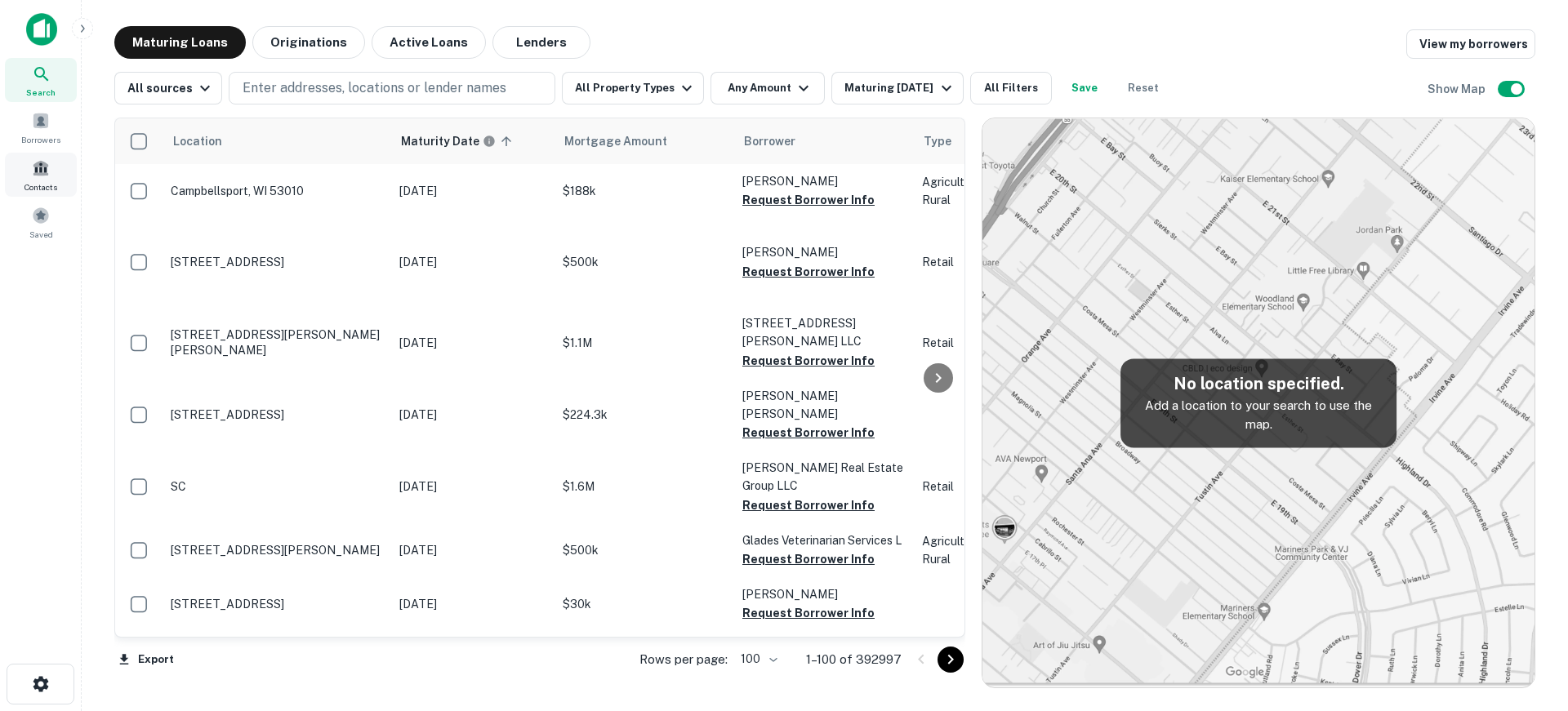
scroll to position [3786, 0]
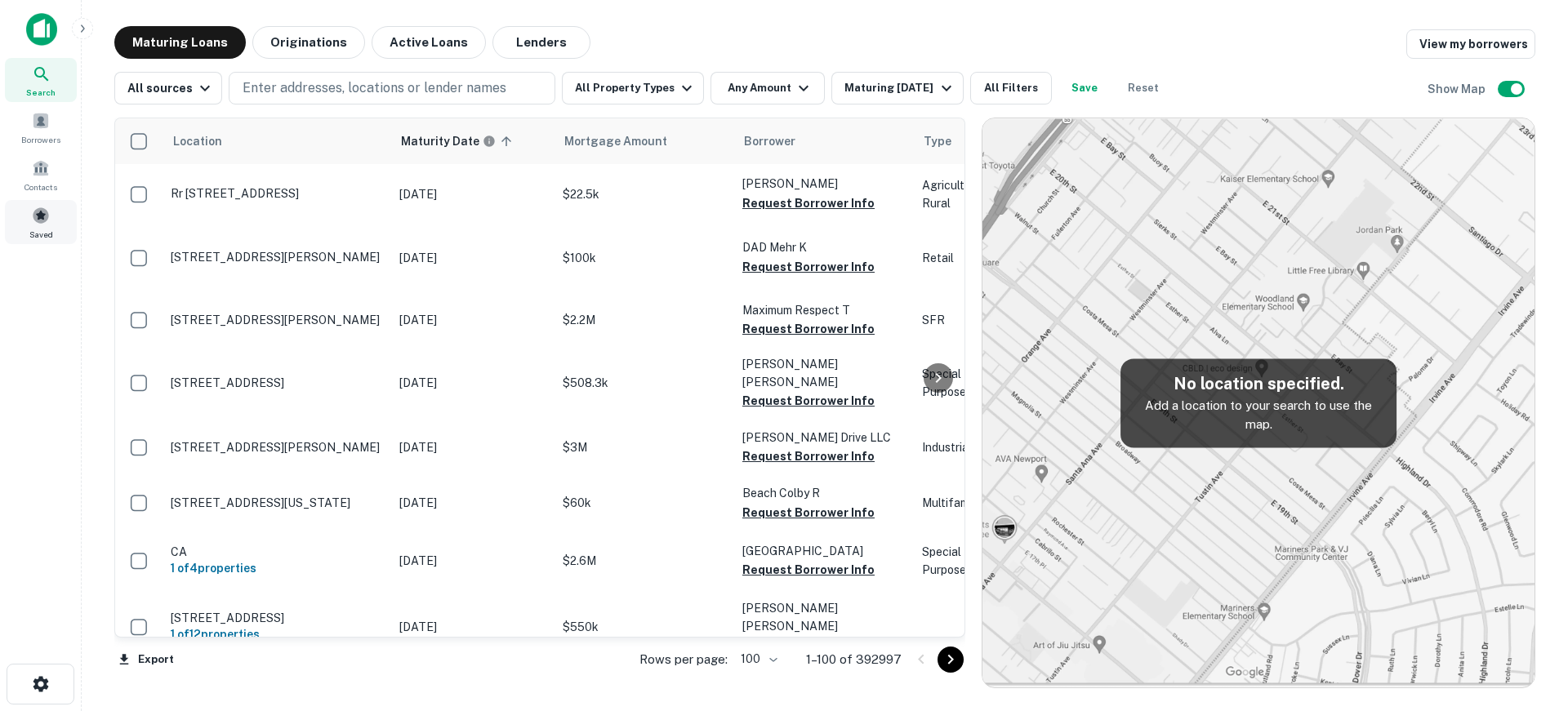
click at [51, 212] on div "Saved" at bounding box center [41, 222] width 72 height 44
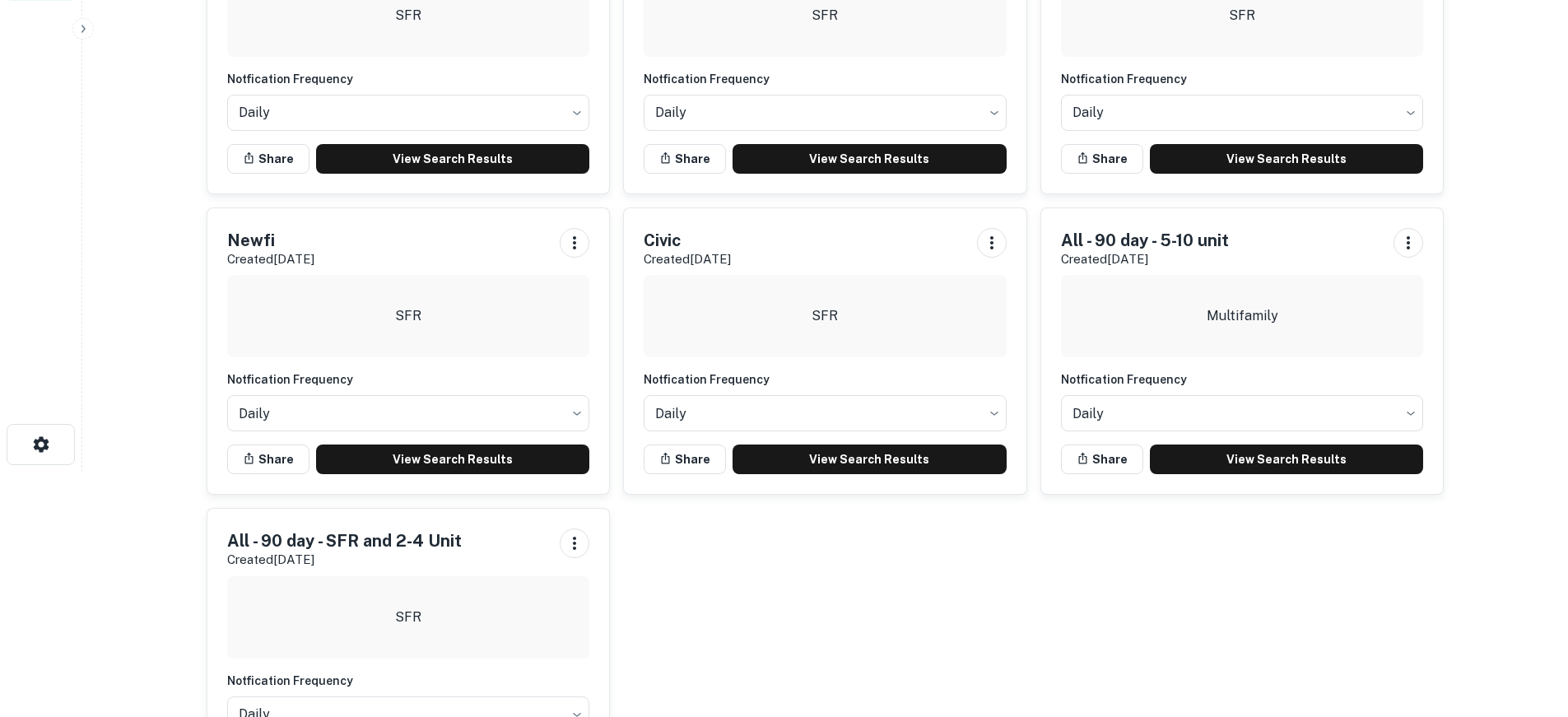
scroll to position [247, 0]
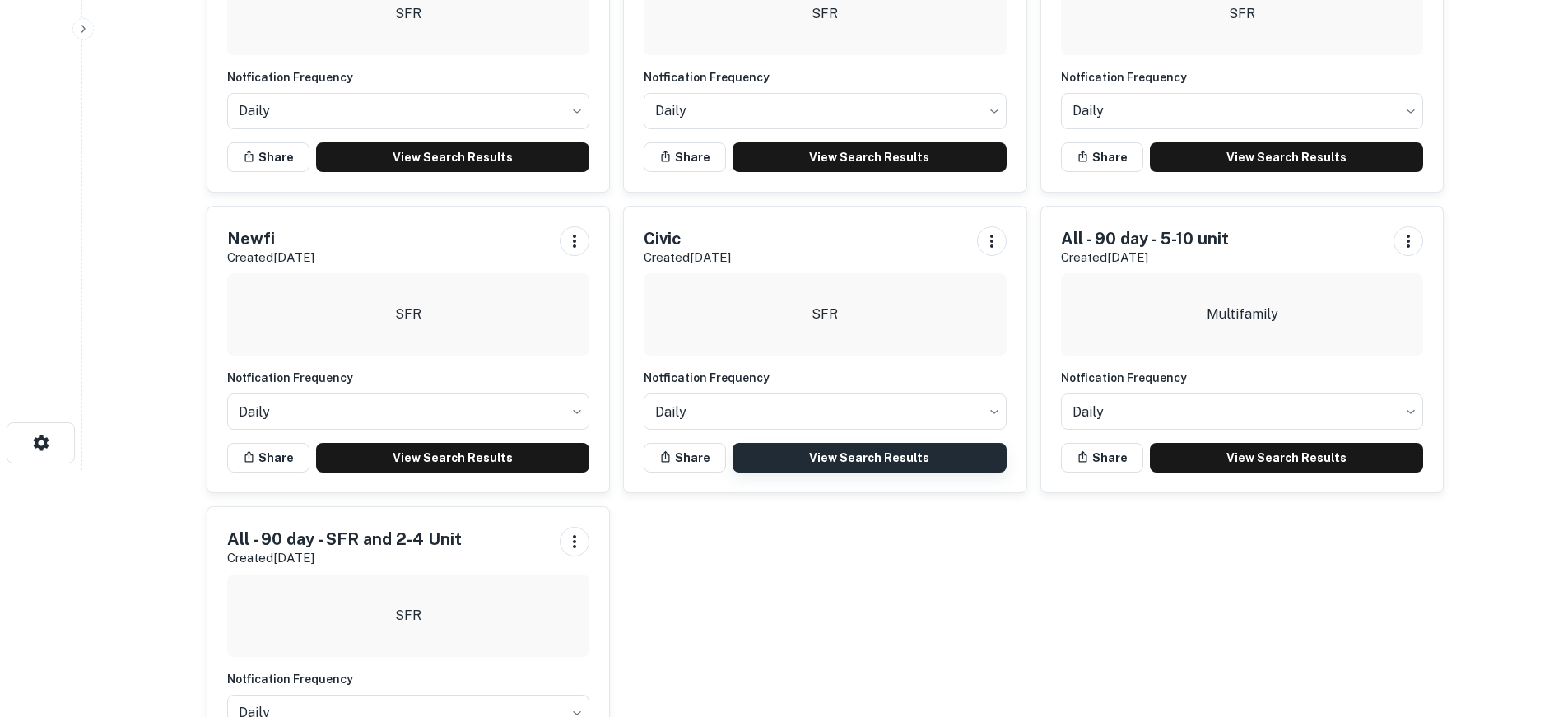
click at [882, 455] on link "View Search Results" at bounding box center [869, 457] width 274 height 29
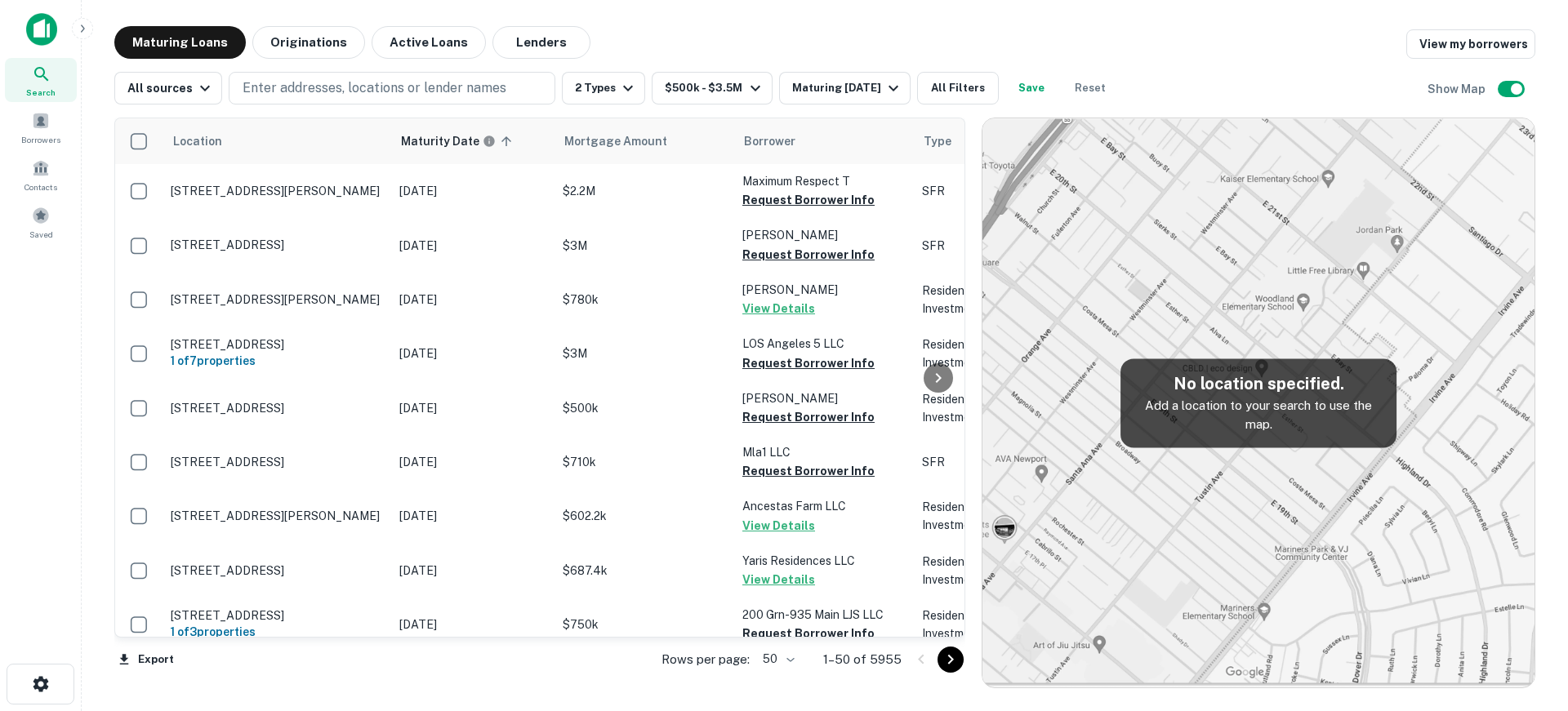
click at [775, 655] on body "Search Borrowers Contacts Saved Maturing Loans Originations Active Loans Lender…" at bounding box center [784, 356] width 1568 height 711
click at [775, 682] on li "100" at bounding box center [779, 676] width 47 height 29
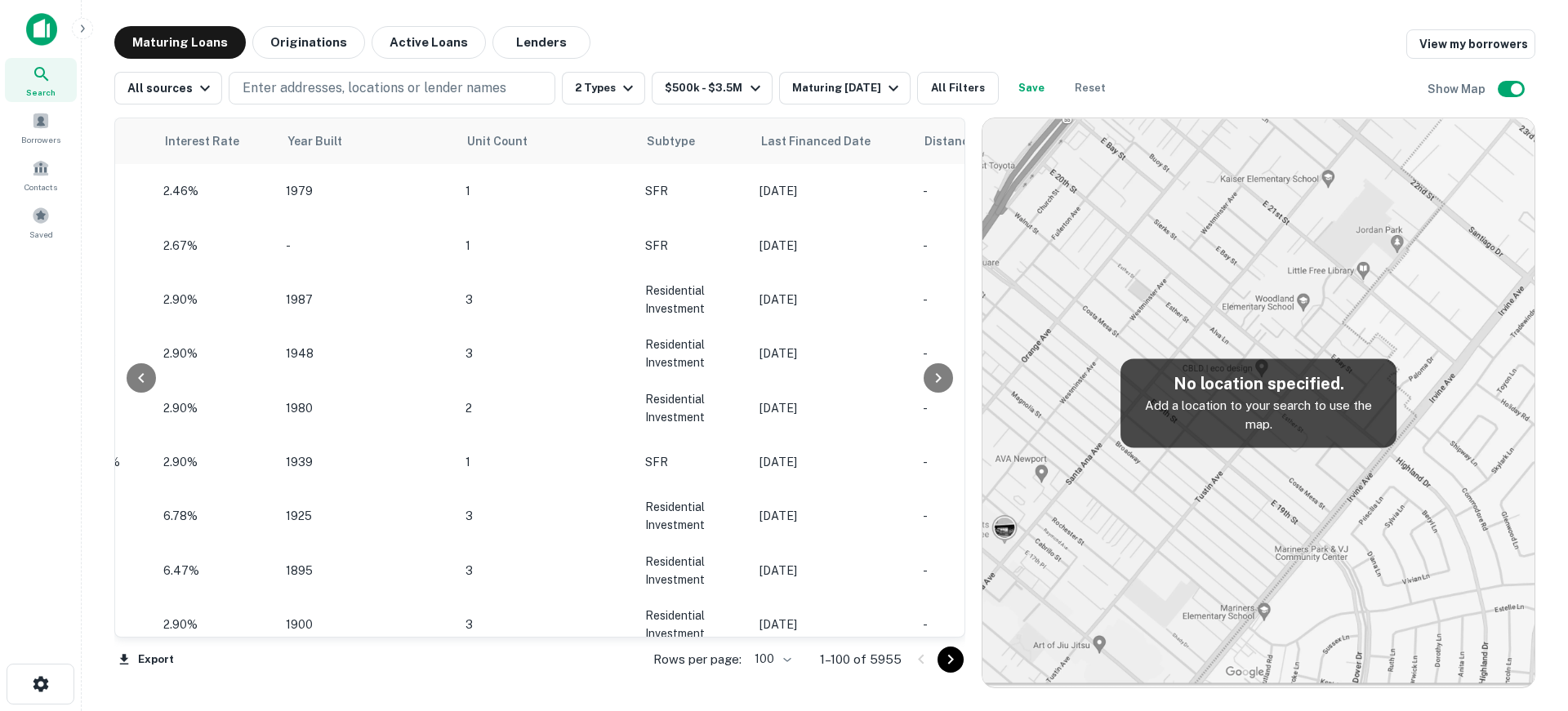
scroll to position [0, 1666]
click at [862, 81] on div "Maturing [DATE]" at bounding box center [848, 88] width 111 height 20
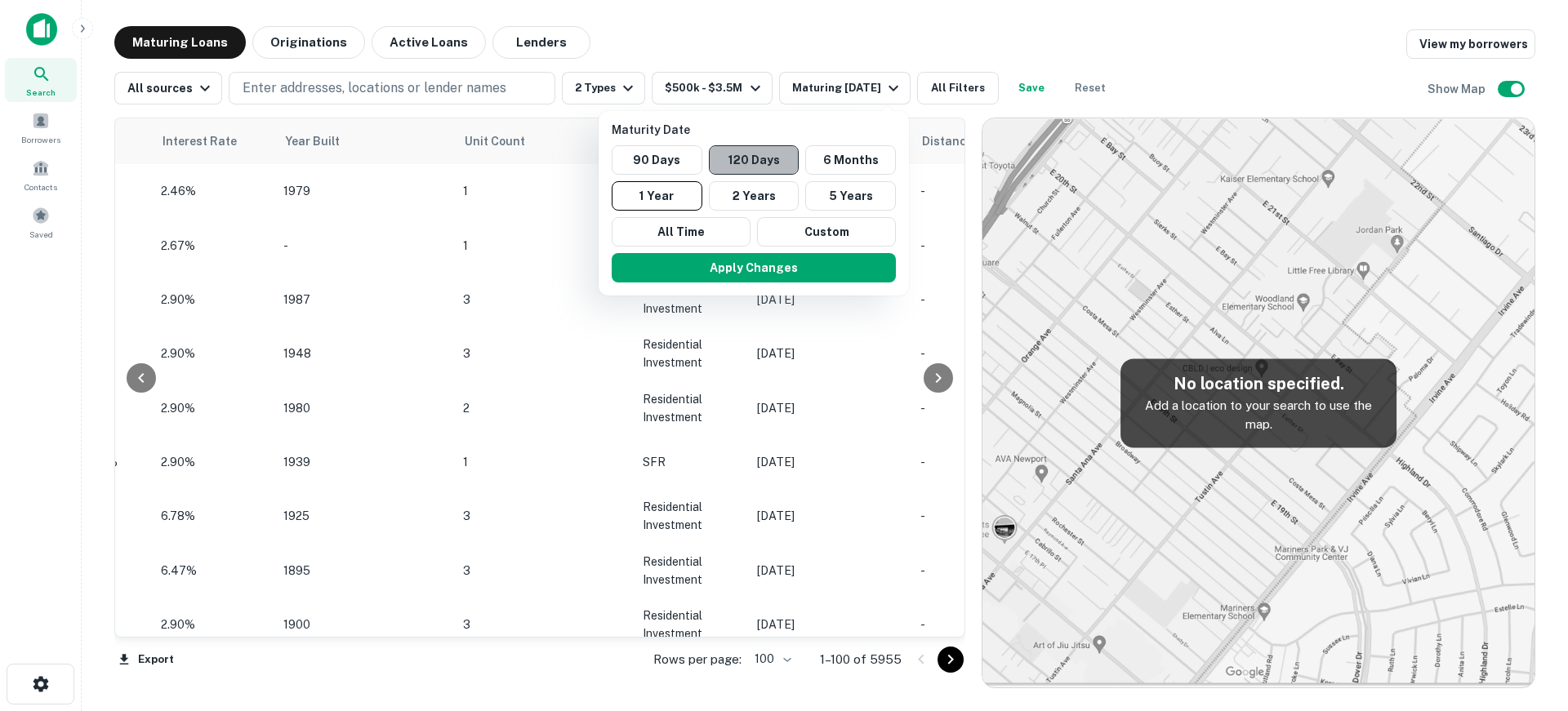
click at [771, 162] on button "120 Days" at bounding box center [753, 159] width 91 height 29
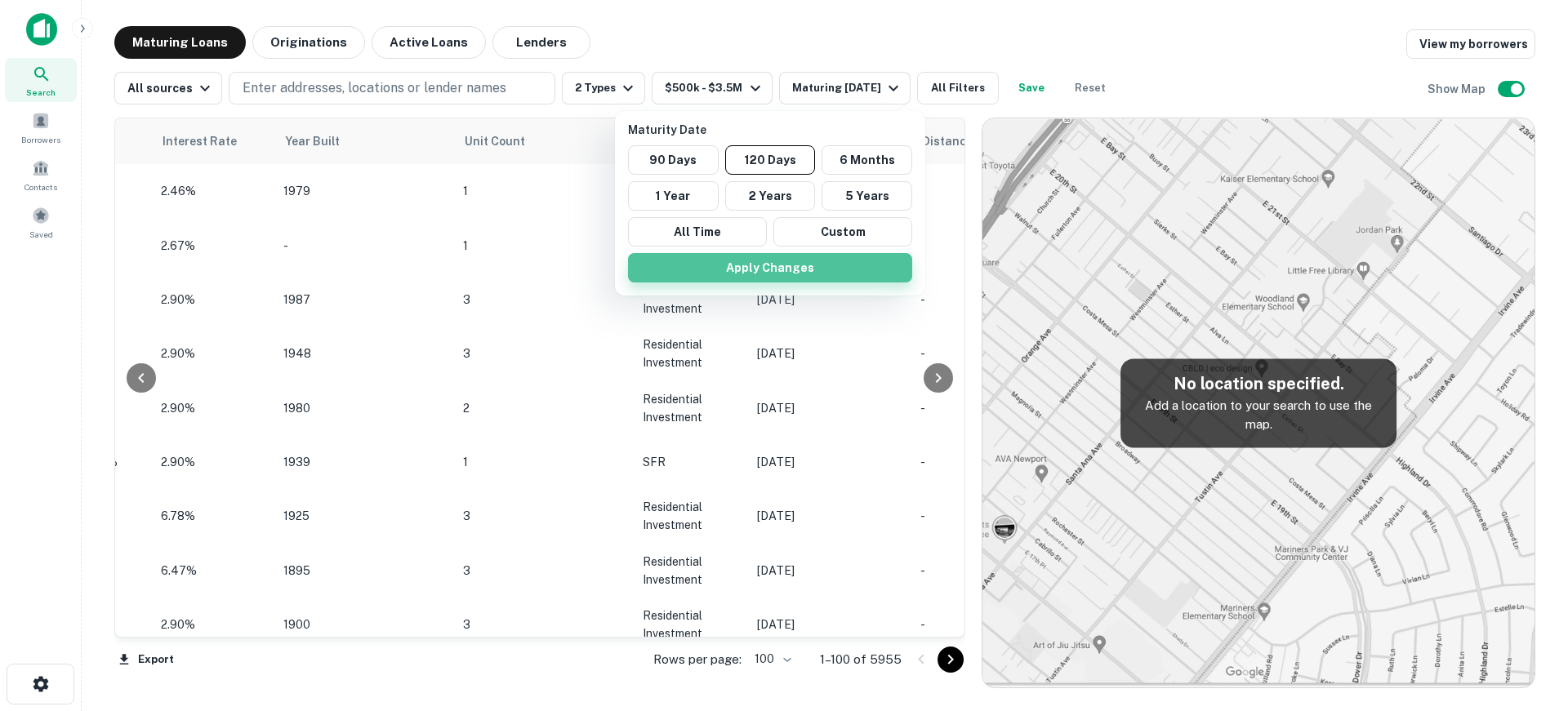
click at [817, 267] on button "Apply Changes" at bounding box center [770, 267] width 284 height 29
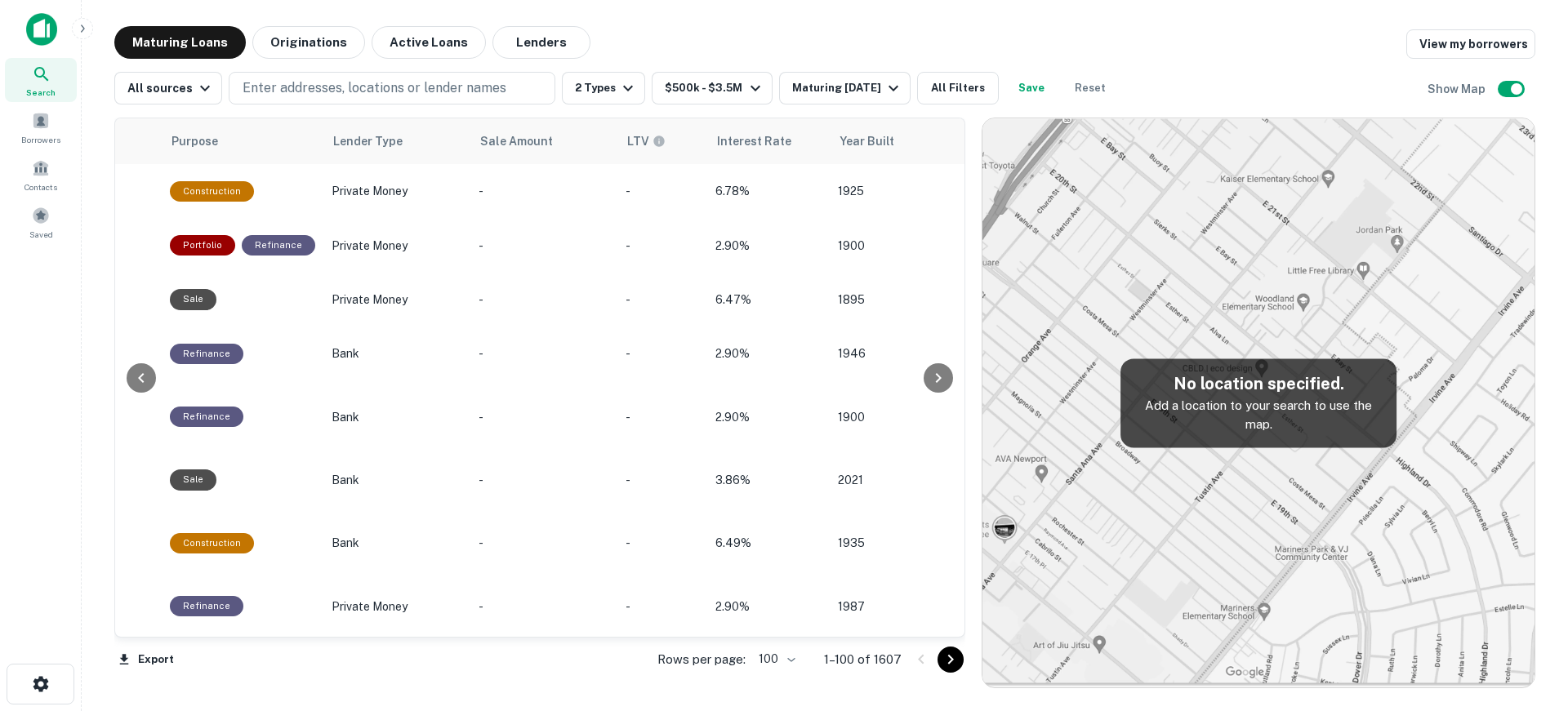
scroll to position [0, 1098]
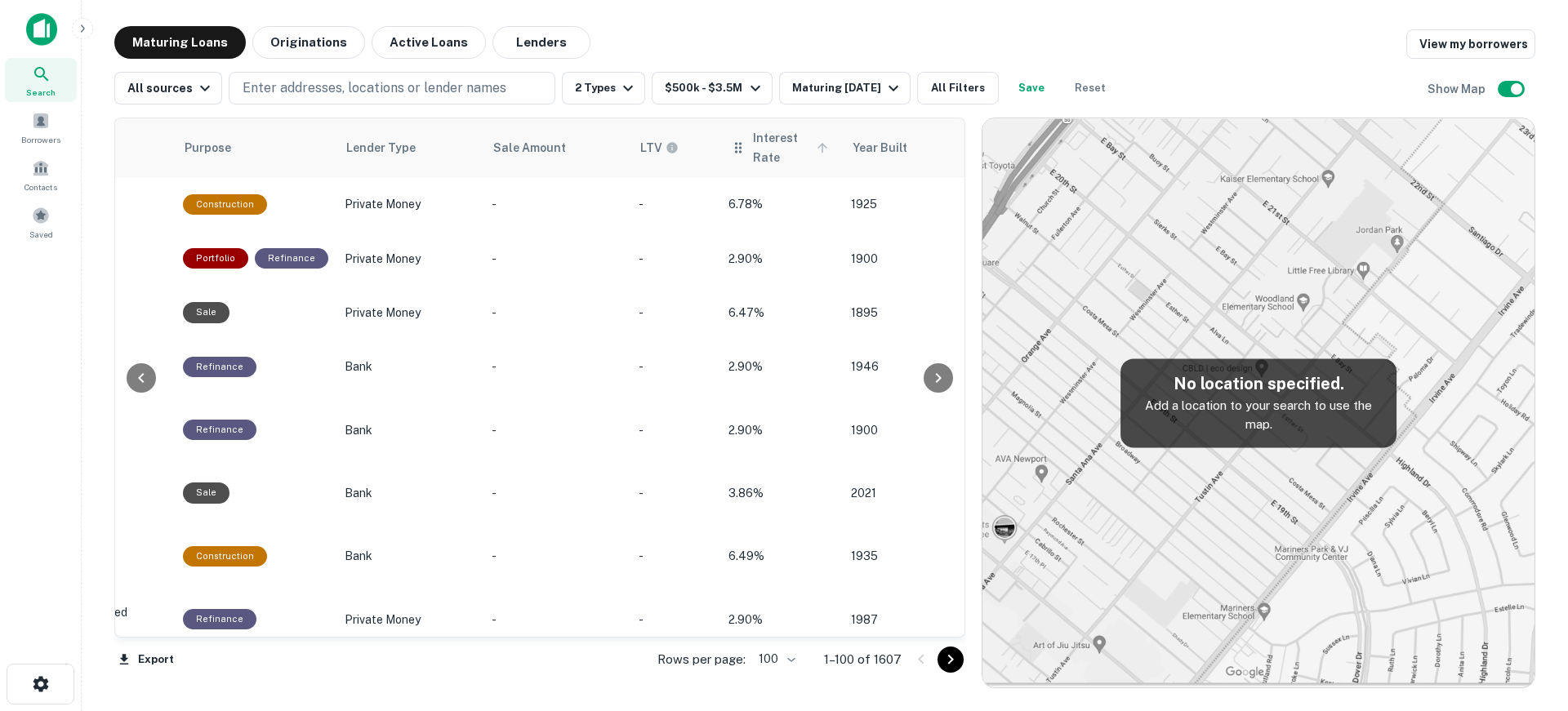
click at [767, 148] on span "Interest Rate" at bounding box center [793, 147] width 80 height 39
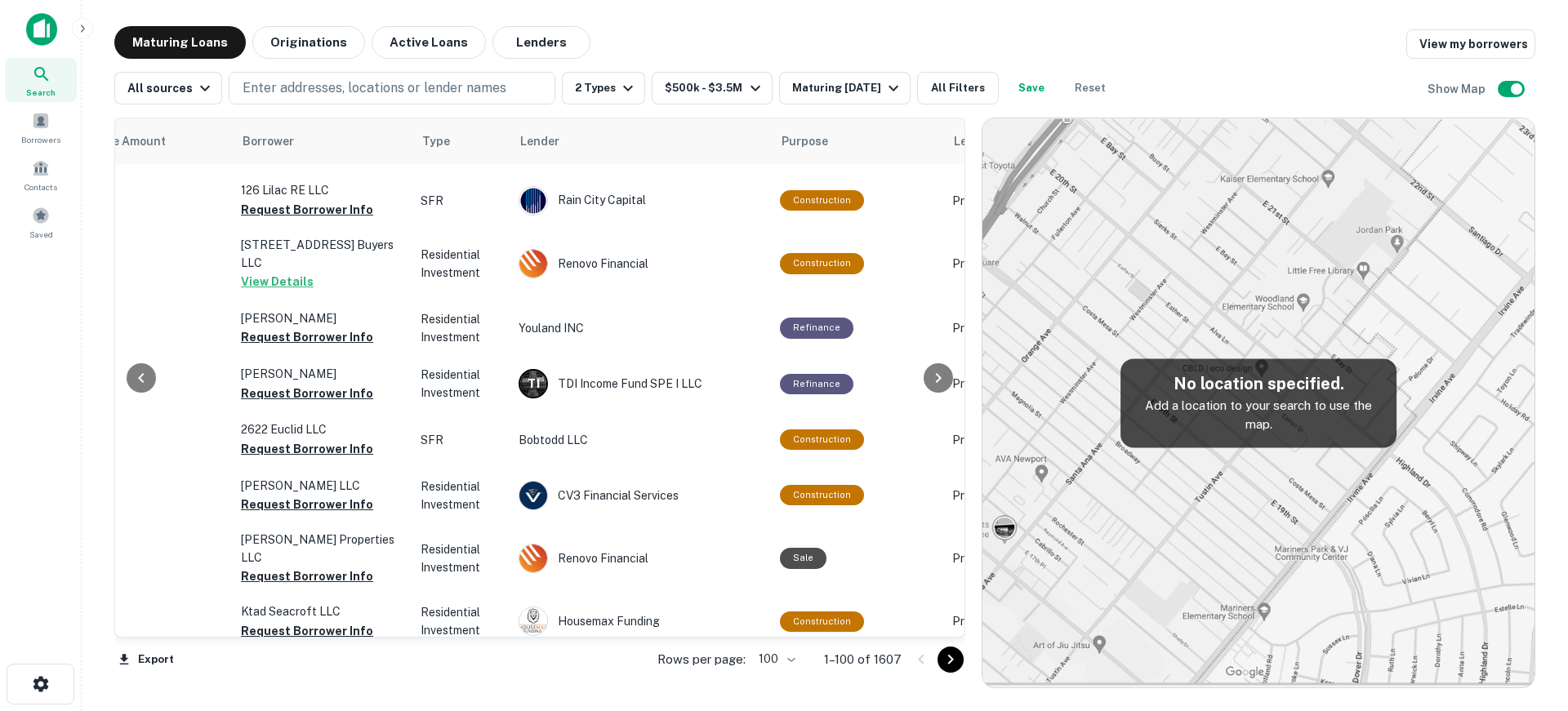
scroll to position [3757, 459]
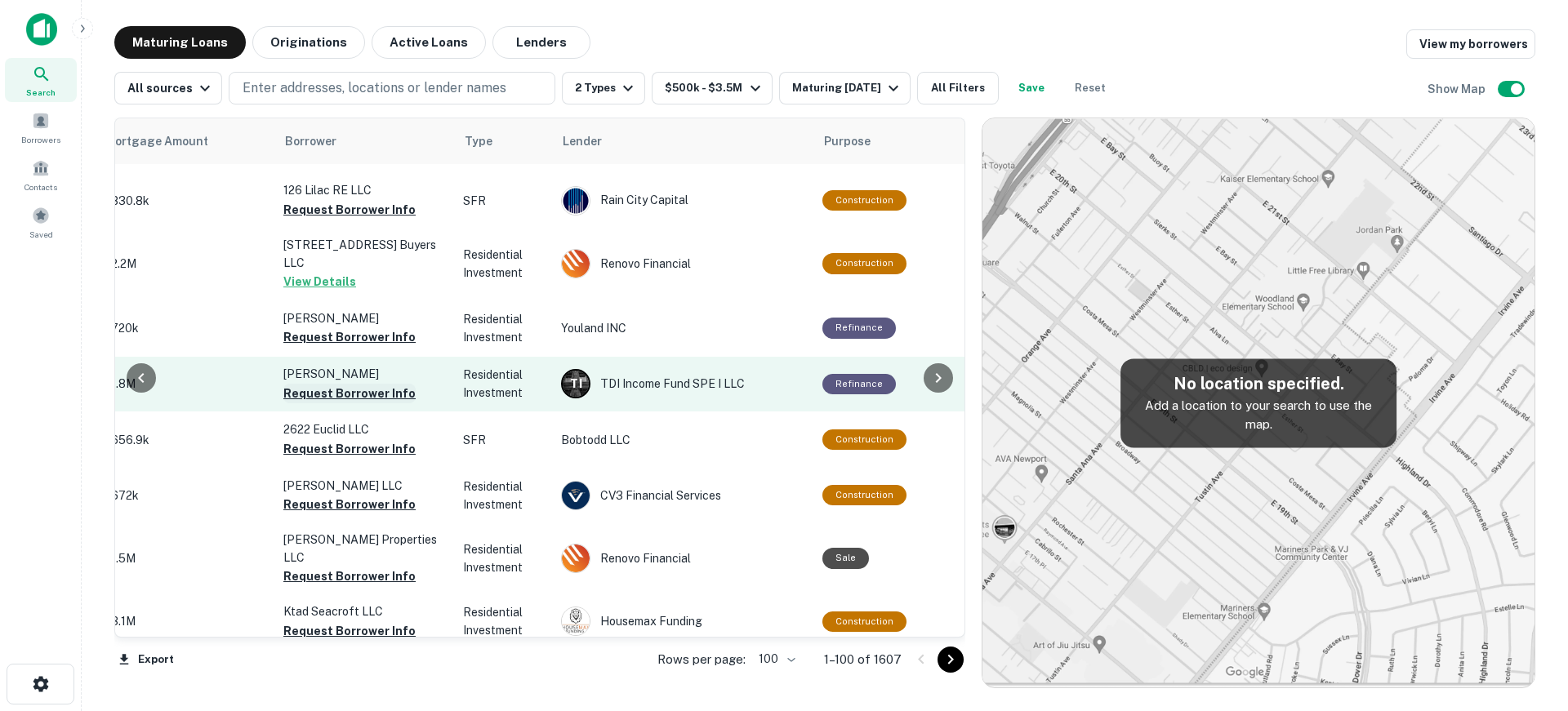
click at [401, 384] on button "Request Borrower Info" at bounding box center [349, 394] width 132 height 20
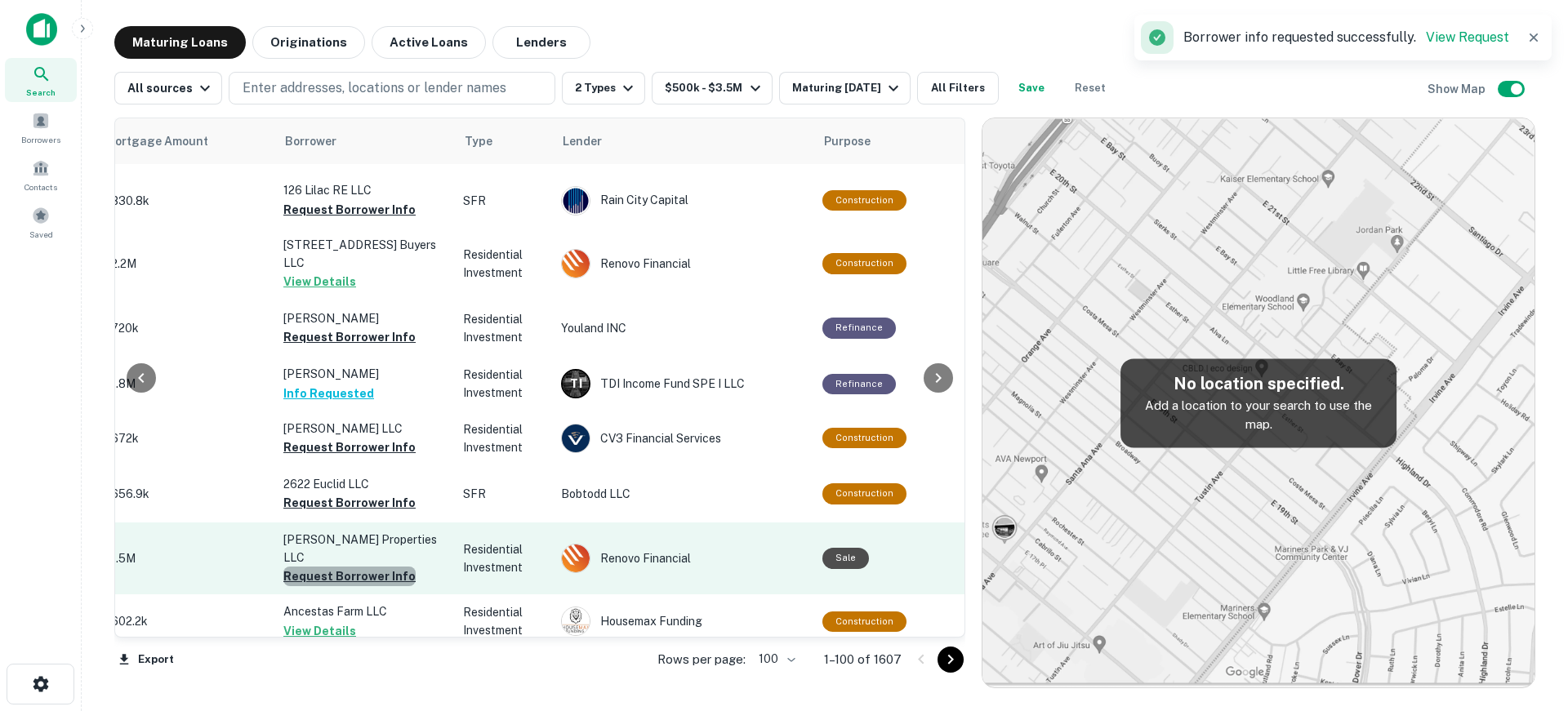
click at [380, 566] on button "Request Borrower Info" at bounding box center [349, 576] width 132 height 20
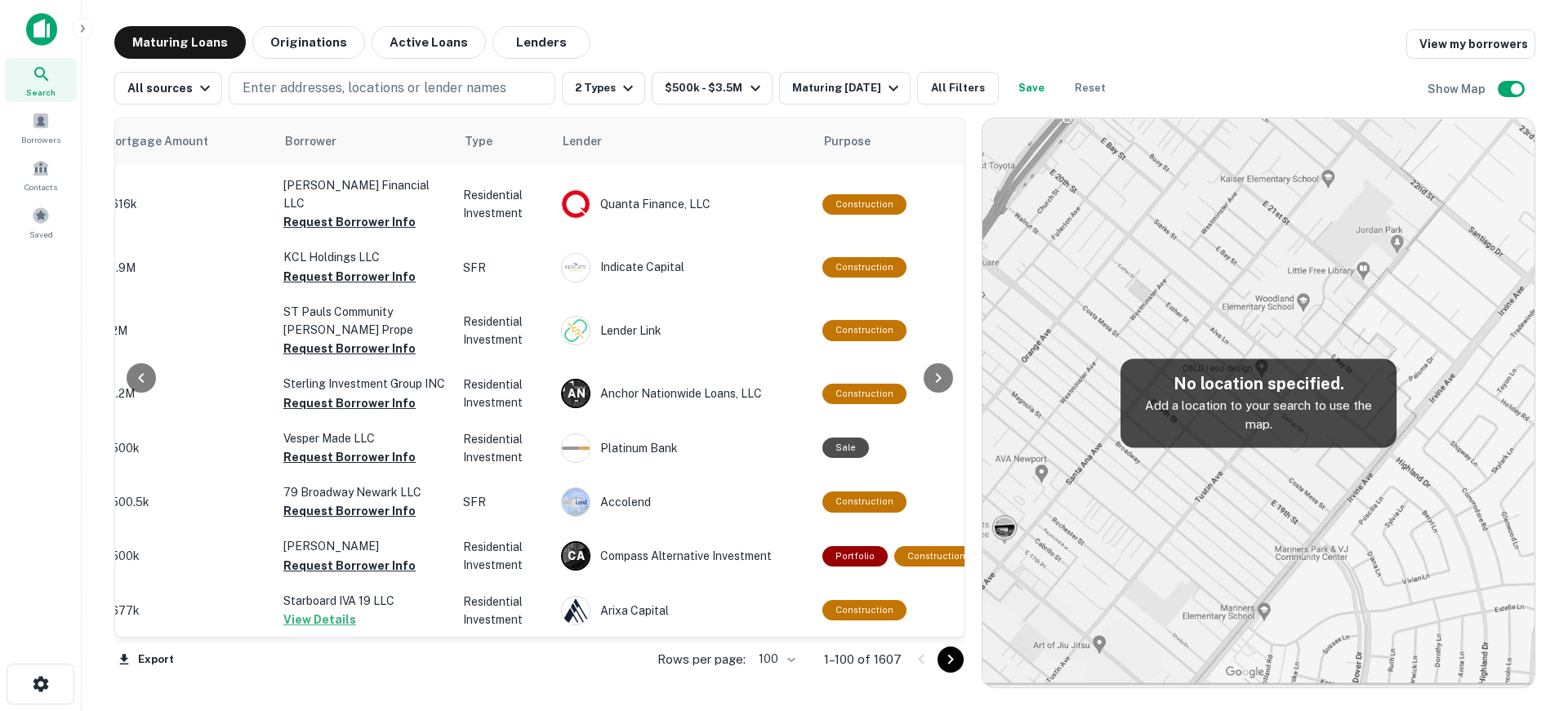
scroll to position [4328, 459]
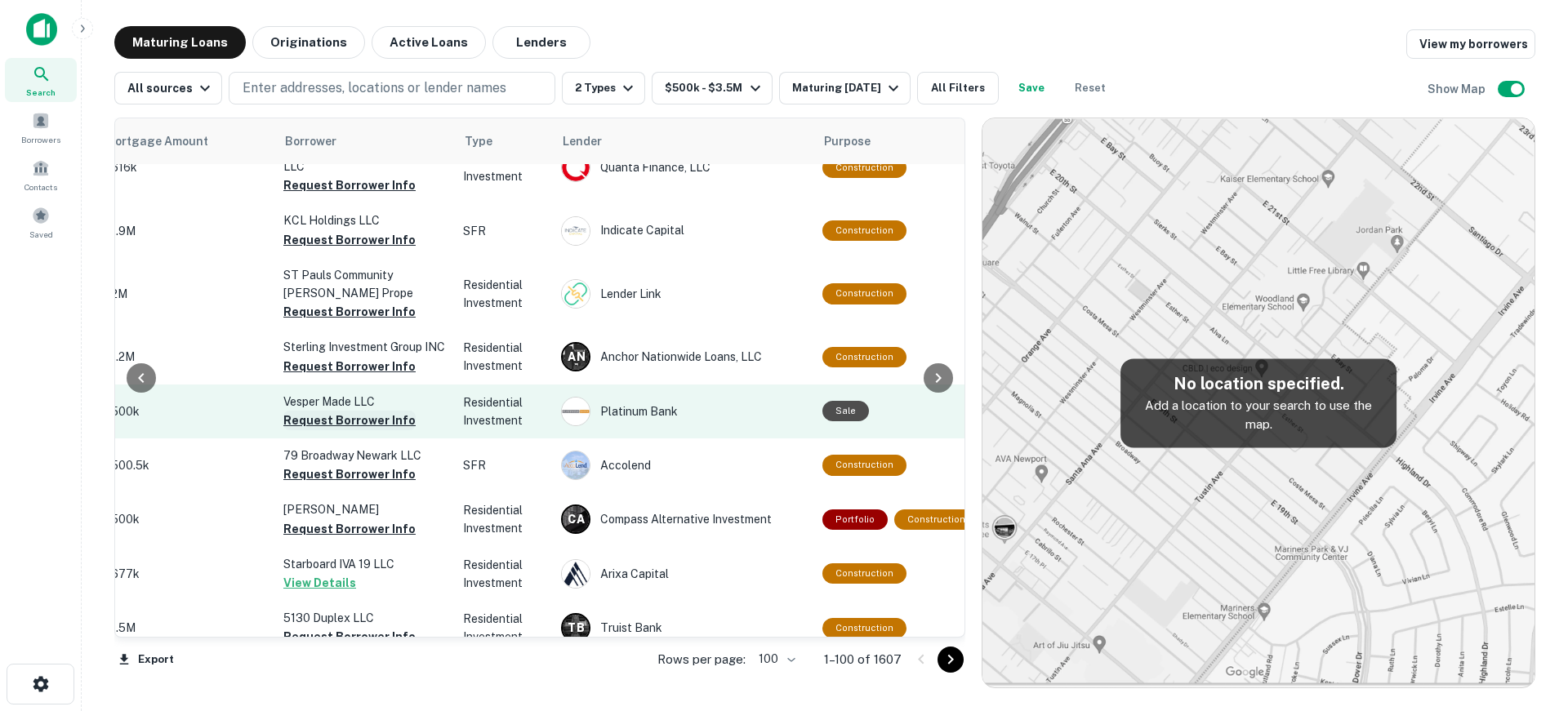
click at [343, 411] on button "Request Borrower Info" at bounding box center [349, 421] width 132 height 20
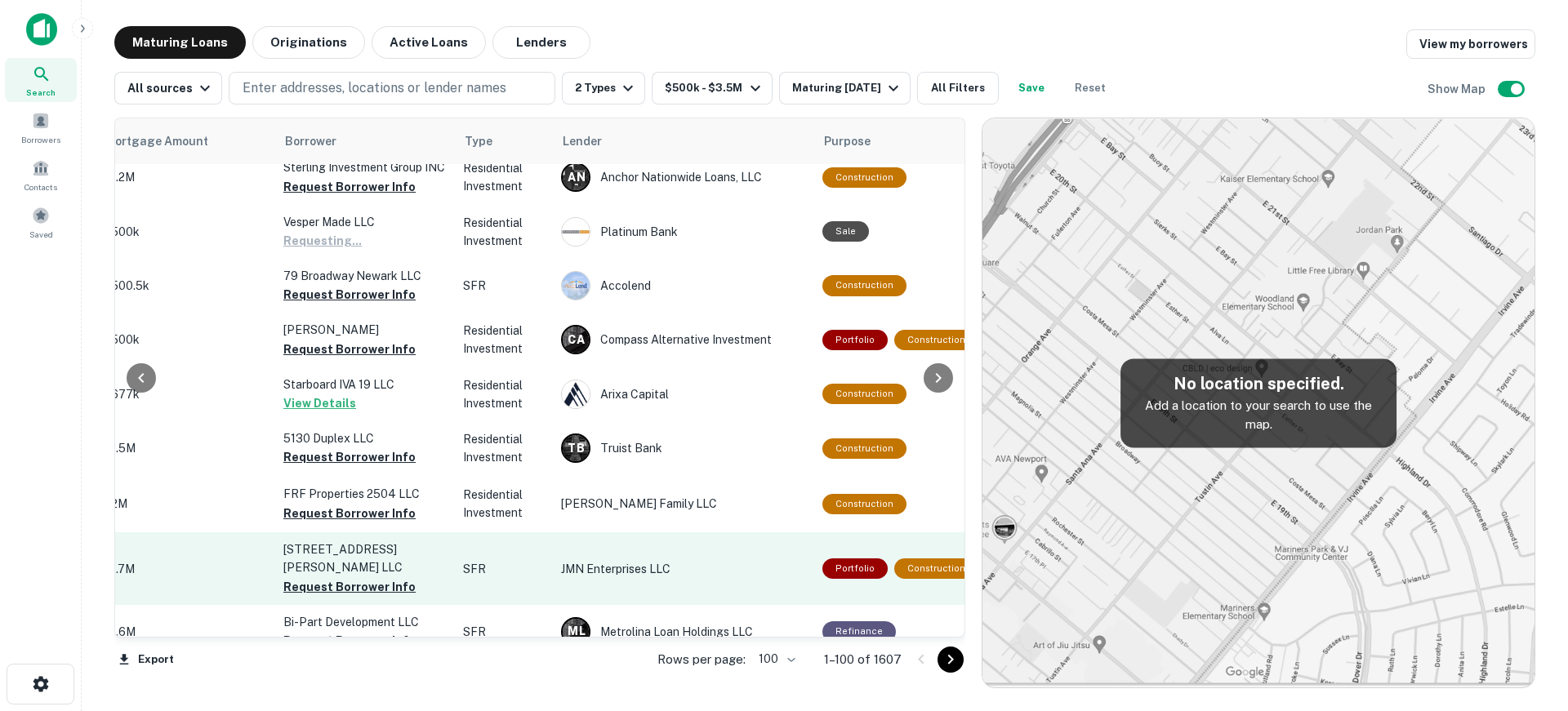
scroll to position [4573, 459]
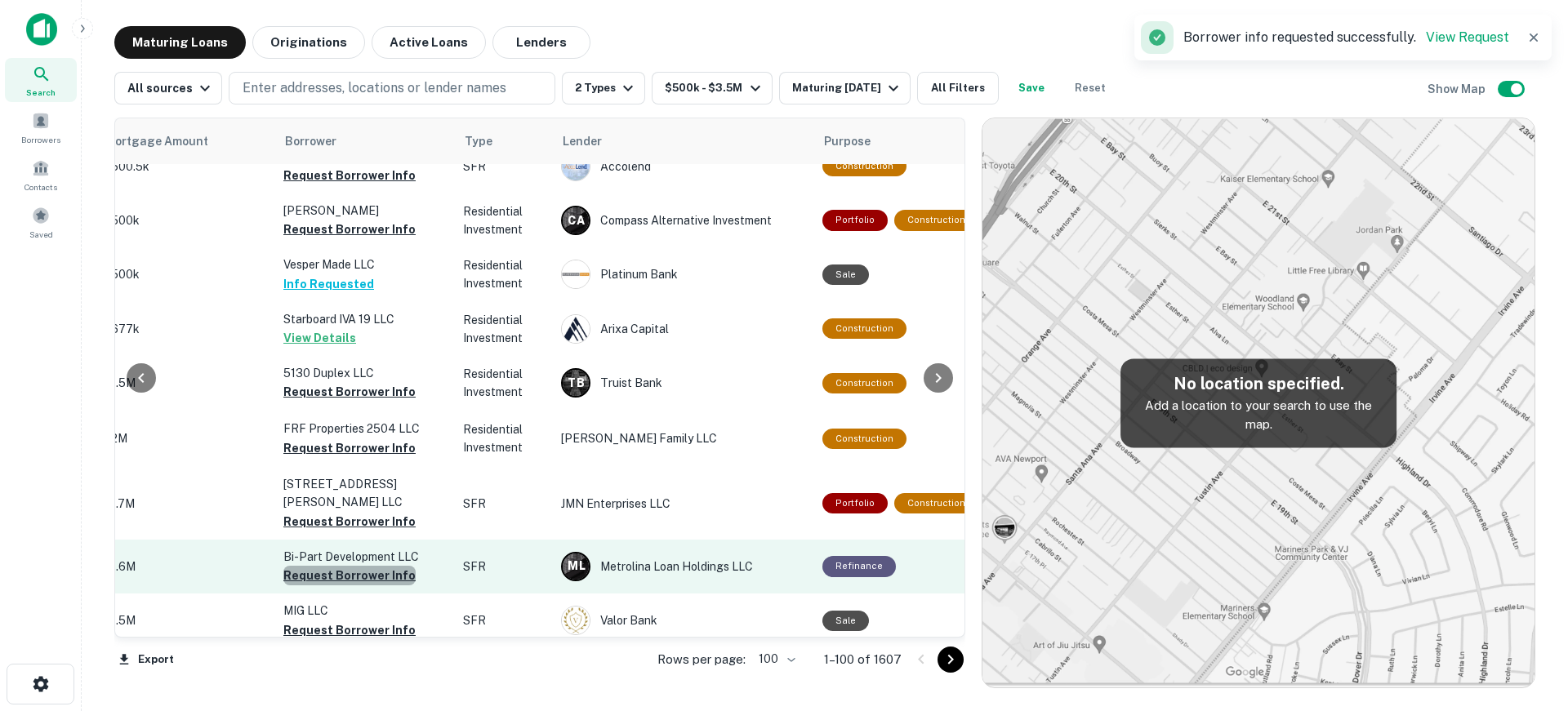
click at [364, 566] on button "Request Borrower Info" at bounding box center [349, 576] width 132 height 20
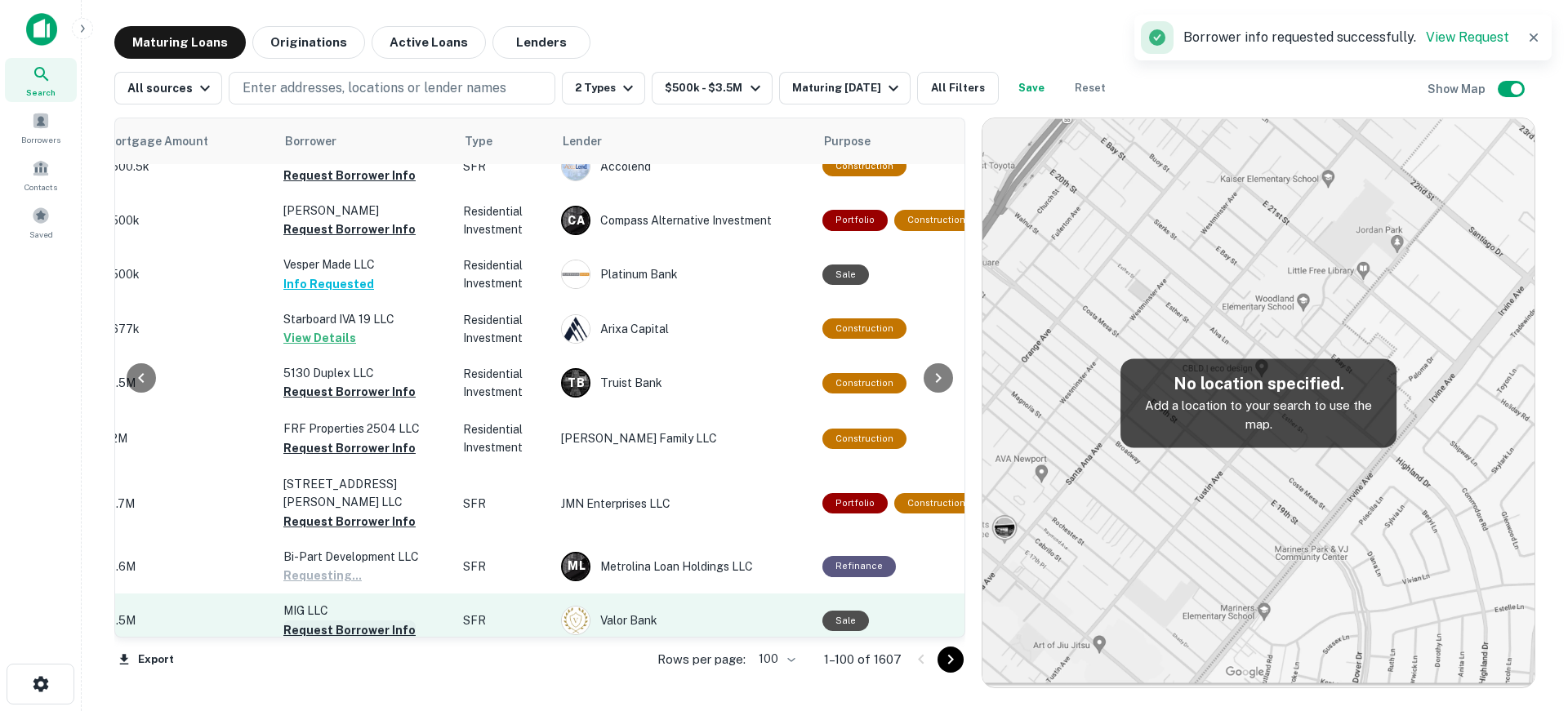
click at [344, 620] on button "Request Borrower Info" at bounding box center [349, 630] width 132 height 20
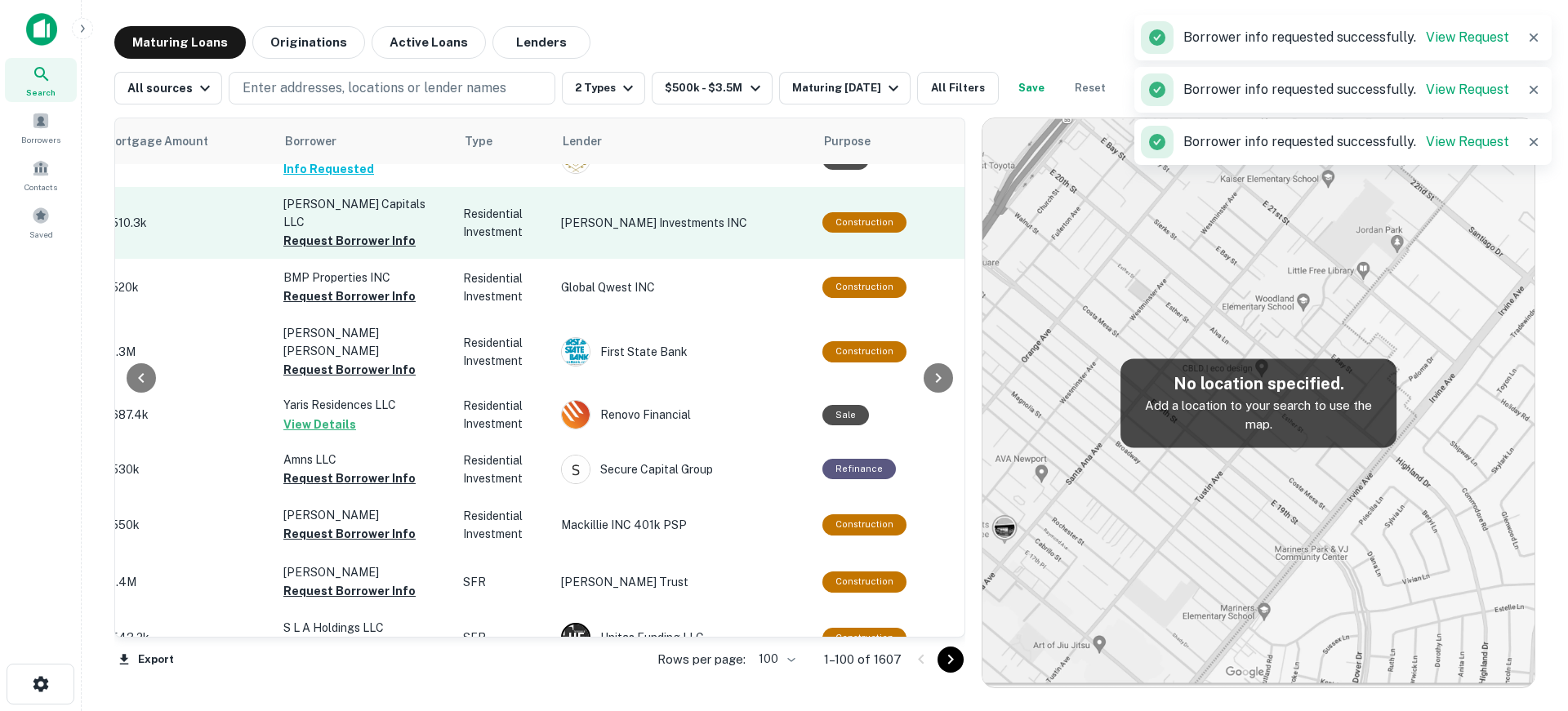
scroll to position [5063, 459]
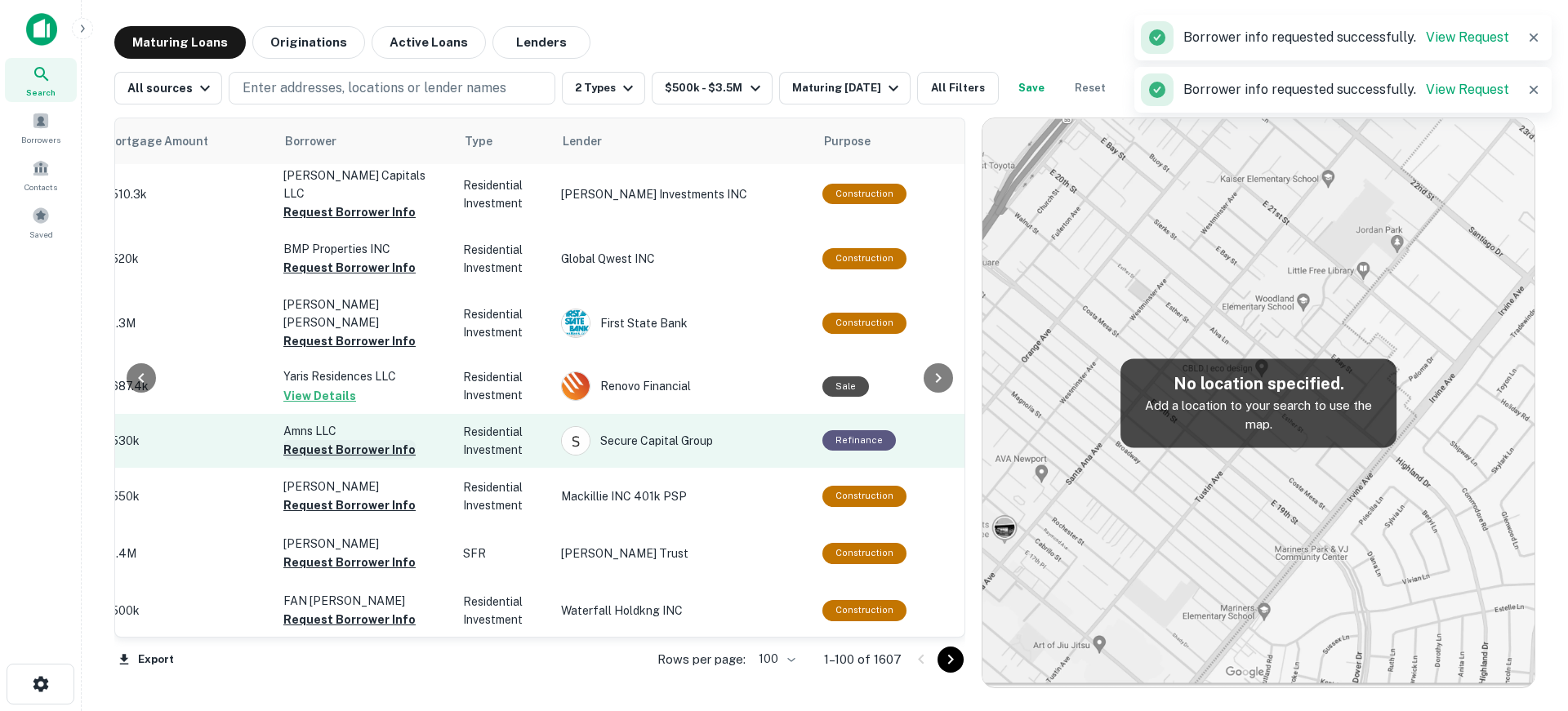
click at [343, 440] on button "Request Borrower Info" at bounding box center [349, 450] width 132 height 20
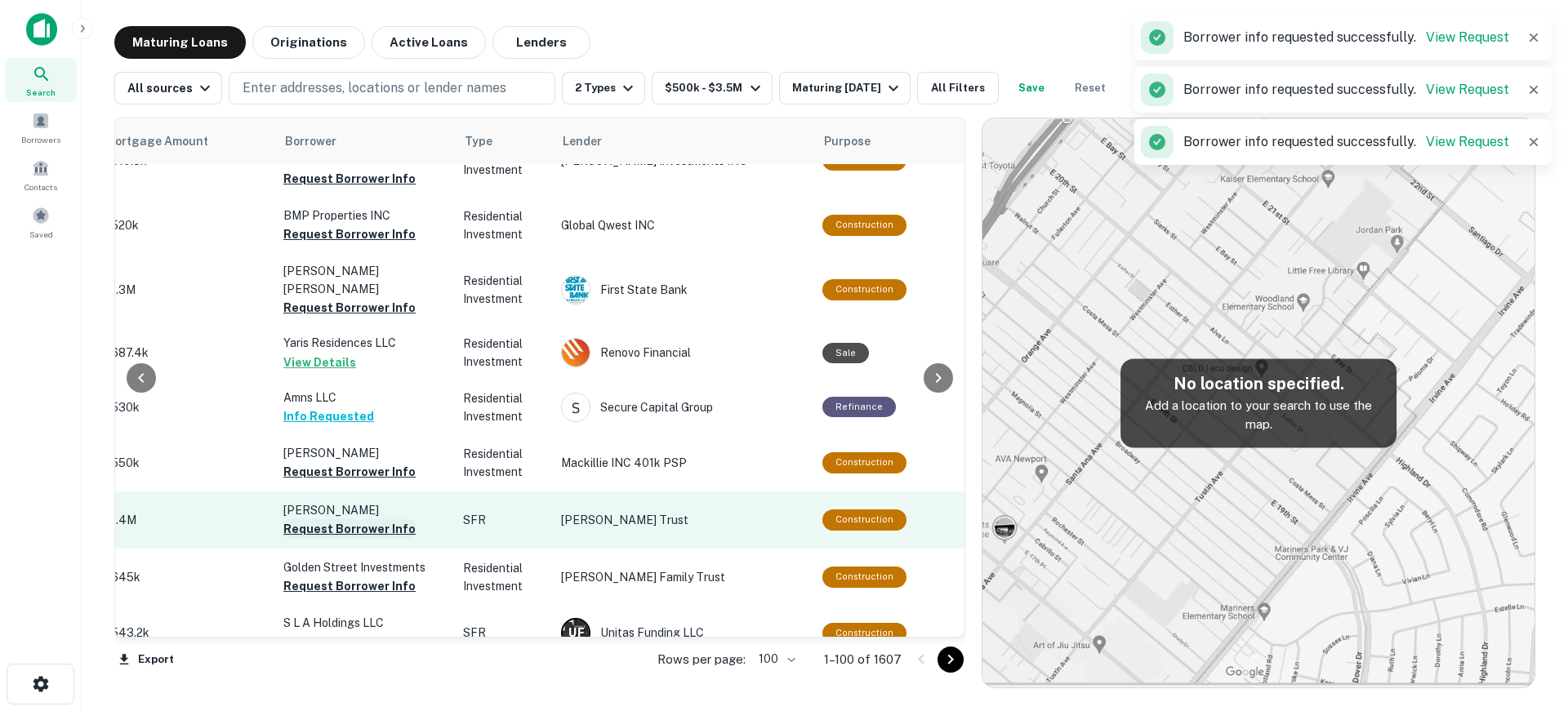
scroll to position [5099, 459]
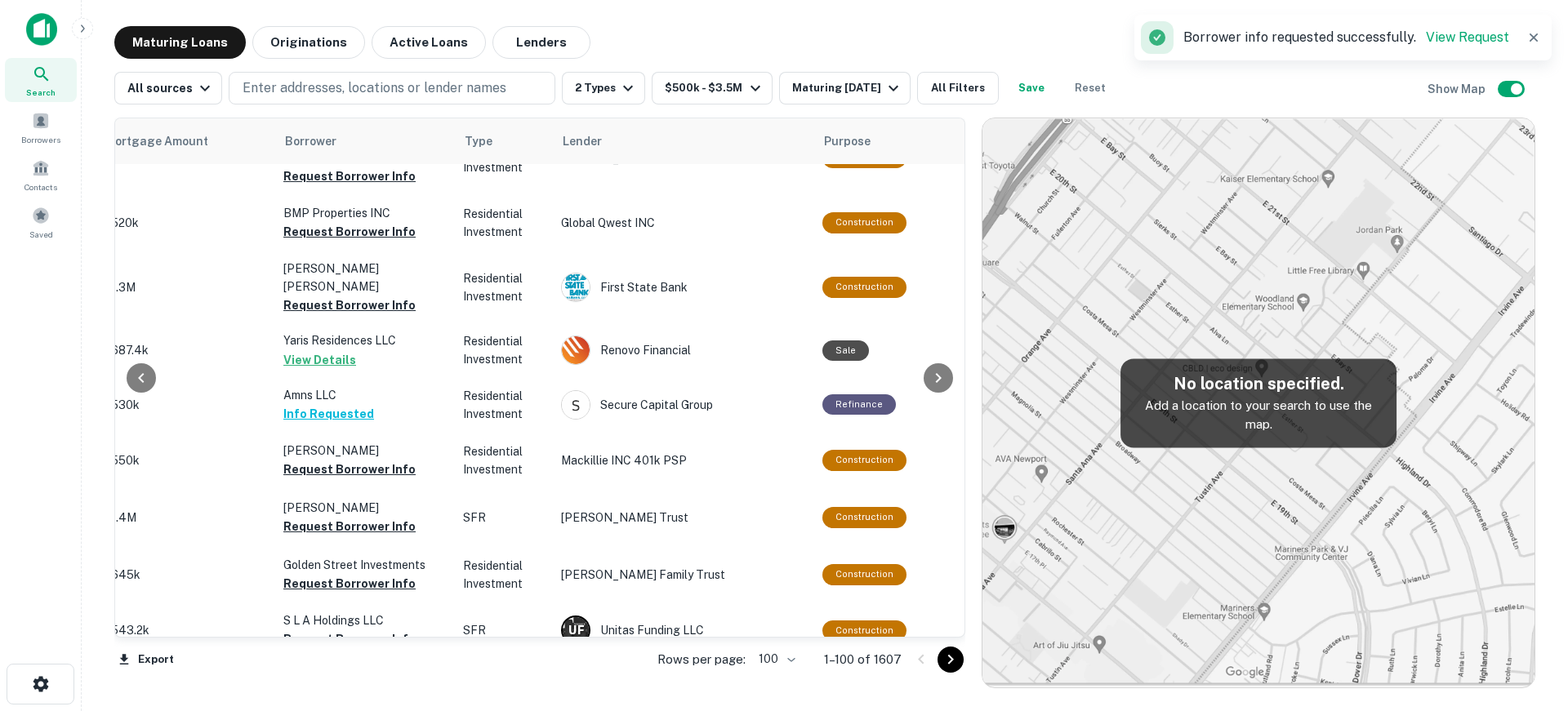
click at [951, 665] on icon "Go to next page" at bounding box center [951, 660] width 20 height 20
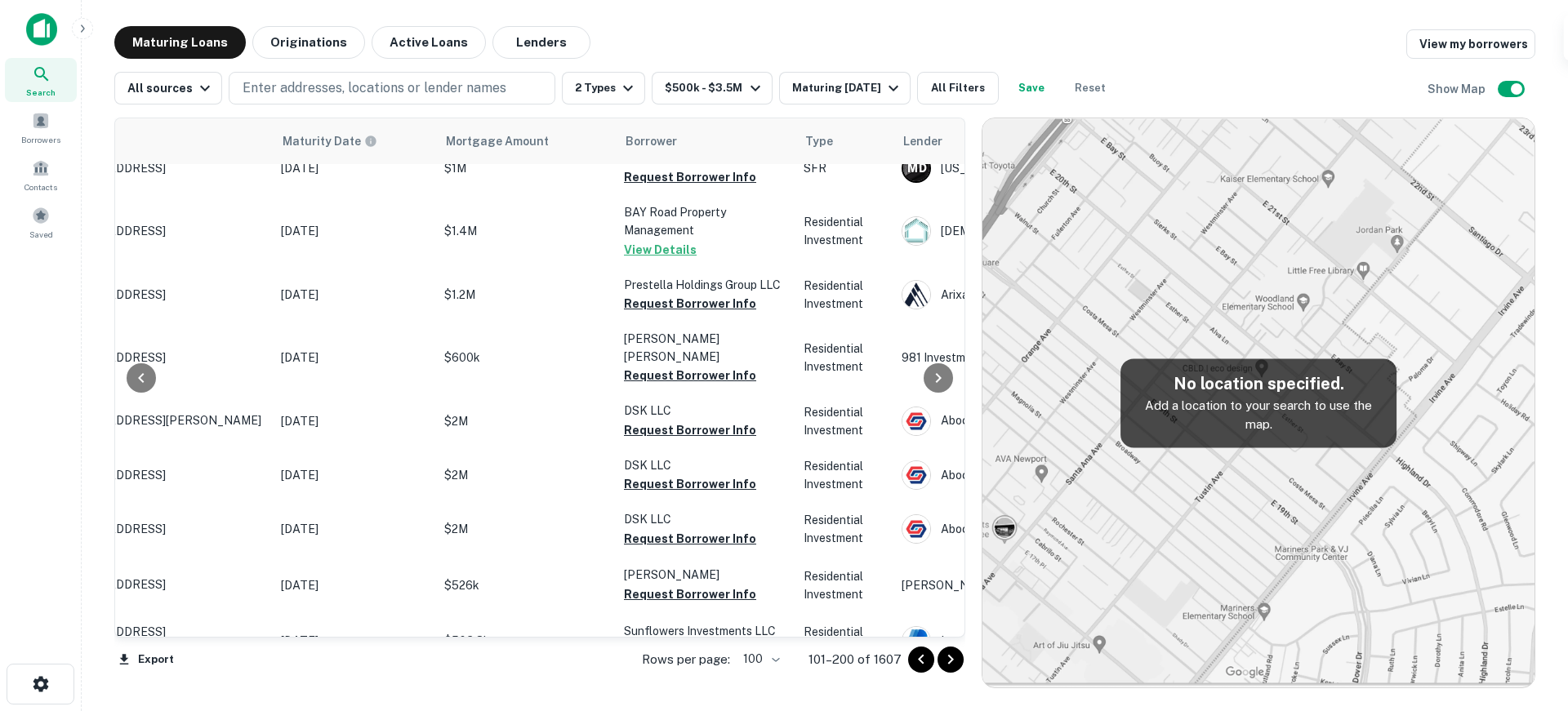
scroll to position [409, 20]
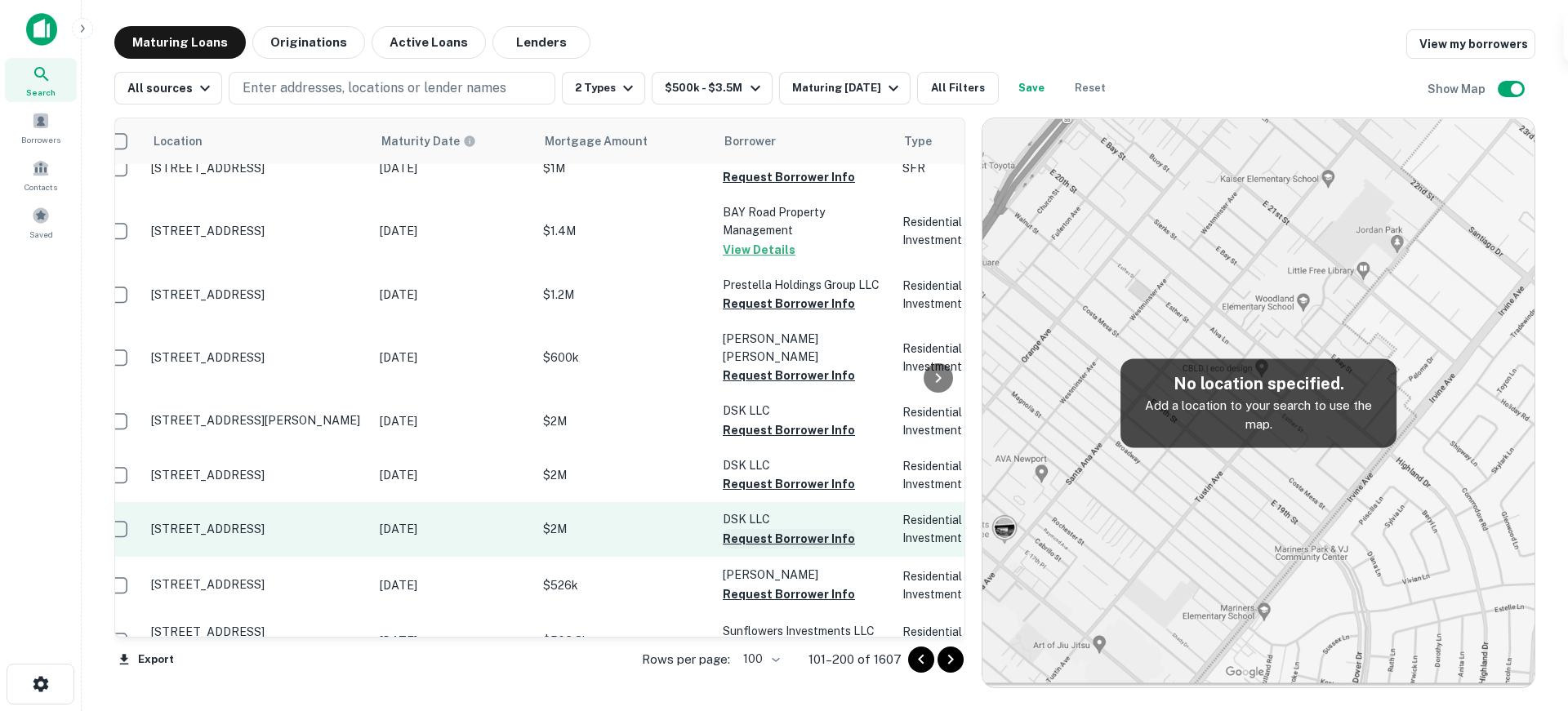
click at [779, 529] on button "Request Borrower Info" at bounding box center [788, 539] width 132 height 20
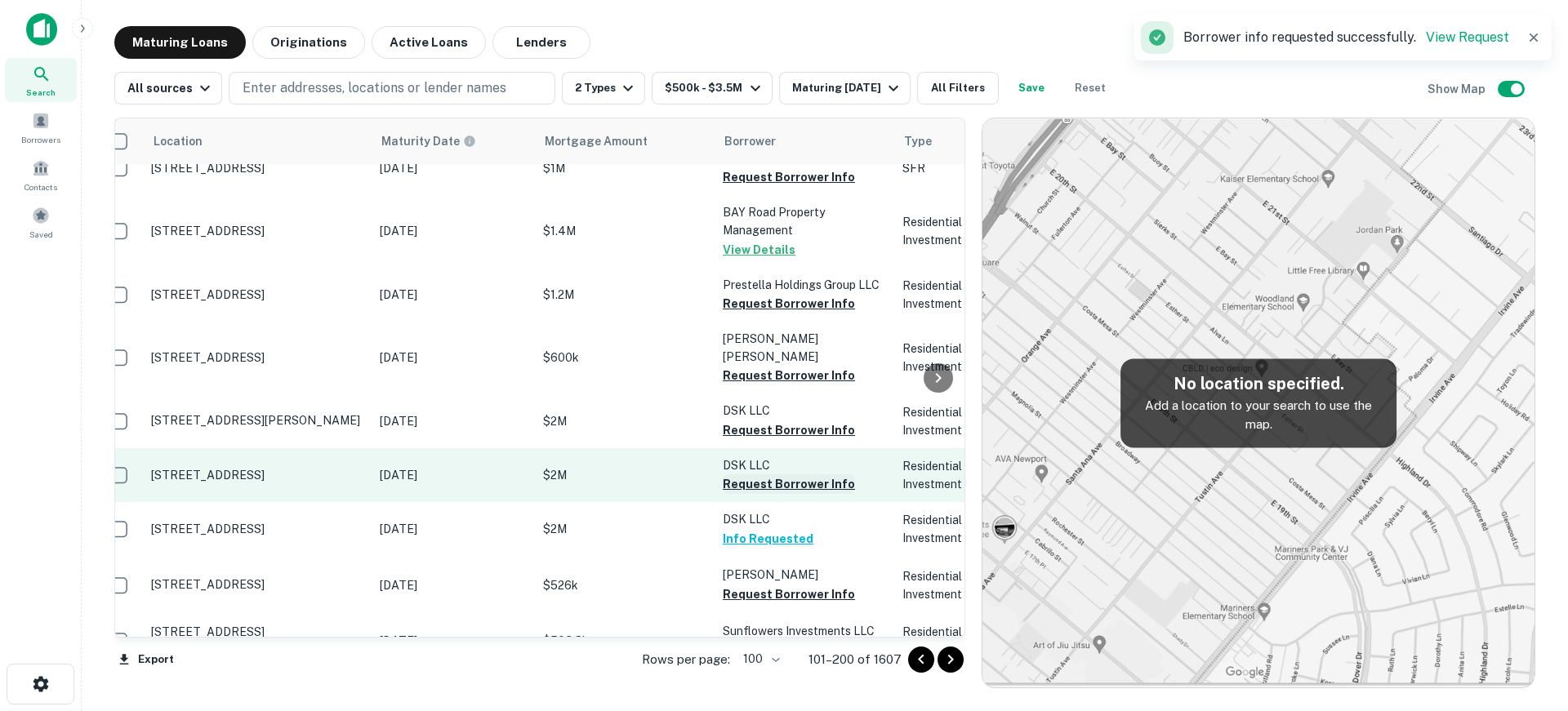
click at [791, 474] on button "Request Borrower Info" at bounding box center [788, 484] width 132 height 20
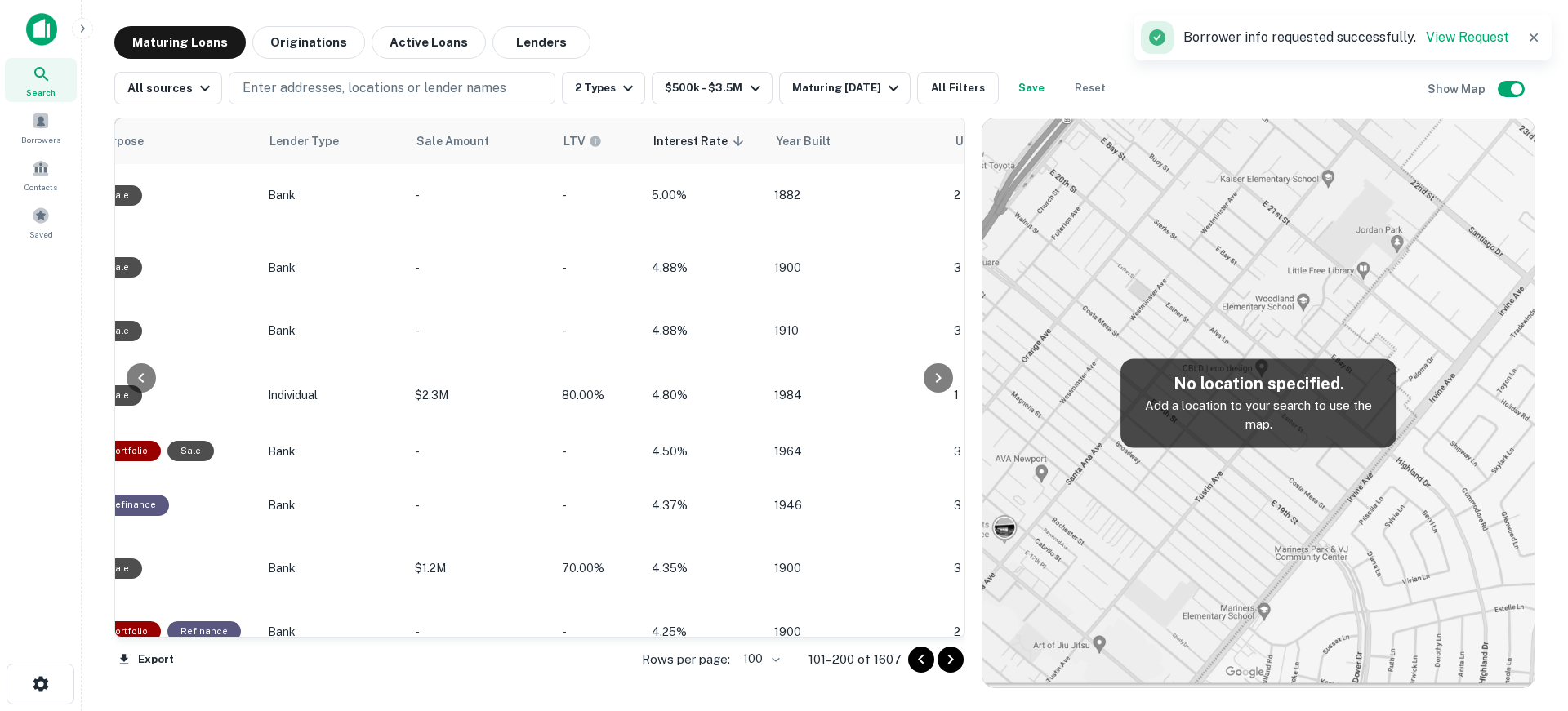
scroll to position [980, 1234]
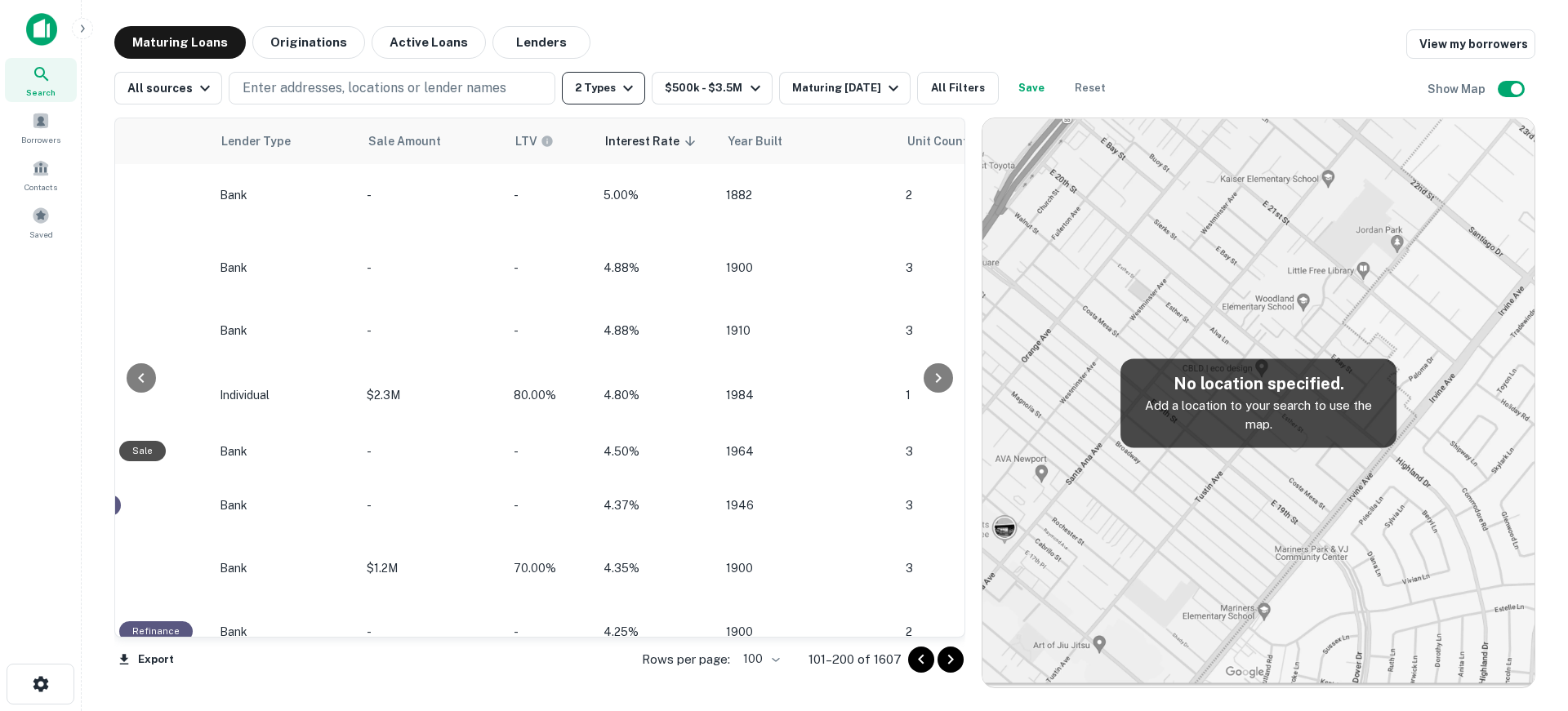
click at [611, 88] on button "2 Types" at bounding box center [603, 88] width 83 height 32
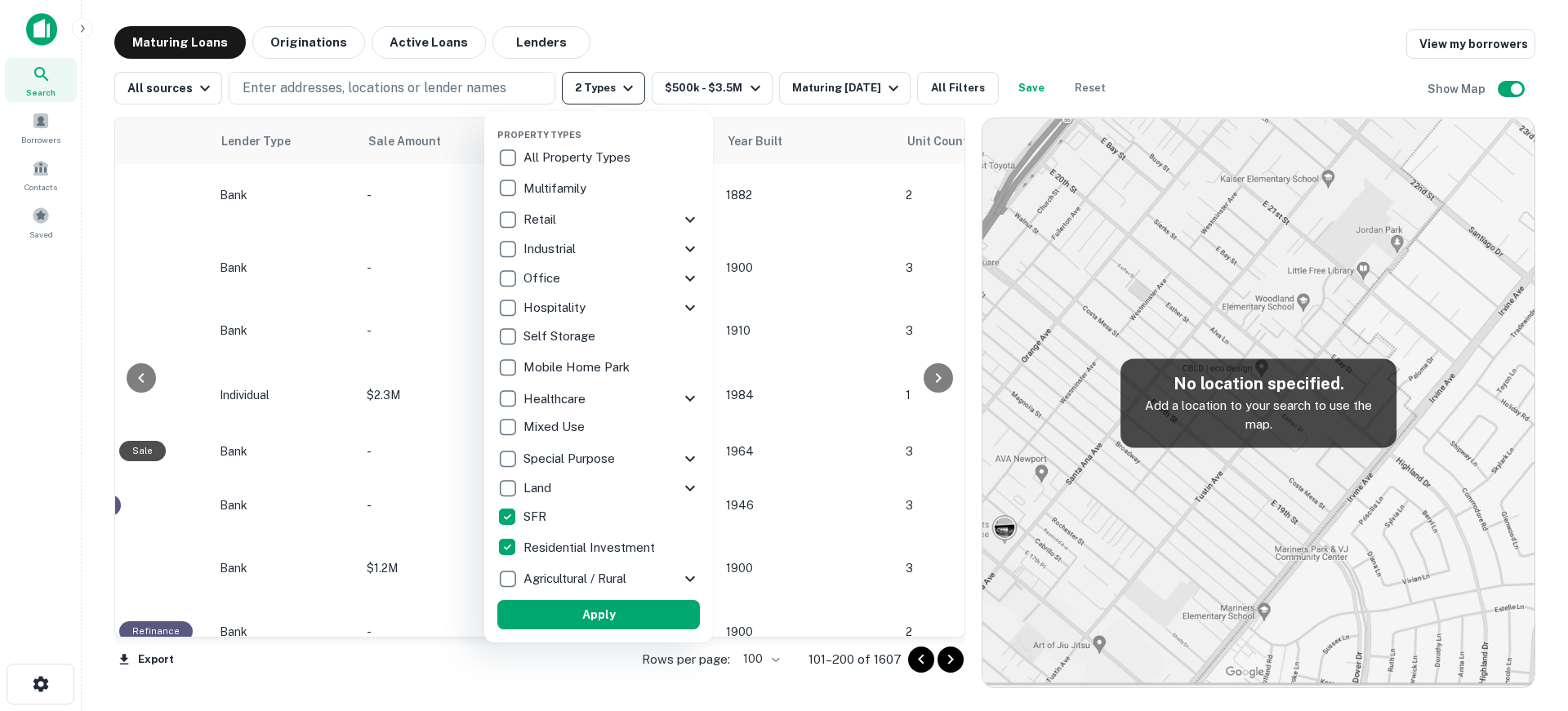
click at [611, 88] on div at bounding box center [784, 356] width 1568 height 711
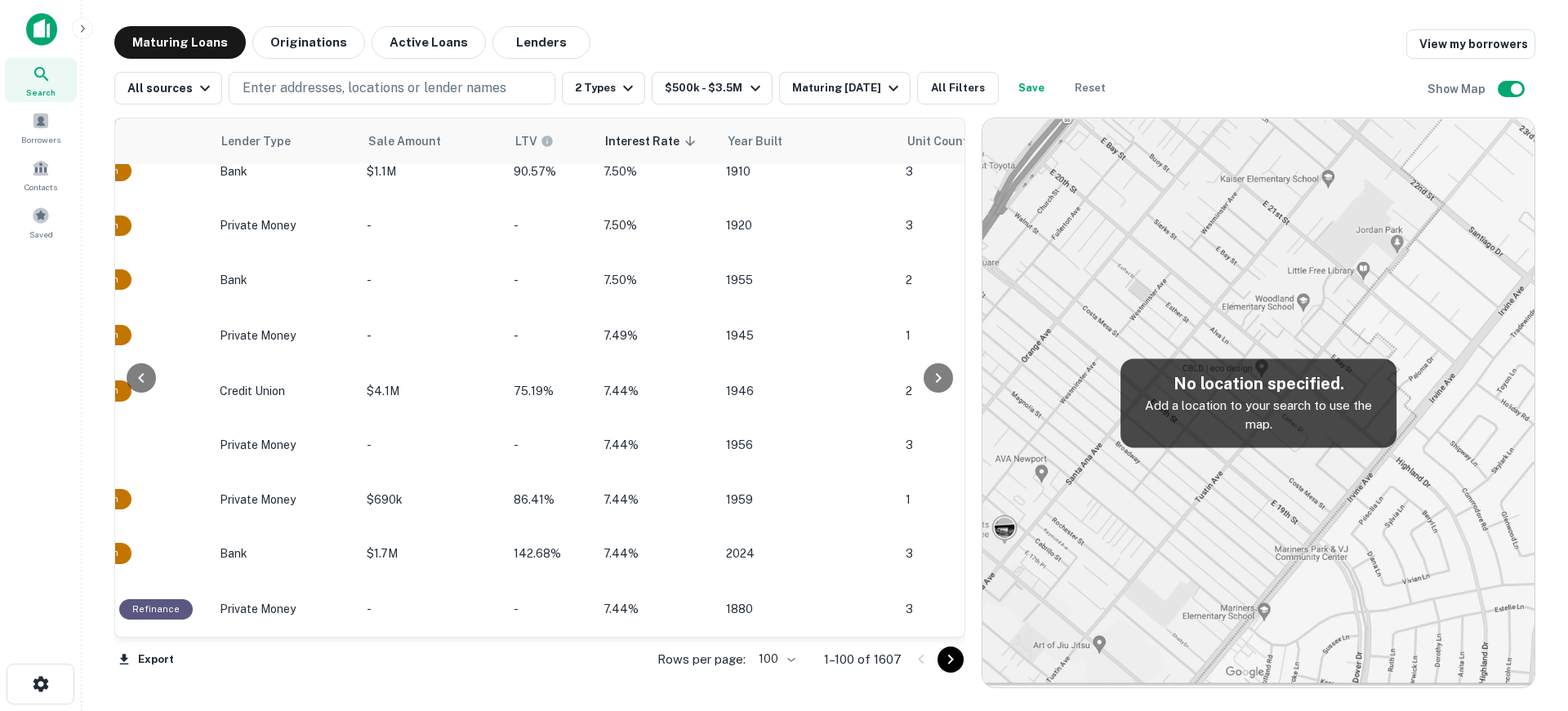
click at [42, 22] on img at bounding box center [41, 29] width 31 height 32
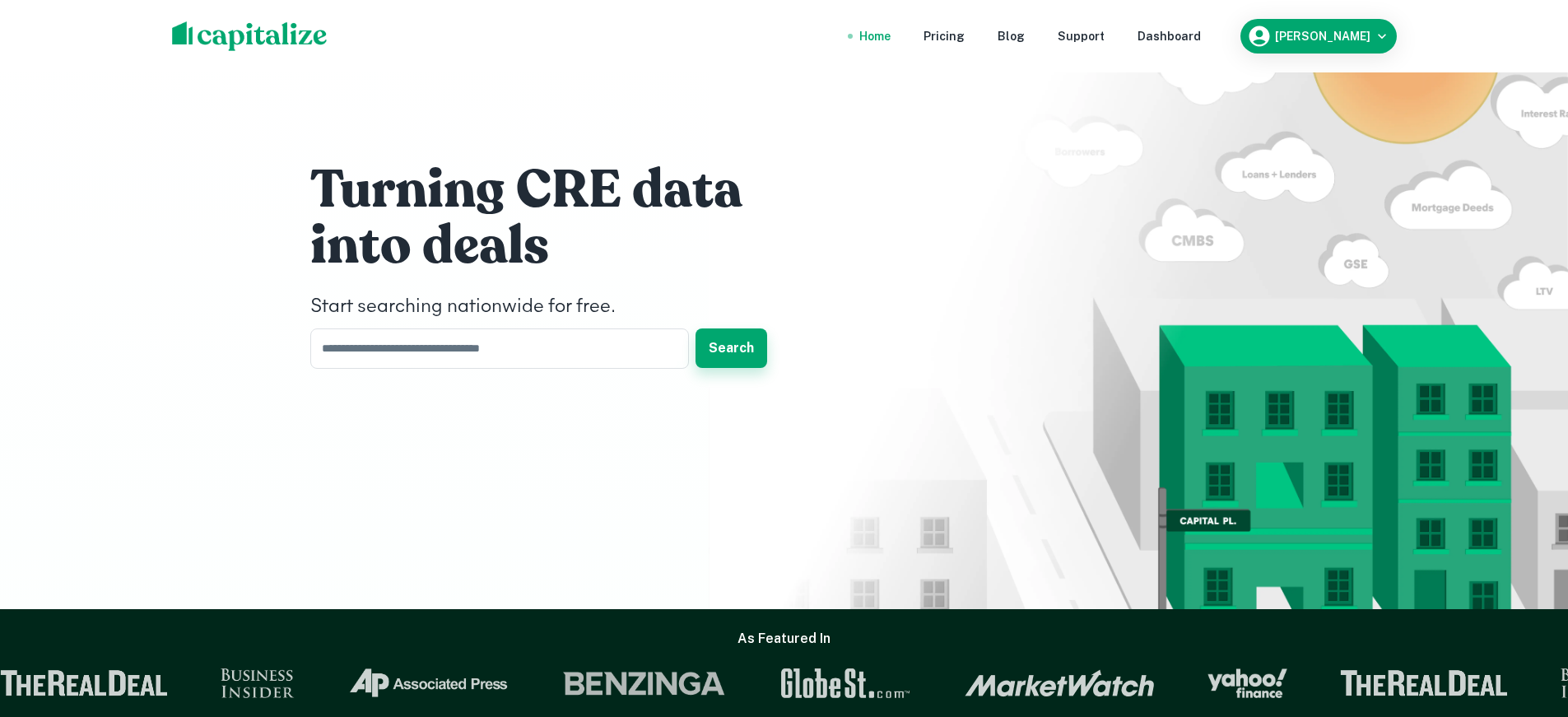
click at [750, 345] on button "Search" at bounding box center [732, 348] width 72 height 39
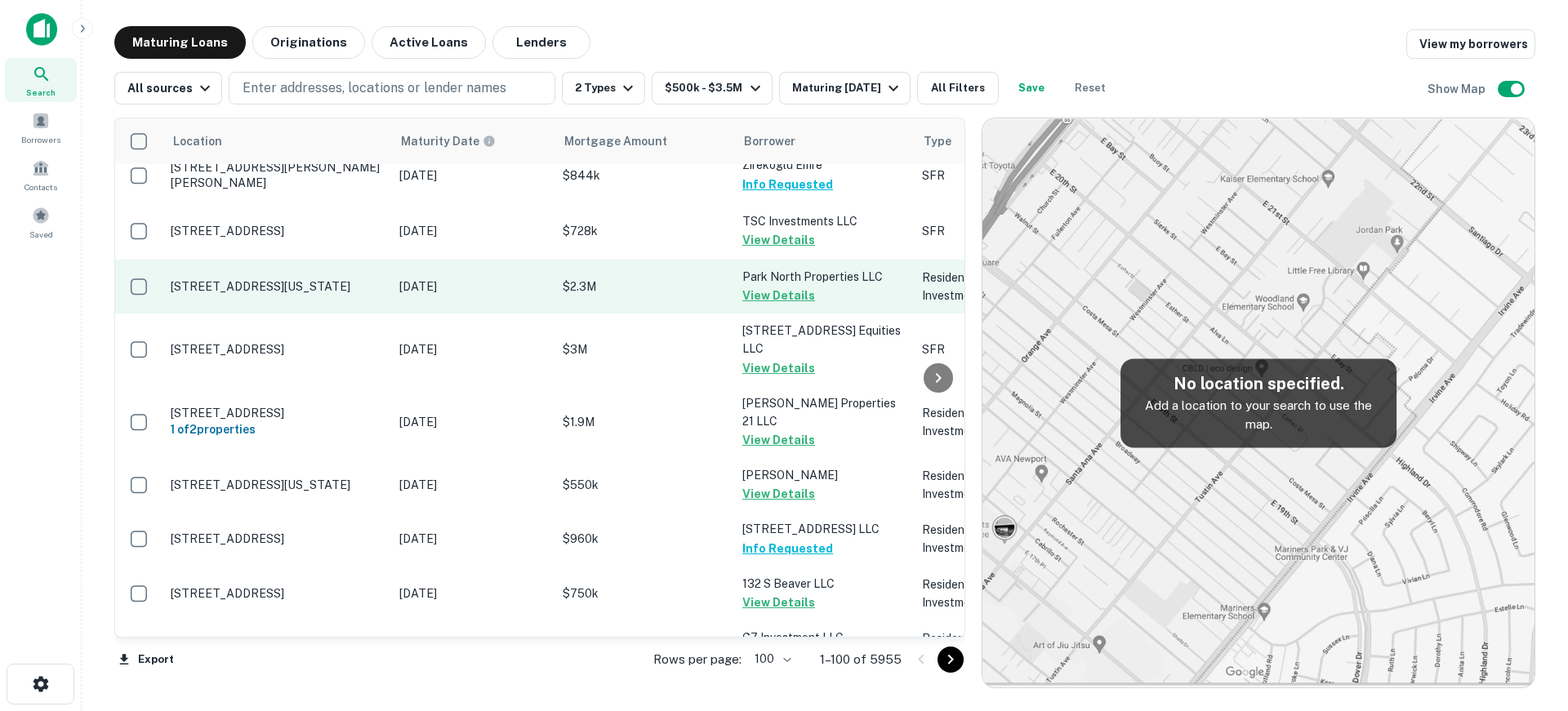
scroll to position [1144, 0]
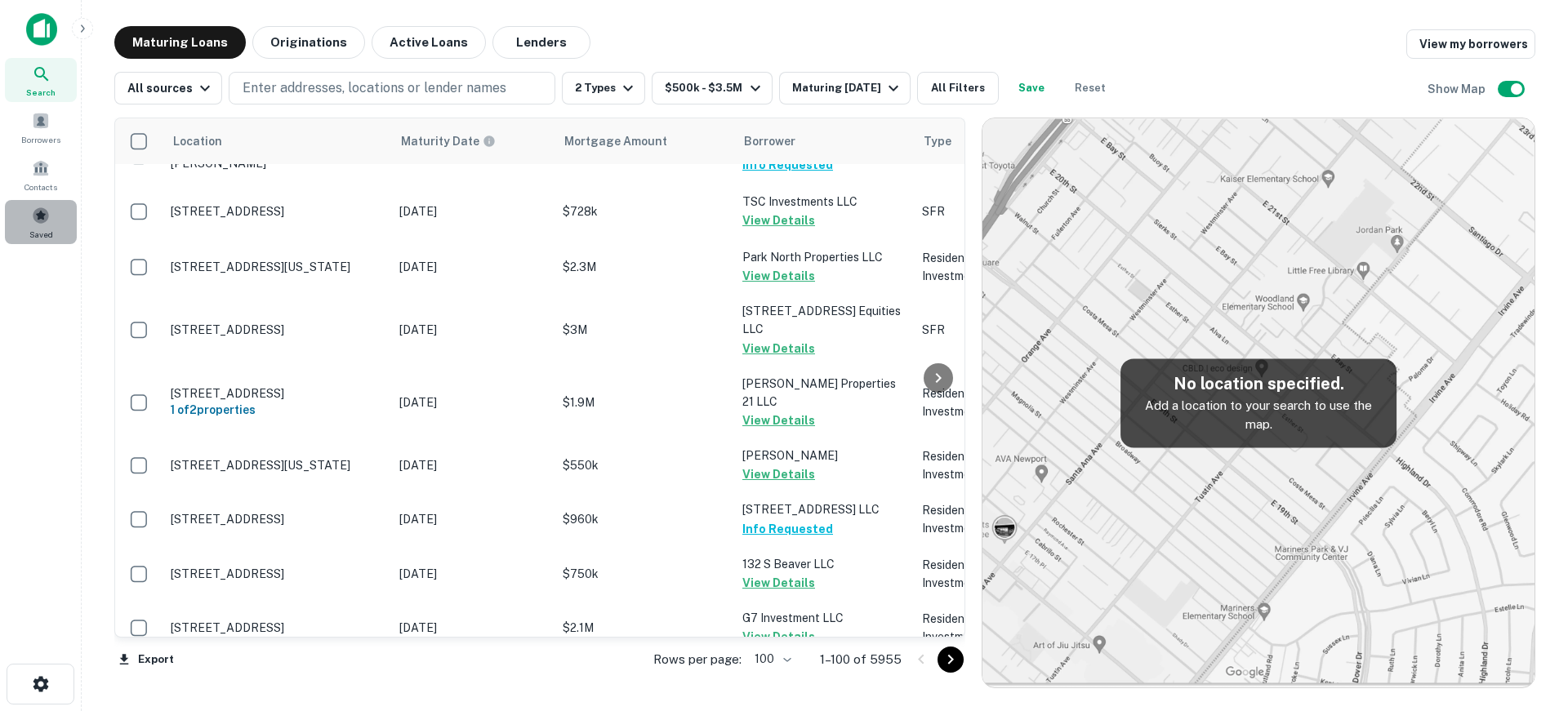
click at [38, 225] on div "Saved" at bounding box center [41, 222] width 72 height 44
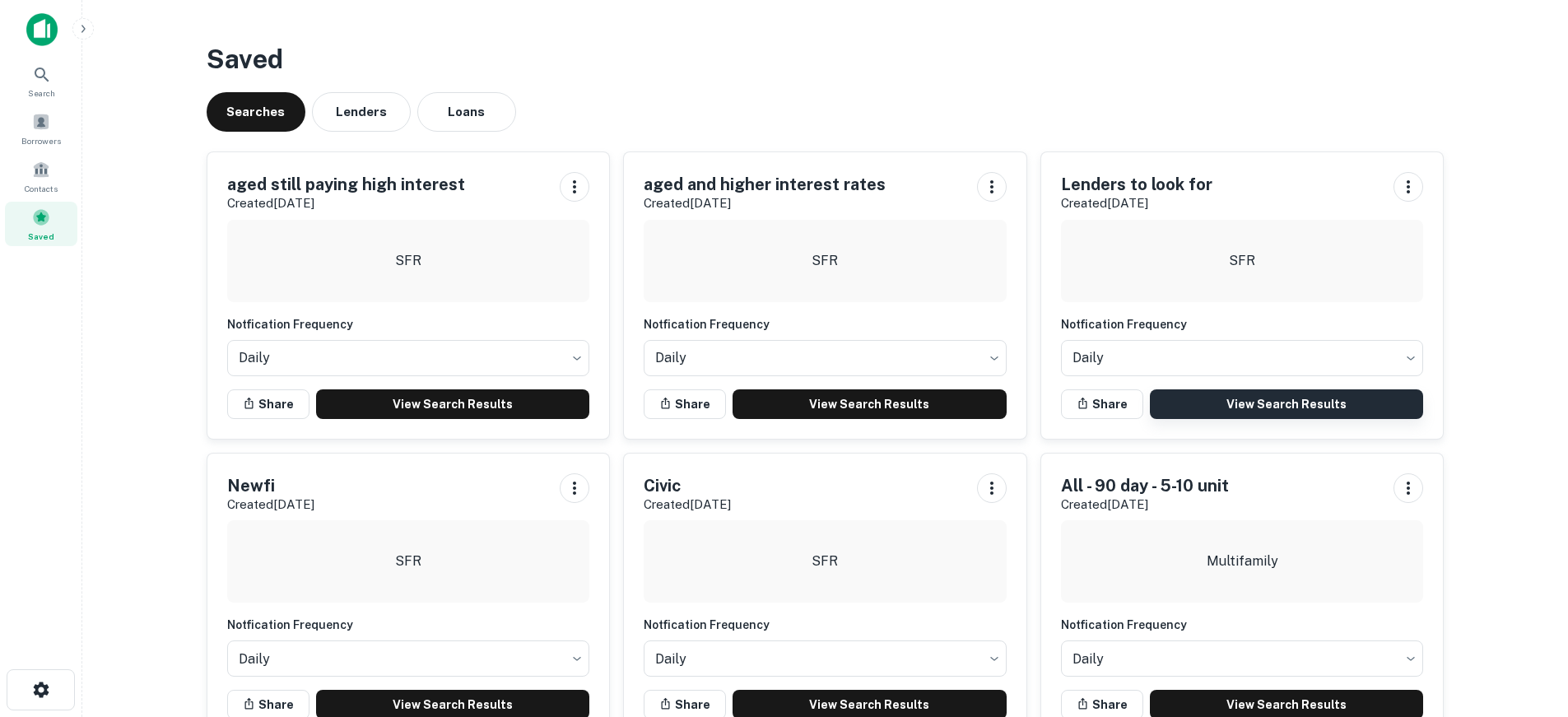
click at [1260, 400] on link "View Search Results" at bounding box center [1287, 404] width 274 height 29
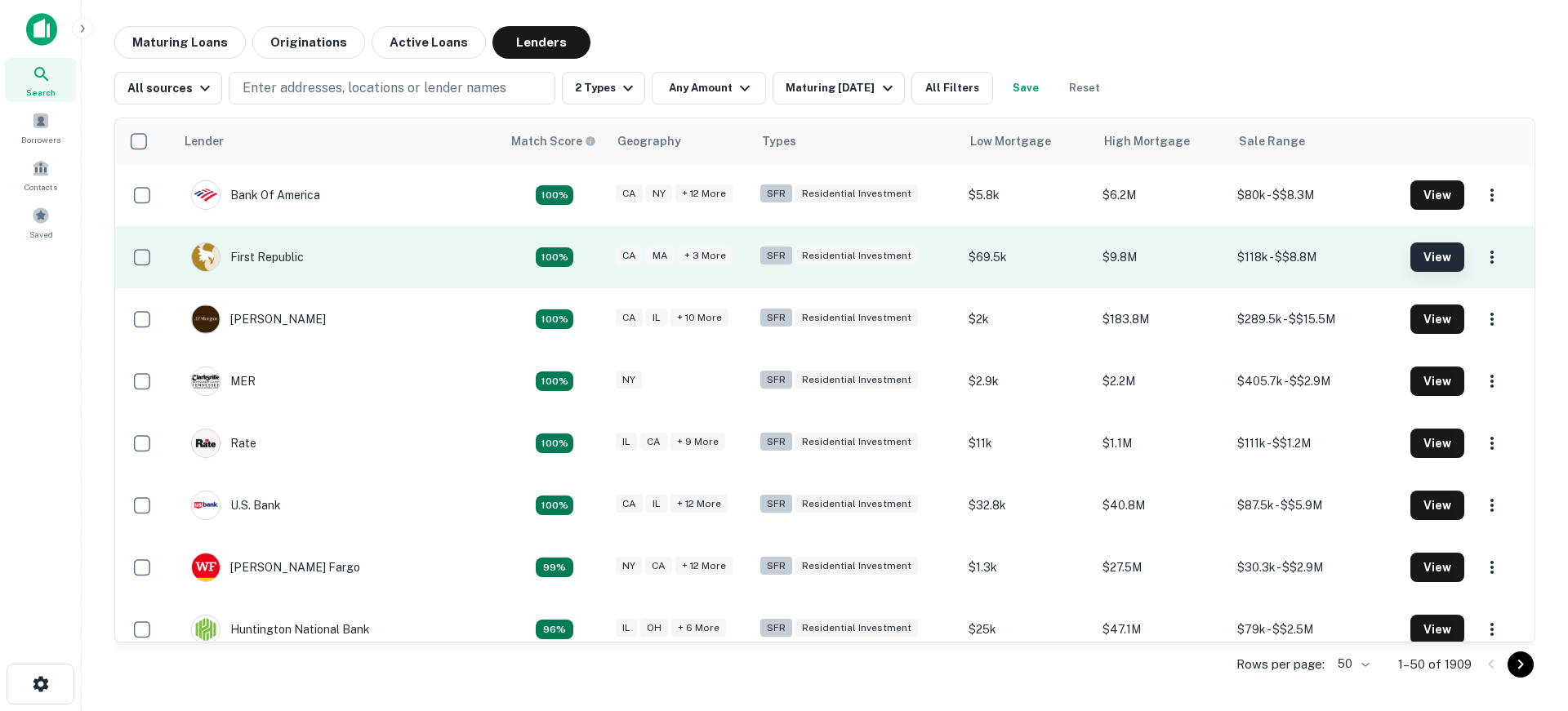
click at [1417, 256] on button "View" at bounding box center [1437, 257] width 54 height 29
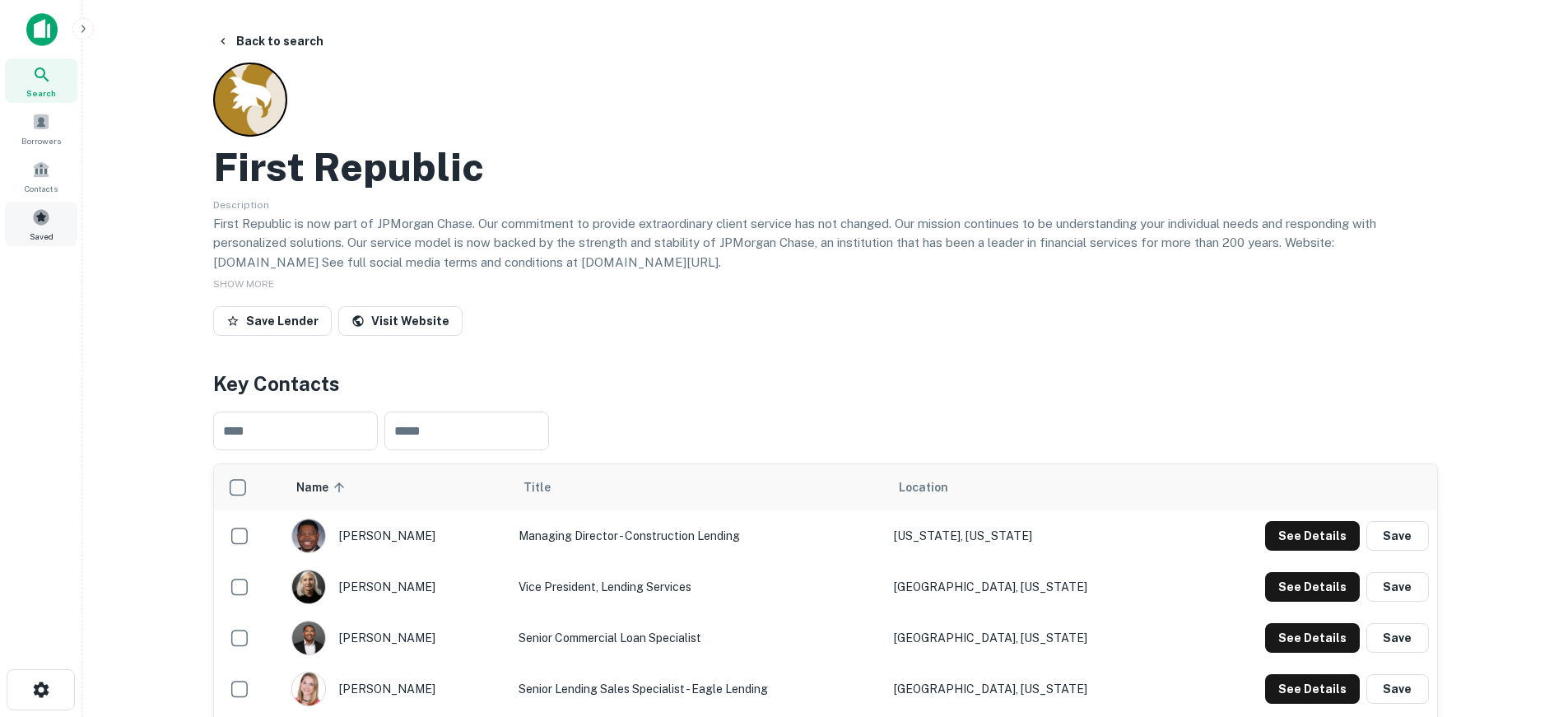
click at [57, 218] on div "Saved" at bounding box center [41, 224] width 73 height 44
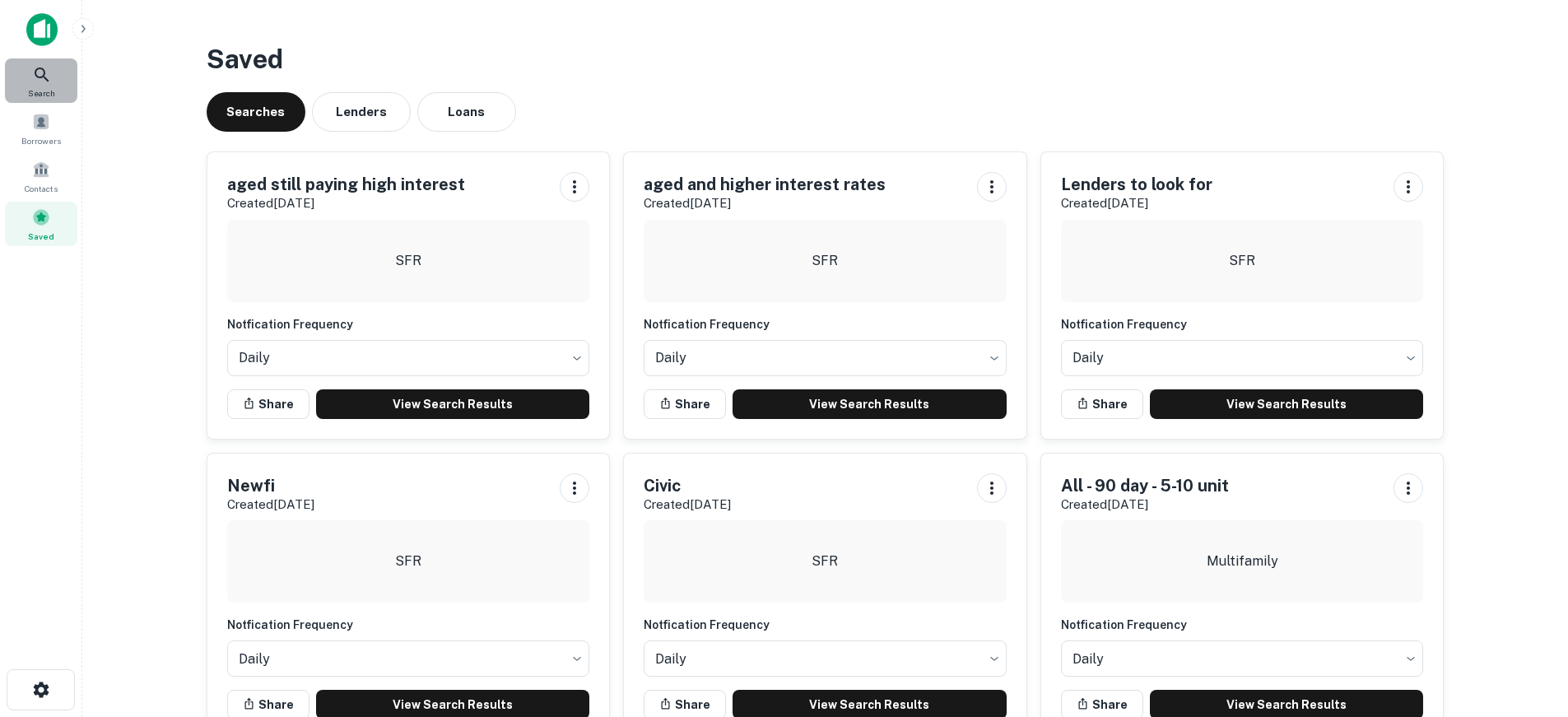
click at [41, 69] on icon at bounding box center [41, 75] width 14 height 14
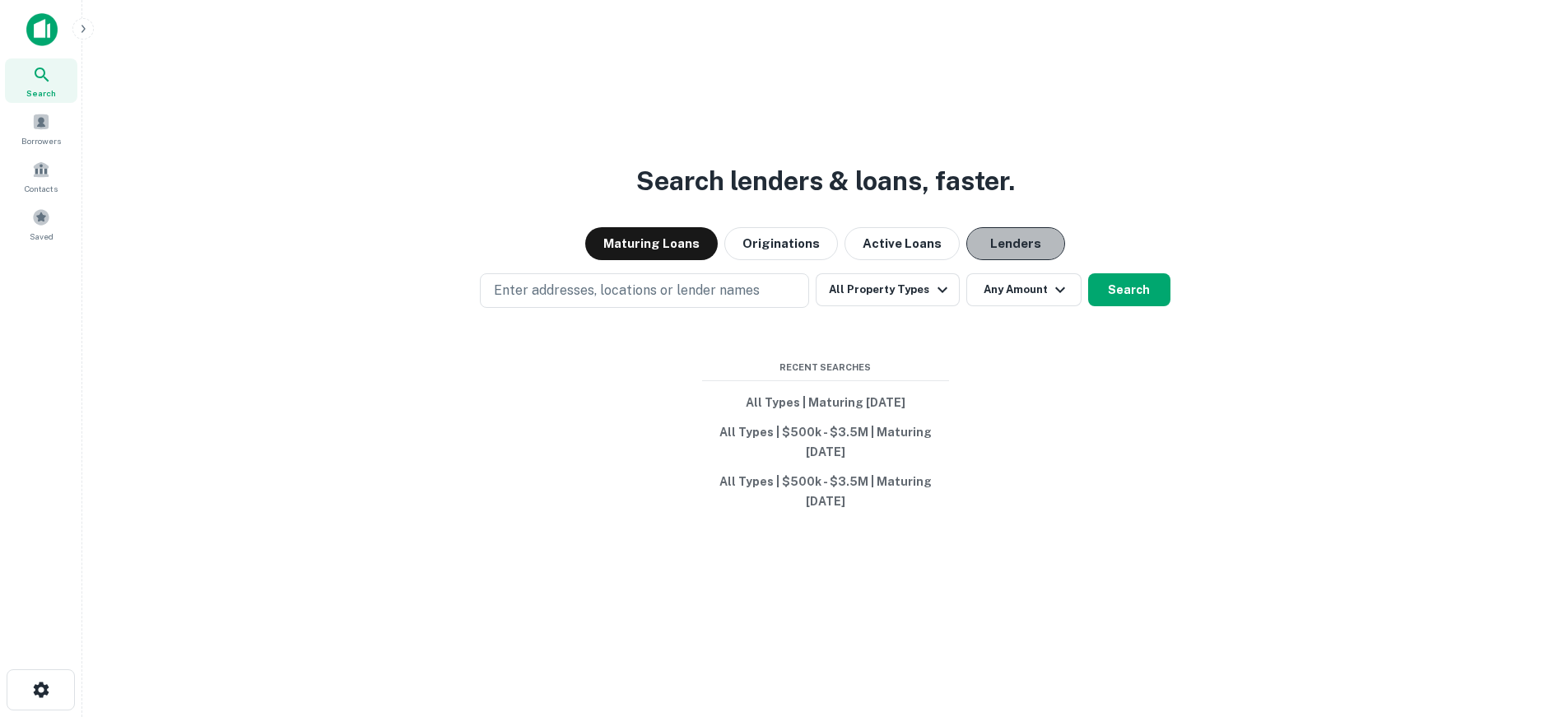
click at [1010, 240] on button "Lenders" at bounding box center [1015, 243] width 99 height 33
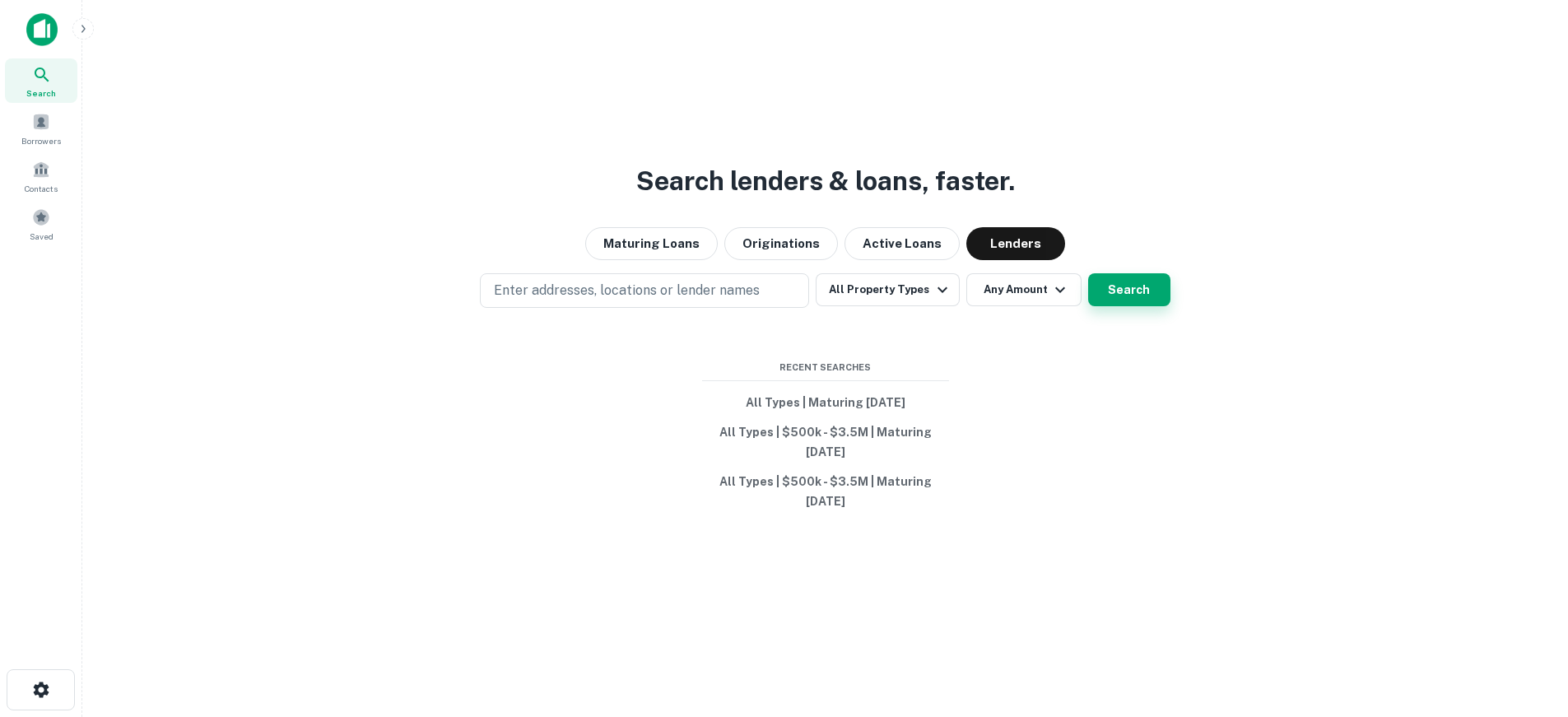
click at [1104, 291] on button "Search" at bounding box center [1129, 289] width 82 height 33
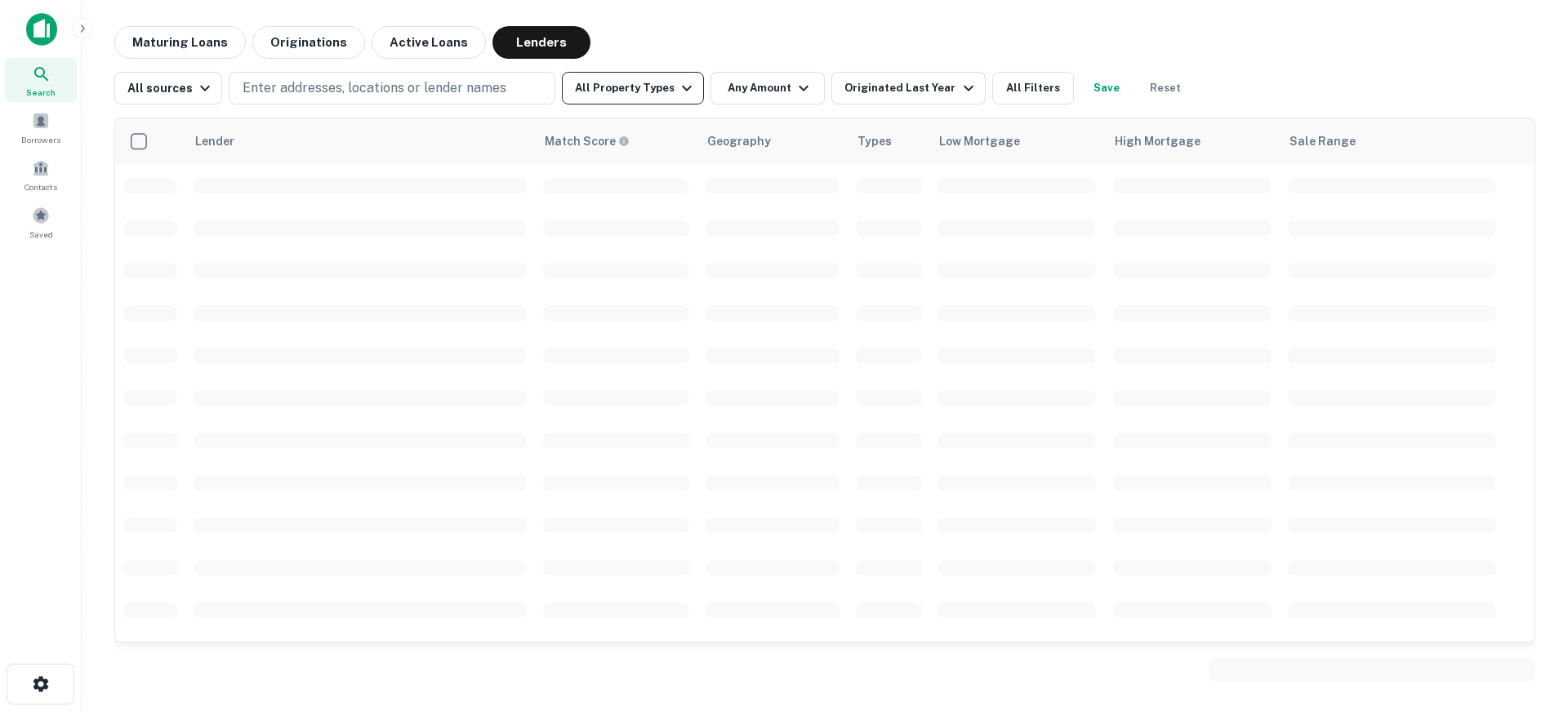
click at [663, 89] on button "All Property Types" at bounding box center [632, 88] width 142 height 32
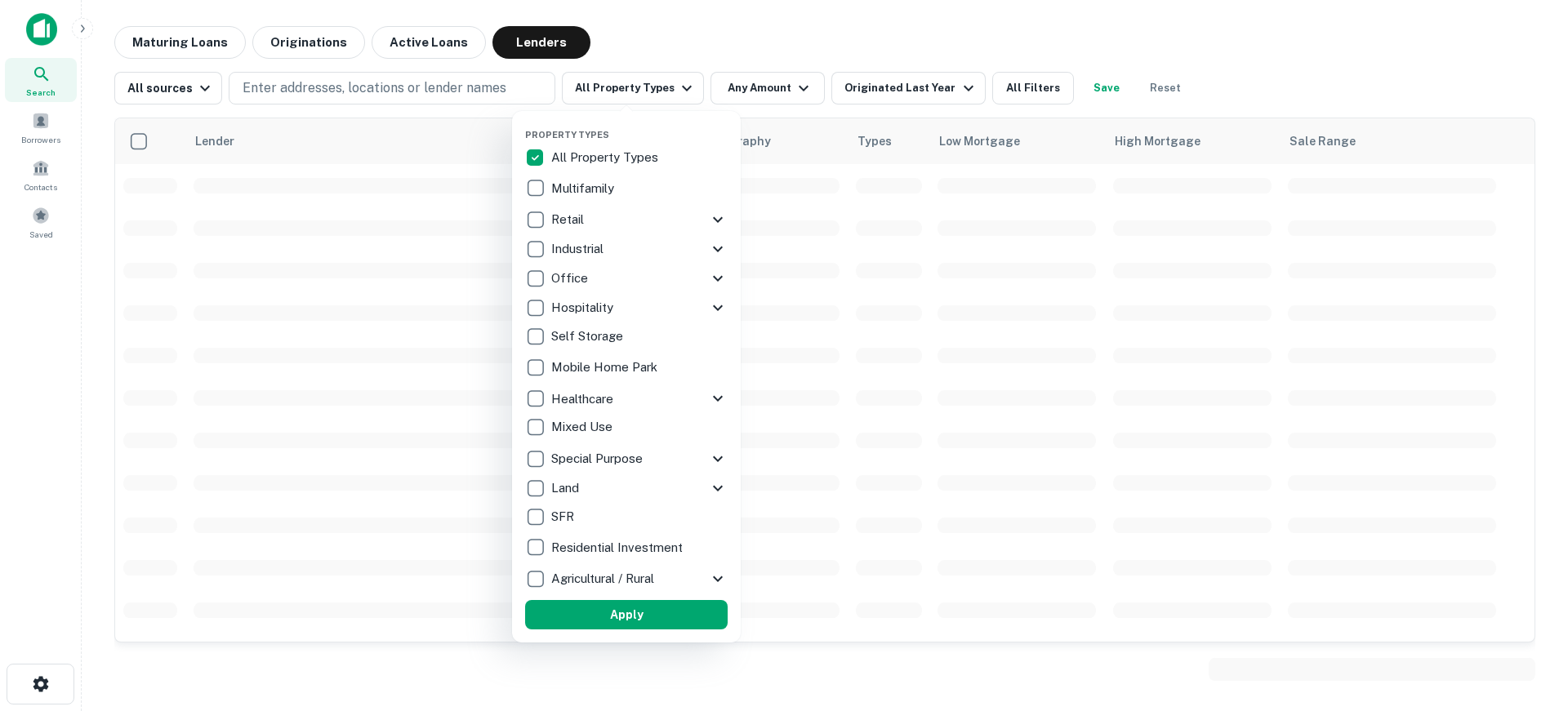
click at [560, 508] on p "SFR" at bounding box center [564, 517] width 26 height 20
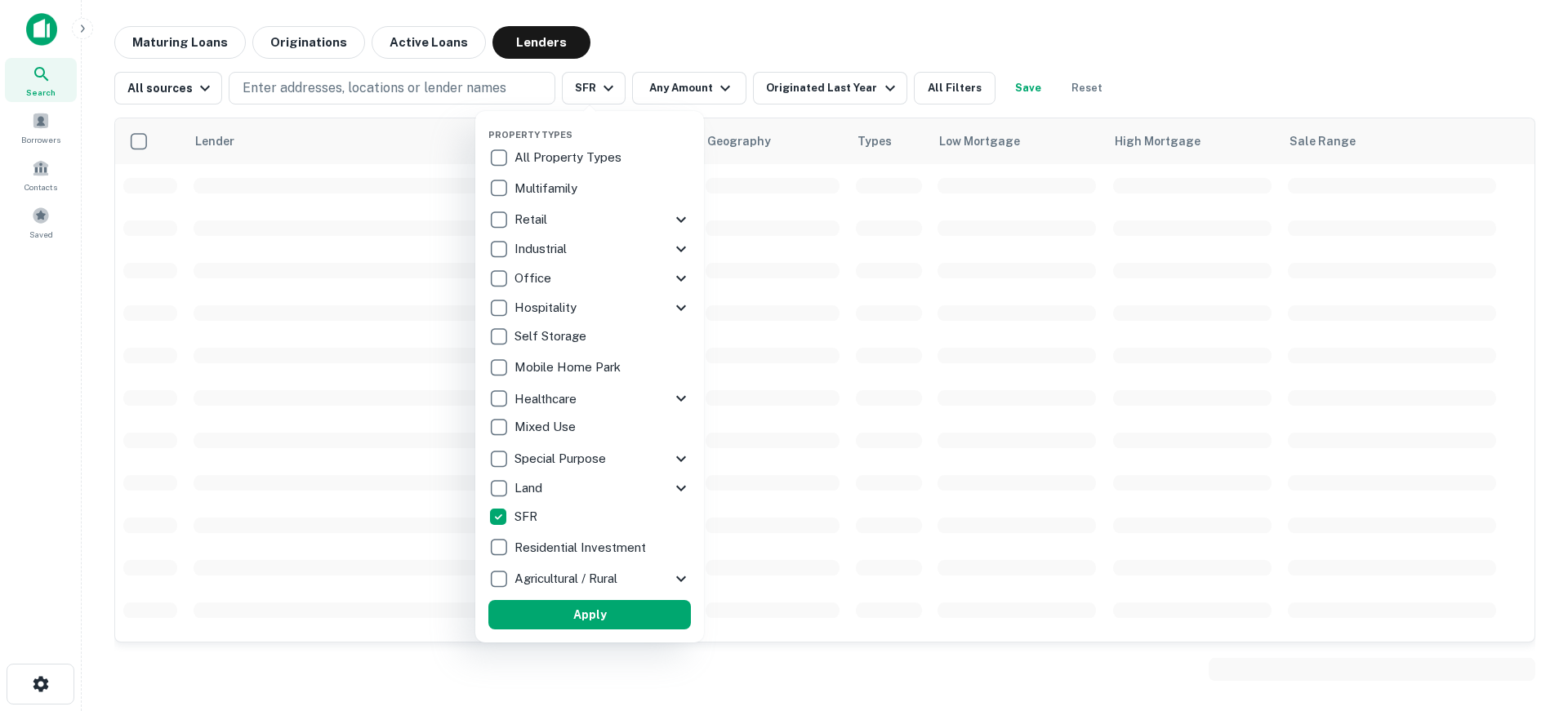
click at [580, 547] on p "Residential Investment" at bounding box center [581, 548] width 135 height 20
click at [594, 620] on button "Apply" at bounding box center [599, 615] width 203 height 29
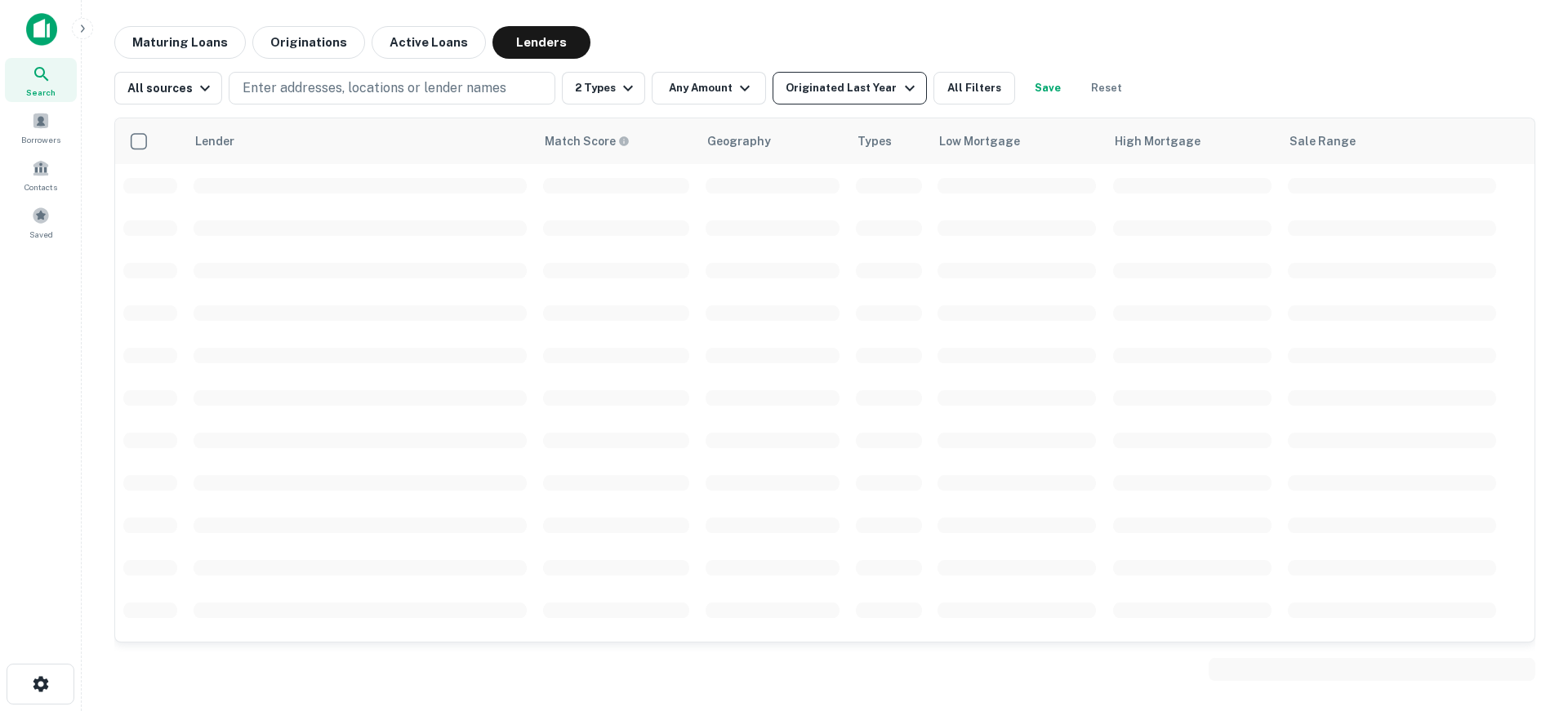
click at [870, 94] on div "Originated Last Year" at bounding box center [852, 88] width 133 height 20
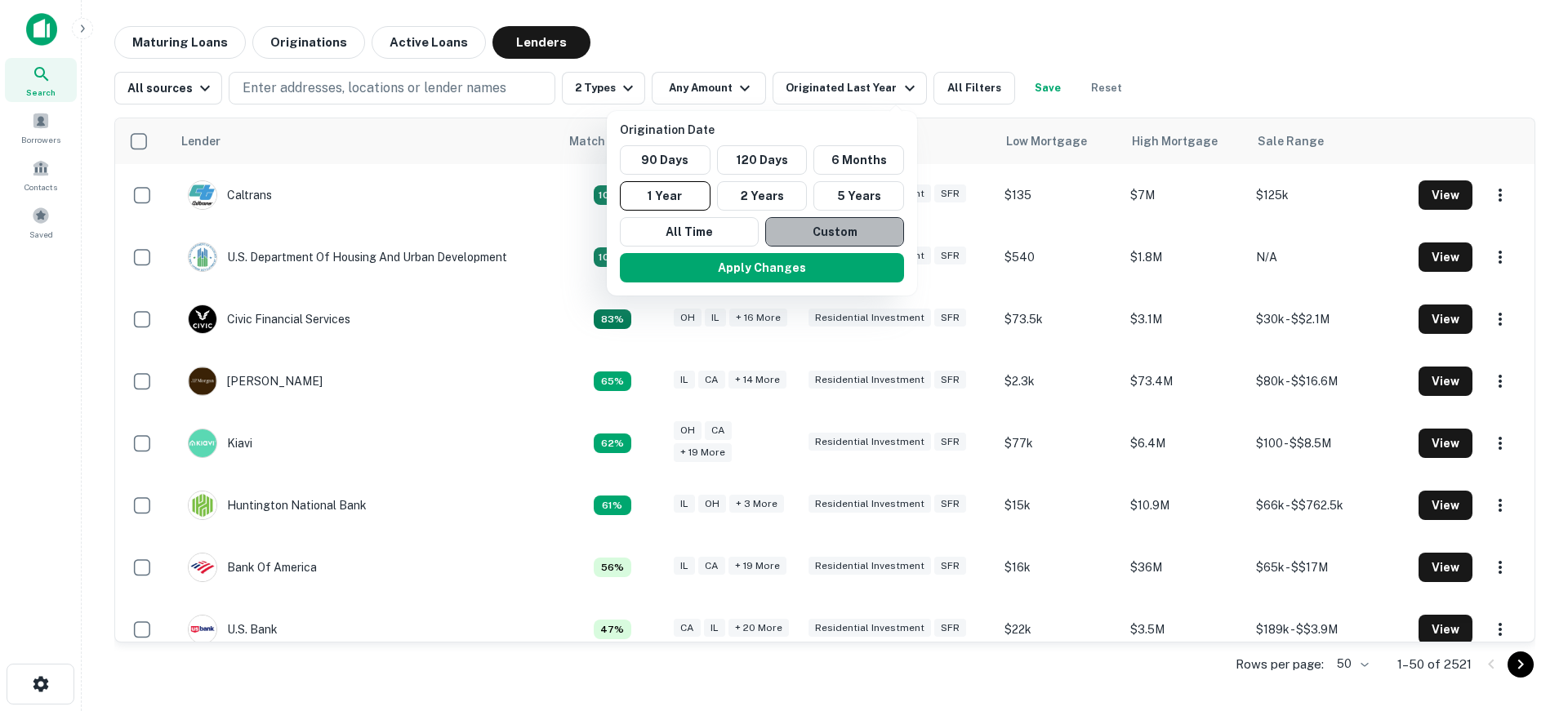
click at [814, 232] on button "Custom" at bounding box center [834, 232] width 139 height 29
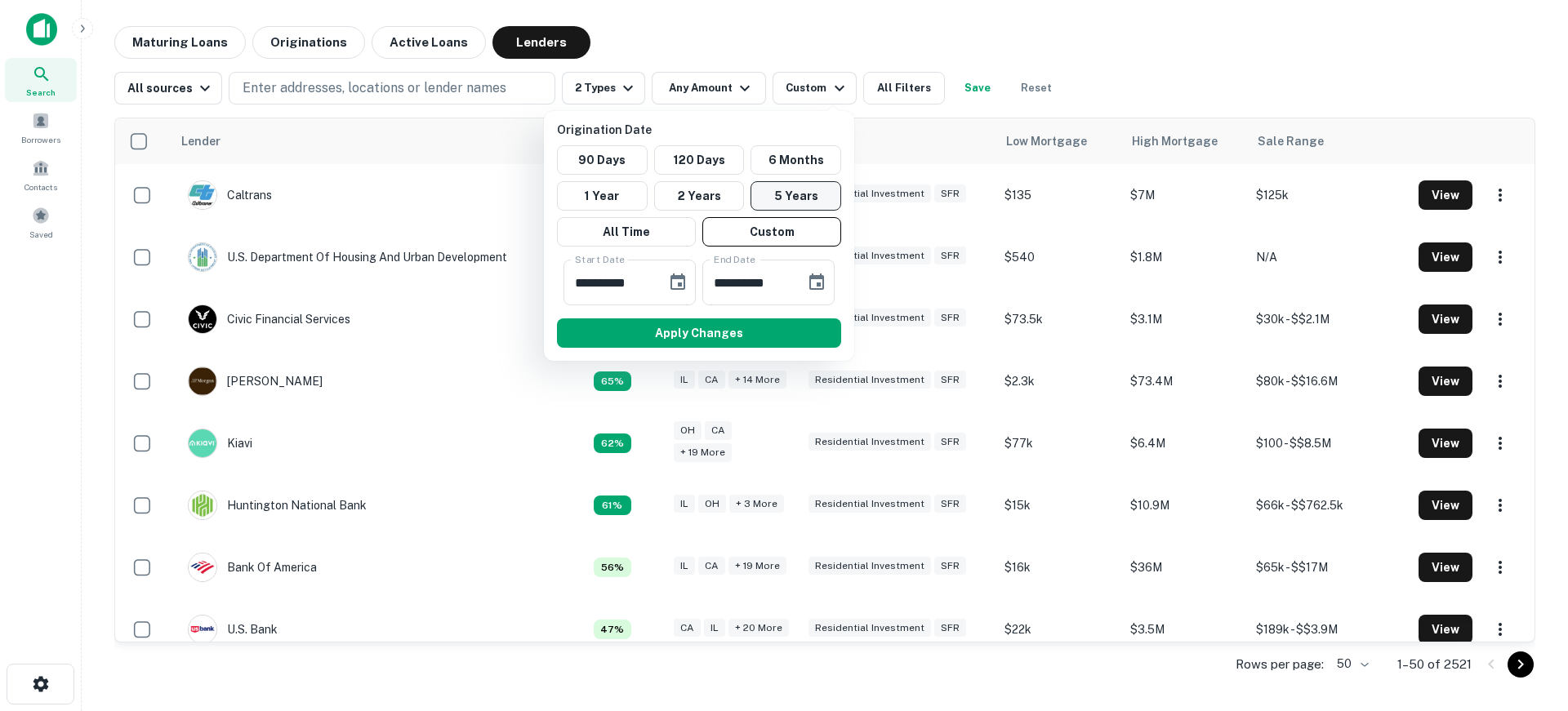
click at [774, 188] on button "5 Years" at bounding box center [796, 195] width 91 height 29
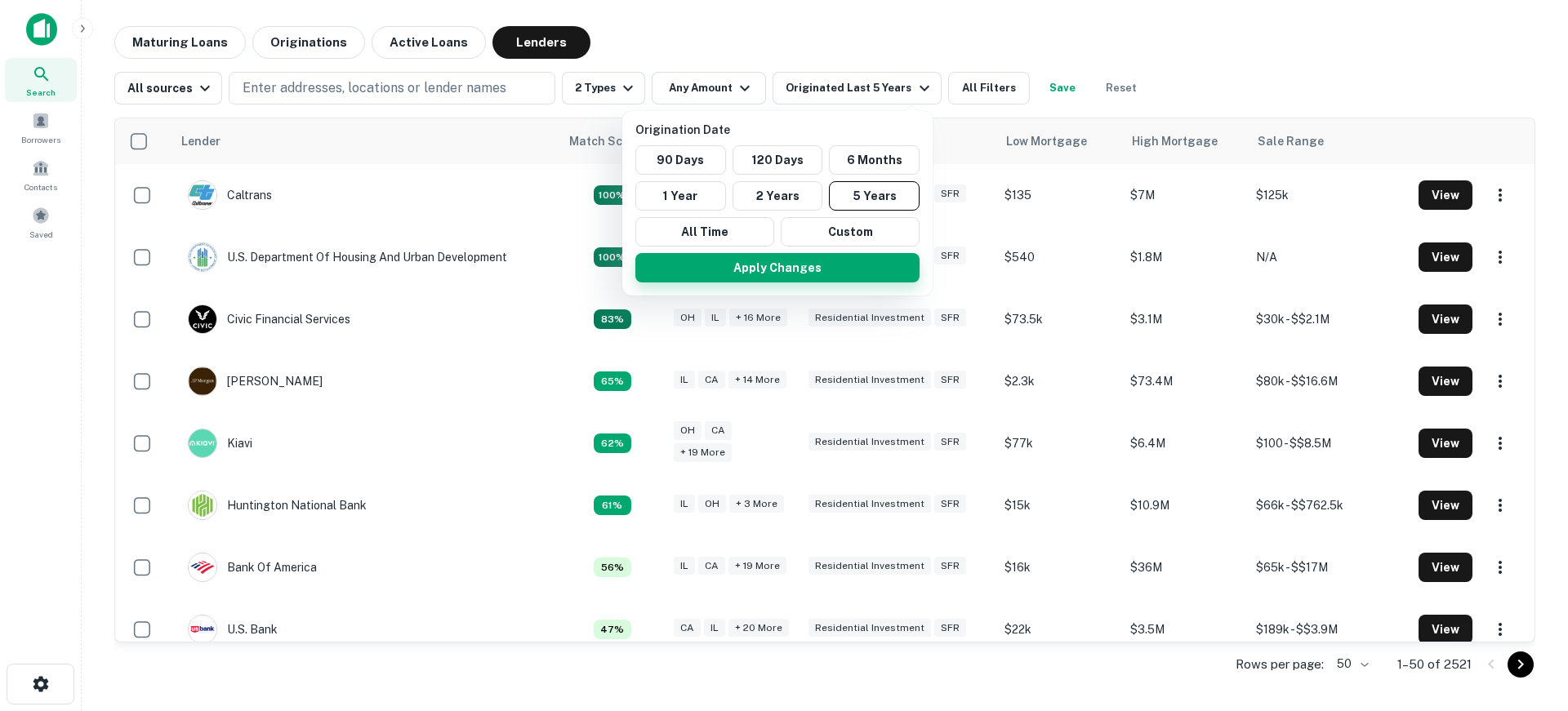
click at [802, 269] on button "Apply Changes" at bounding box center [777, 267] width 284 height 29
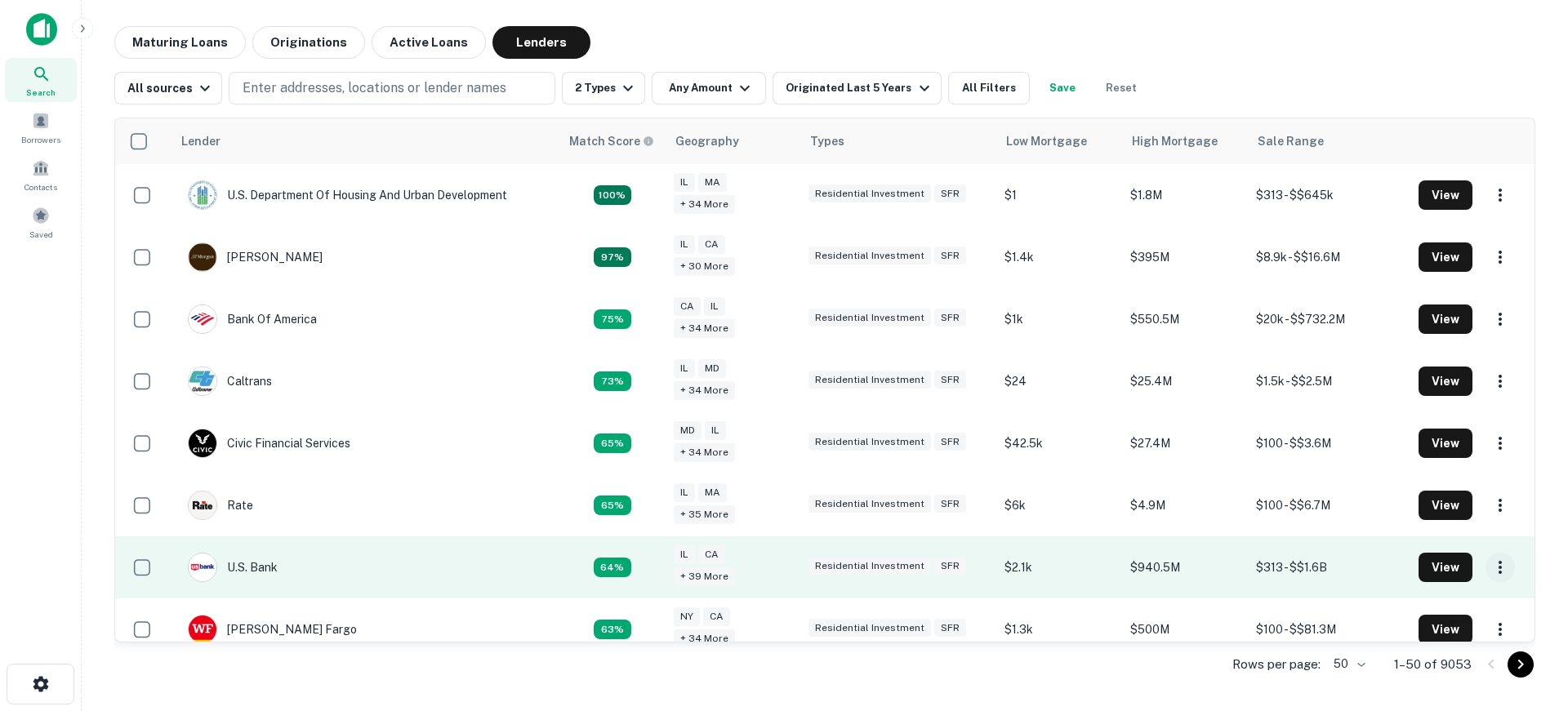
click at [1491, 568] on icon "button" at bounding box center [1500, 568] width 20 height 20
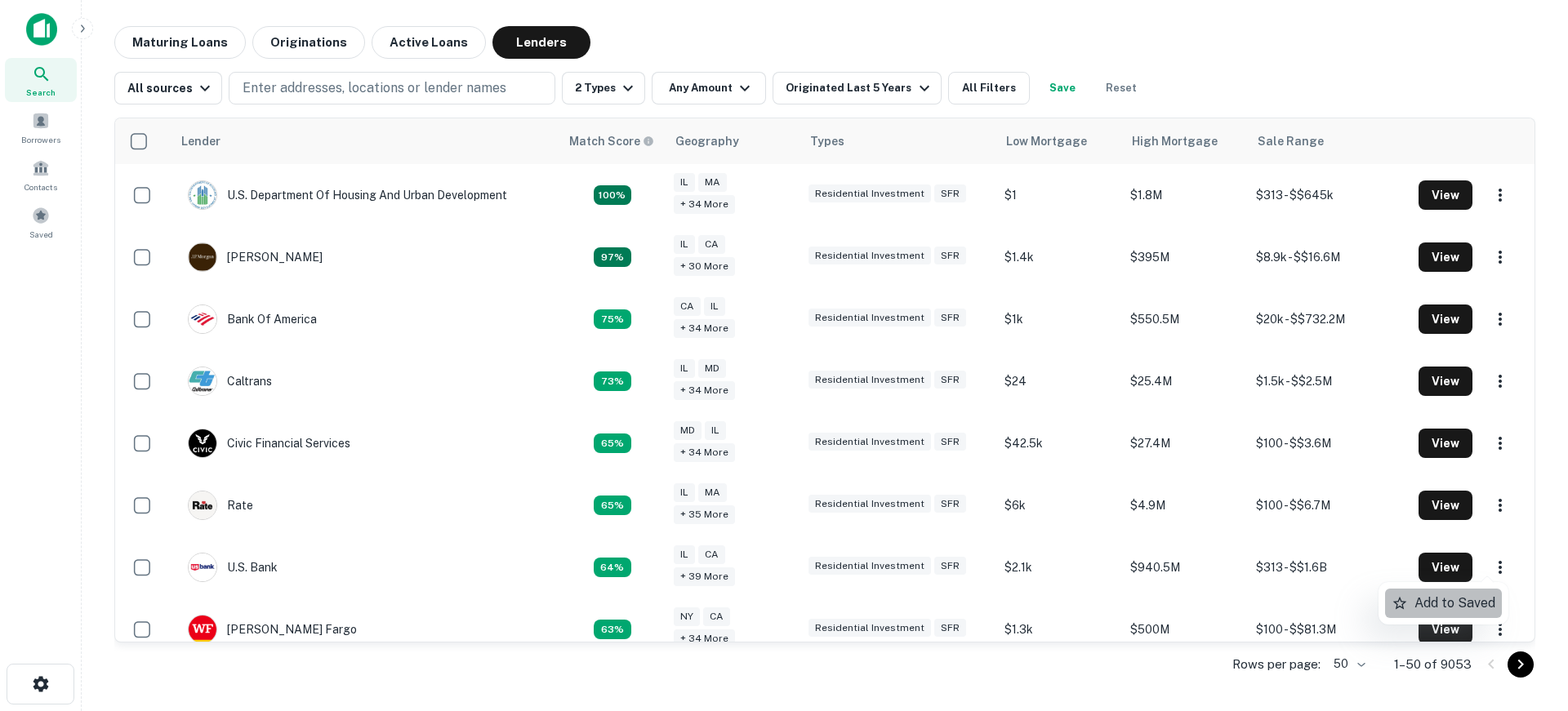
click at [1434, 604] on p "Add to Saved" at bounding box center [1454, 604] width 81 height 20
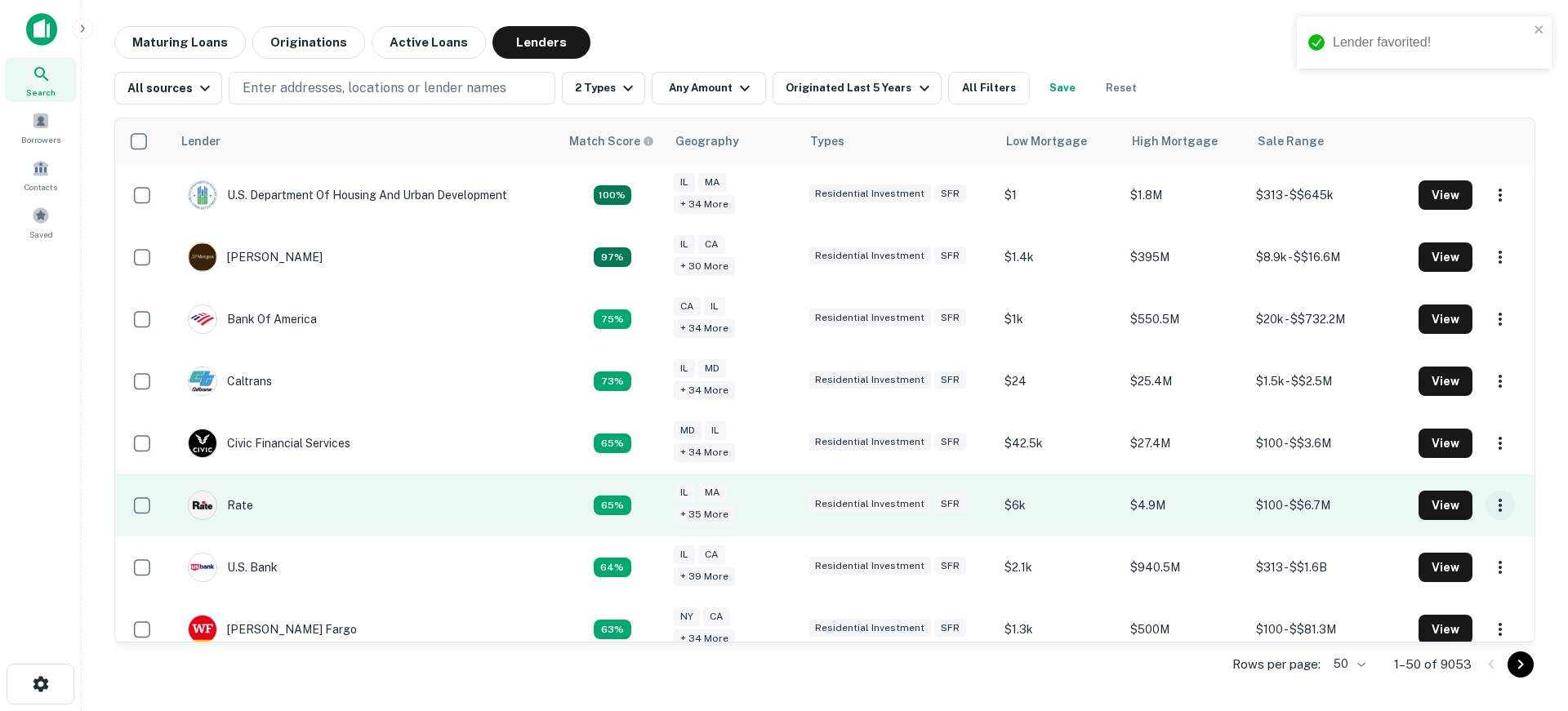
click at [1490, 508] on icon "button" at bounding box center [1500, 506] width 20 height 20
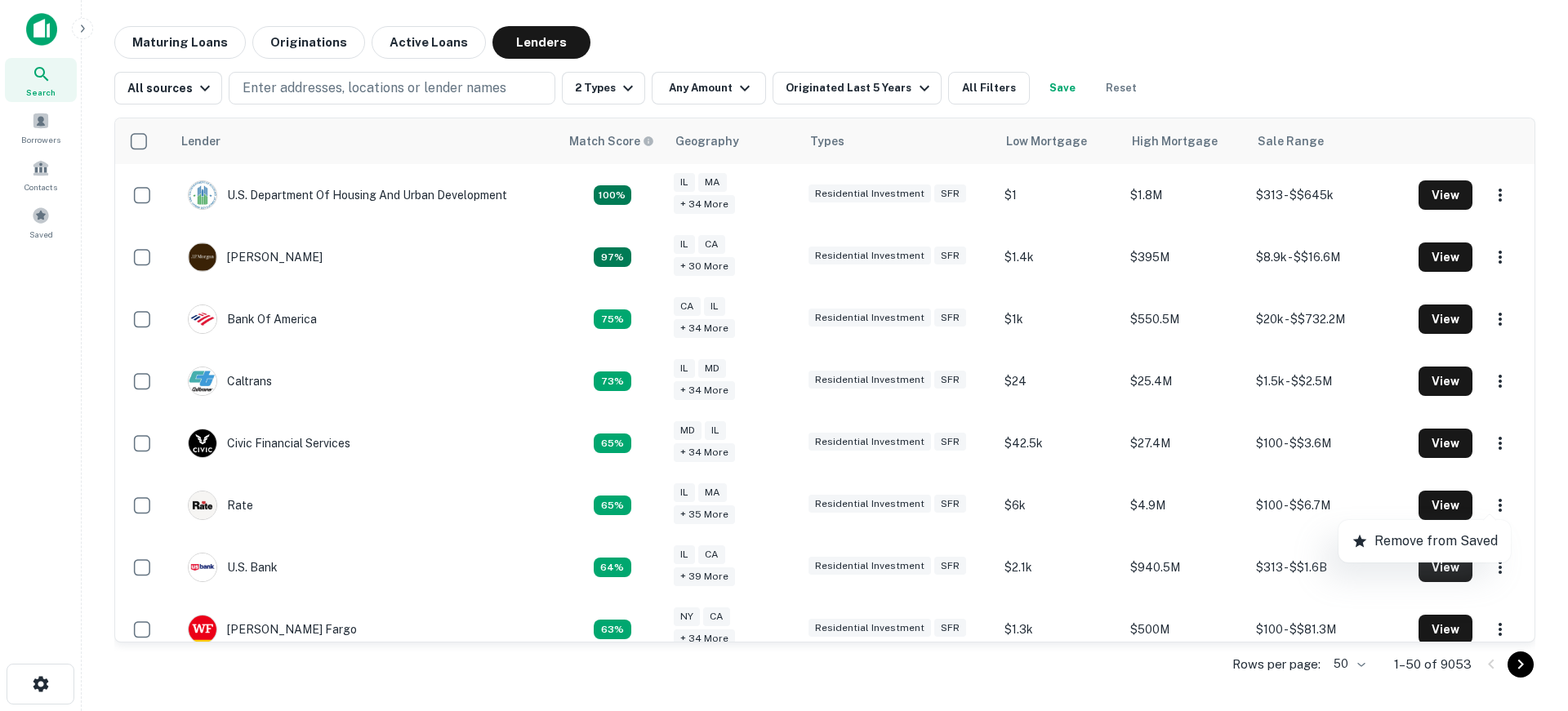
click at [1490, 442] on div at bounding box center [784, 356] width 1568 height 711
click at [1490, 442] on icon "button" at bounding box center [1500, 444] width 20 height 20
click at [1491, 375] on div at bounding box center [784, 356] width 1568 height 711
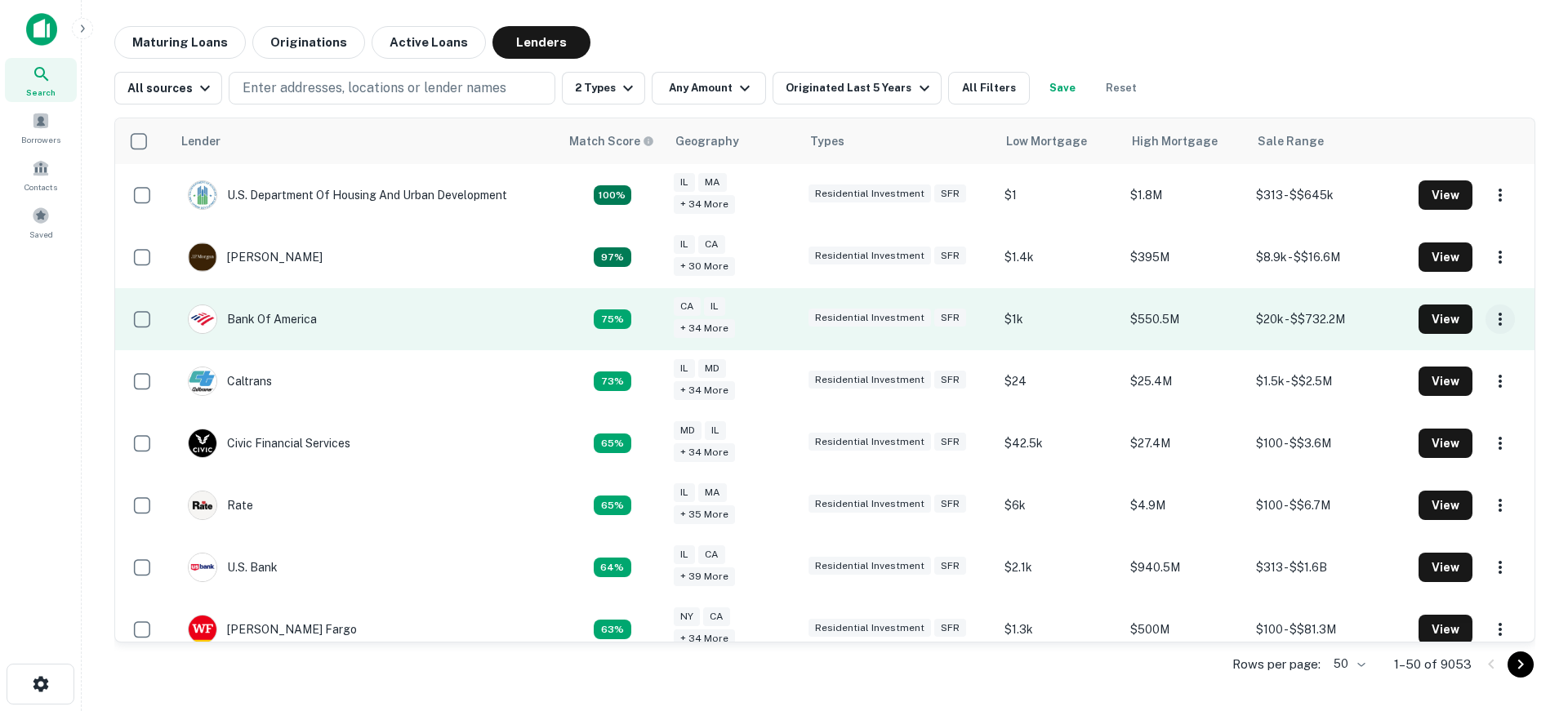
click at [1498, 319] on icon "button" at bounding box center [1500, 320] width 3 height 13
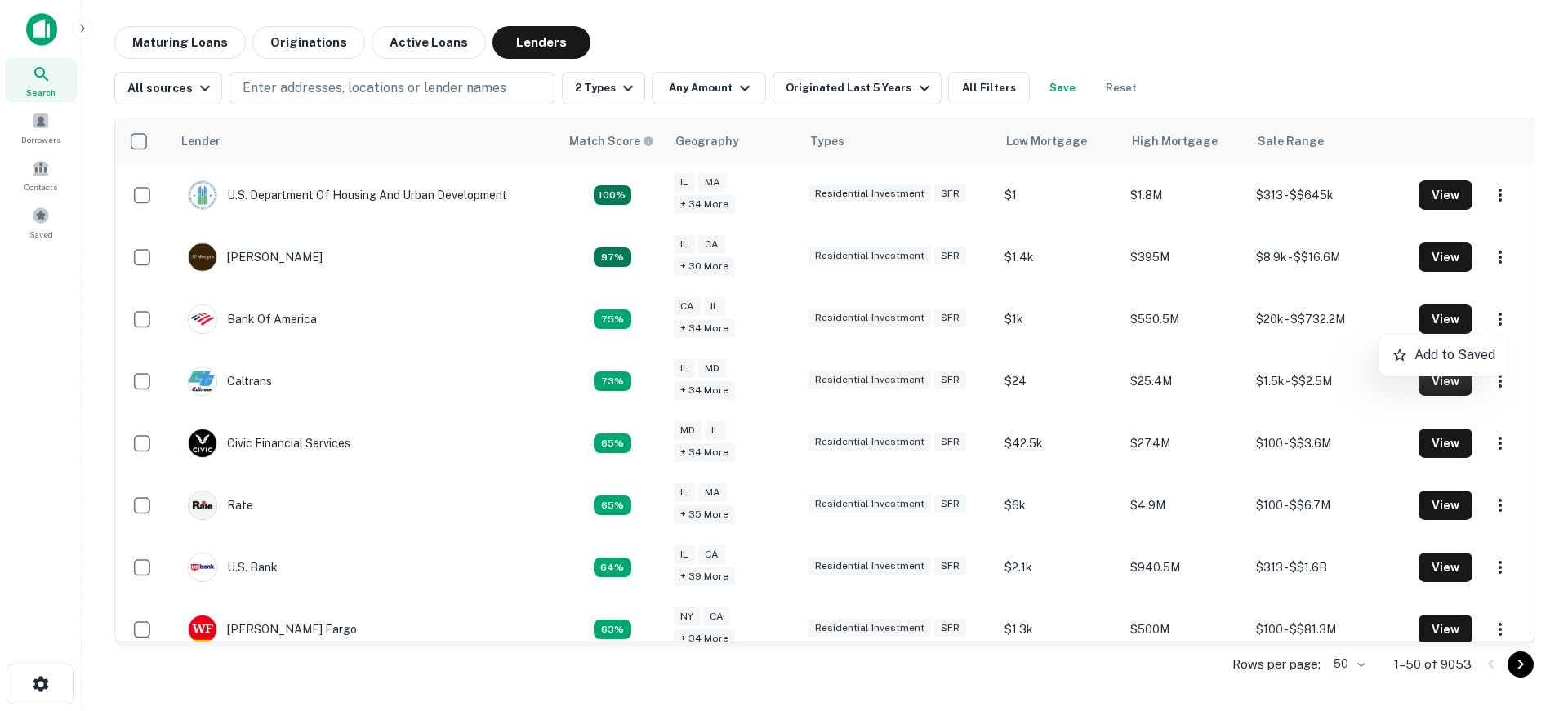
click at [1470, 351] on p "Add to Saved" at bounding box center [1454, 356] width 81 height 20
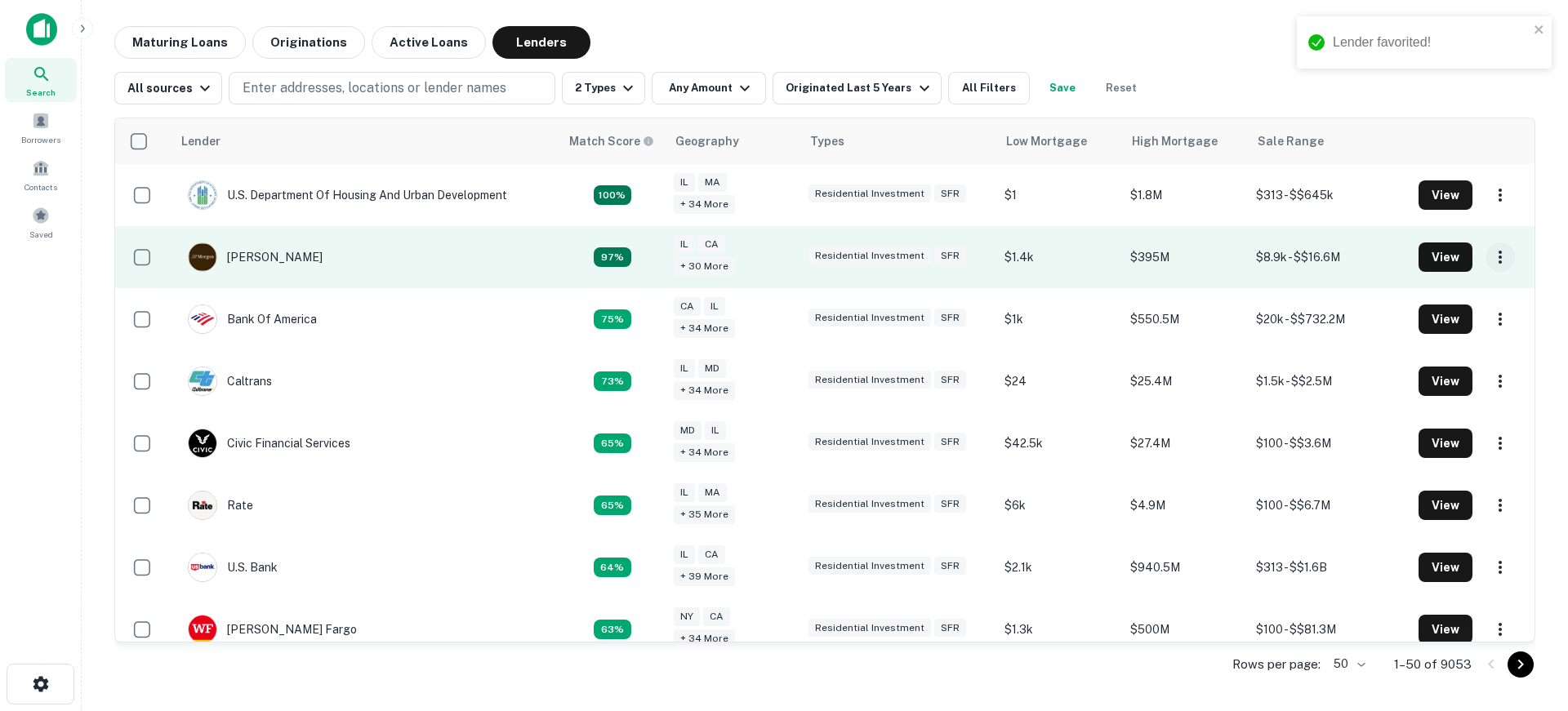
click at [1490, 255] on icon "button" at bounding box center [1500, 257] width 20 height 20
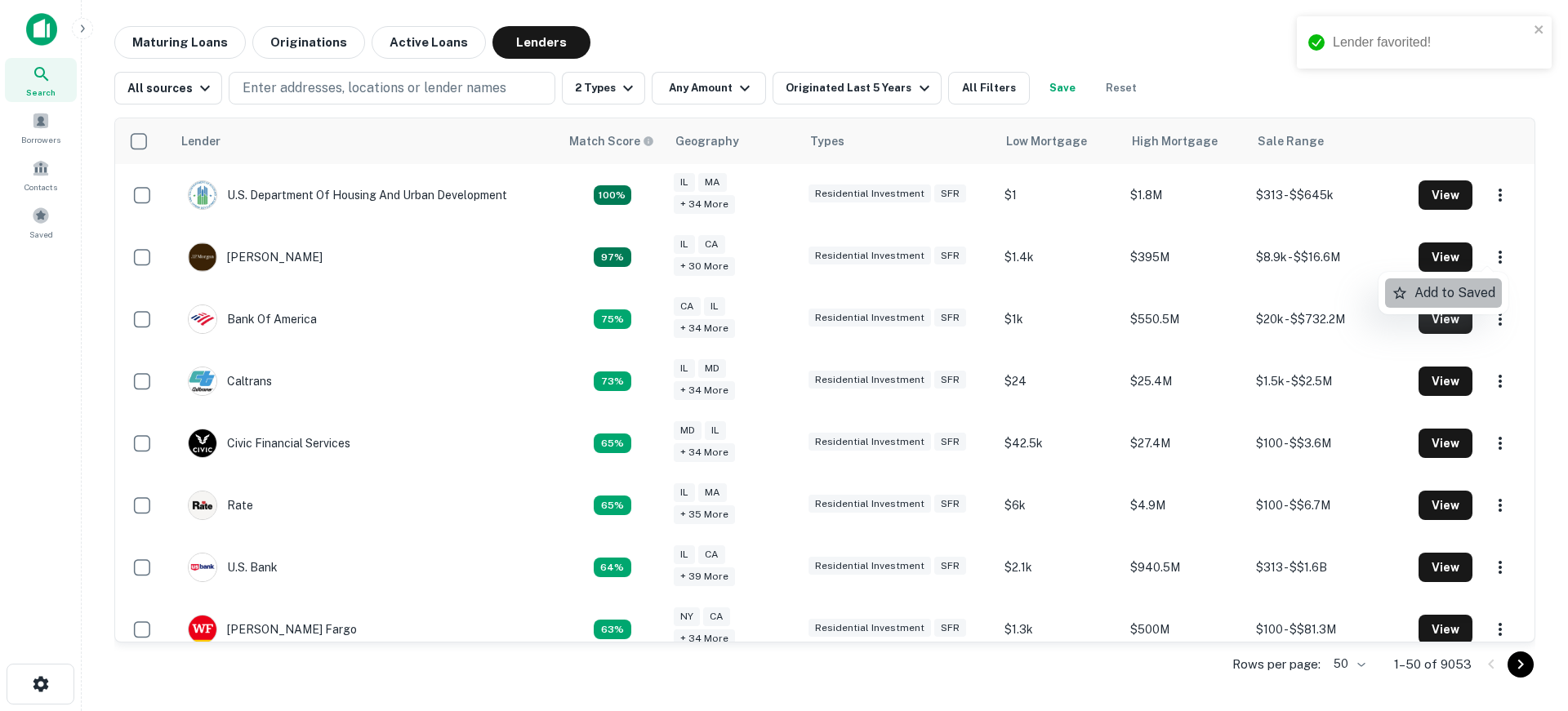
click at [1463, 292] on p "Add to Saved" at bounding box center [1454, 293] width 81 height 20
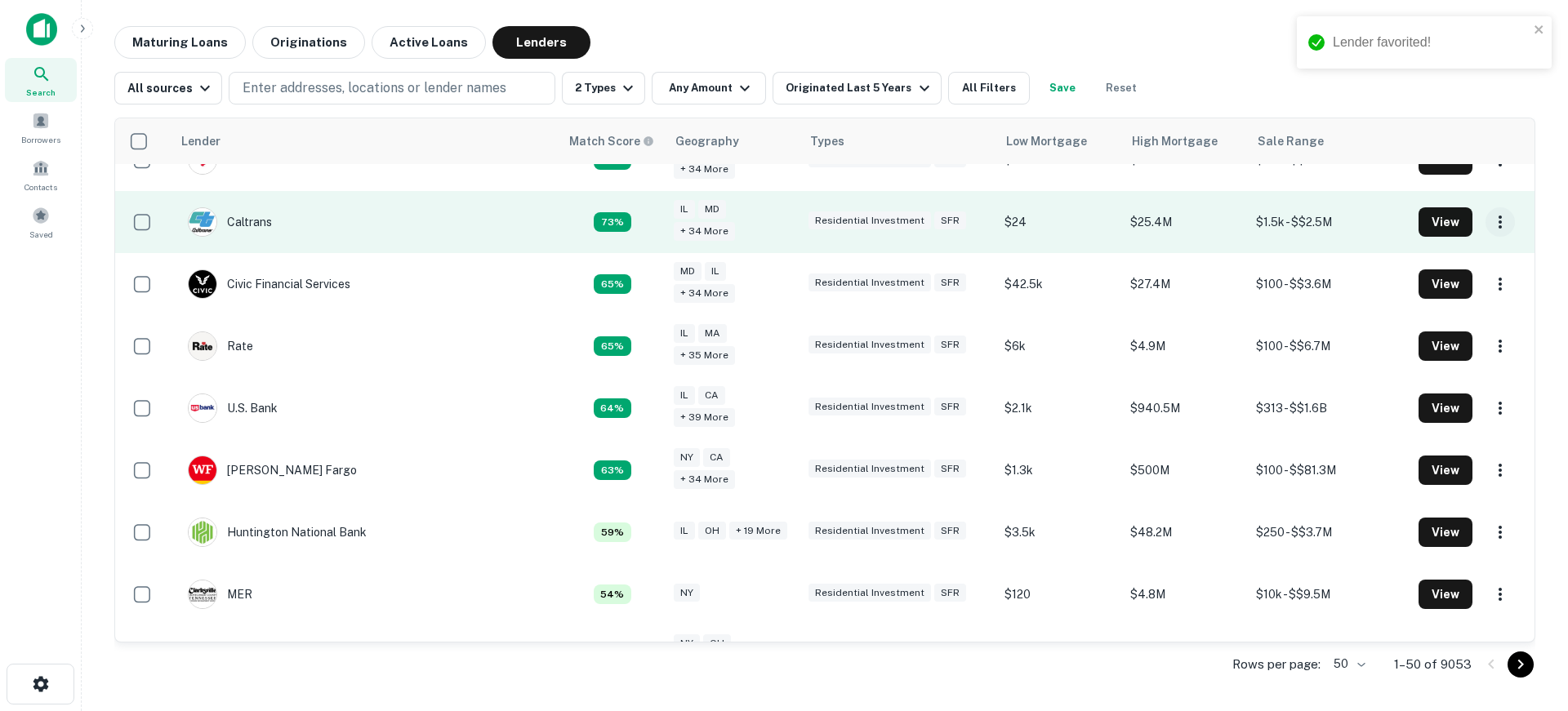
scroll to position [164, 0]
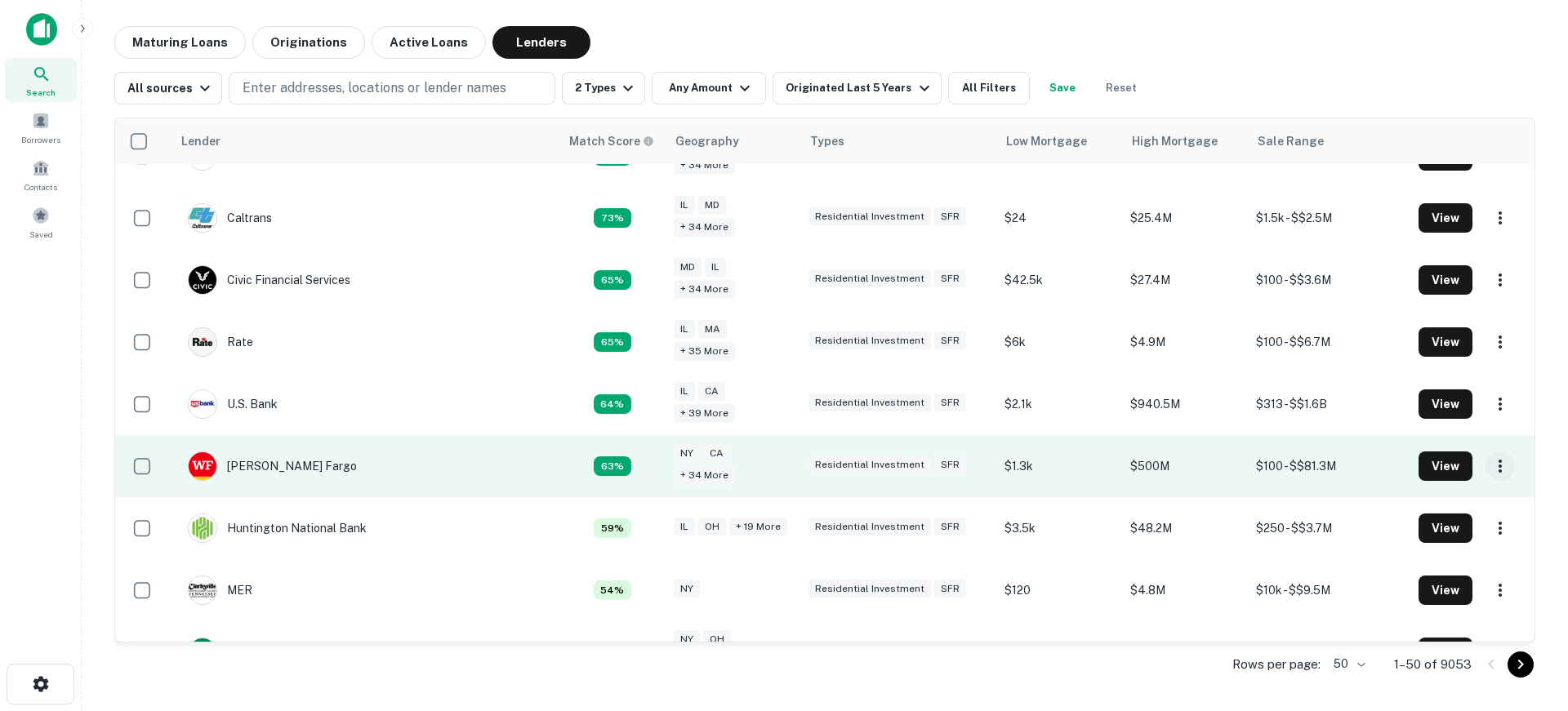
click at [1490, 463] on icon "button" at bounding box center [1500, 467] width 20 height 20
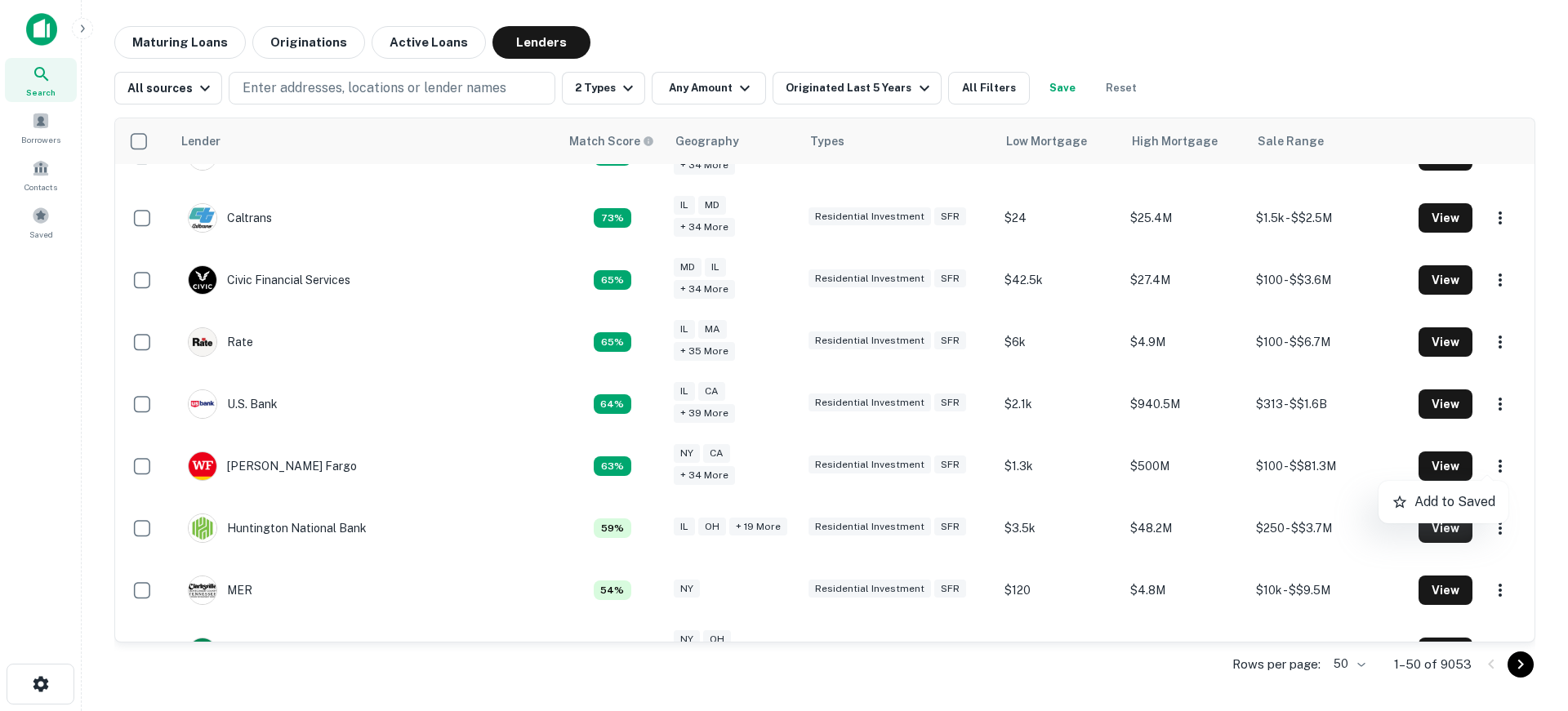
click at [1457, 501] on p "Add to Saved" at bounding box center [1454, 503] width 81 height 20
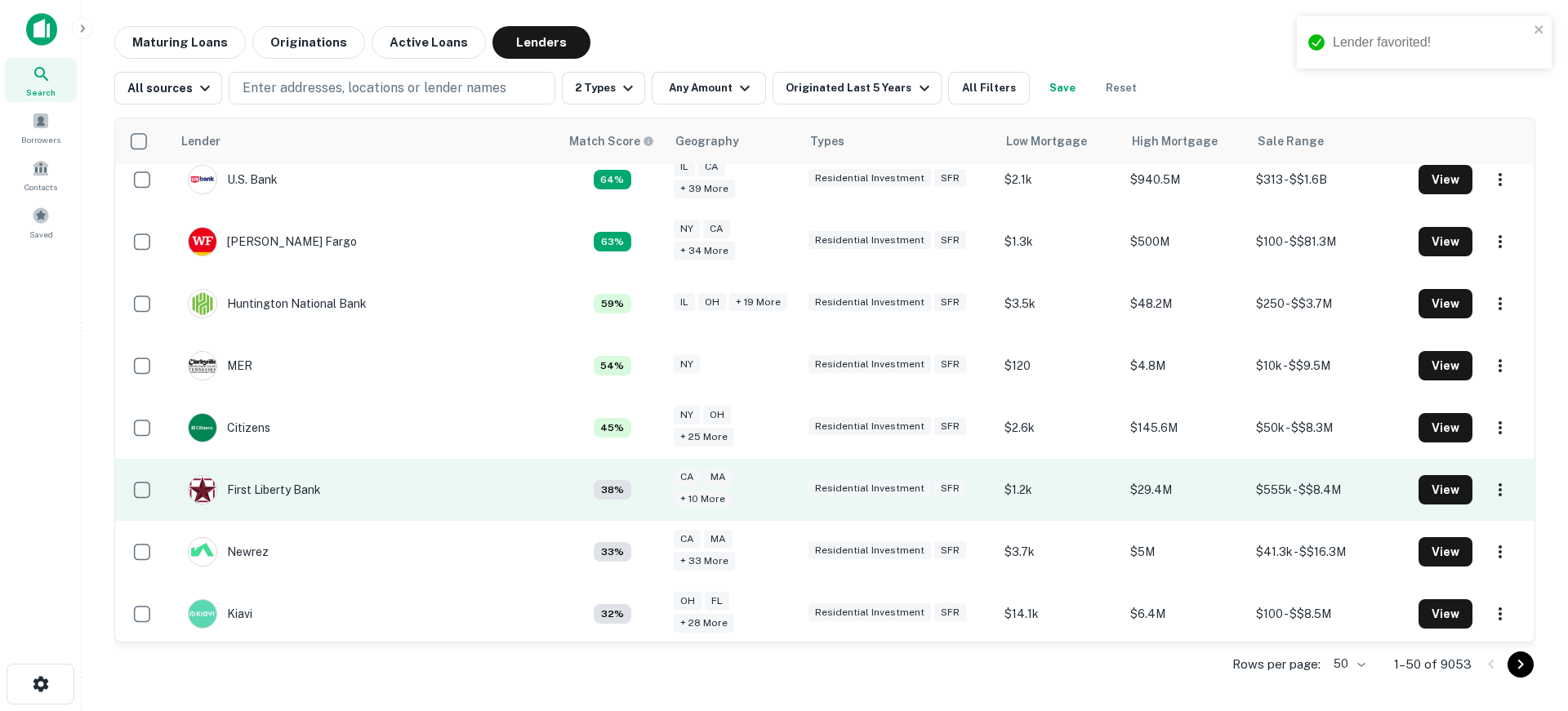
scroll to position [409, 0]
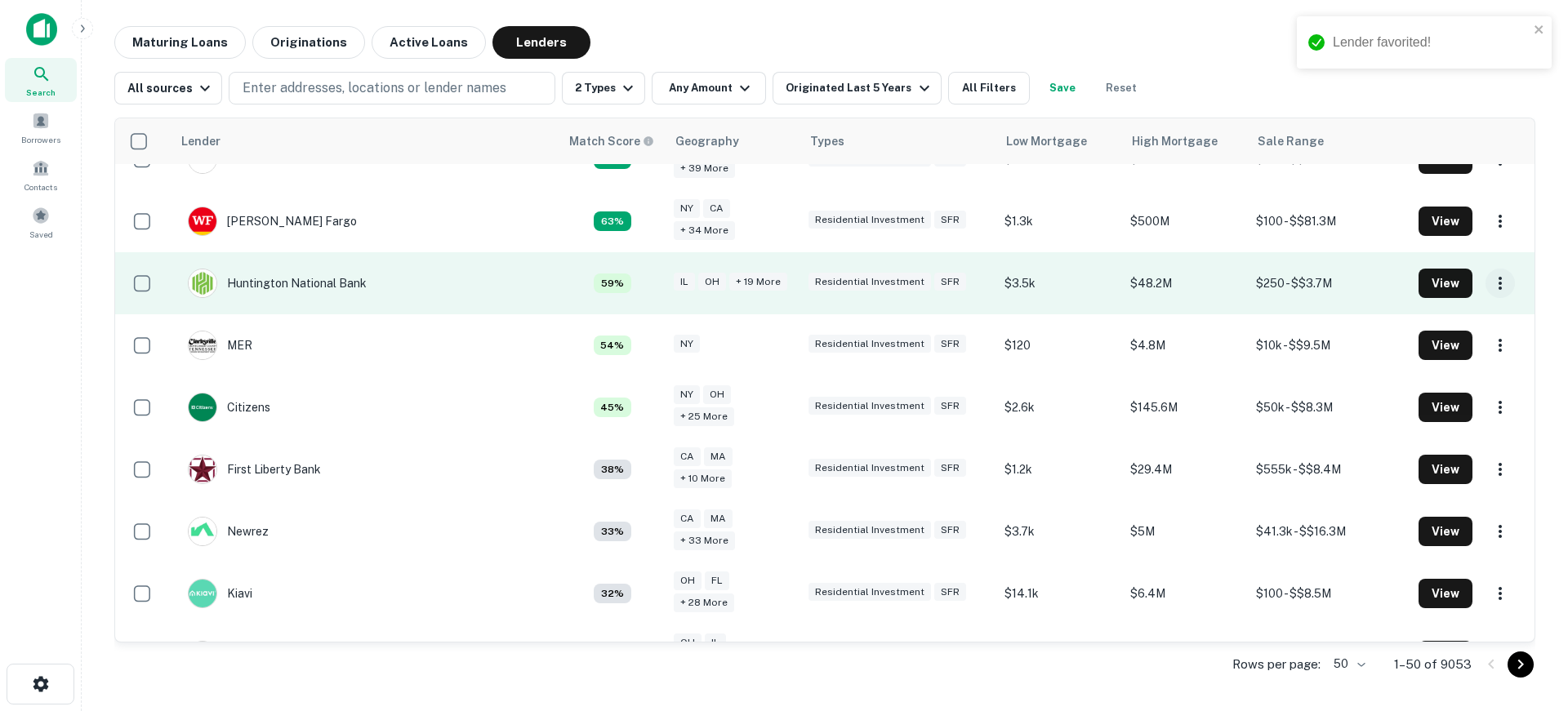
click at [1490, 279] on icon "button" at bounding box center [1500, 283] width 20 height 20
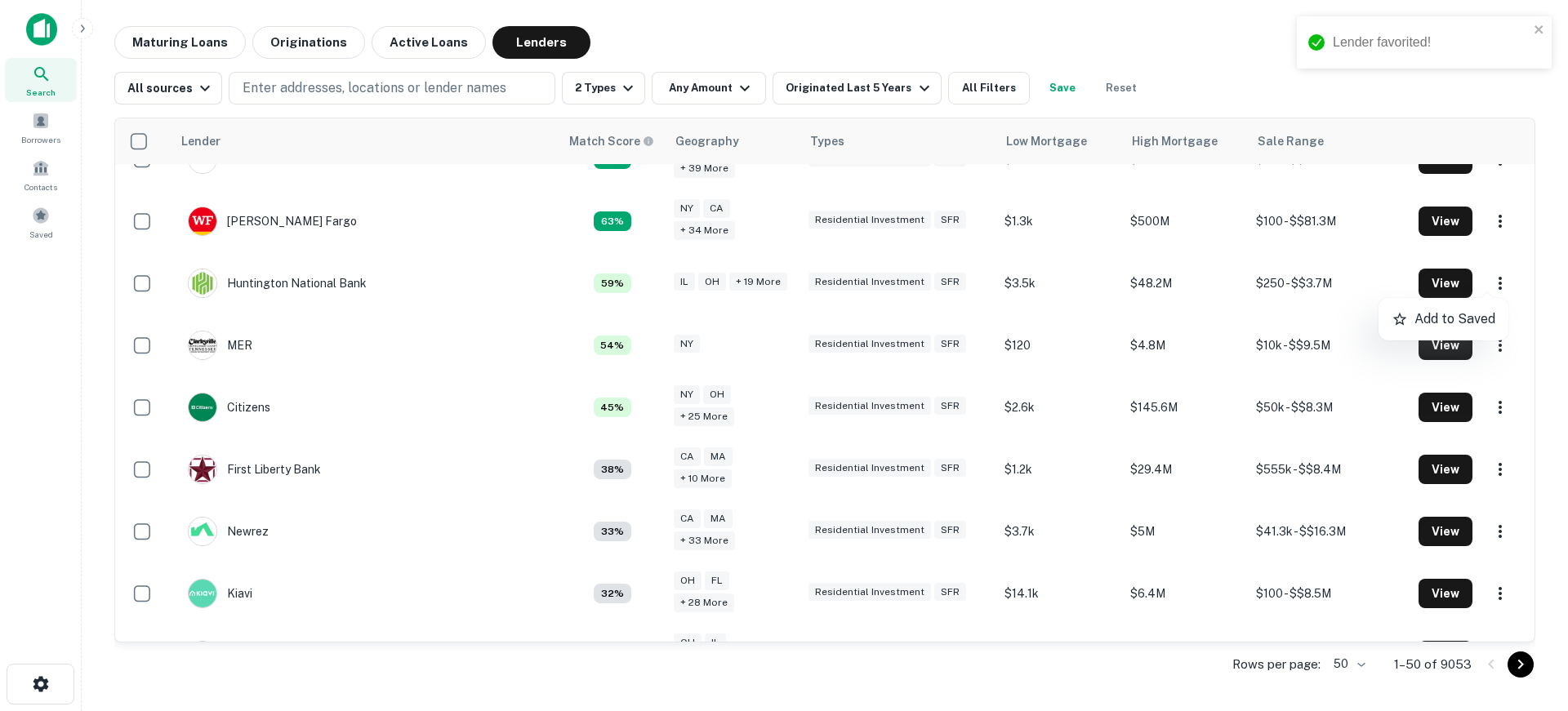
click at [1467, 311] on p "Add to Saved" at bounding box center [1454, 320] width 81 height 20
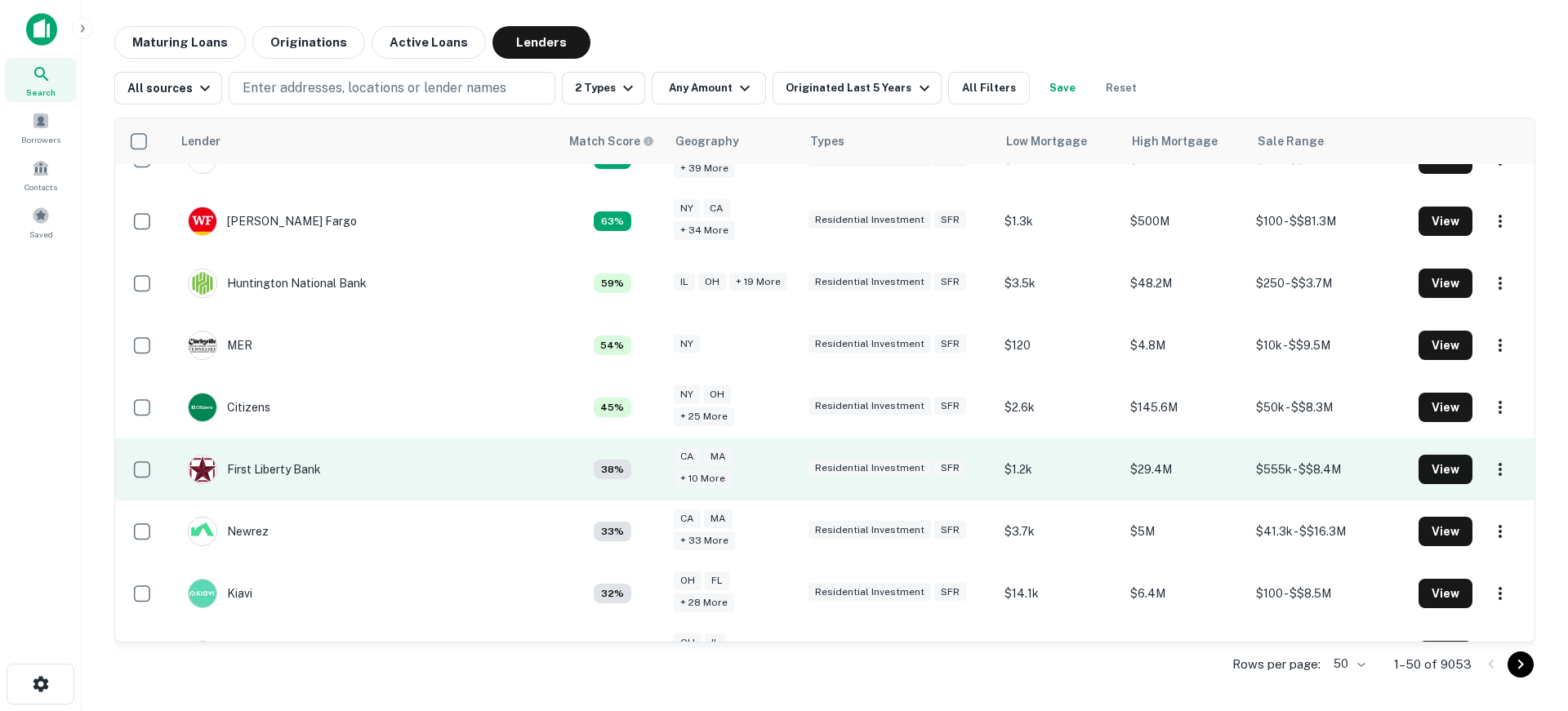
scroll to position [0, 0]
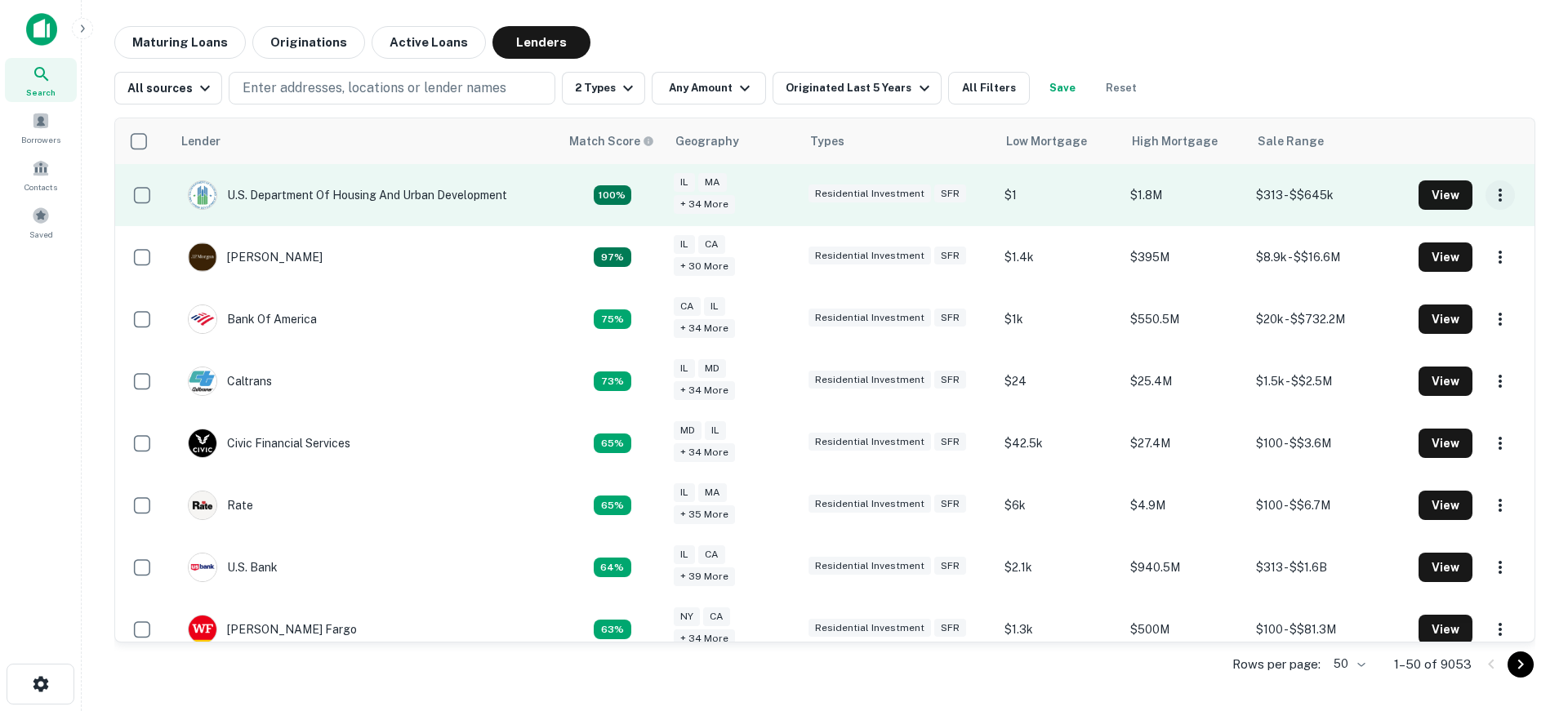
click at [1498, 195] on icon "button" at bounding box center [1500, 195] width 3 height 13
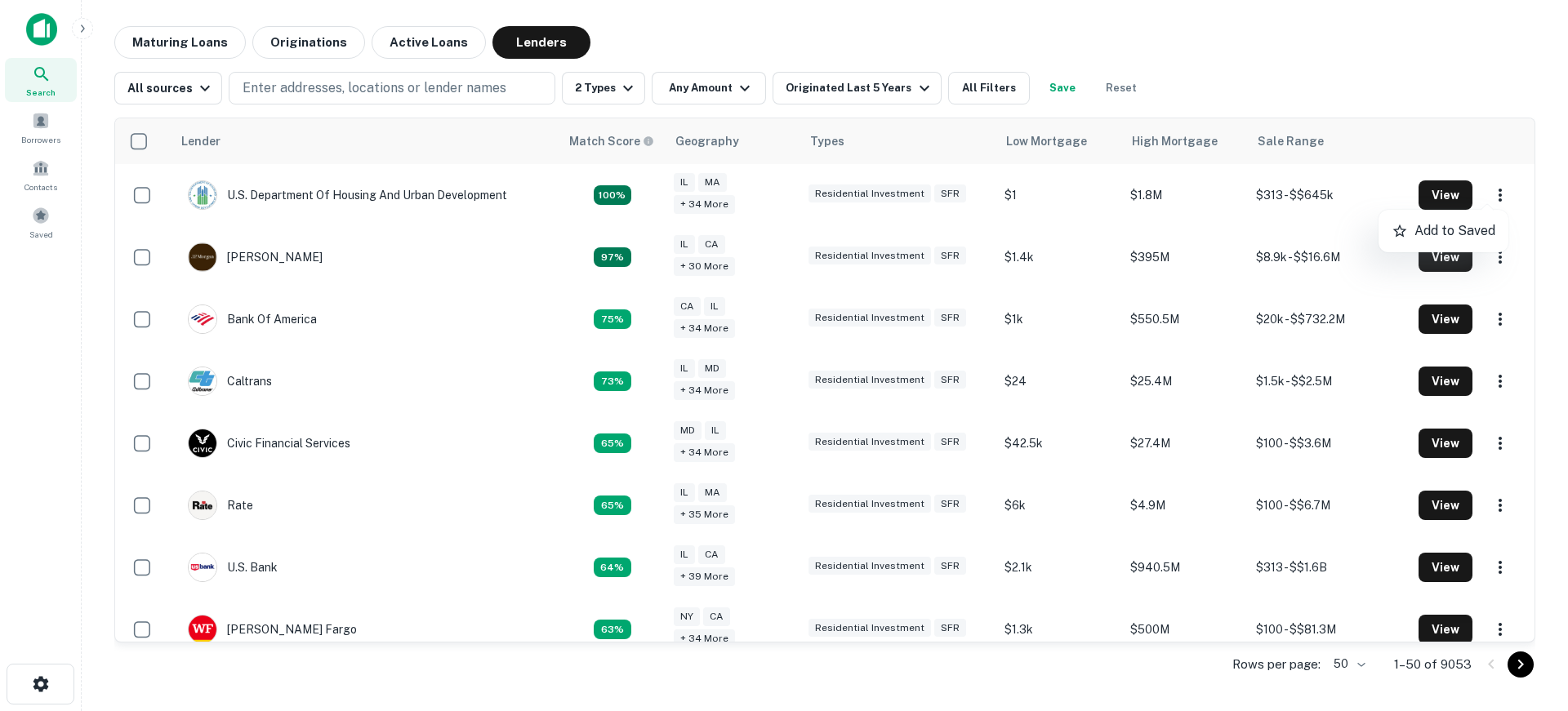
click at [1467, 224] on p "Add to Saved" at bounding box center [1454, 231] width 81 height 20
click at [36, 220] on span at bounding box center [41, 216] width 18 height 18
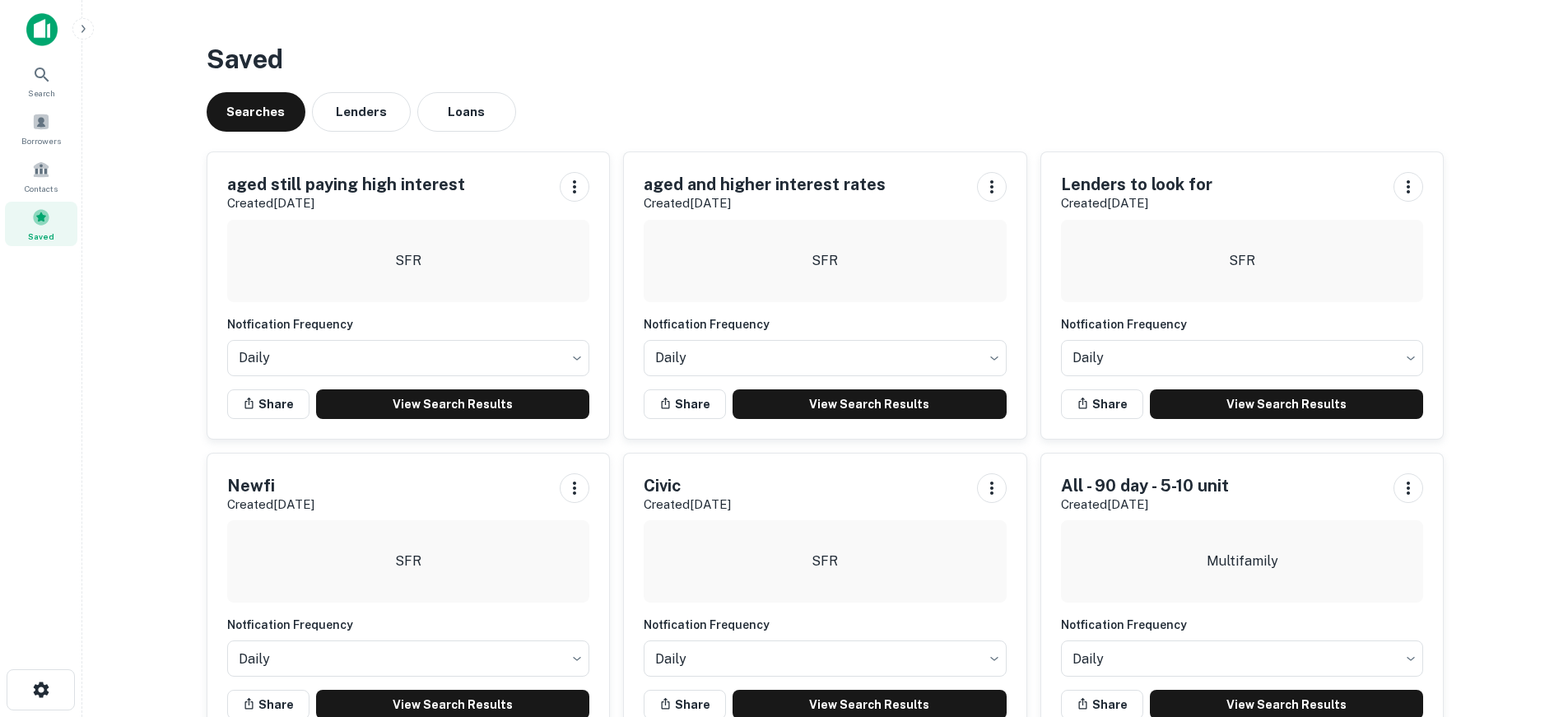
click at [47, 221] on span at bounding box center [41, 218] width 18 height 18
click at [362, 109] on button "Lenders" at bounding box center [362, 111] width 99 height 39
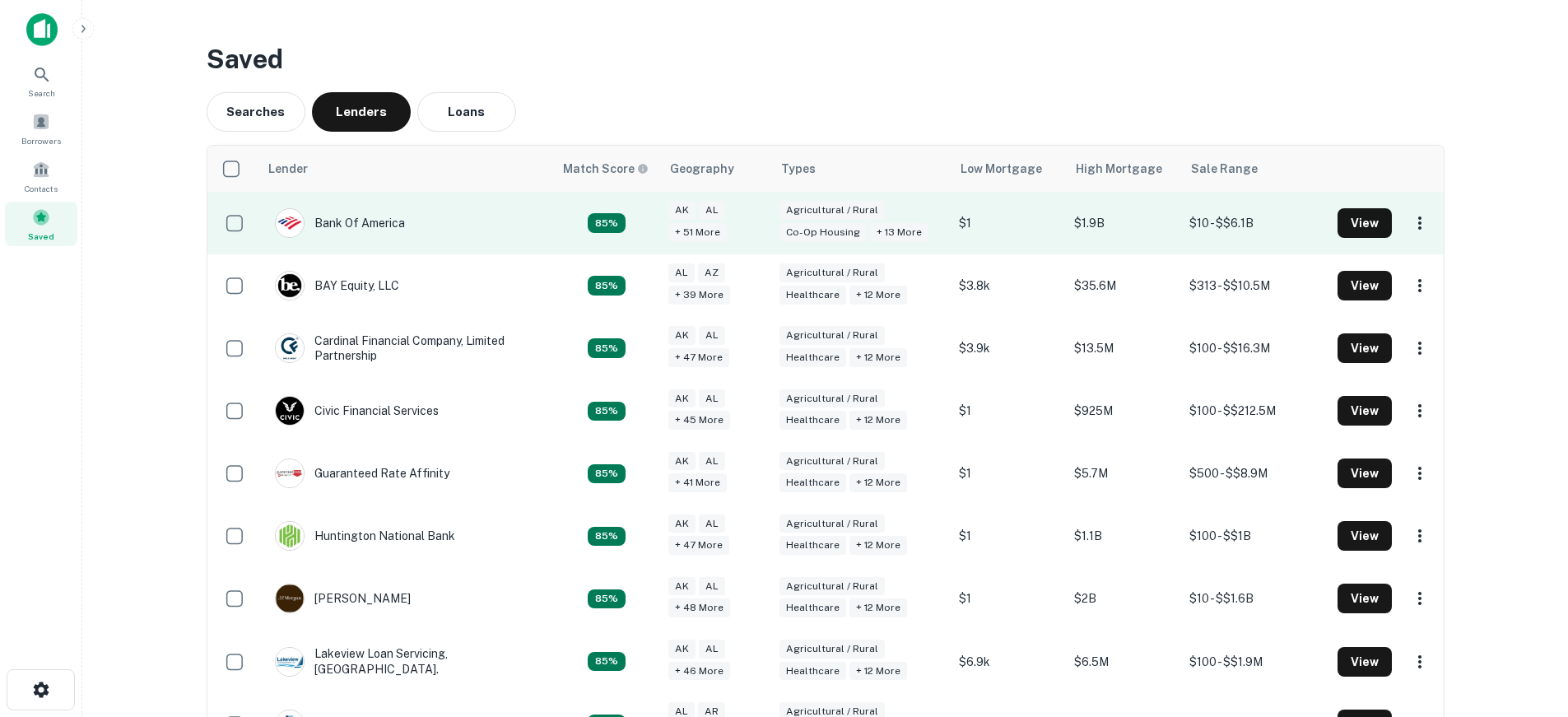
click at [491, 212] on td "Bank Of America" at bounding box center [406, 223] width 295 height 63
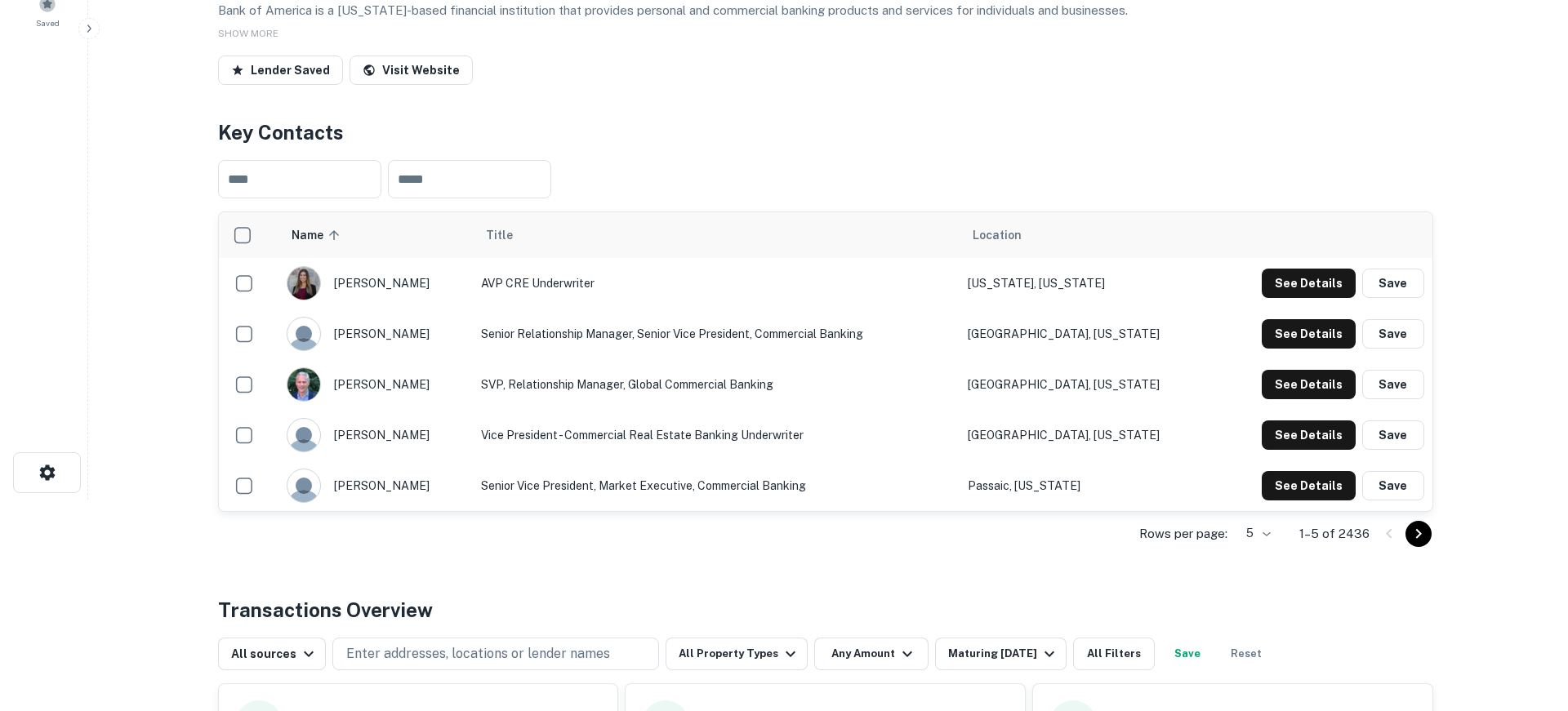
scroll to position [571, 0]
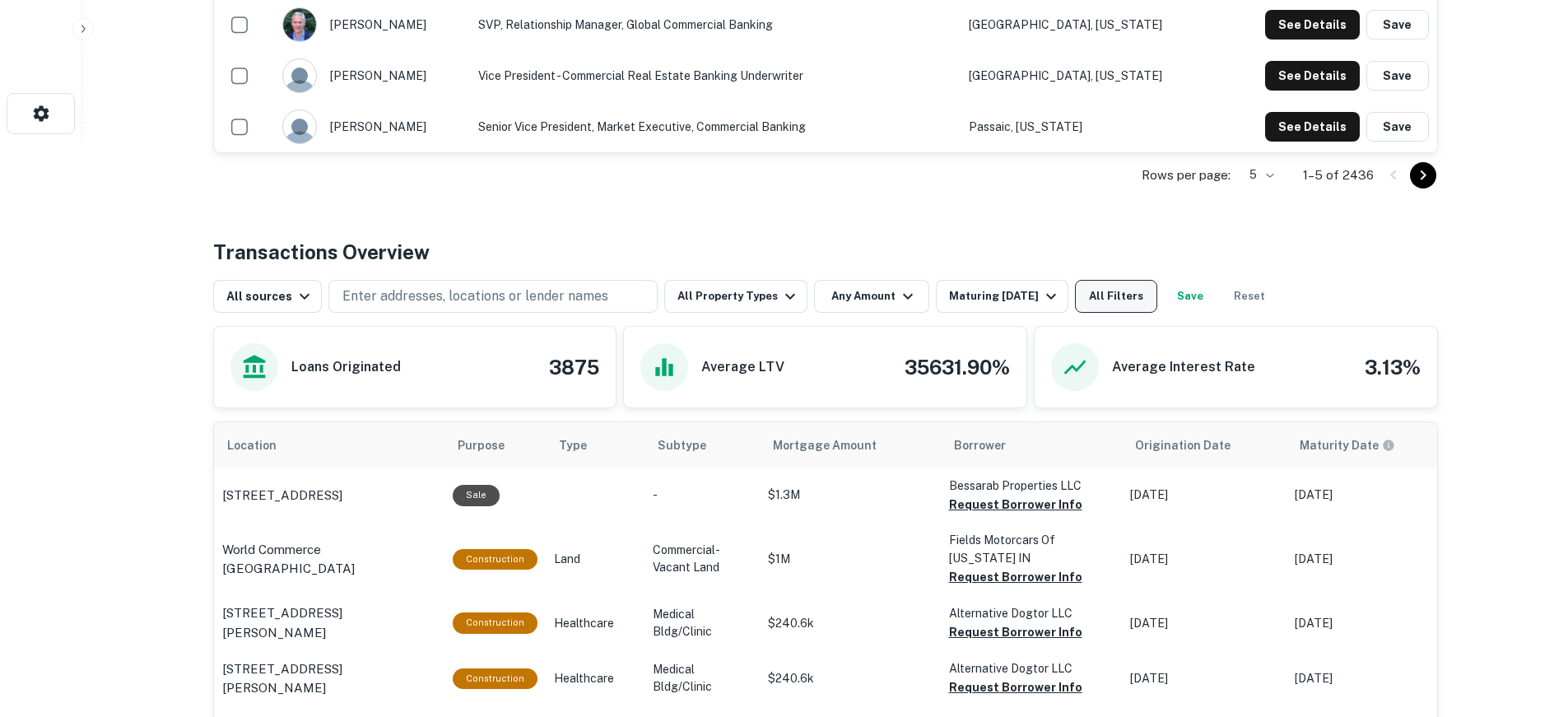
click at [1121, 295] on button "All Filters" at bounding box center [1116, 296] width 82 height 33
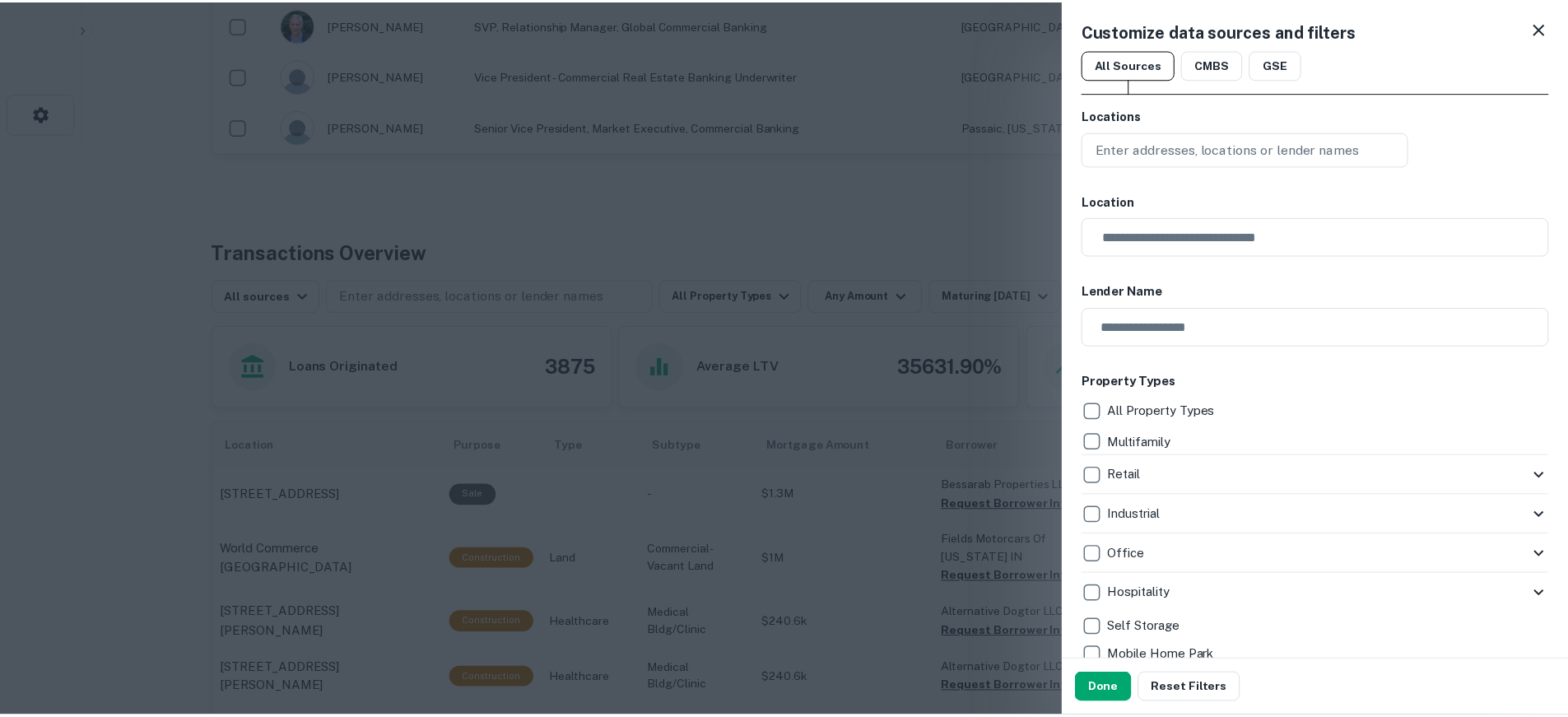
scroll to position [0, 0]
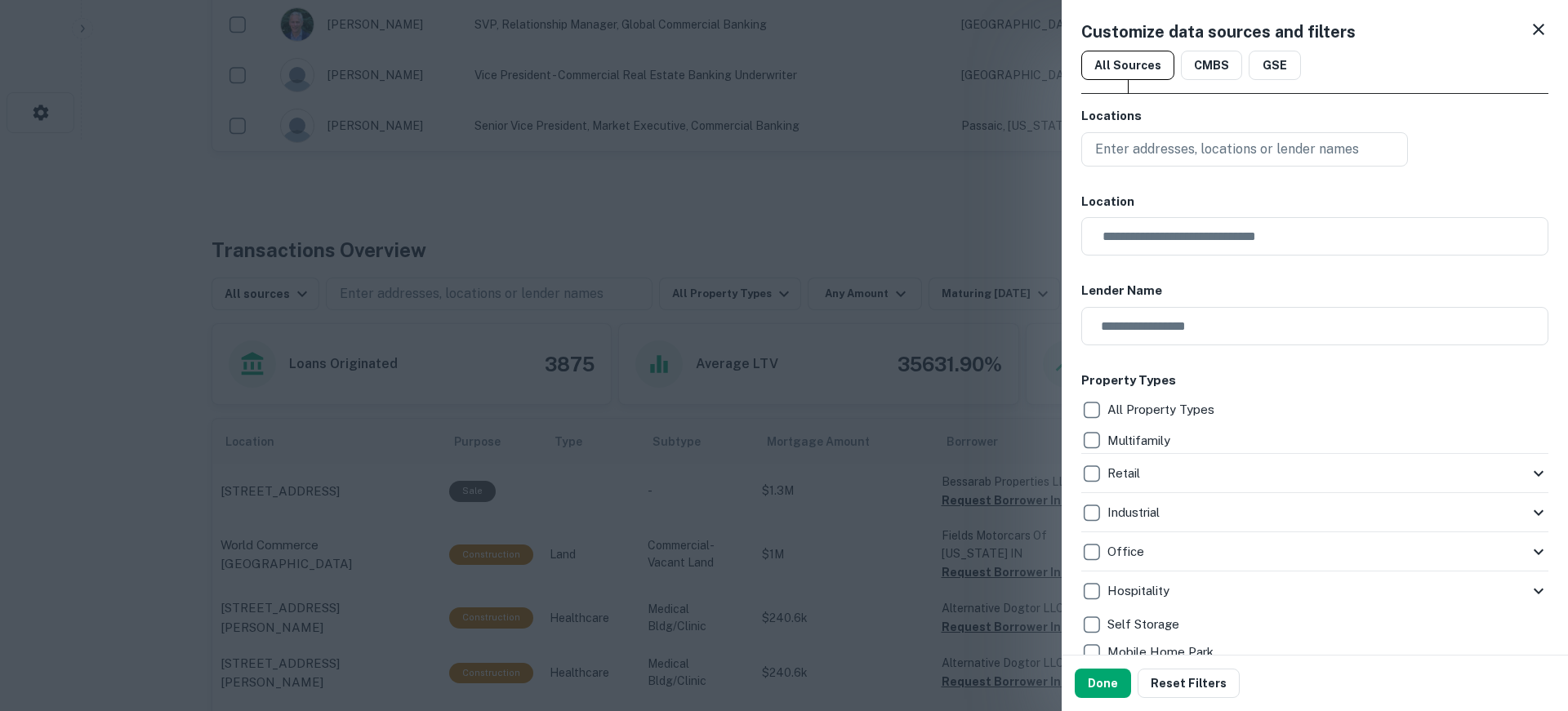
click at [1533, 28] on icon at bounding box center [1539, 30] width 12 height 12
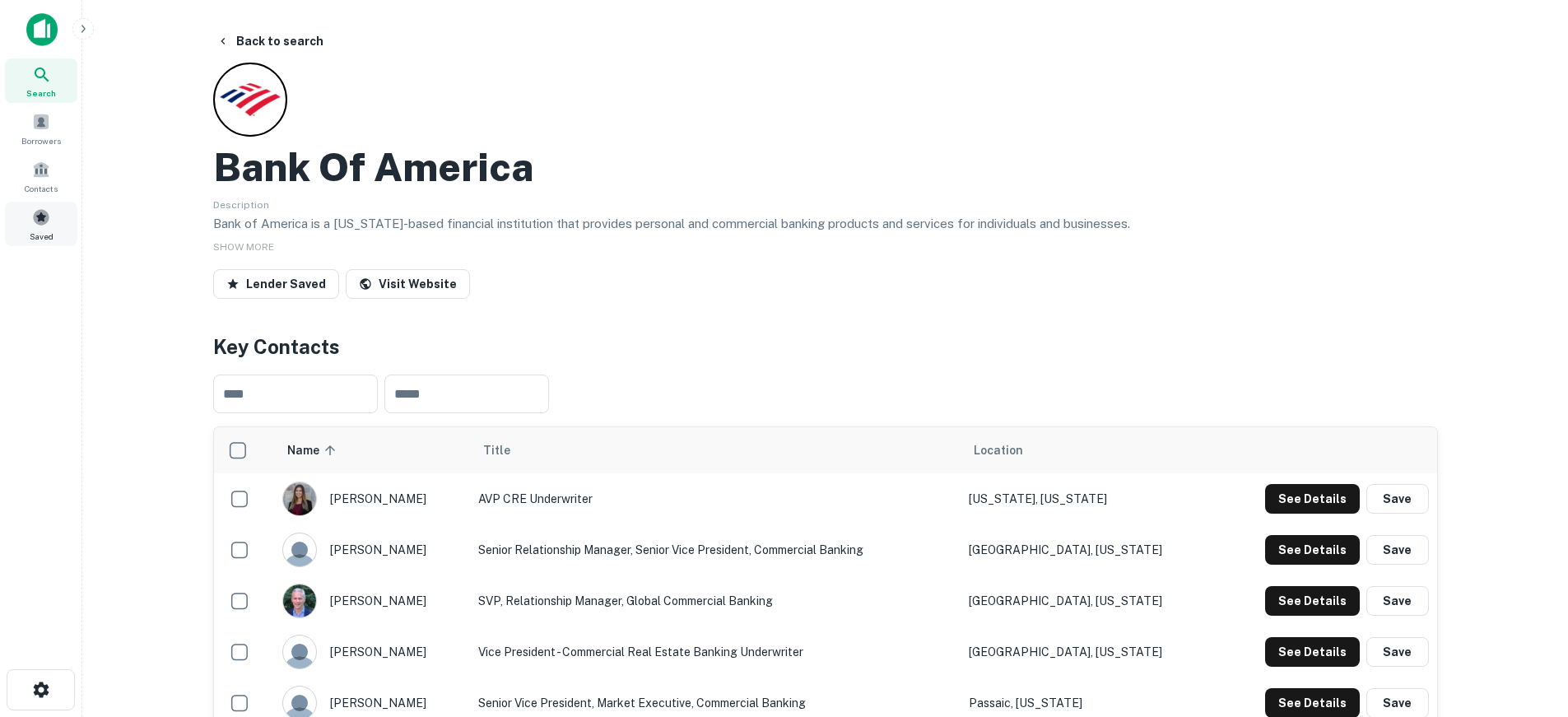
click at [44, 212] on span at bounding box center [41, 218] width 18 height 18
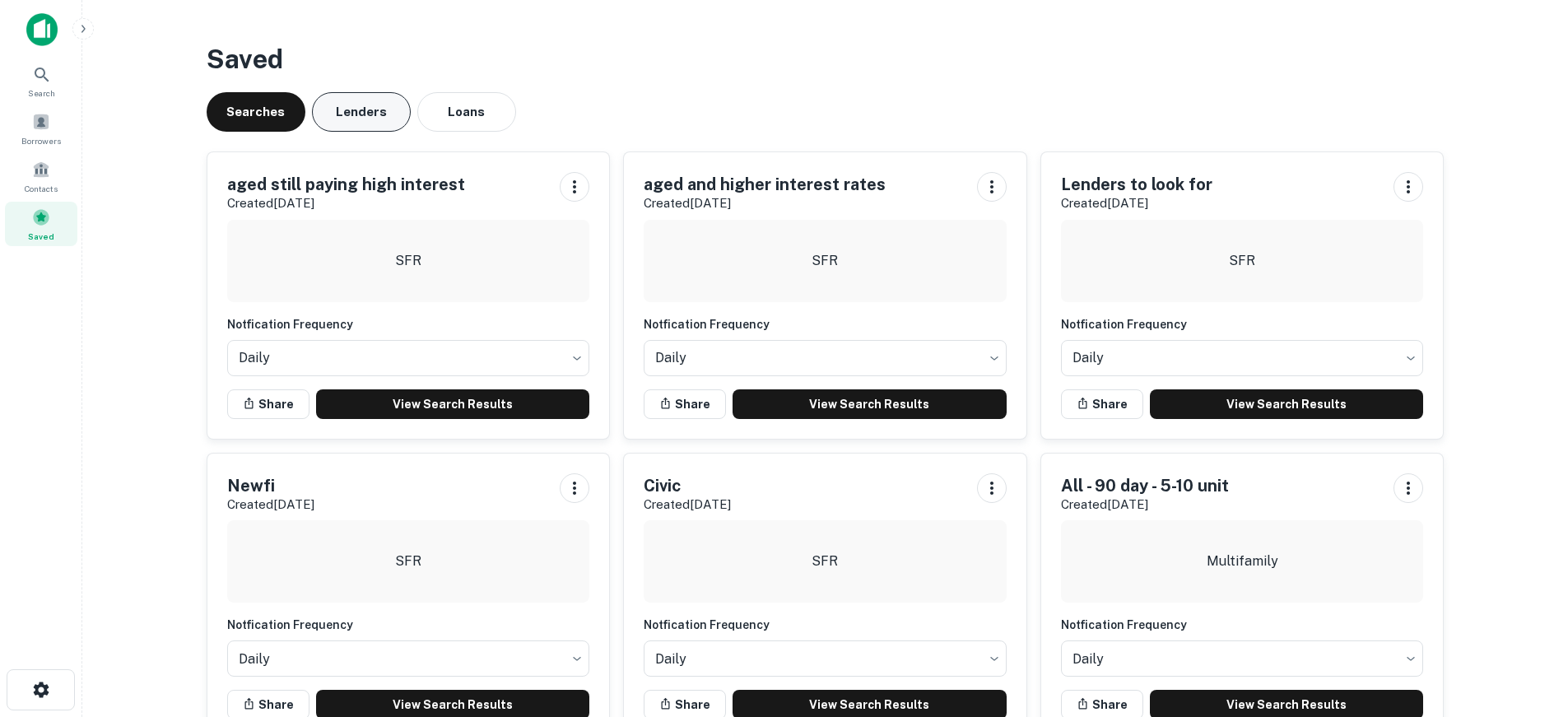
click at [366, 111] on button "Lenders" at bounding box center [362, 111] width 99 height 39
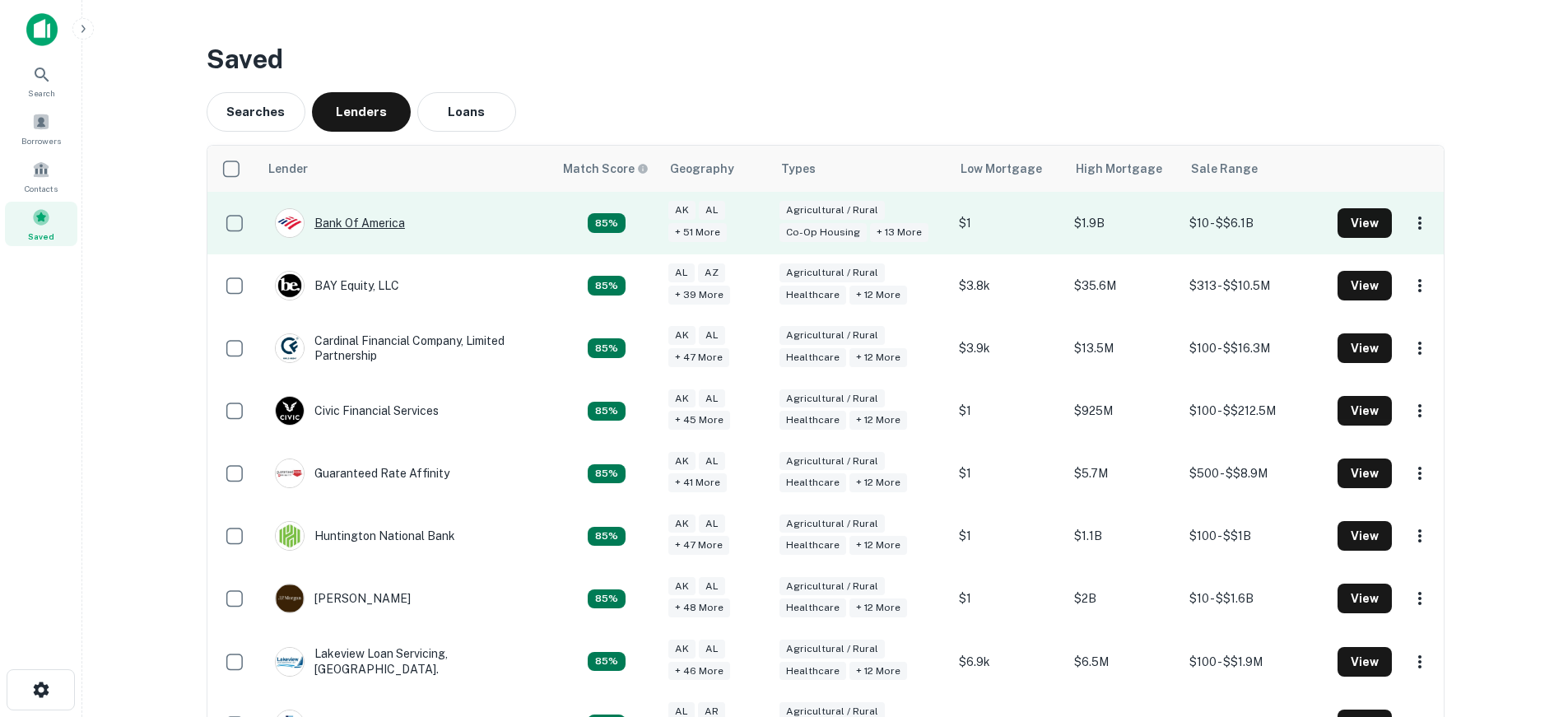
click at [332, 221] on div "Bank Of America" at bounding box center [339, 223] width 130 height 29
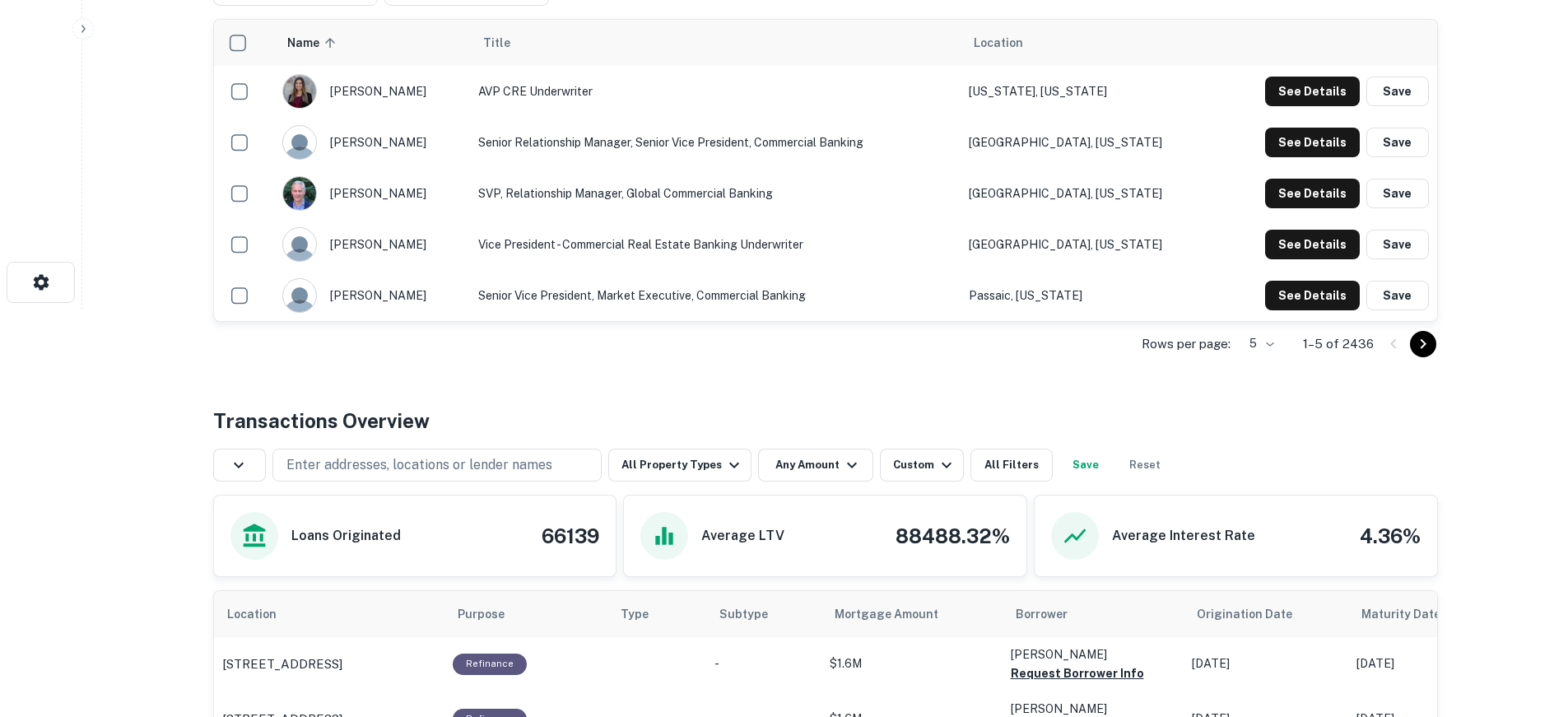
scroll to position [494, 0]
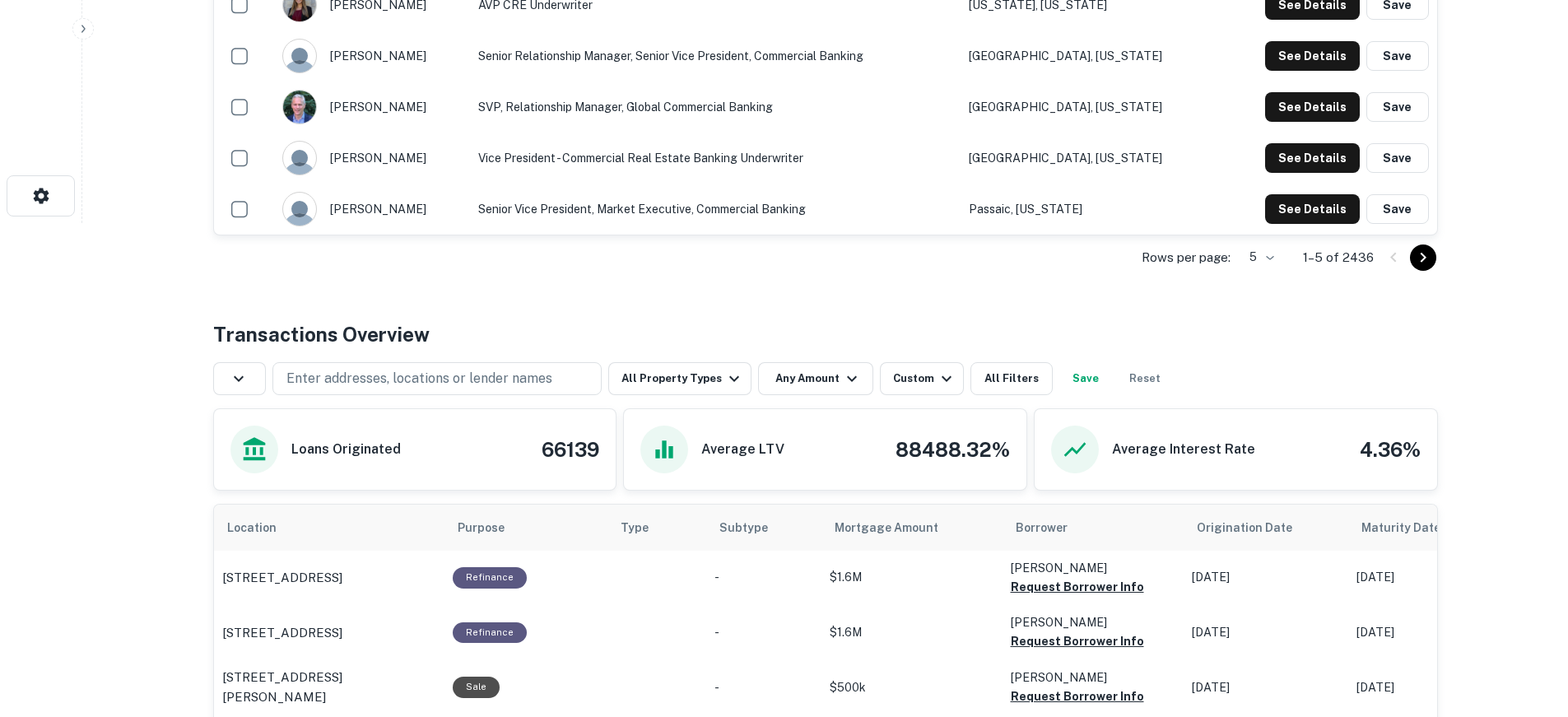
click at [1206, 457] on h6 "Average Interest Rate" at bounding box center [1183, 450] width 143 height 20
click at [1392, 449] on h4 "4.36%" at bounding box center [1390, 449] width 61 height 29
drag, startPoint x: 1088, startPoint y: 445, endPoint x: 1065, endPoint y: 445, distance: 23.0
click at [1066, 445] on div at bounding box center [1075, 449] width 48 height 48
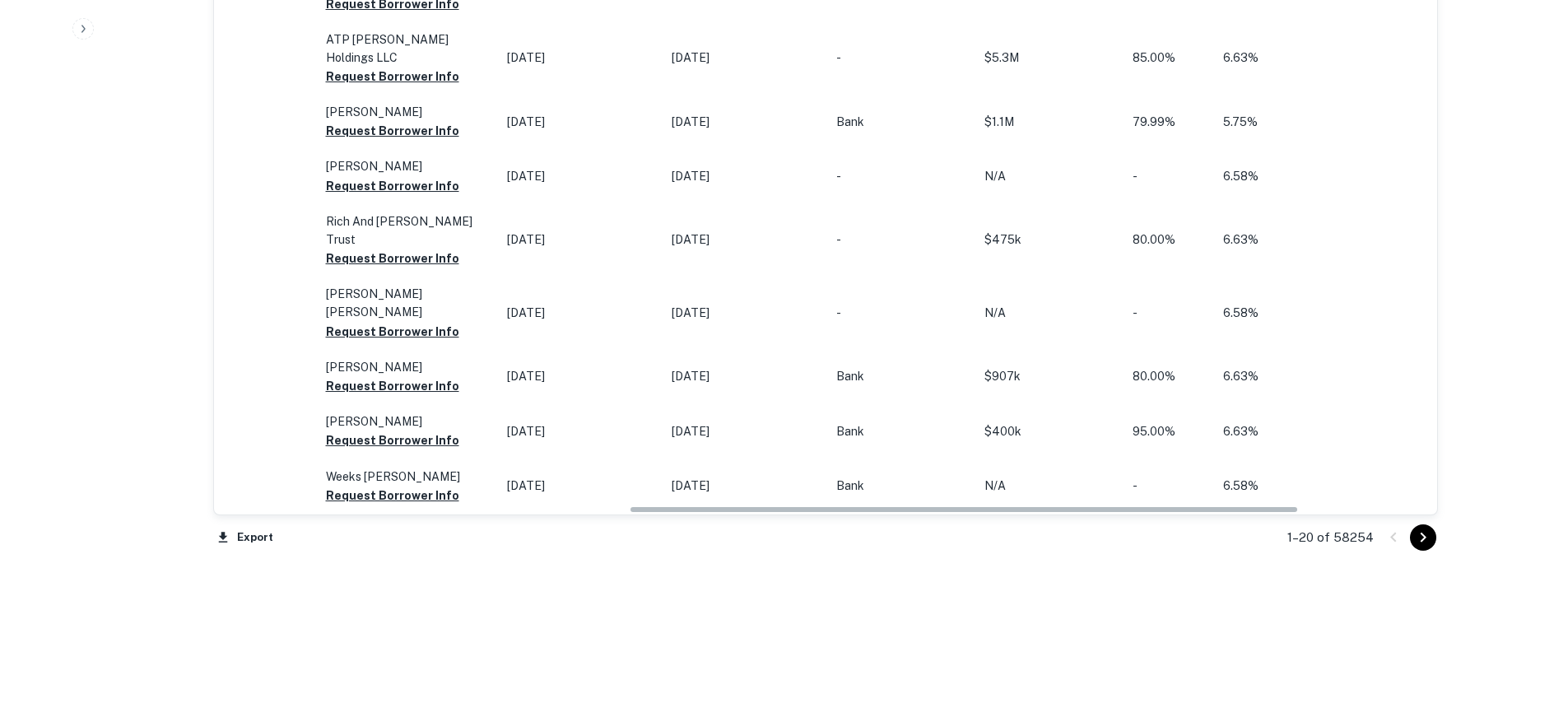
scroll to position [0, 840]
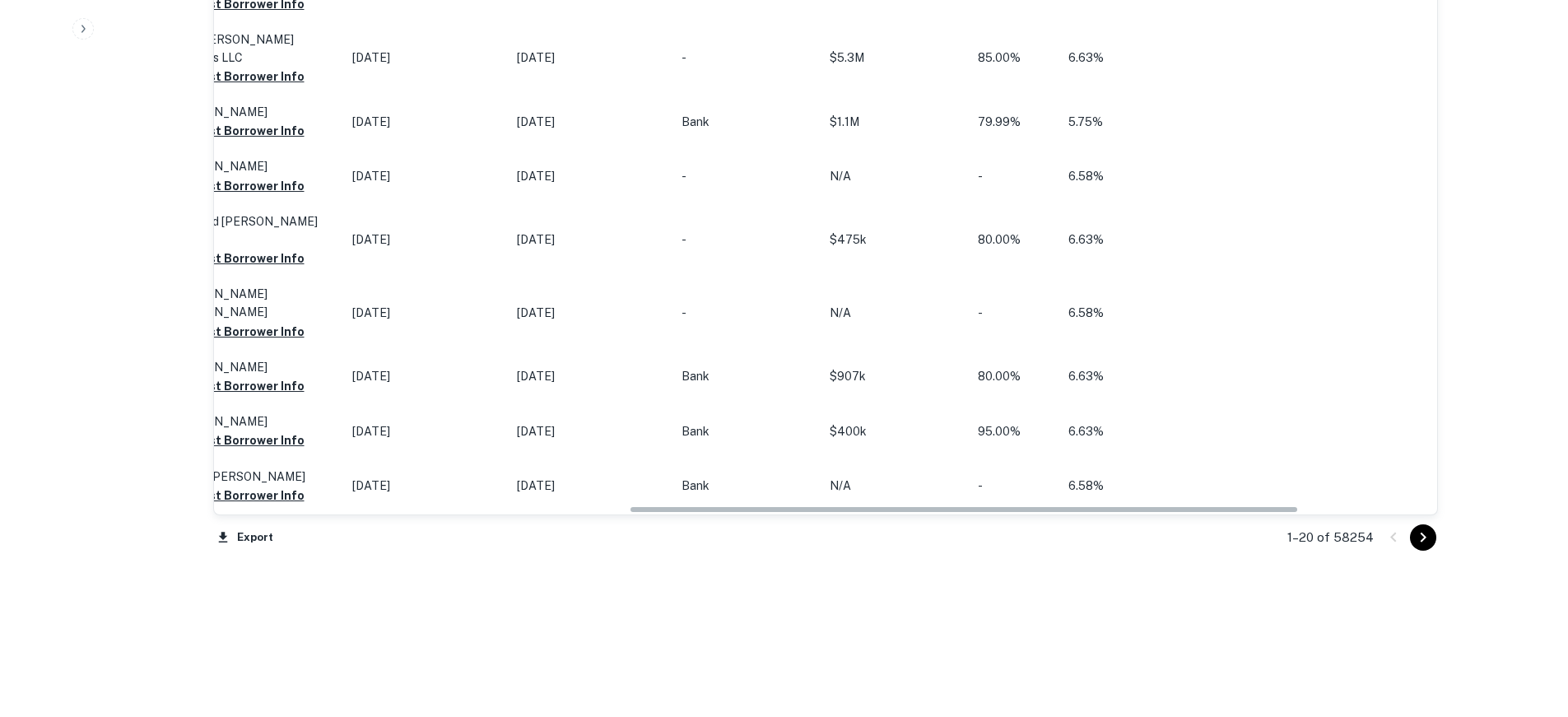
drag, startPoint x: 636, startPoint y: 508, endPoint x: 1097, endPoint y: 514, distance: 461.0
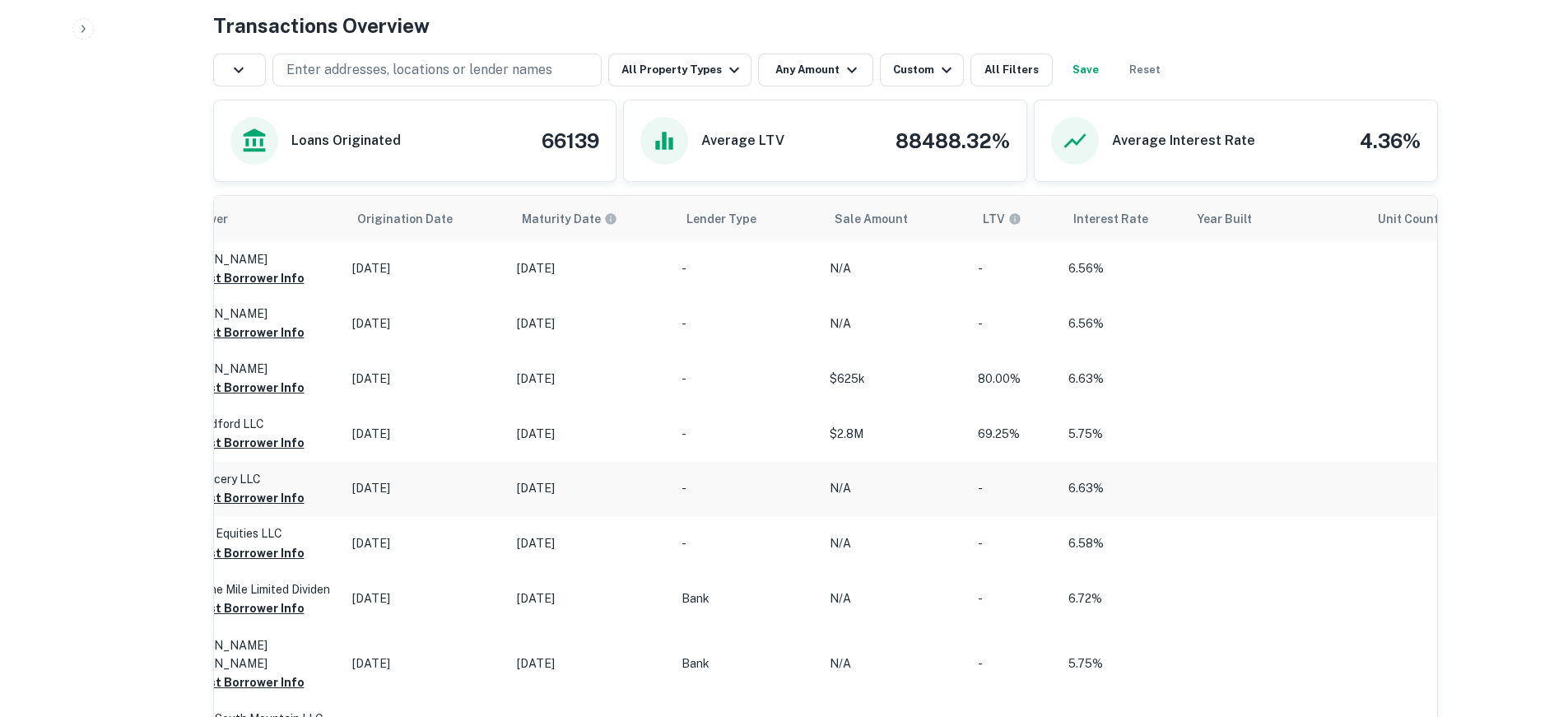
scroll to position [824, 0]
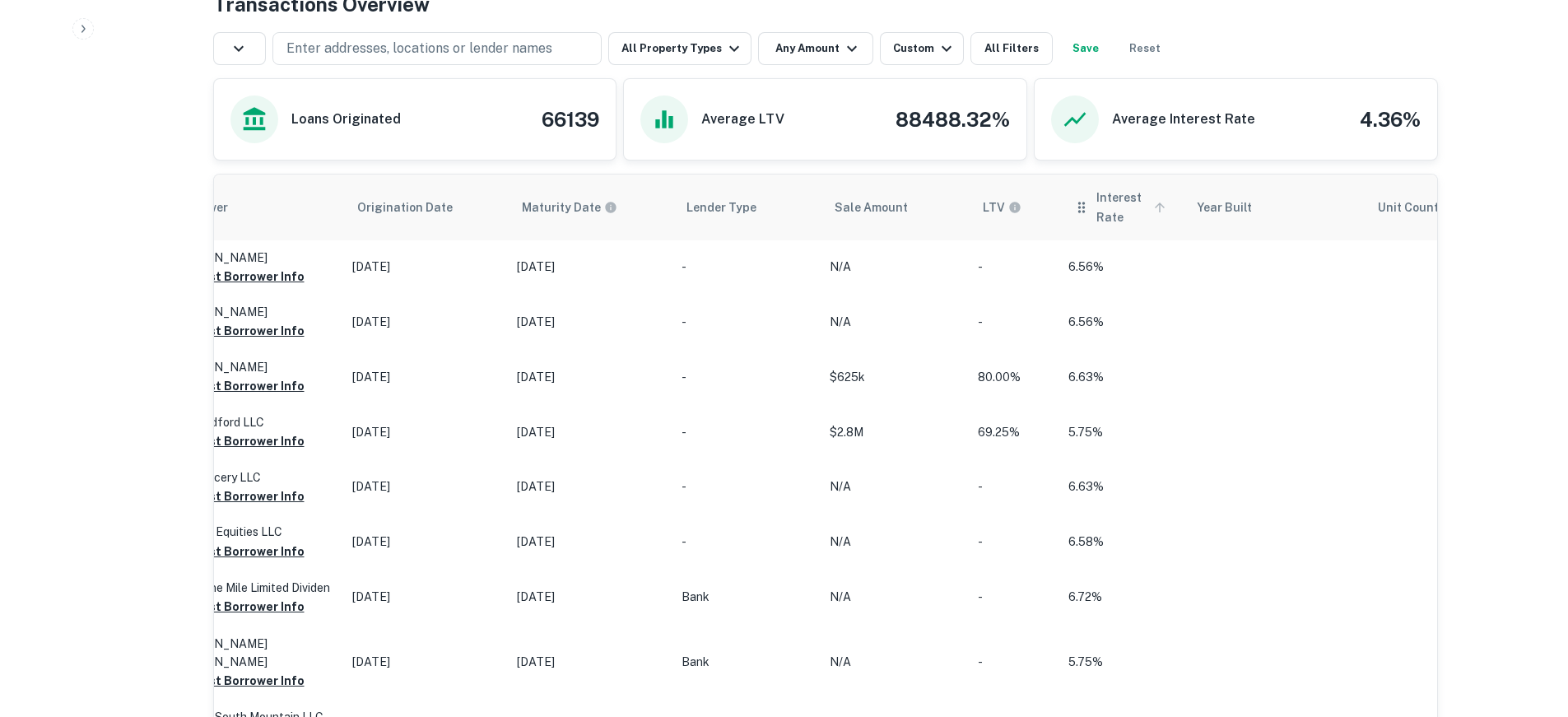
click at [1100, 197] on span "Interest Rate" at bounding box center [1134, 207] width 74 height 39
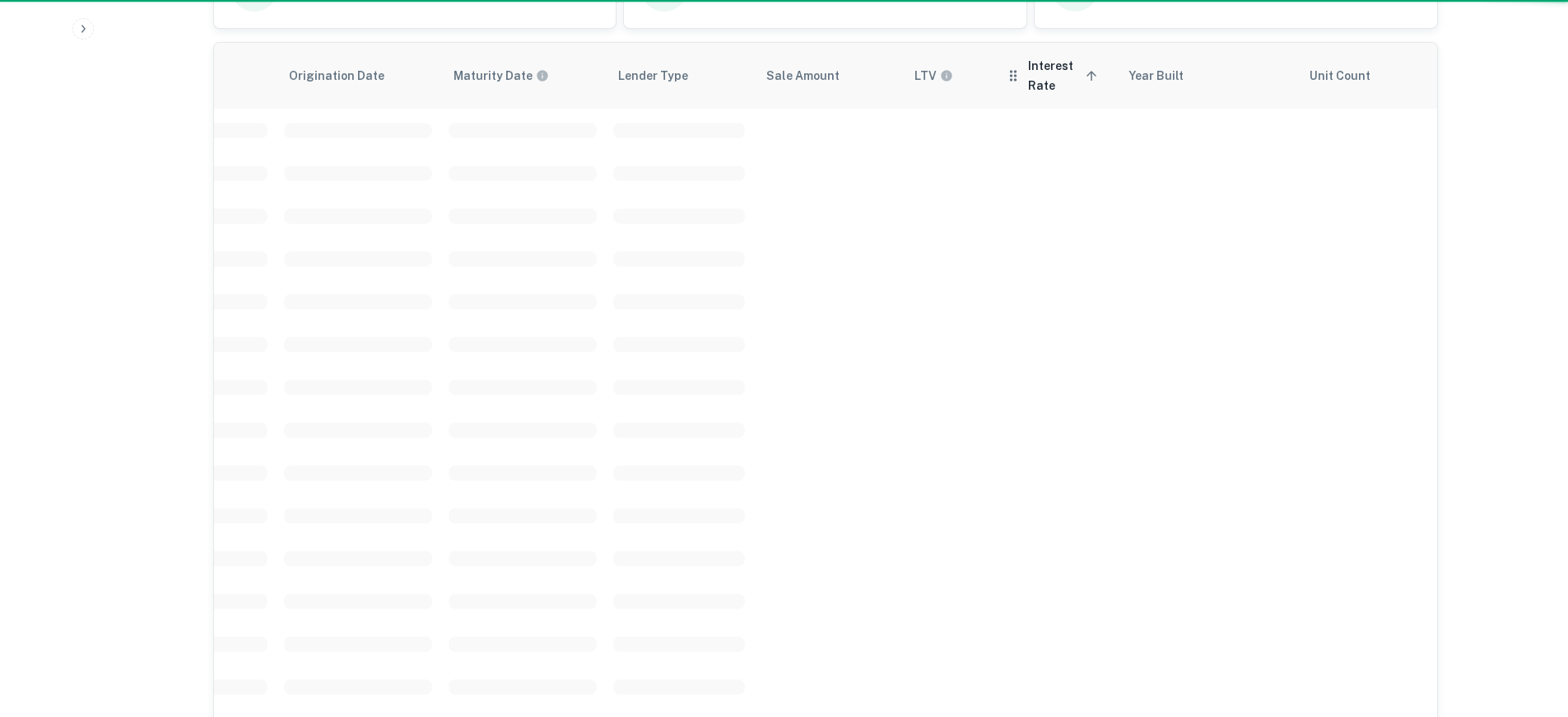
scroll to position [693, 0]
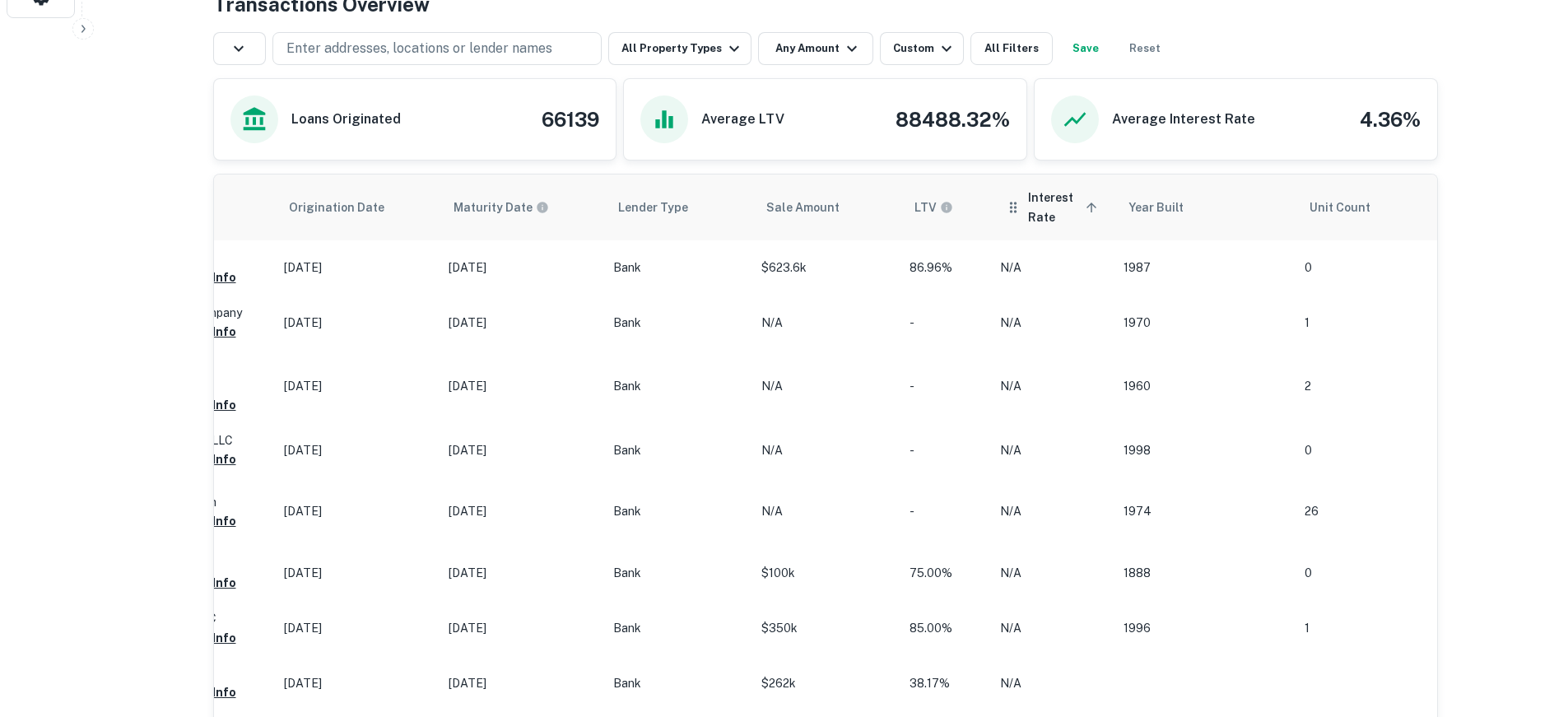
click at [1056, 190] on span "Interest Rate sorted ascending" at bounding box center [1065, 207] width 74 height 39
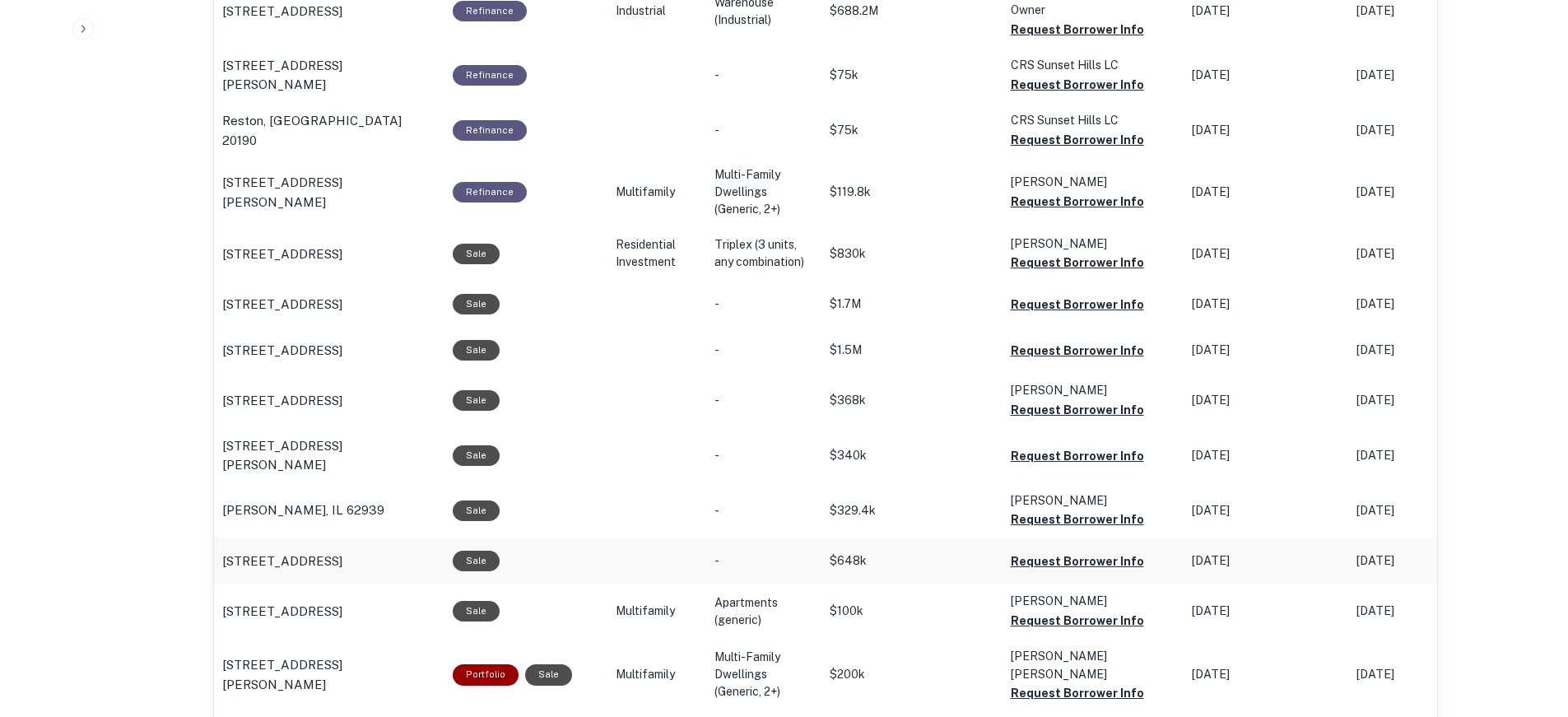
scroll to position [1154, 0]
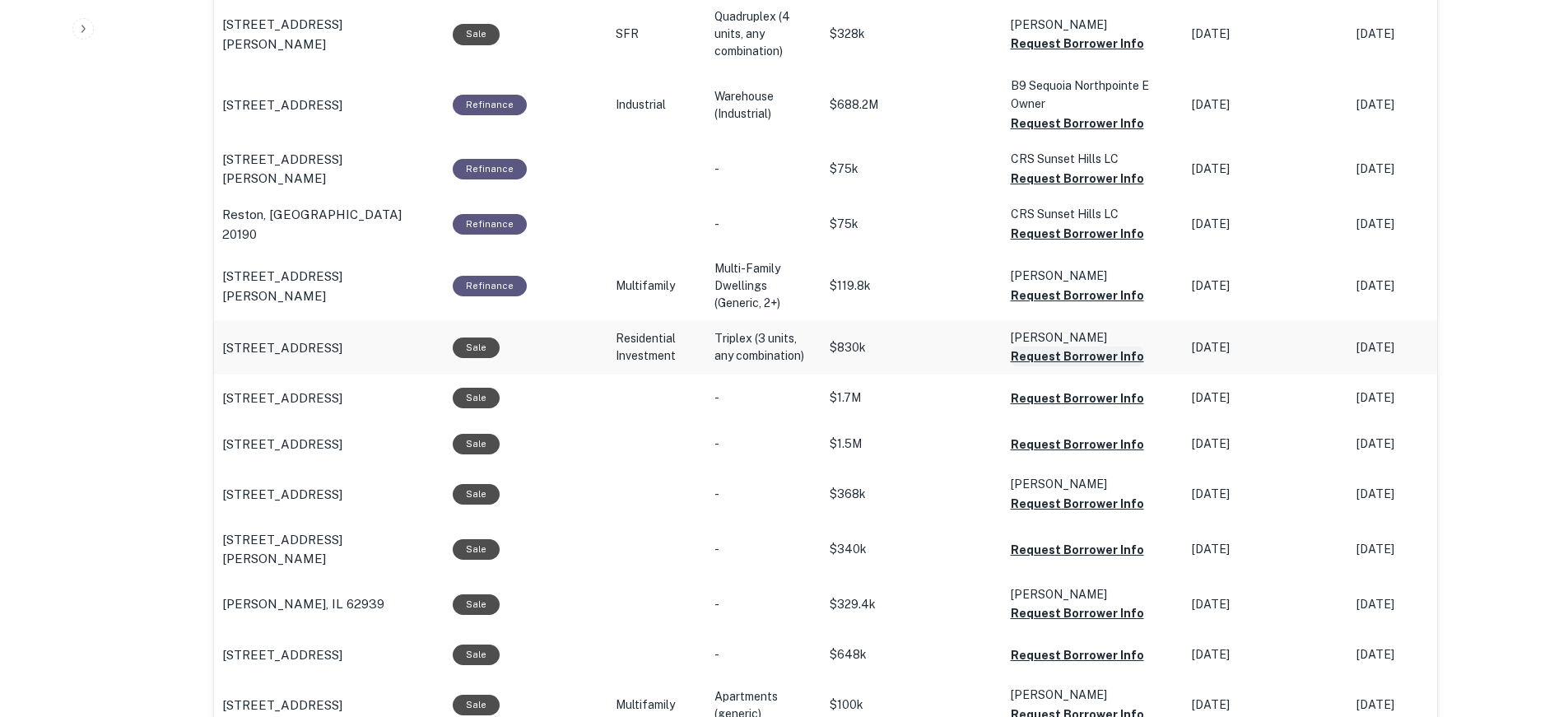
click at [1108, 352] on button "Request Borrower Info" at bounding box center [1077, 357] width 133 height 20
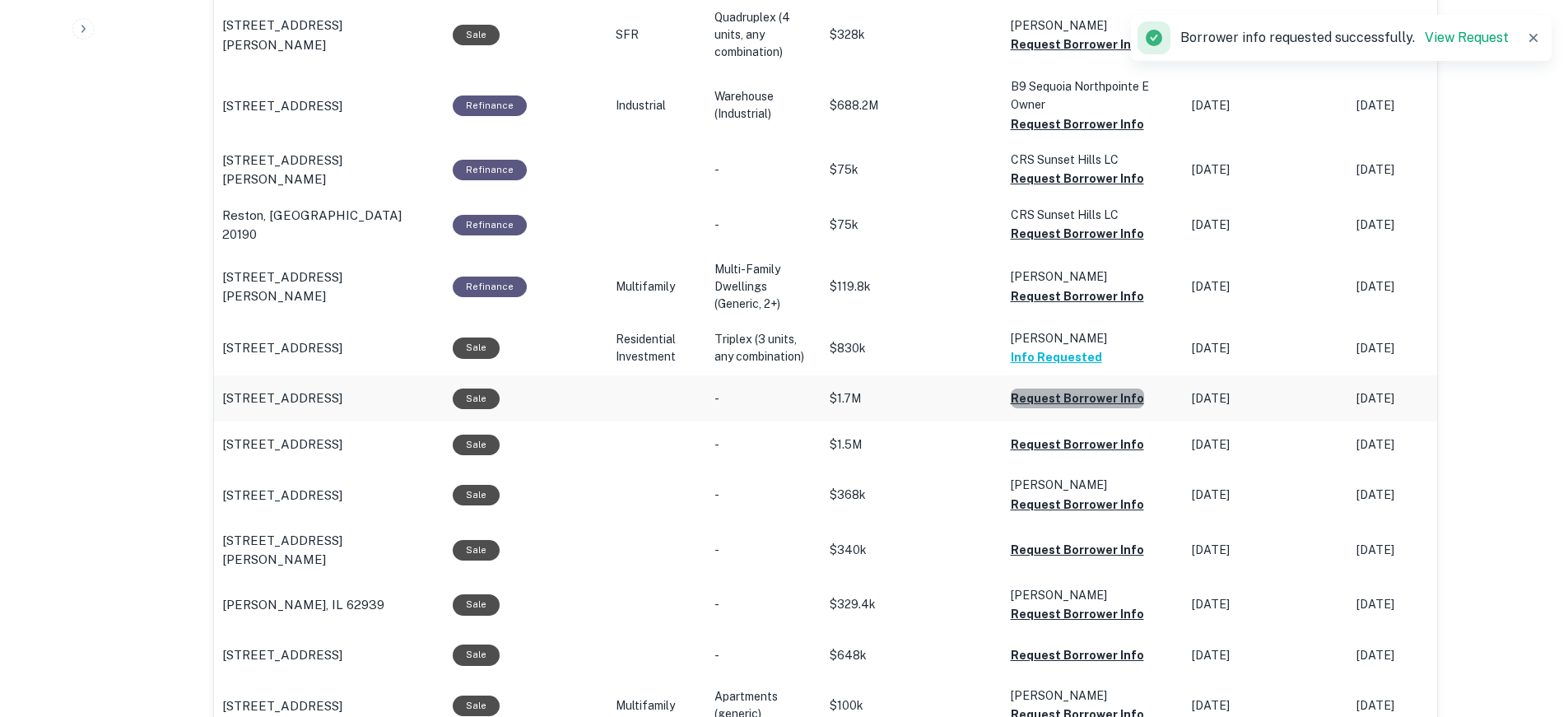
click at [1093, 396] on button "Request Borrower Info" at bounding box center [1077, 399] width 133 height 20
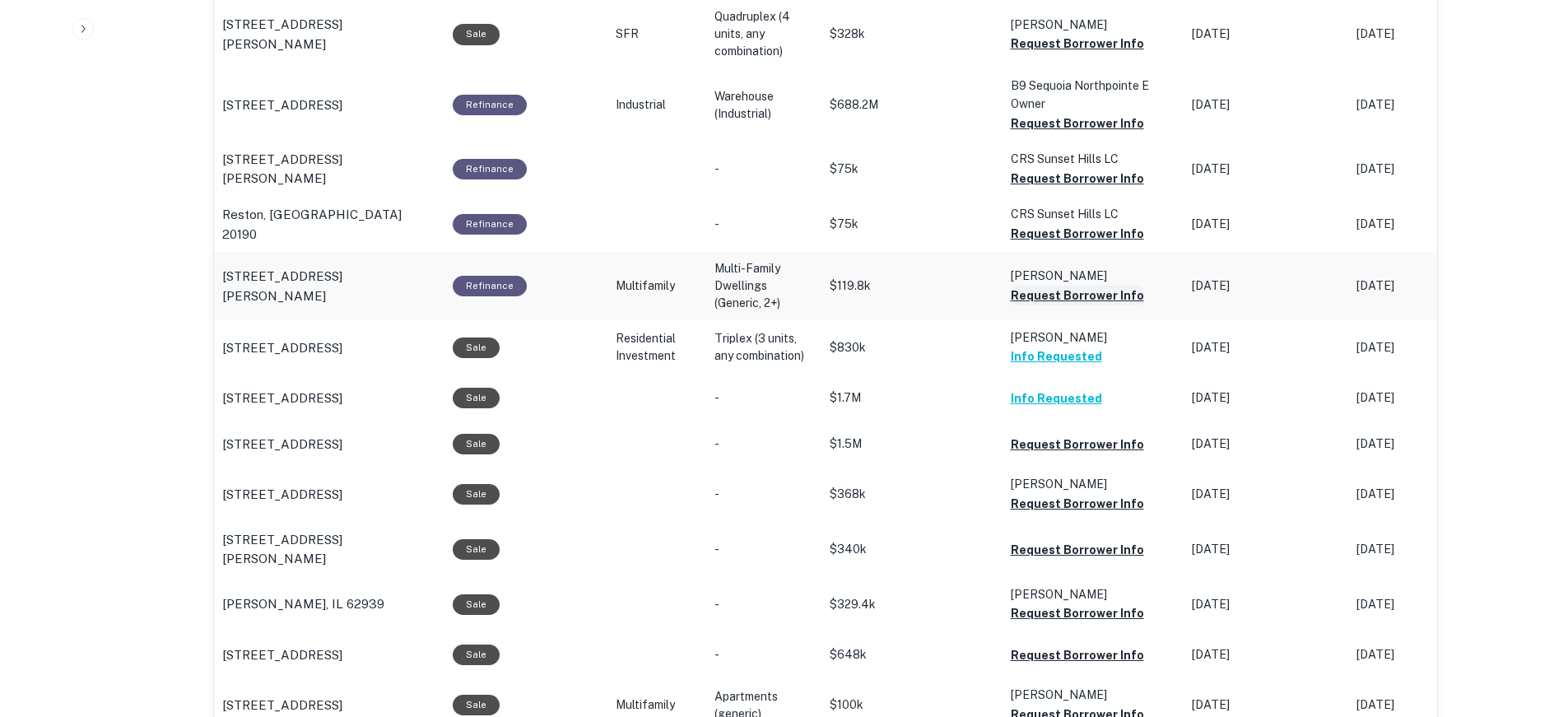
click at [1078, 290] on button "Request Borrower Info" at bounding box center [1077, 296] width 133 height 20
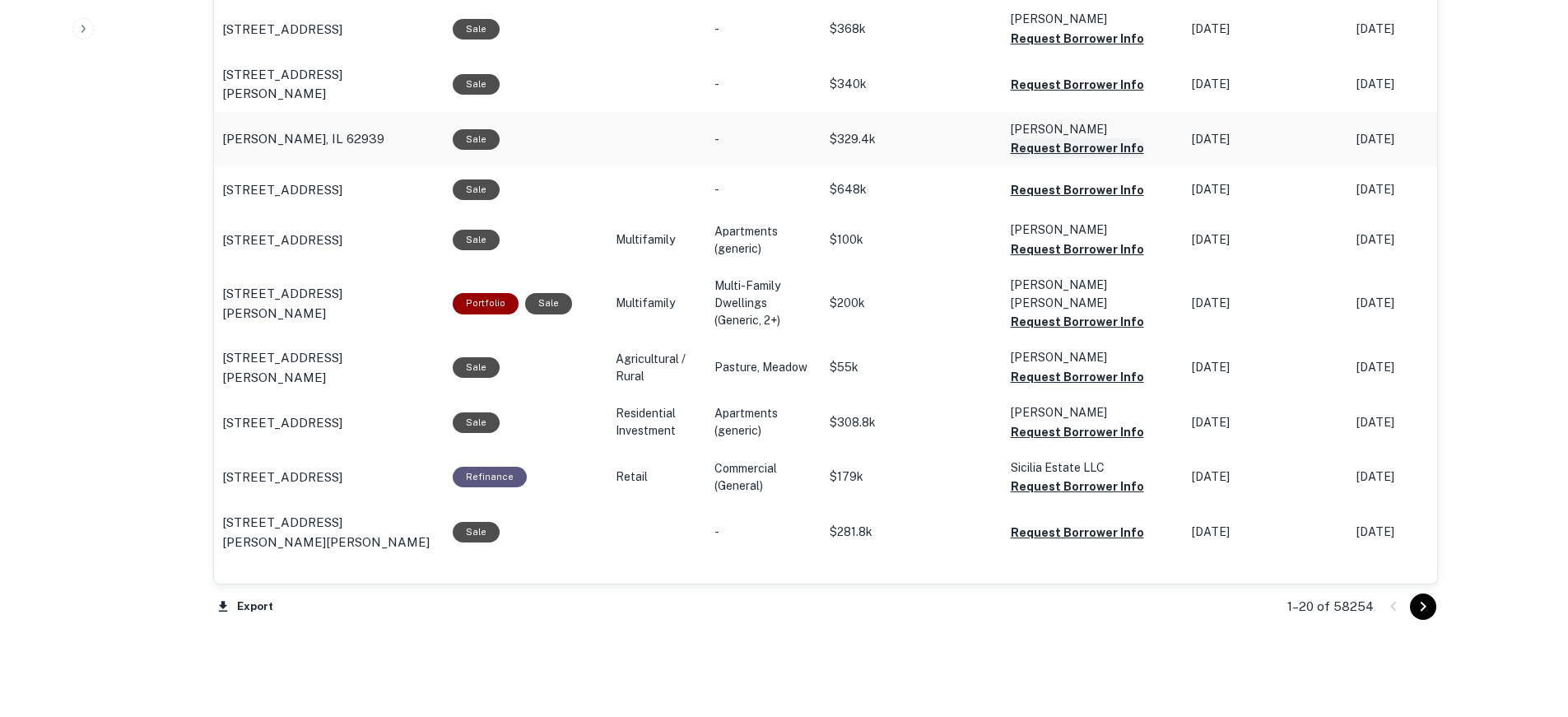
scroll to position [1648, 0]
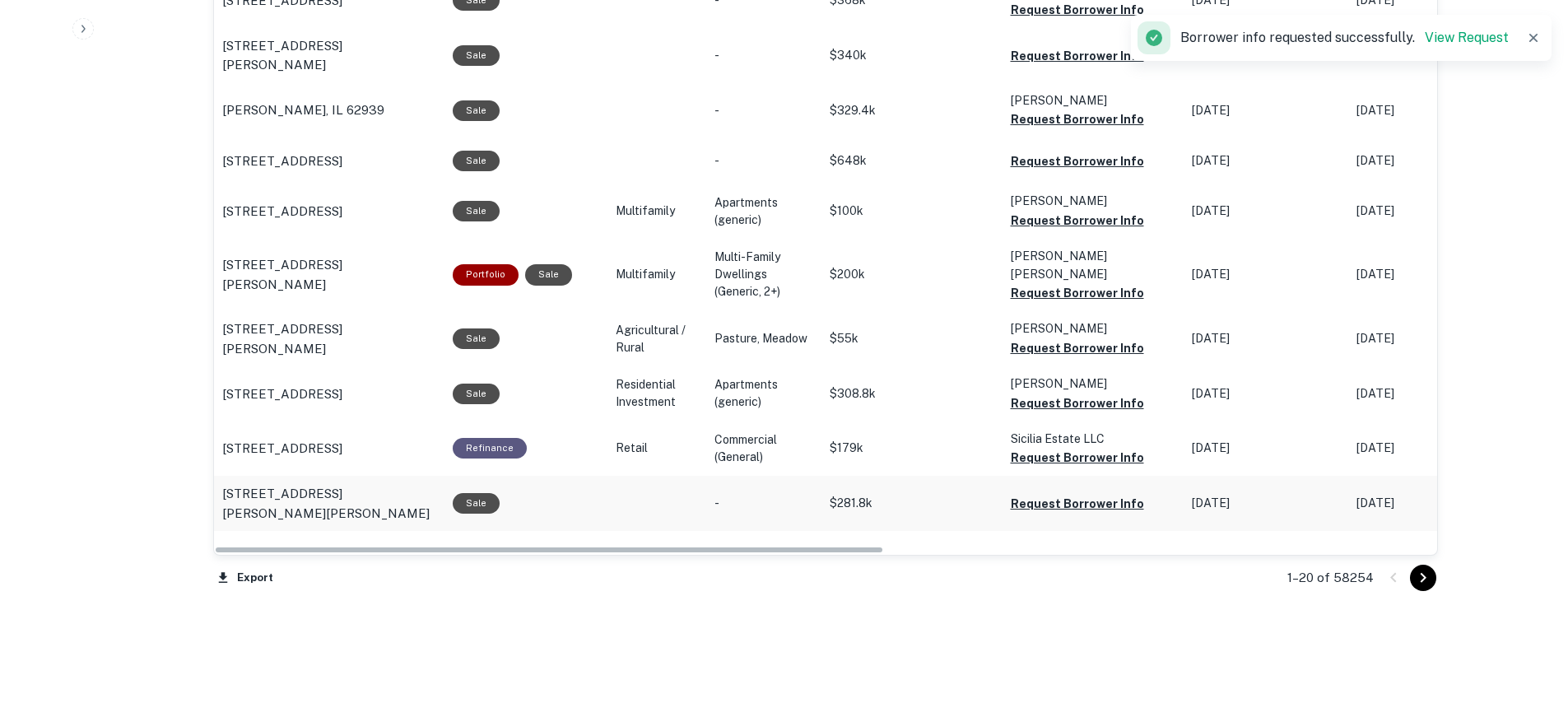
drag, startPoint x: 871, startPoint y: 547, endPoint x: 1108, endPoint y: 552, distance: 237.1
click at [1108, 531] on tr "242 Lake Harris Dr Lakeland, FL 33813 Sale - $281.8k Request Borrower Info Dec …" at bounding box center [1335, 503] width 2242 height 55
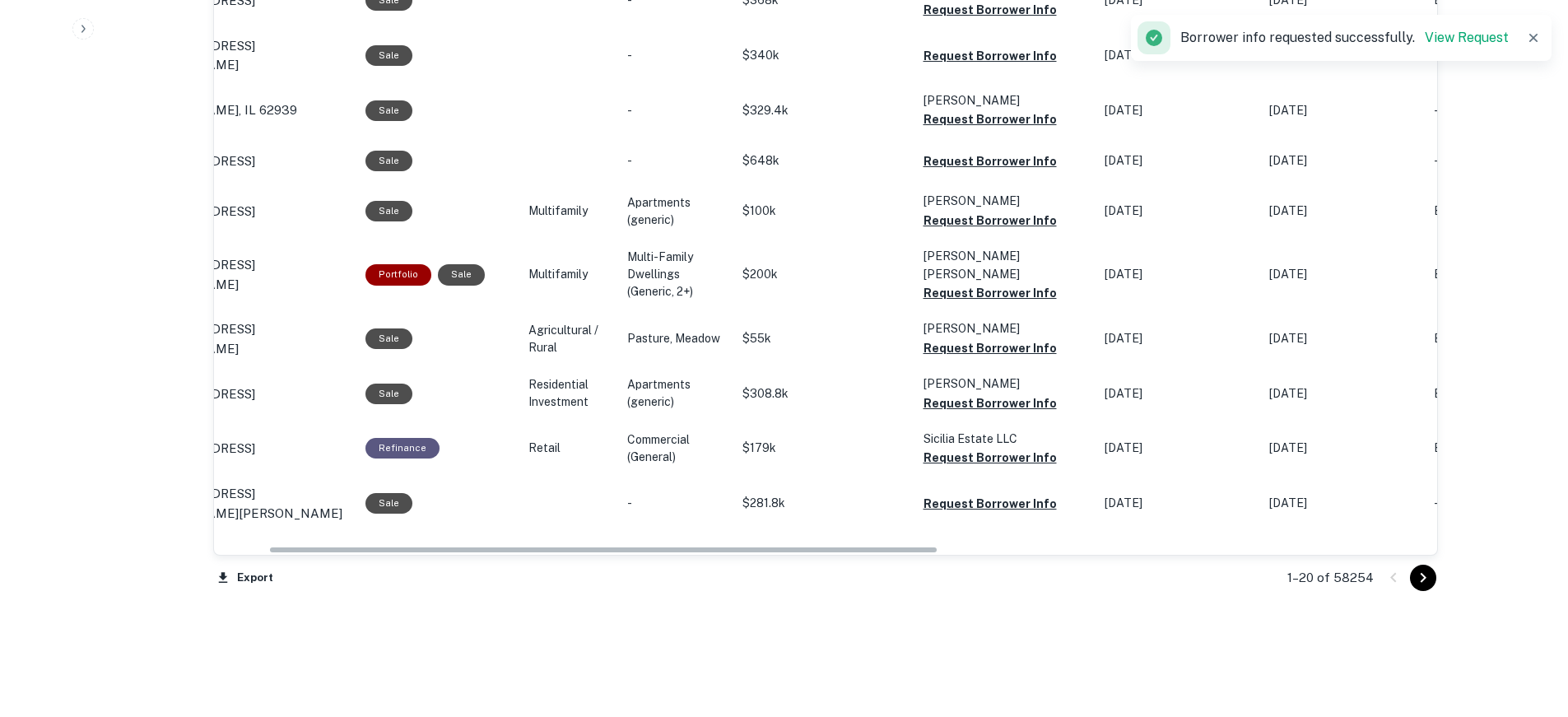
scroll to position [0, 64]
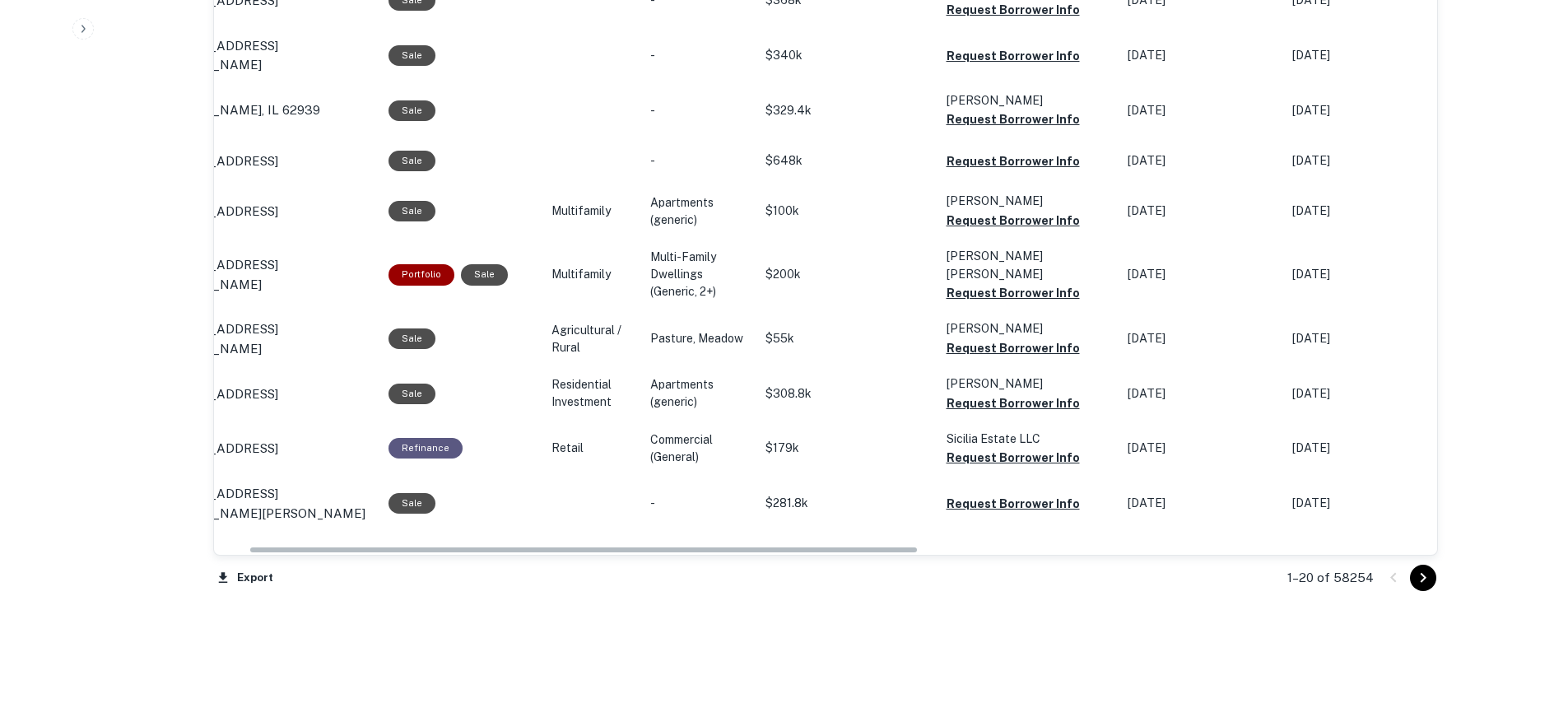
drag, startPoint x: 909, startPoint y: 551, endPoint x: 902, endPoint y: 559, distance: 10.6
click at [1023, 414] on button "Request Borrower Info" at bounding box center [1013, 404] width 133 height 20
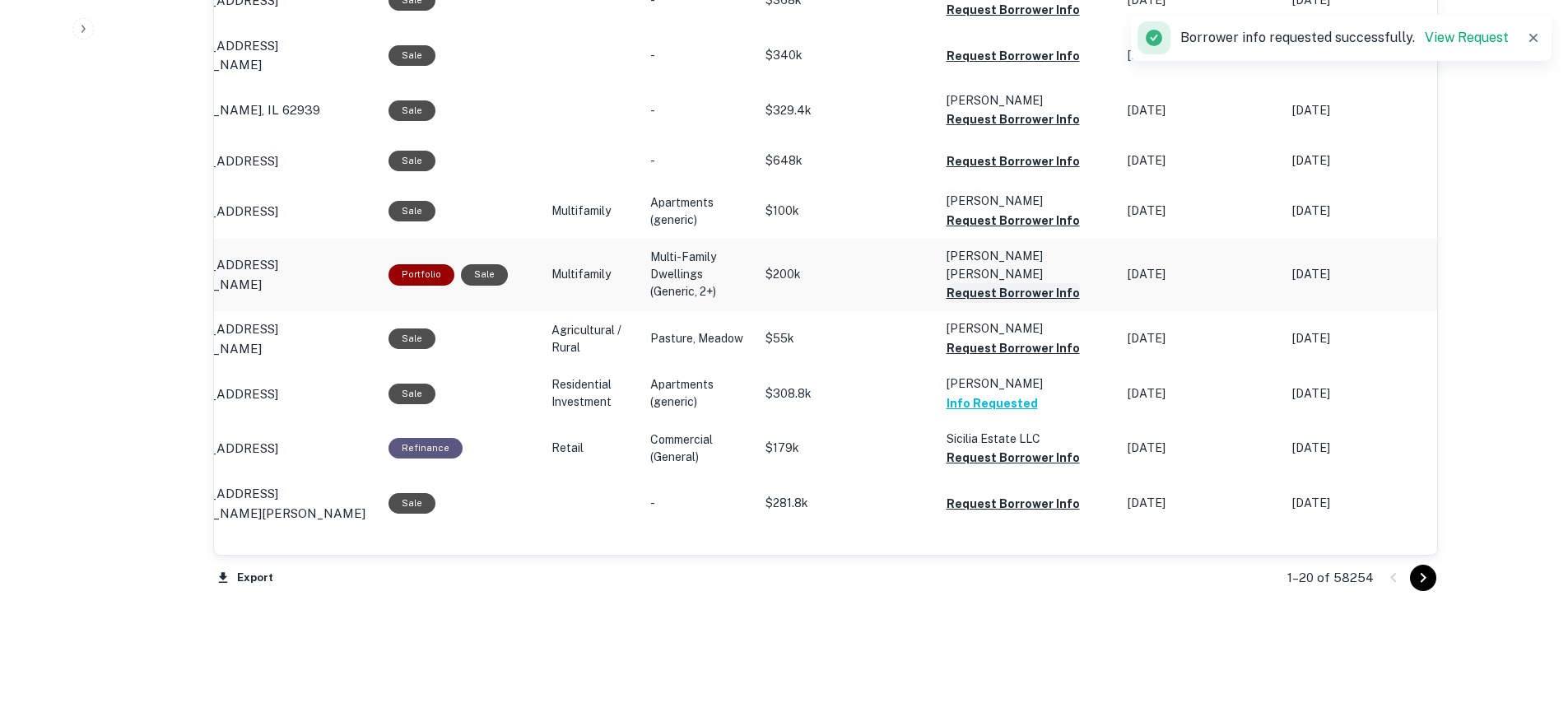
click at [1026, 303] on button "Request Borrower Info" at bounding box center [1013, 293] width 133 height 20
click at [1014, 230] on button "Request Borrower Info" at bounding box center [1013, 221] width 133 height 20
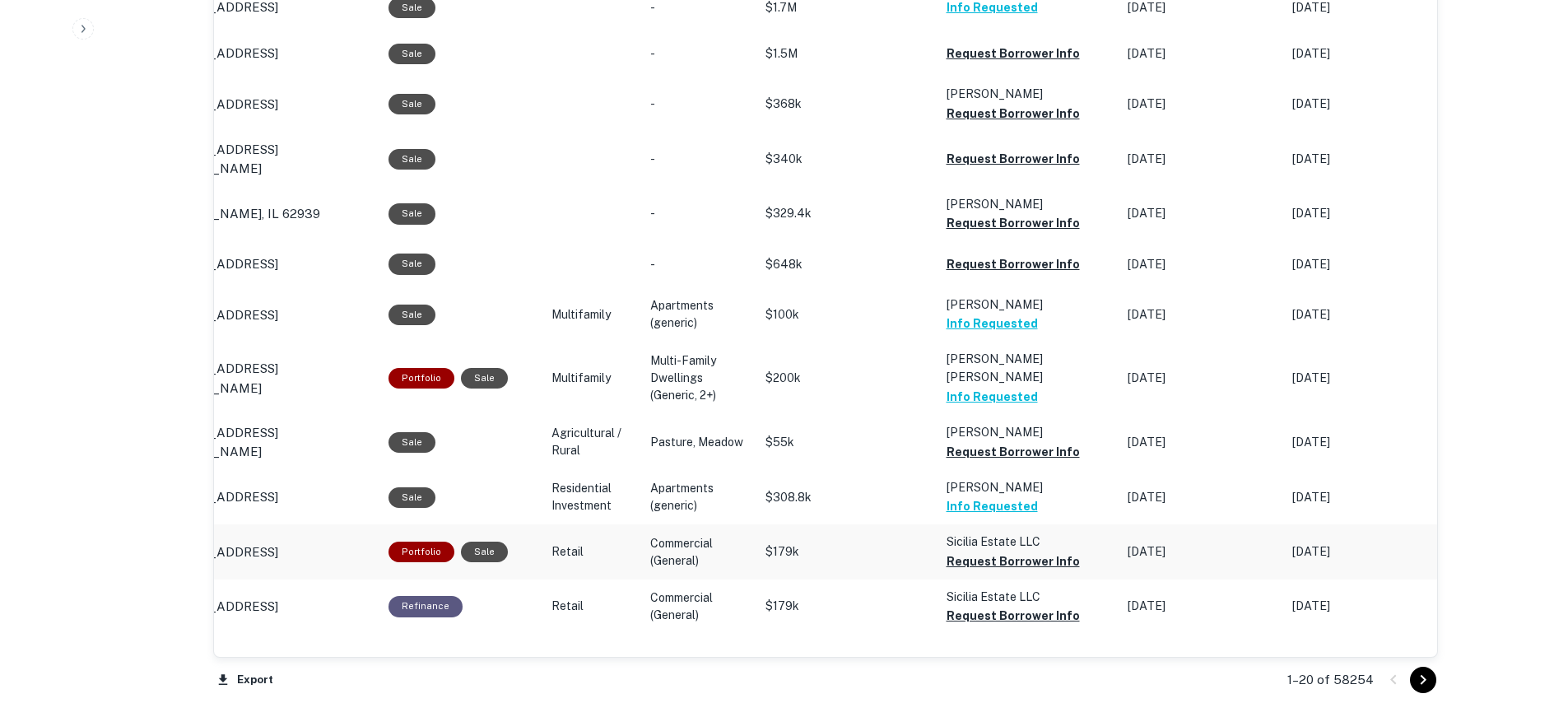
scroll to position [1358, 0]
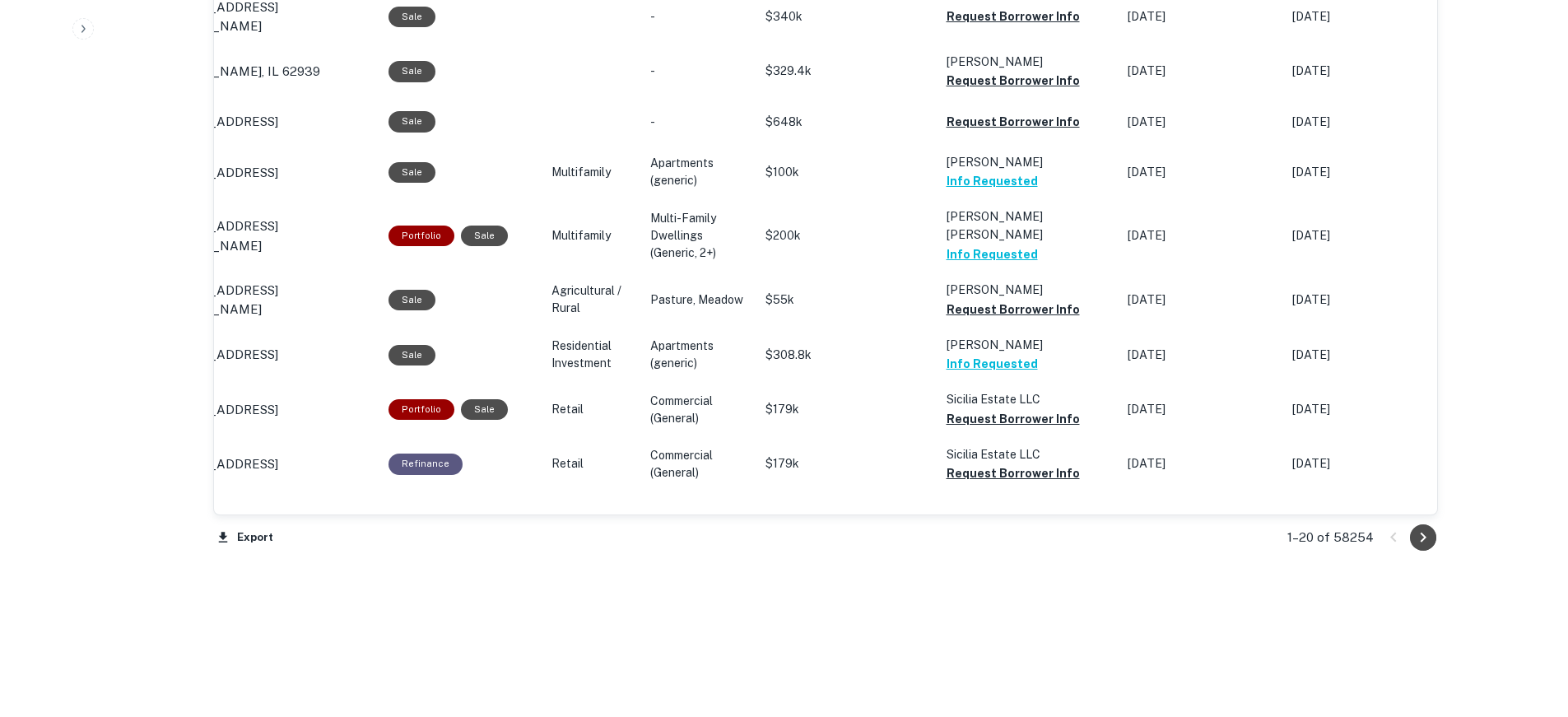
click at [1418, 532] on icon "Go to next page" at bounding box center [1423, 538] width 20 height 20
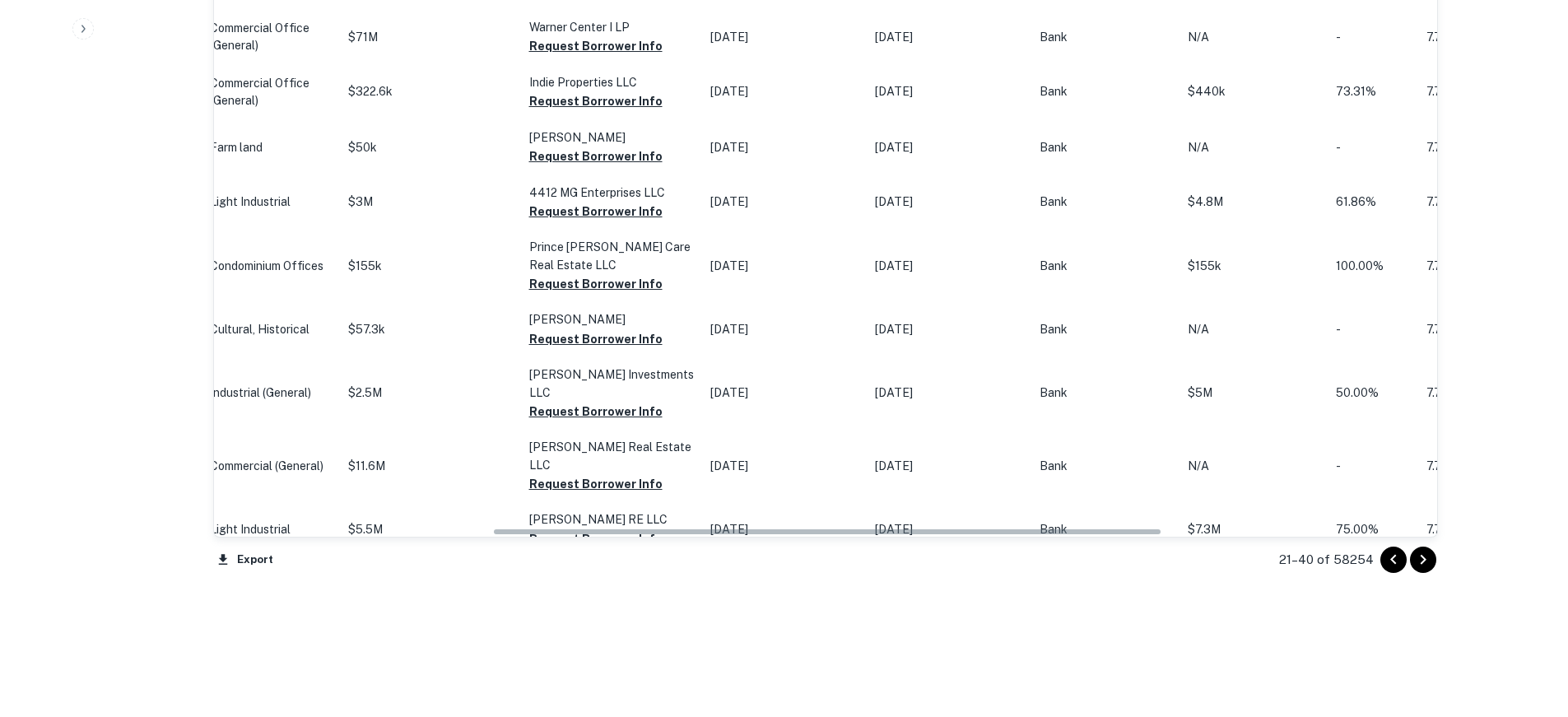
scroll to position [0, 512]
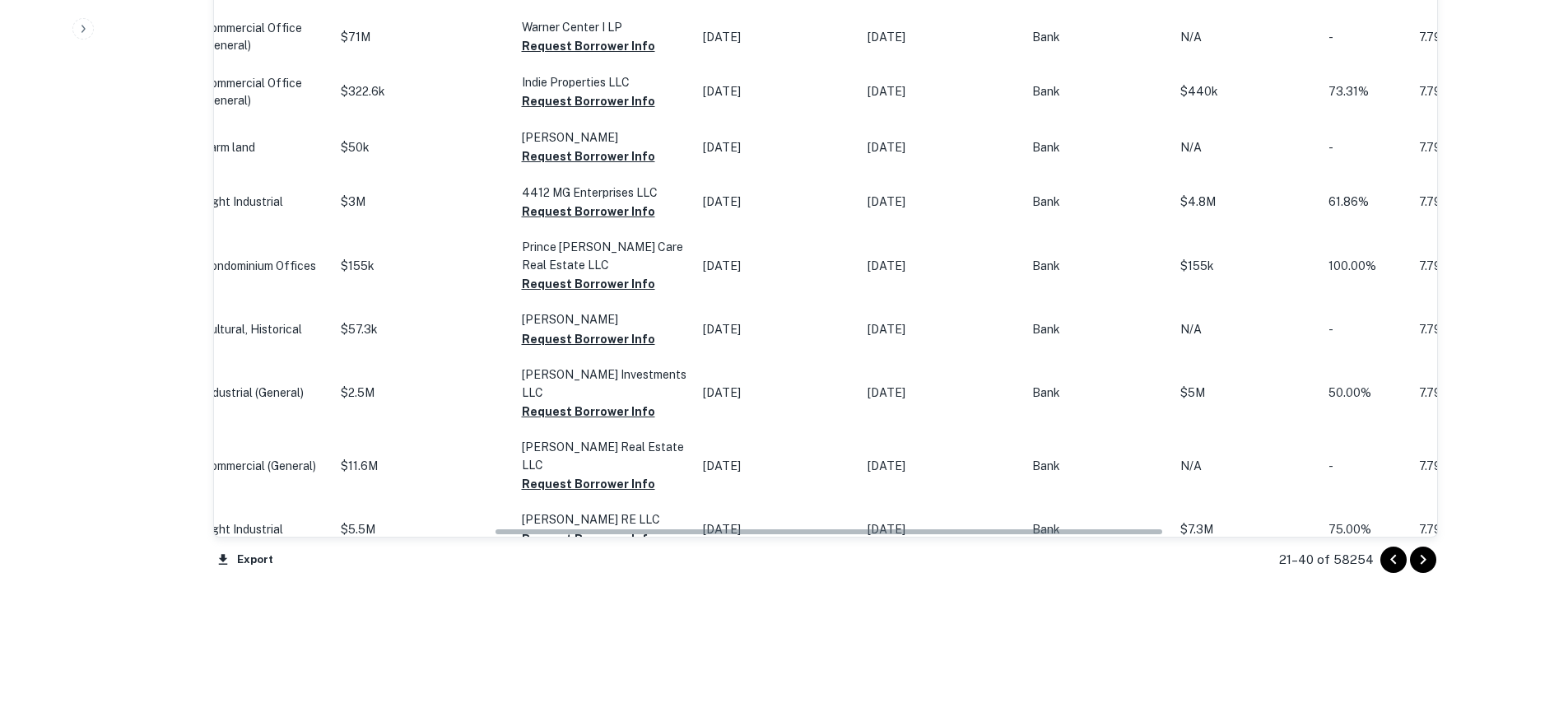
drag, startPoint x: 913, startPoint y: 531, endPoint x: 1159, endPoint y: 558, distance: 247.5
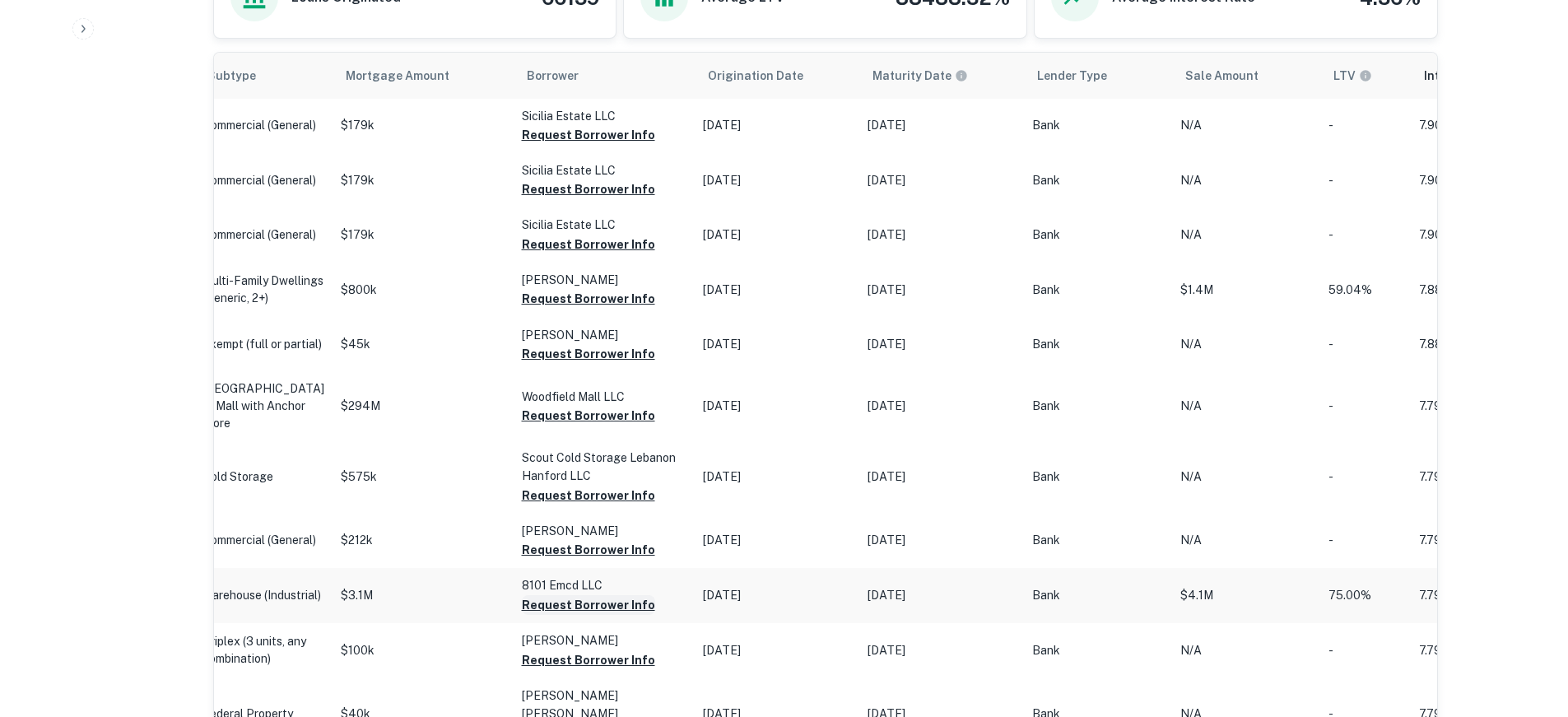
scroll to position [1029, 0]
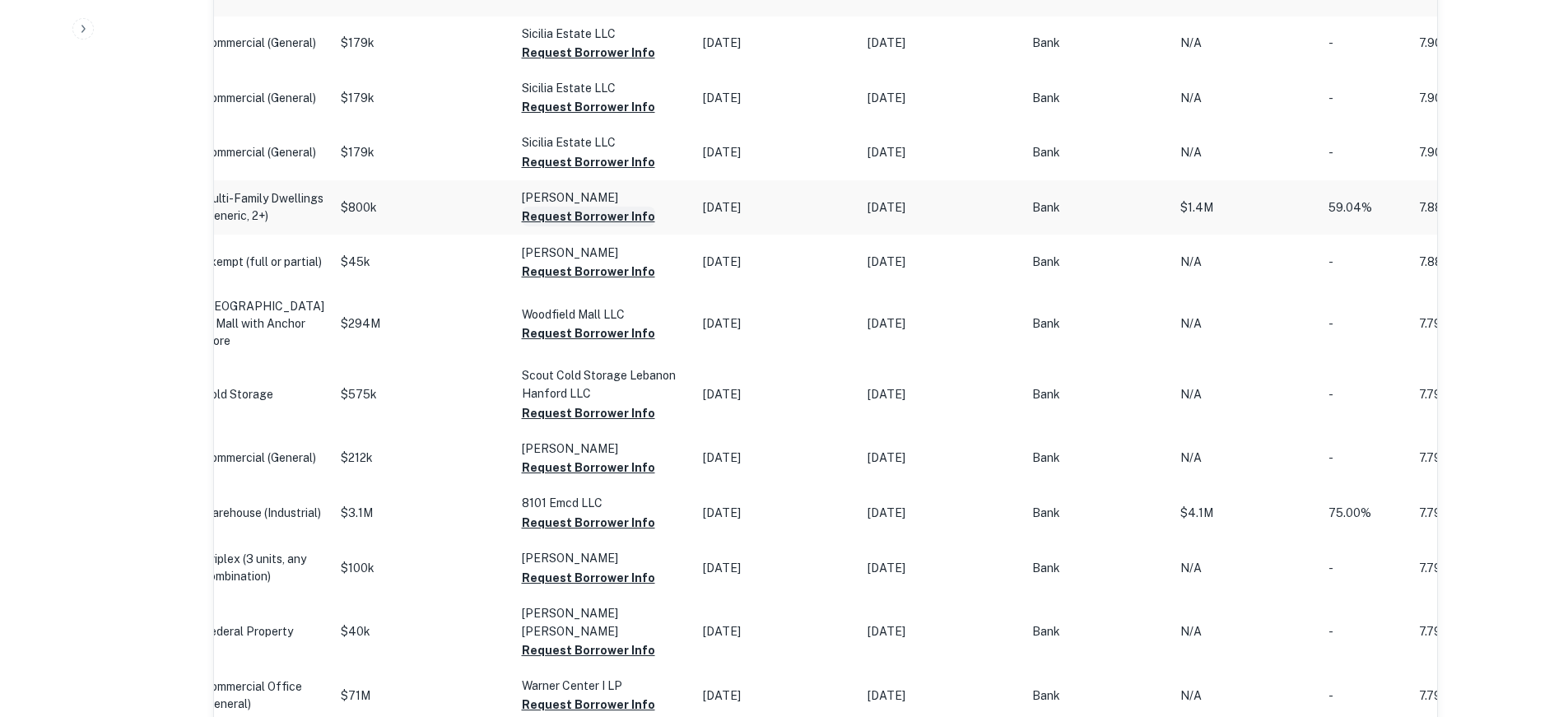
click at [569, 226] on button "Request Borrower Info" at bounding box center [588, 217] width 133 height 20
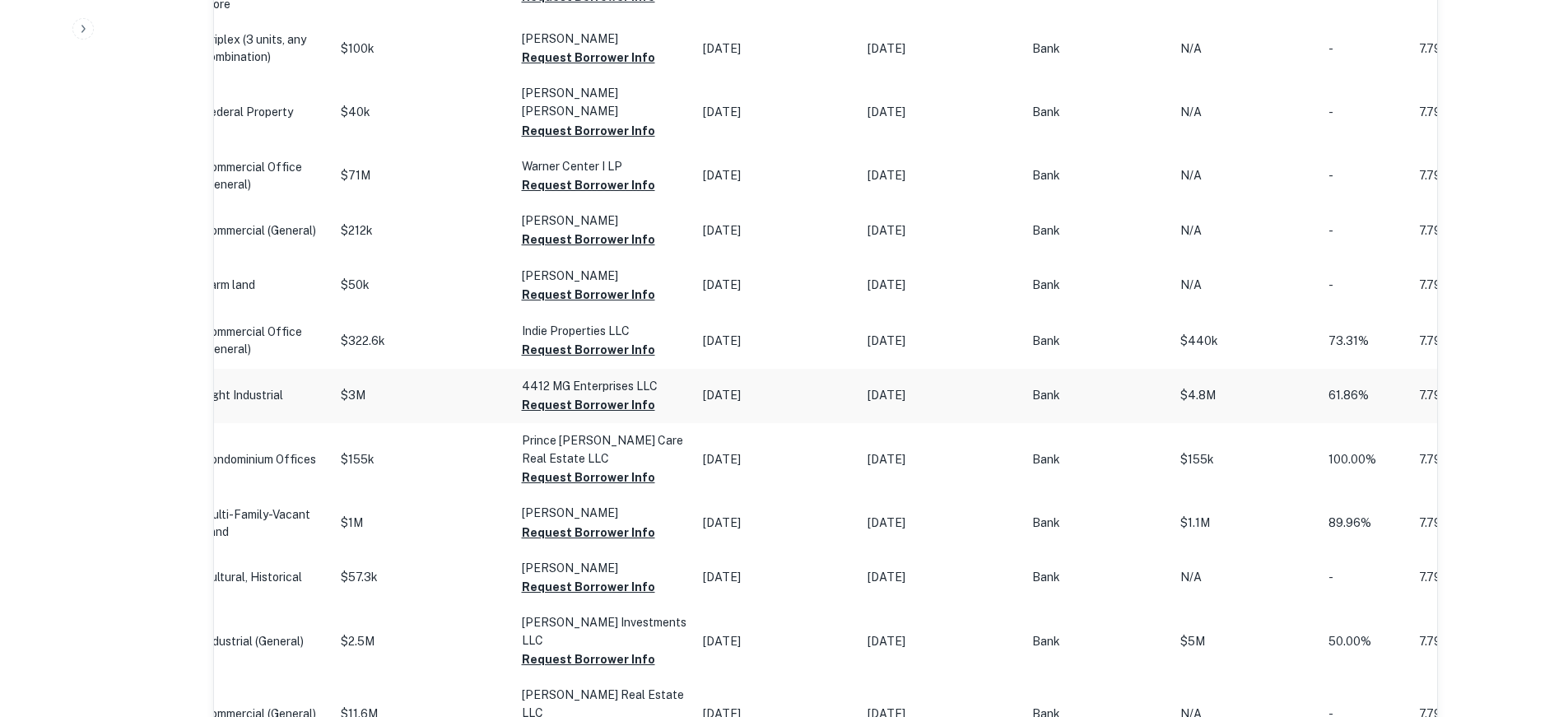
scroll to position [1523, 0]
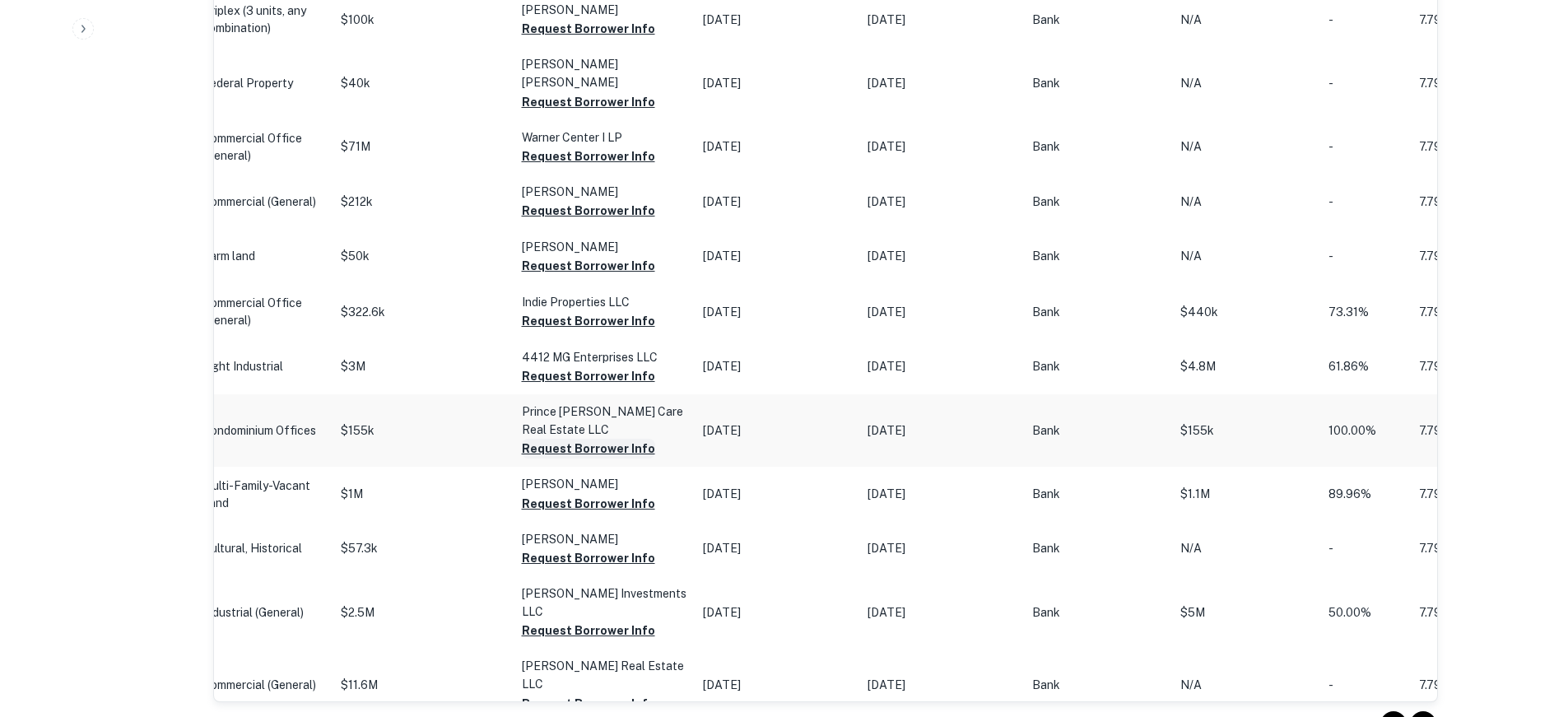
click at [564, 459] on button "Request Borrower Info" at bounding box center [588, 449] width 133 height 20
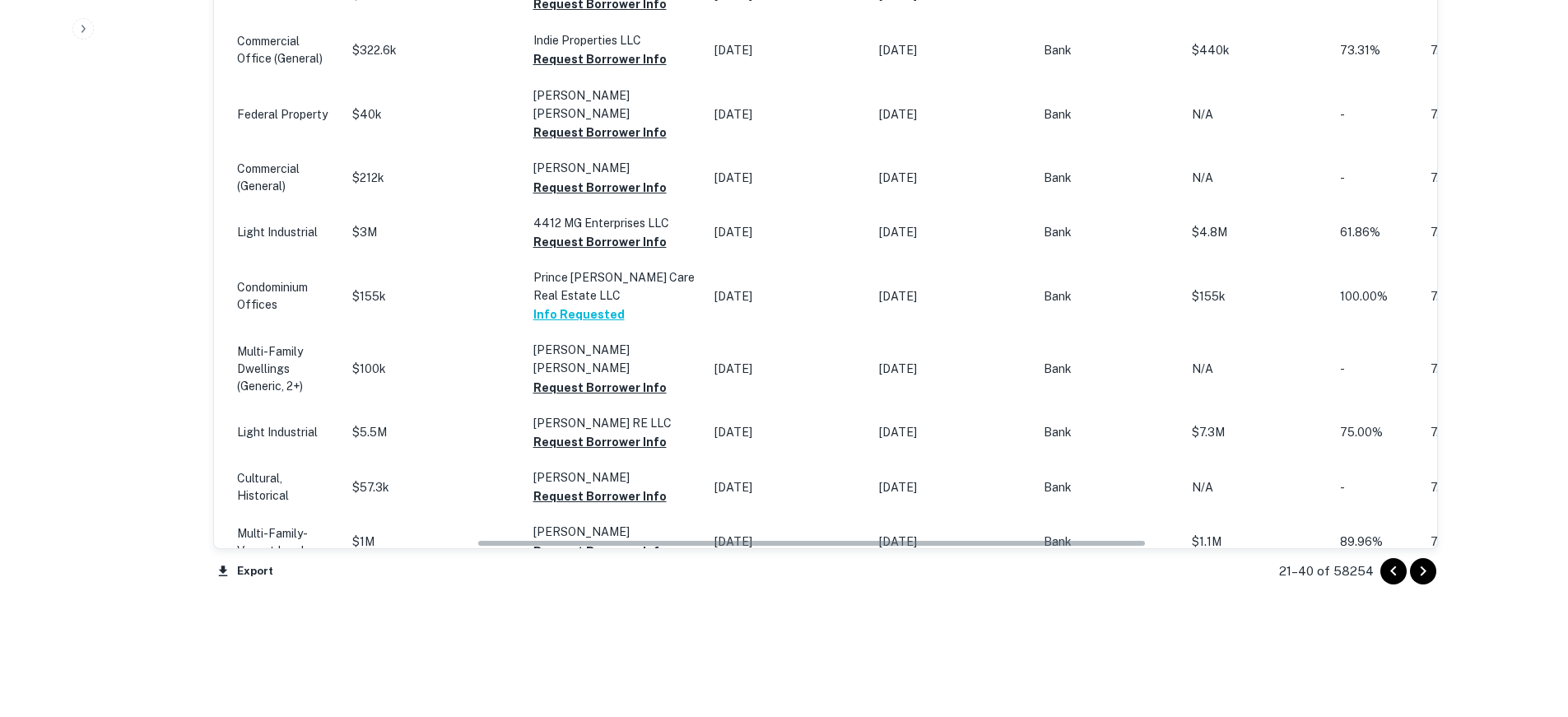
scroll to position [0, 479]
drag, startPoint x: 540, startPoint y: 544, endPoint x: 522, endPoint y: 542, distance: 18.1
click at [1417, 570] on icon "Go to next page" at bounding box center [1423, 572] width 20 height 20
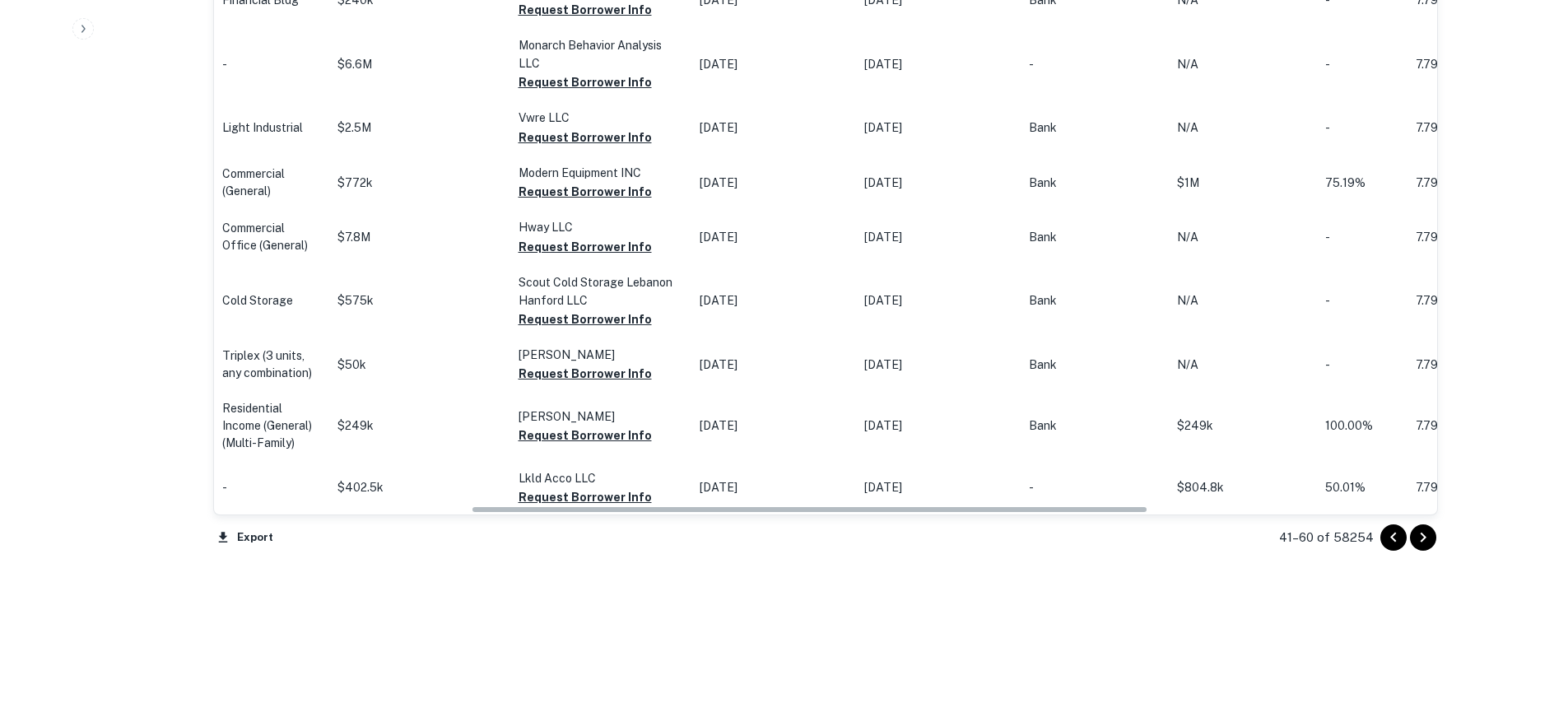
scroll to position [0, 461]
drag, startPoint x: 722, startPoint y: 511, endPoint x: 712, endPoint y: 511, distance: 10.0
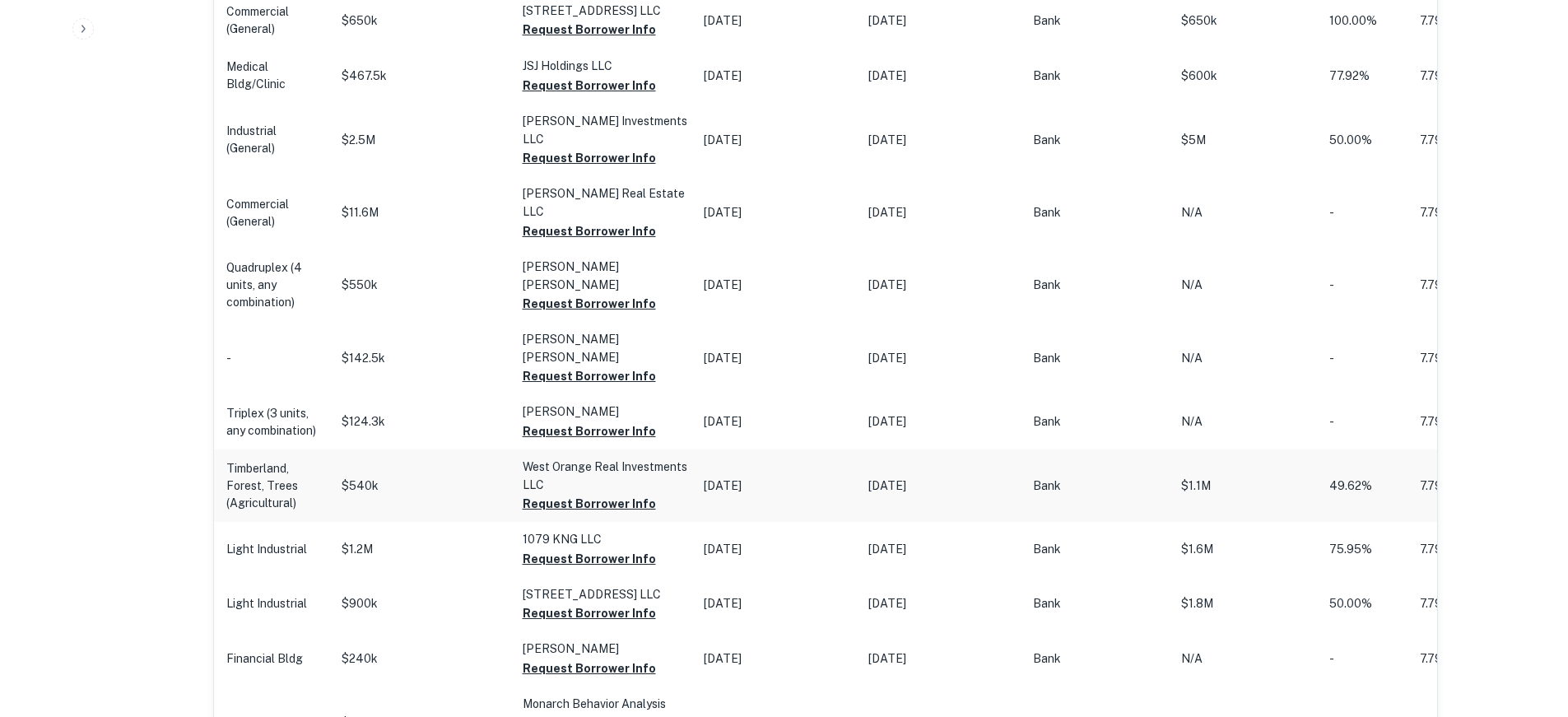
scroll to position [1134, 0]
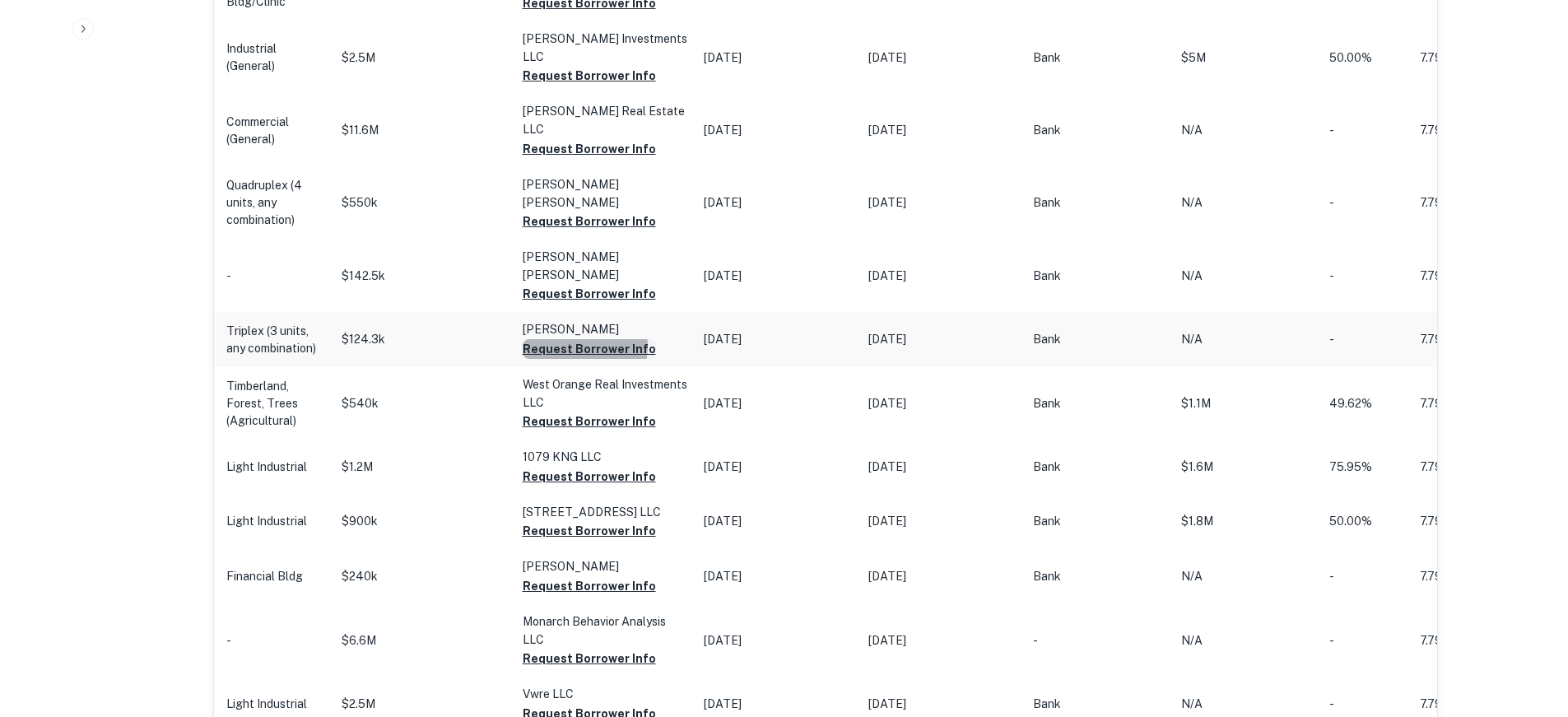
click at [578, 339] on button "Request Borrower Info" at bounding box center [589, 349] width 133 height 20
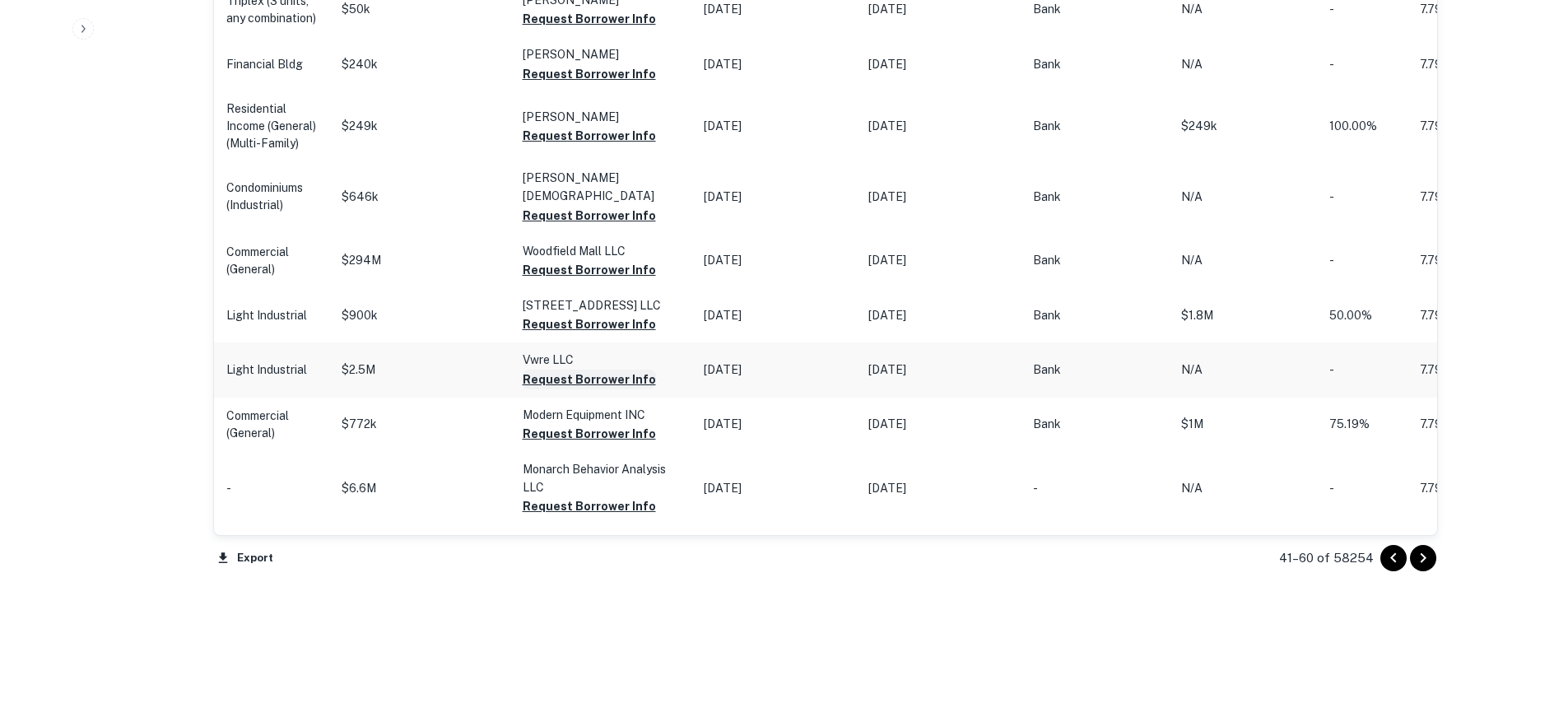
scroll to position [1704, 0]
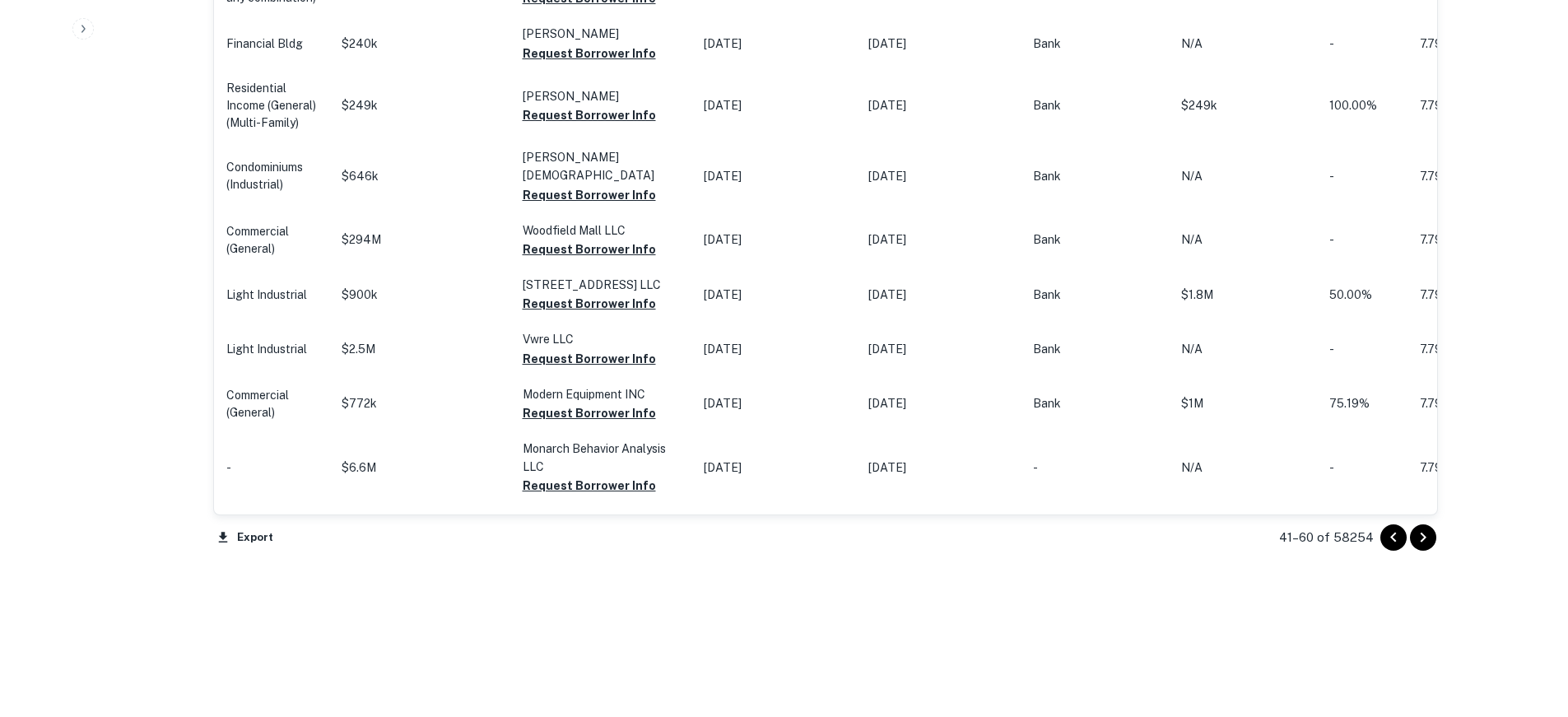
click at [1420, 535] on icon "Go to next page" at bounding box center [1423, 538] width 20 height 20
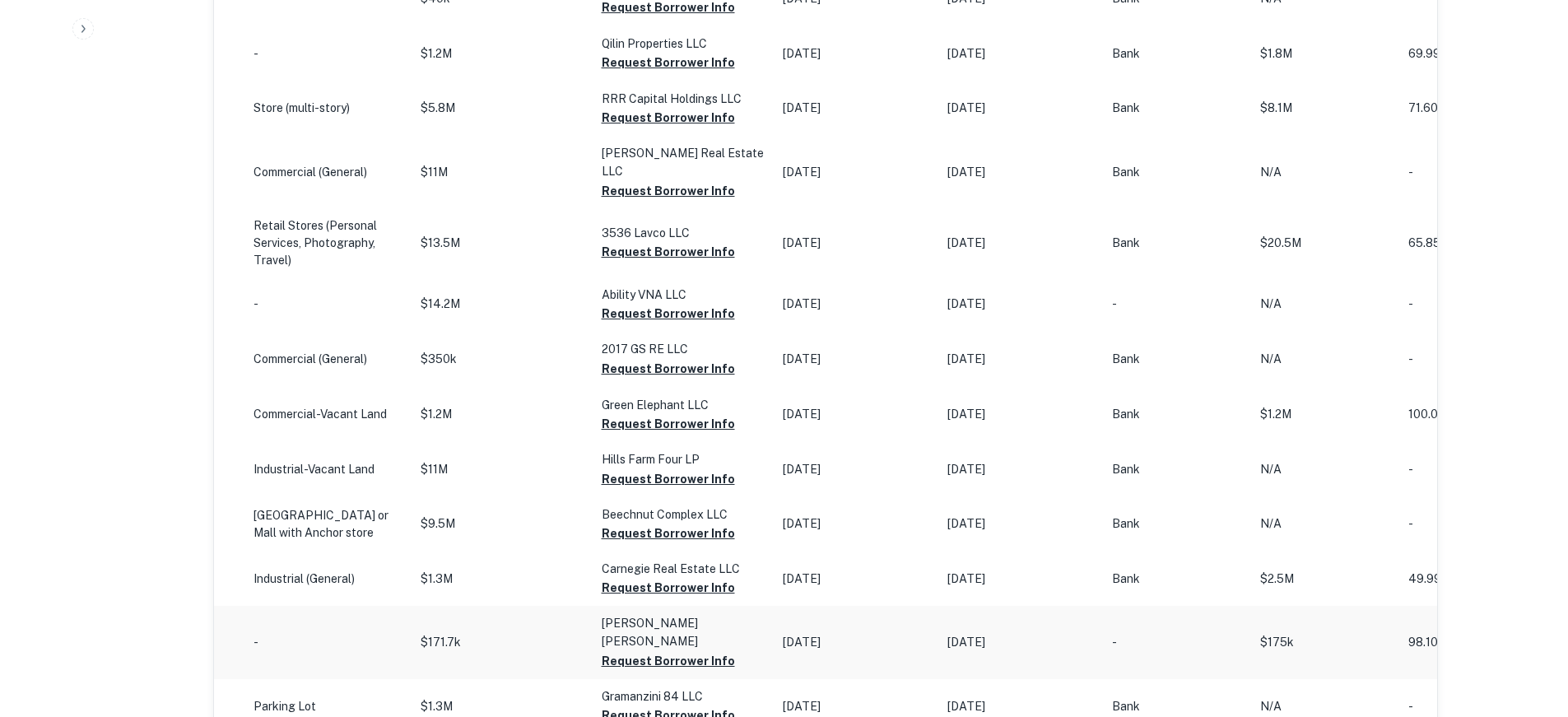
scroll to position [1498, 0]
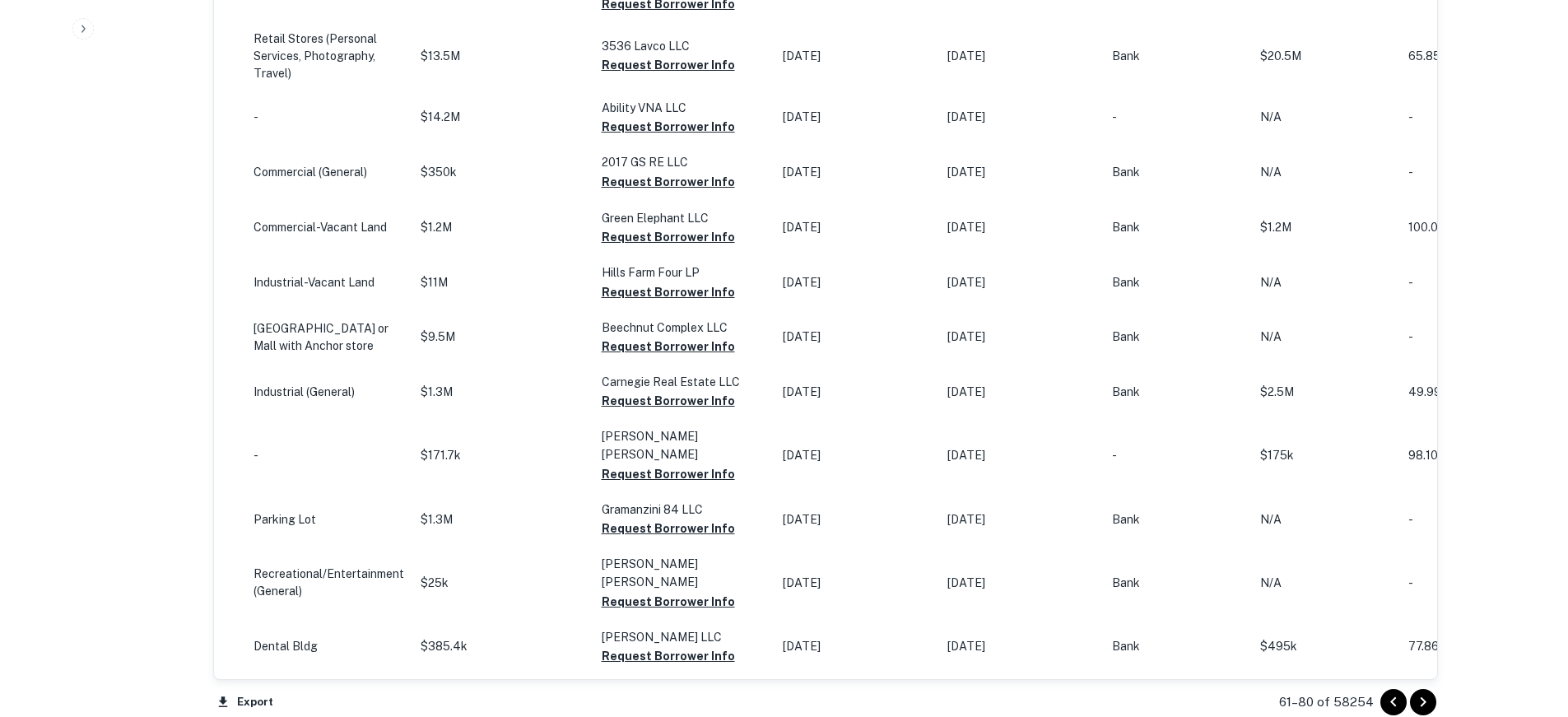
click at [1432, 689] on div at bounding box center [1408, 702] width 56 height 26
click at [1425, 699] on icon "Go to next page" at bounding box center [1423, 703] width 20 height 20
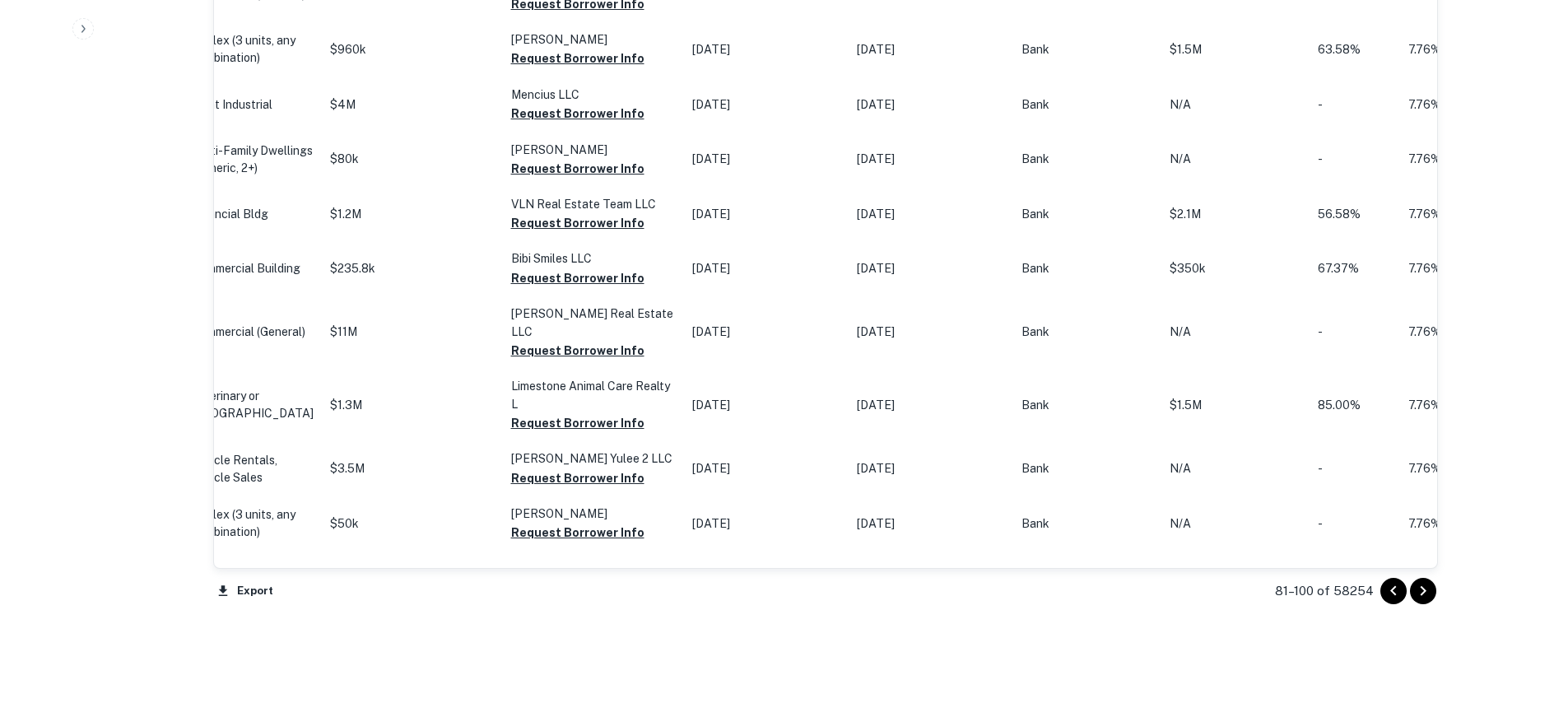
scroll to position [1734, 0]
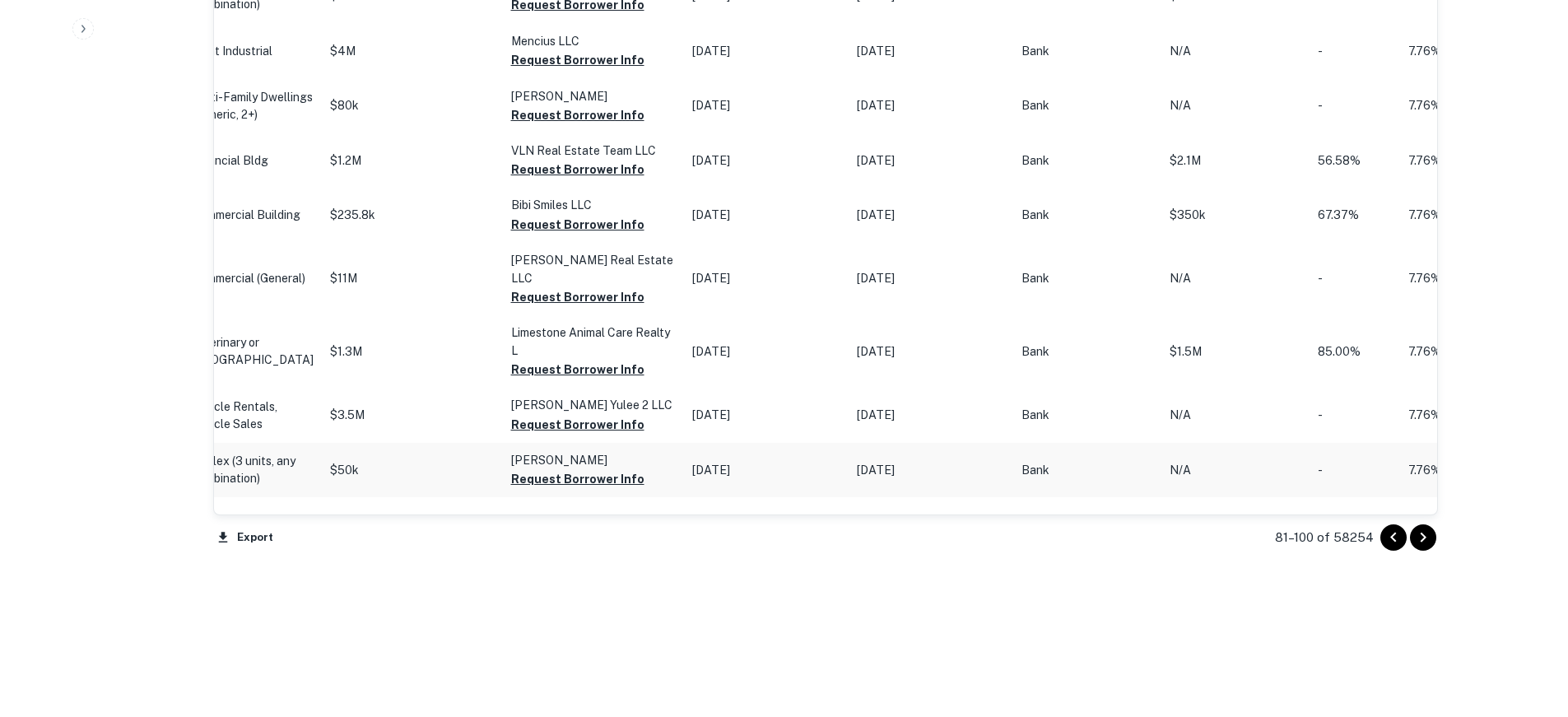
drag, startPoint x: 727, startPoint y: 505, endPoint x: 741, endPoint y: 505, distance: 14.0
click at [741, 498] on td "Dec 11, 2023" at bounding box center [766, 470] width 165 height 54
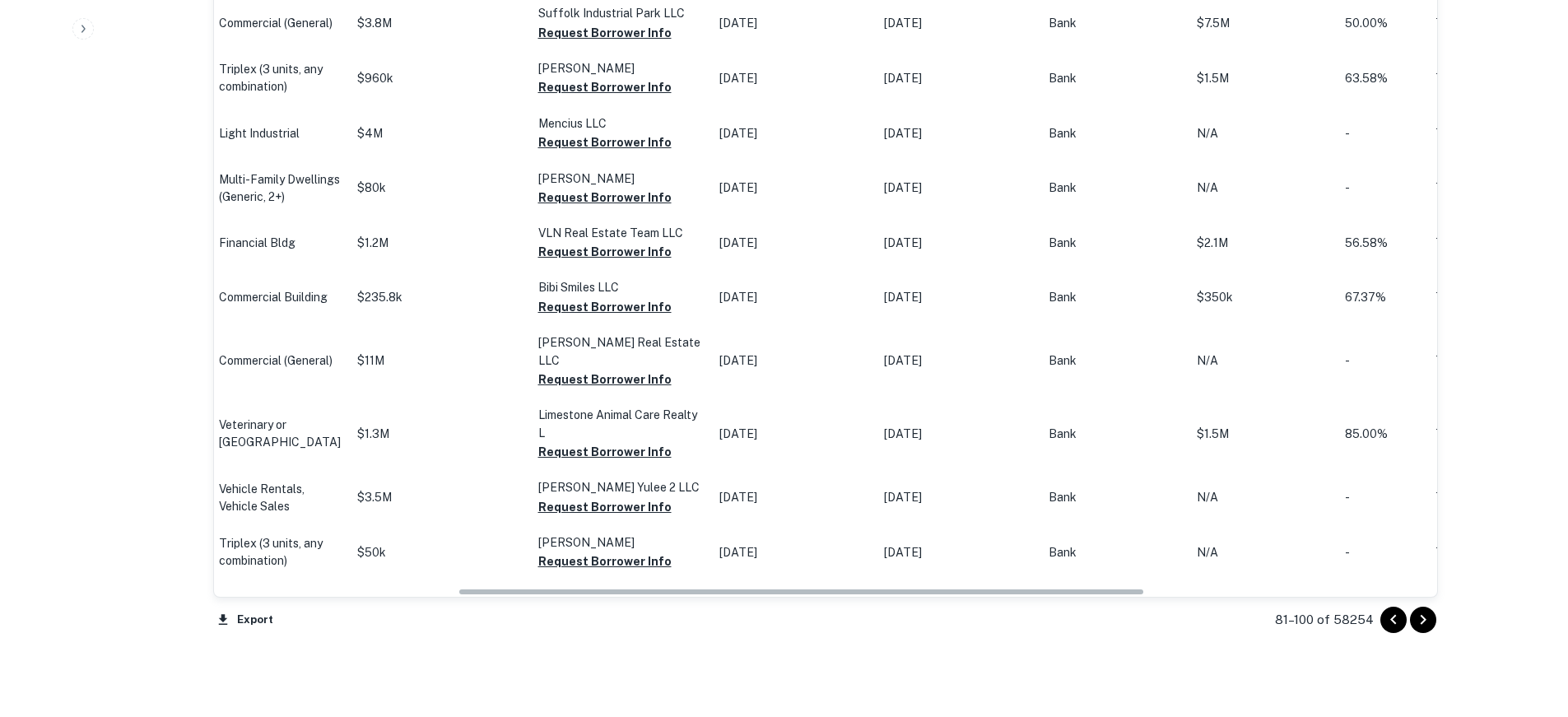
scroll to position [0, 433]
drag, startPoint x: 618, startPoint y: 590, endPoint x: 603, endPoint y: 590, distance: 15.0
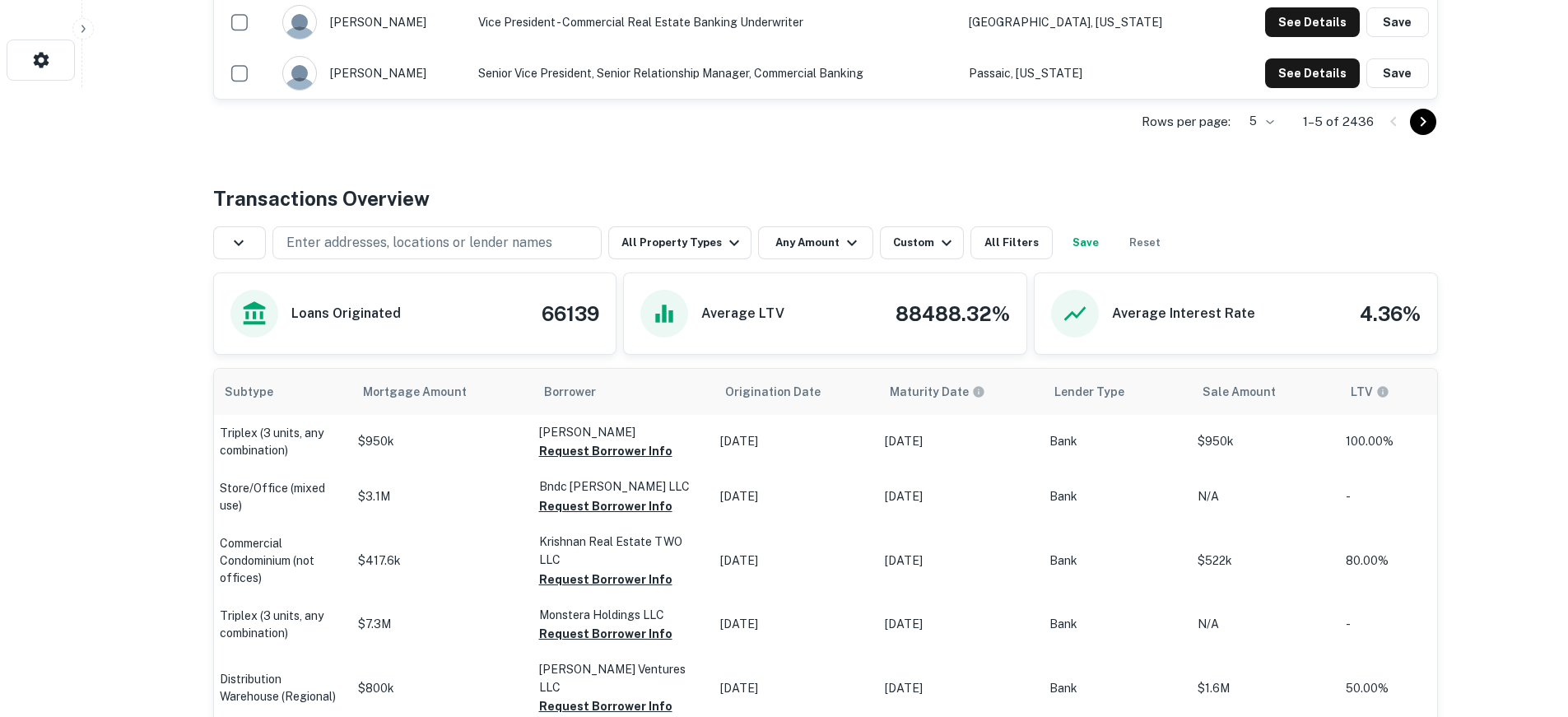
scroll to position [745, 0]
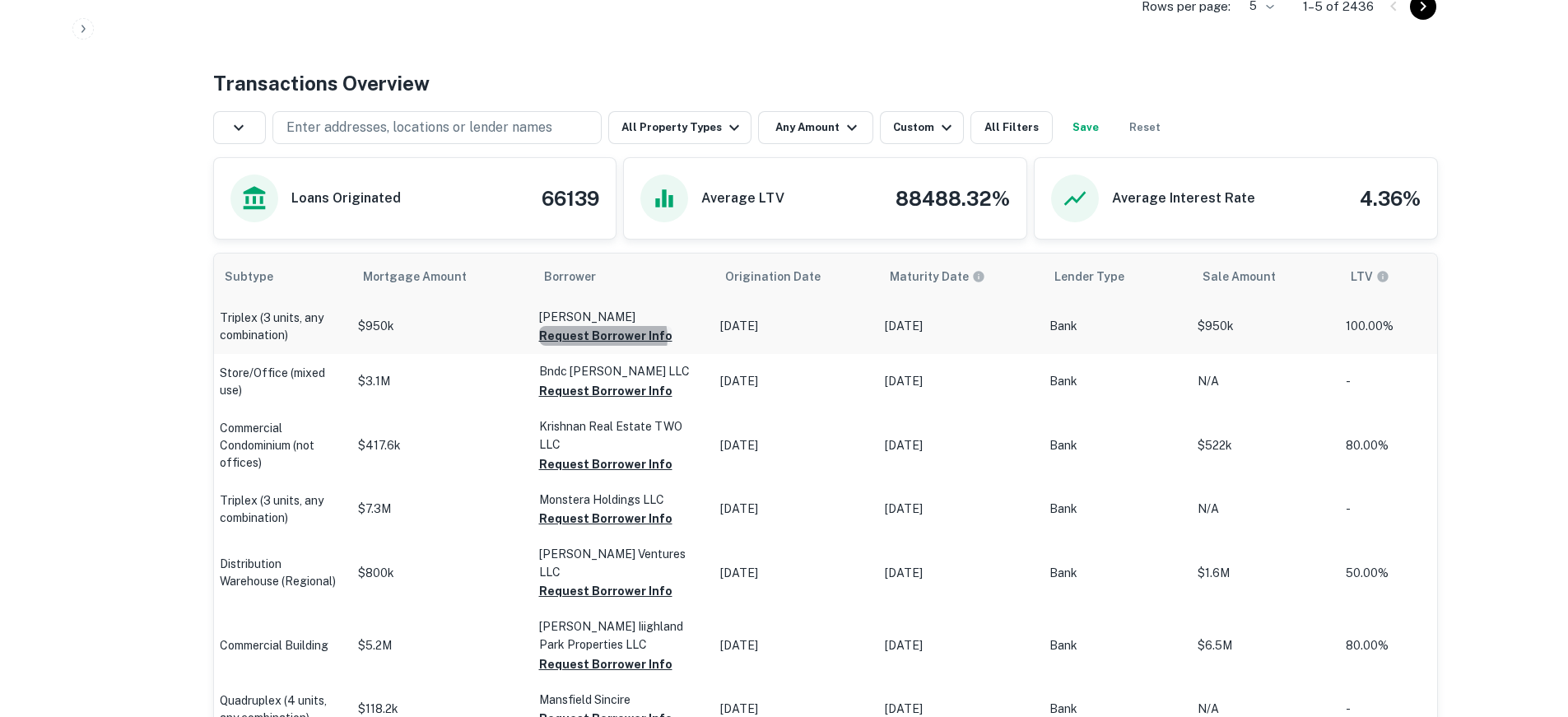
click at [574, 338] on button "Request Borrower Info" at bounding box center [605, 336] width 133 height 20
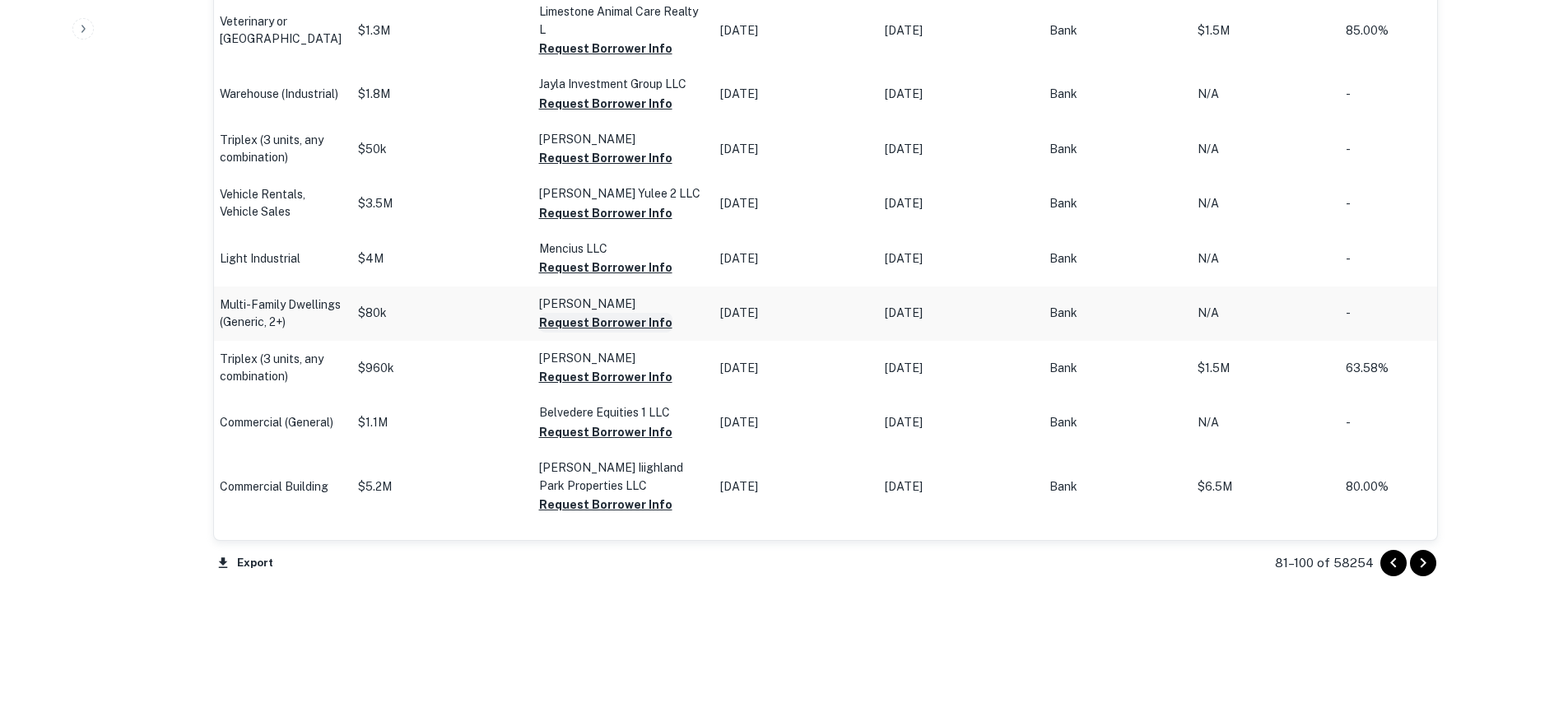
scroll to position [1734, 0]
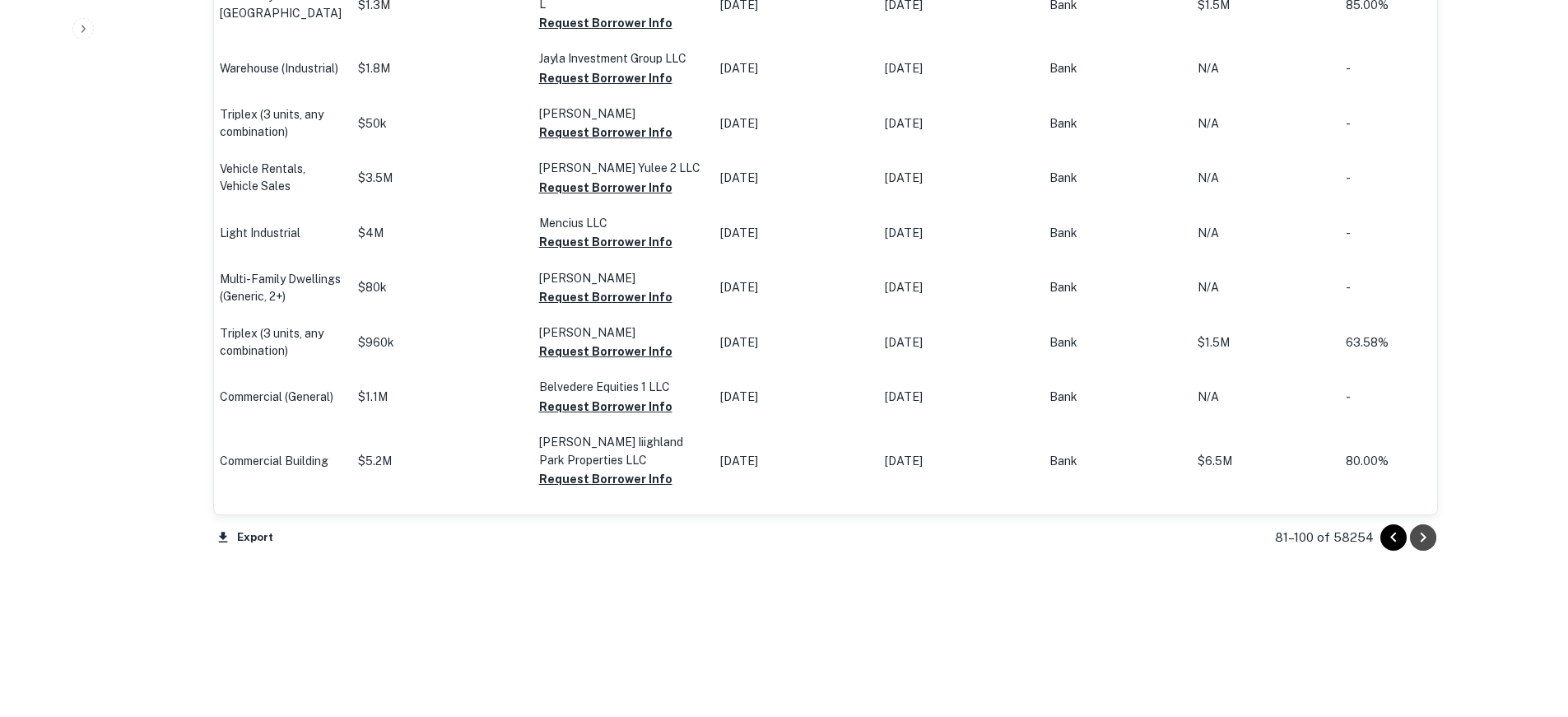
click at [1426, 540] on icon "Go to next page" at bounding box center [1423, 538] width 20 height 20
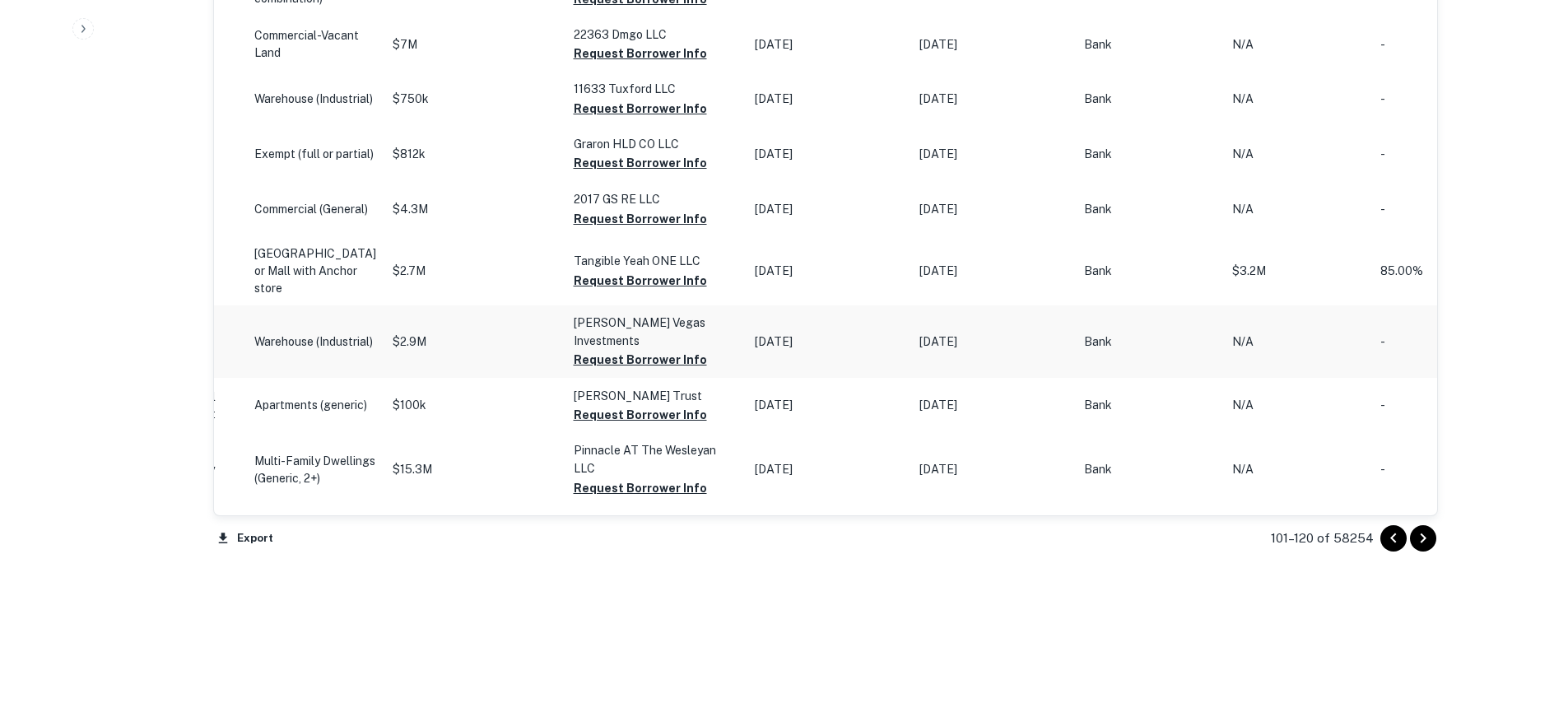
scroll to position [1740, 0]
click at [1432, 540] on icon "Go to next page" at bounding box center [1423, 538] width 20 height 20
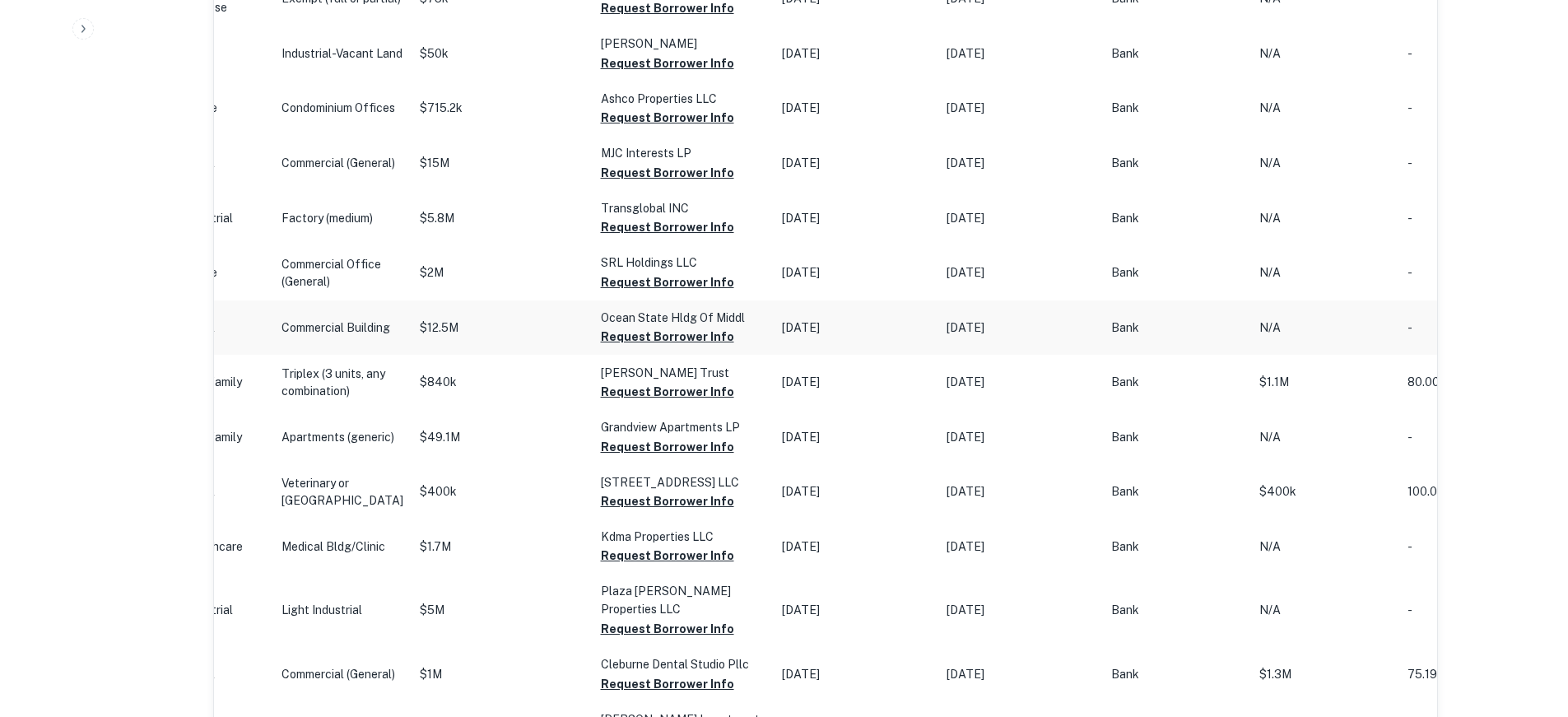
scroll to position [1668, 0]
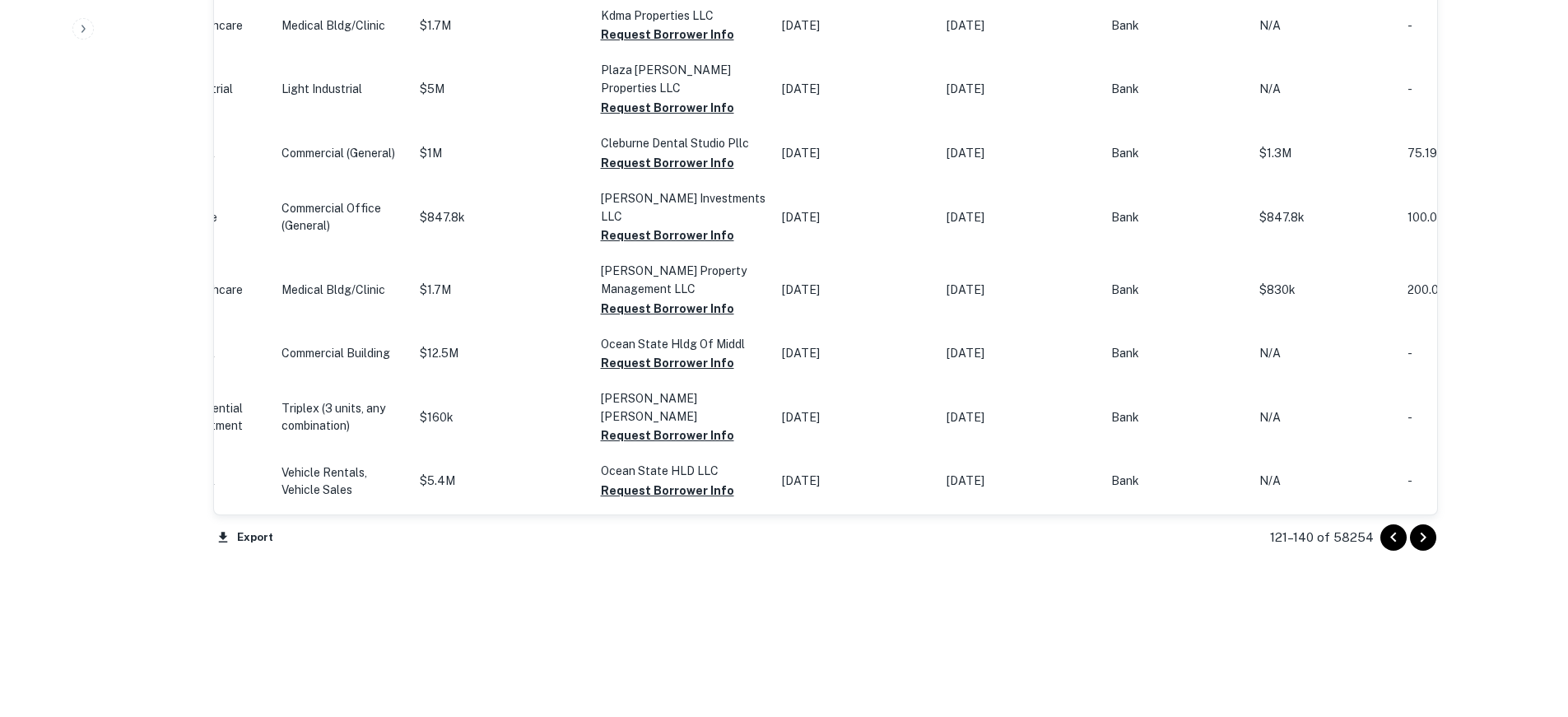
click at [1419, 532] on icon "Go to next page" at bounding box center [1423, 538] width 20 height 20
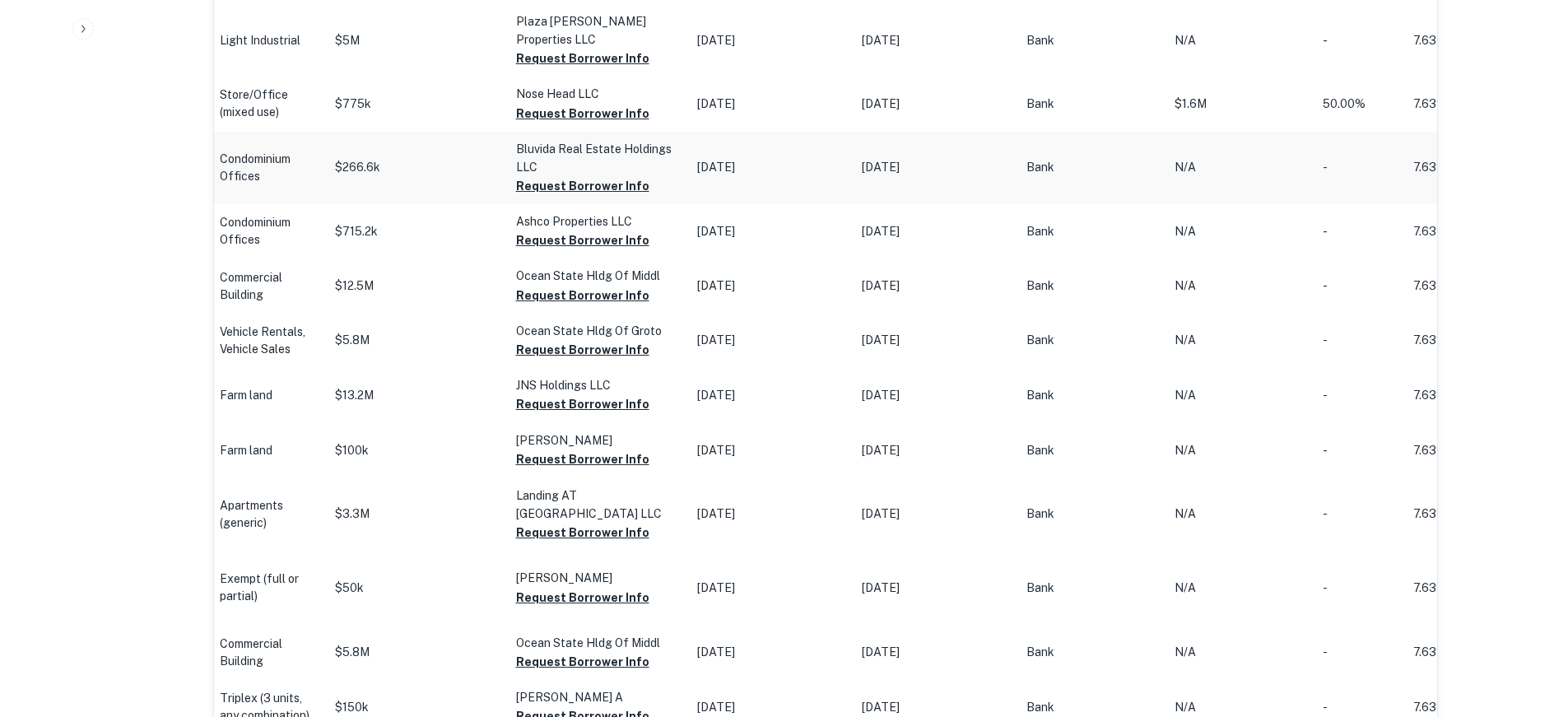
scroll to position [1581, 0]
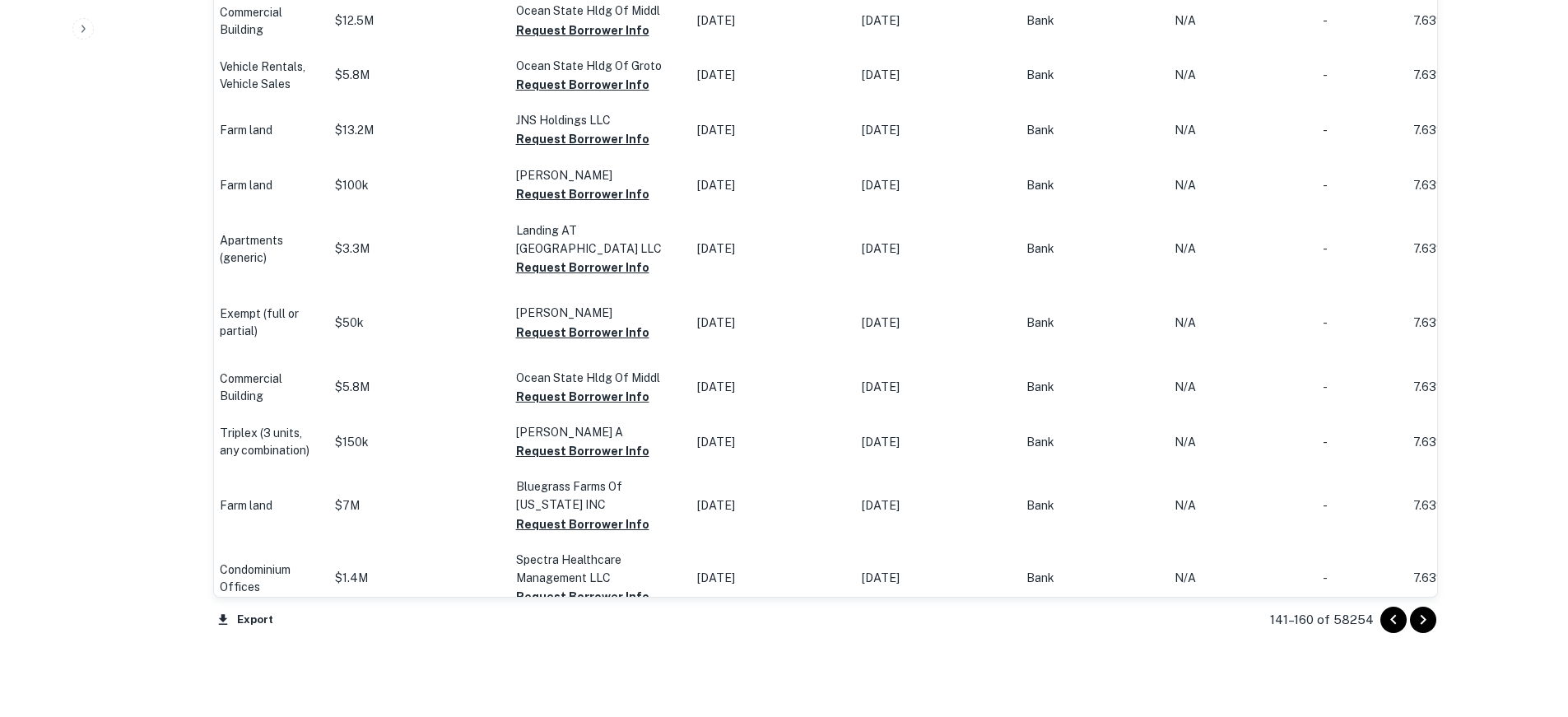
click at [1429, 625] on icon "Go to next page" at bounding box center [1423, 621] width 20 height 20
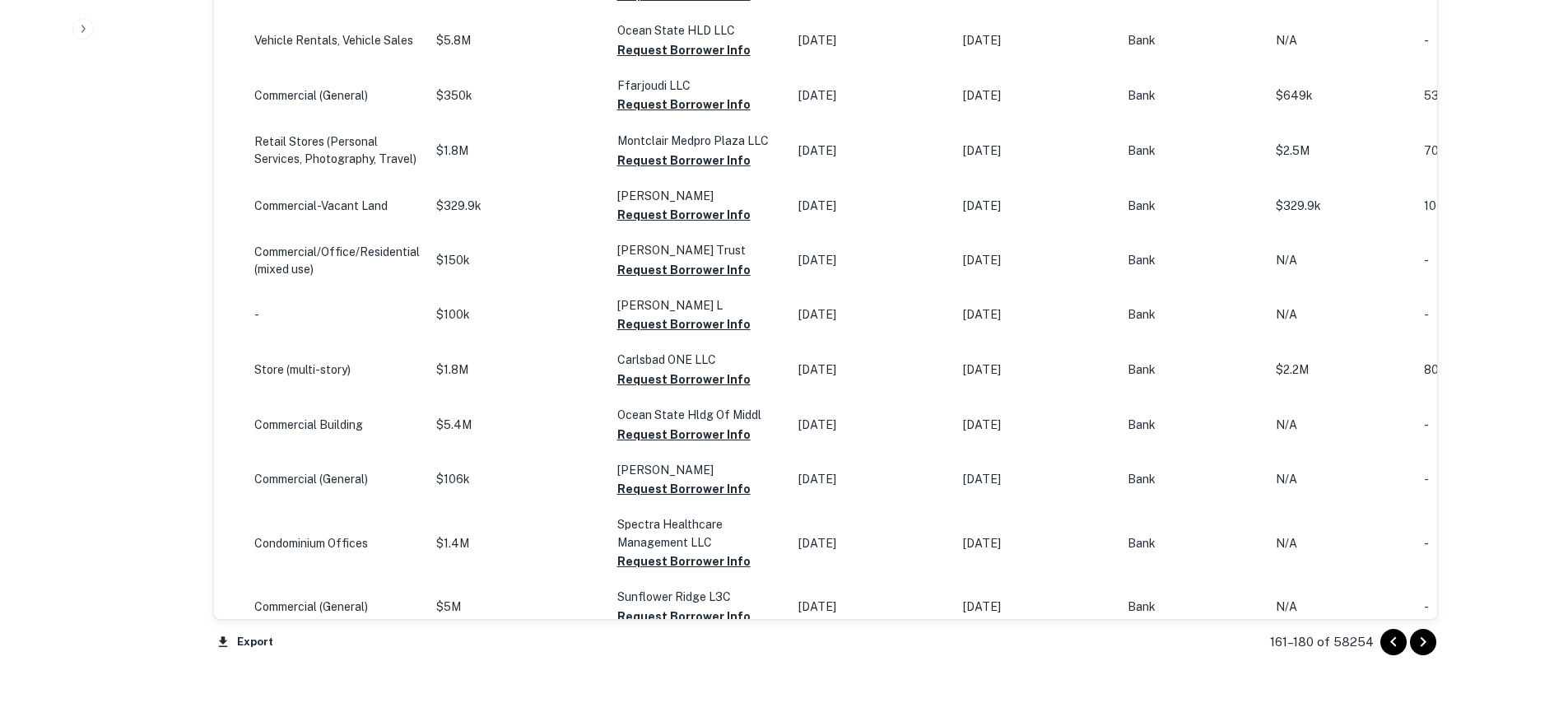
scroll to position [1581, 0]
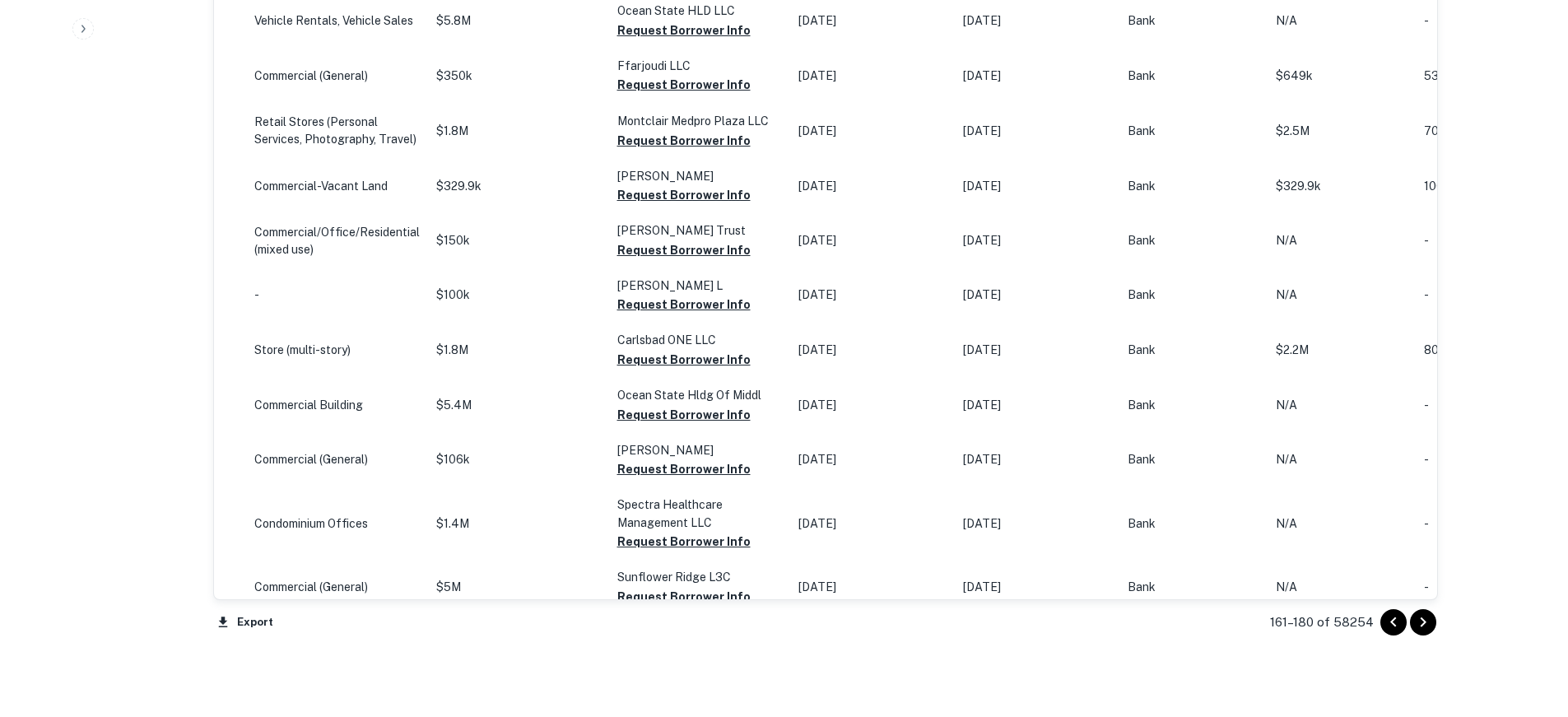
click at [1427, 616] on icon "Go to next page" at bounding box center [1423, 623] width 20 height 20
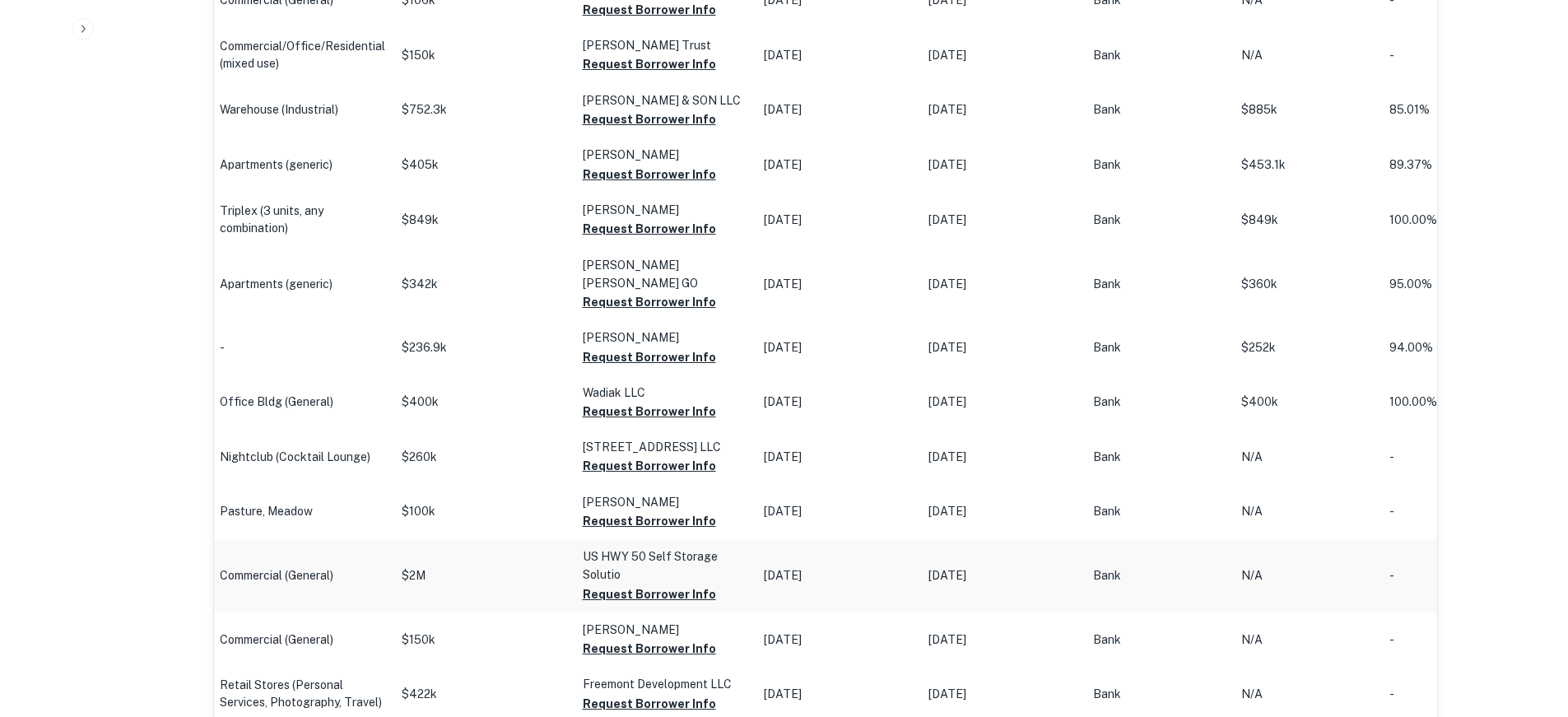
scroll to position [1416, 0]
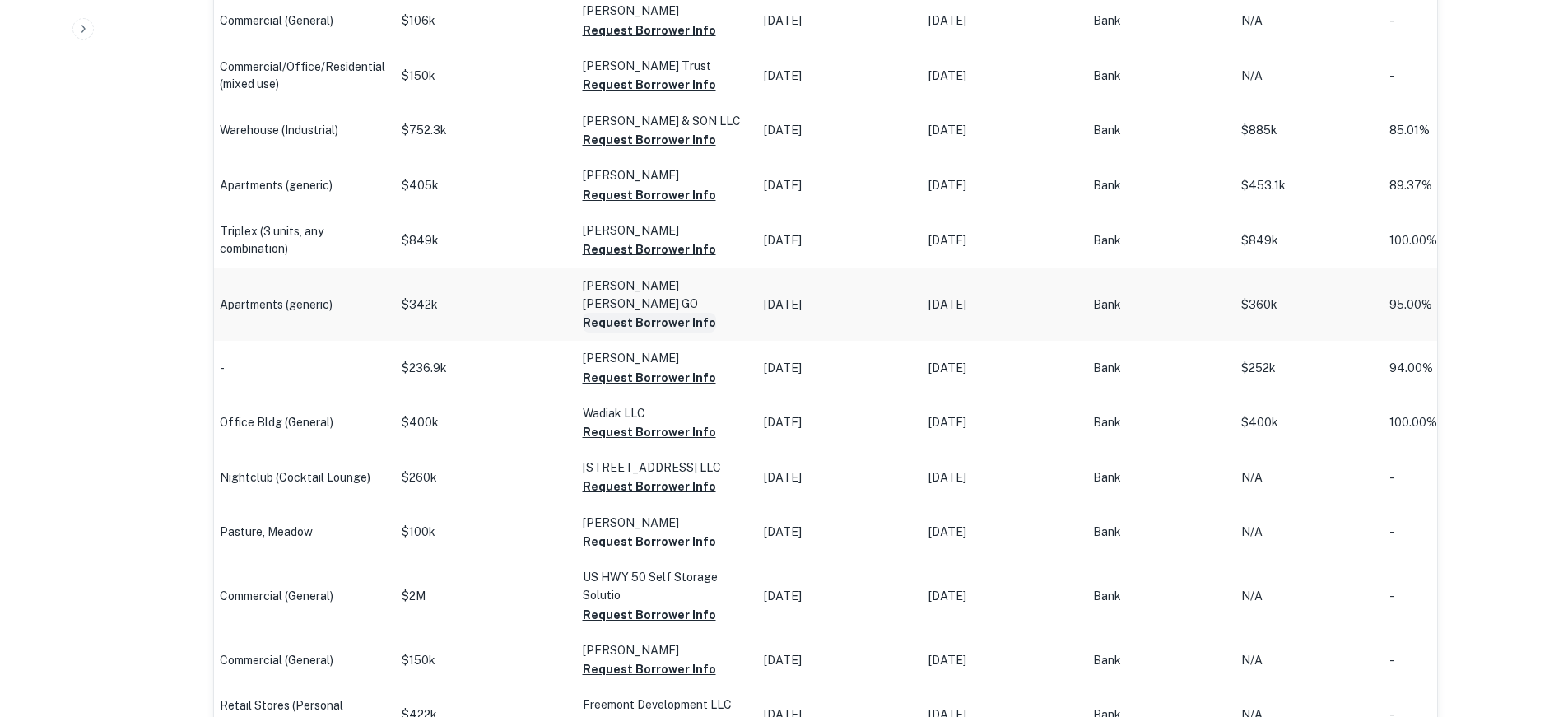
click at [673, 313] on button "Request Borrower Info" at bounding box center [649, 323] width 133 height 20
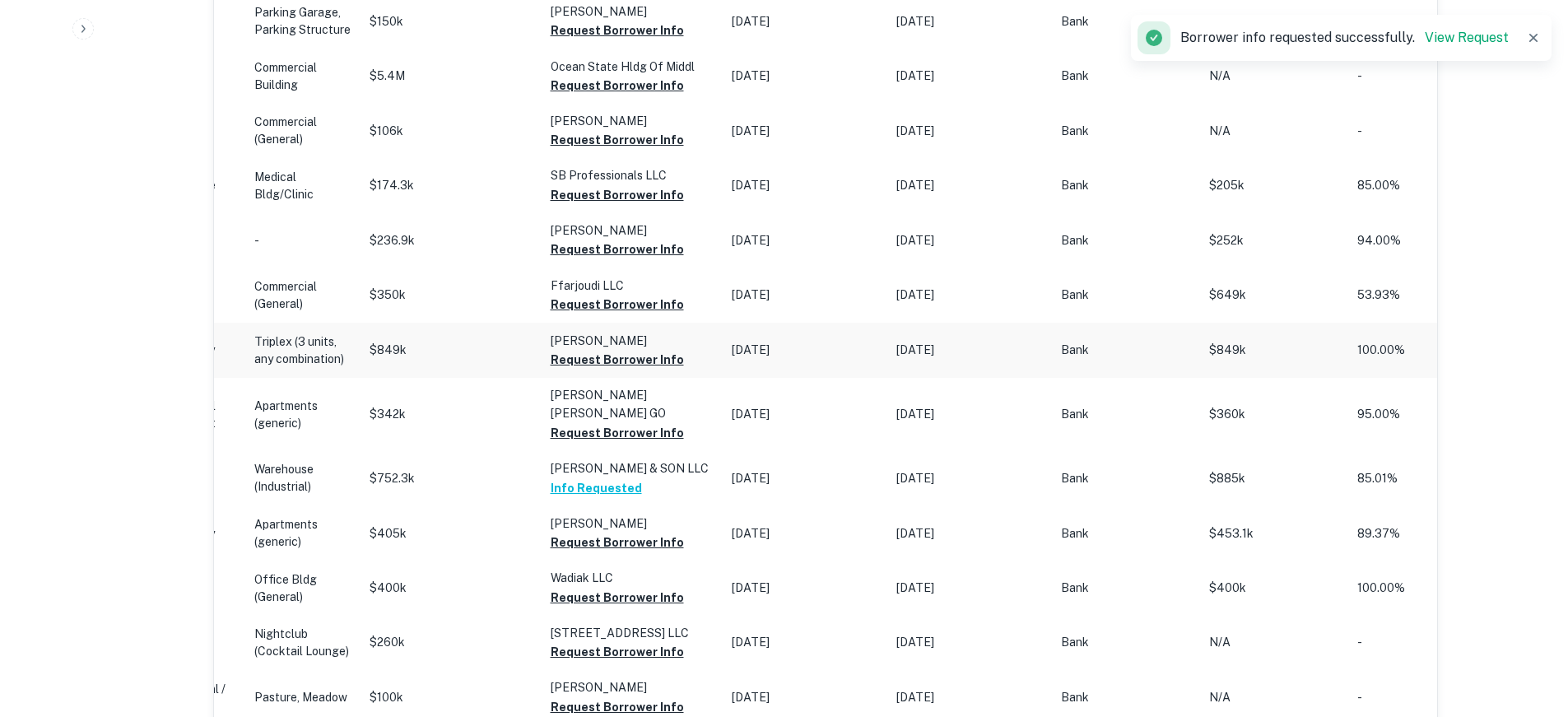
scroll to position [1269, 0]
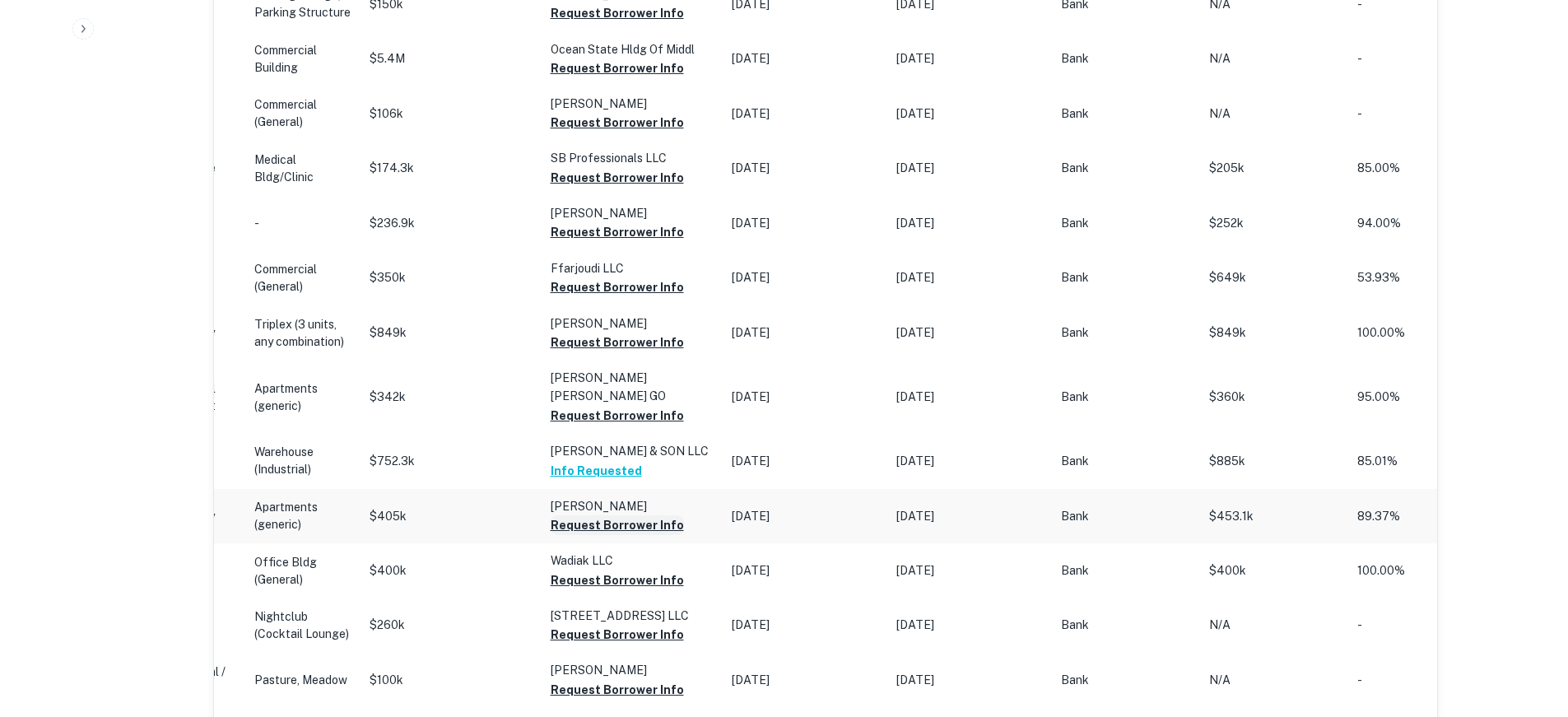
click at [630, 516] on button "Request Borrower Info" at bounding box center [617, 526] width 133 height 20
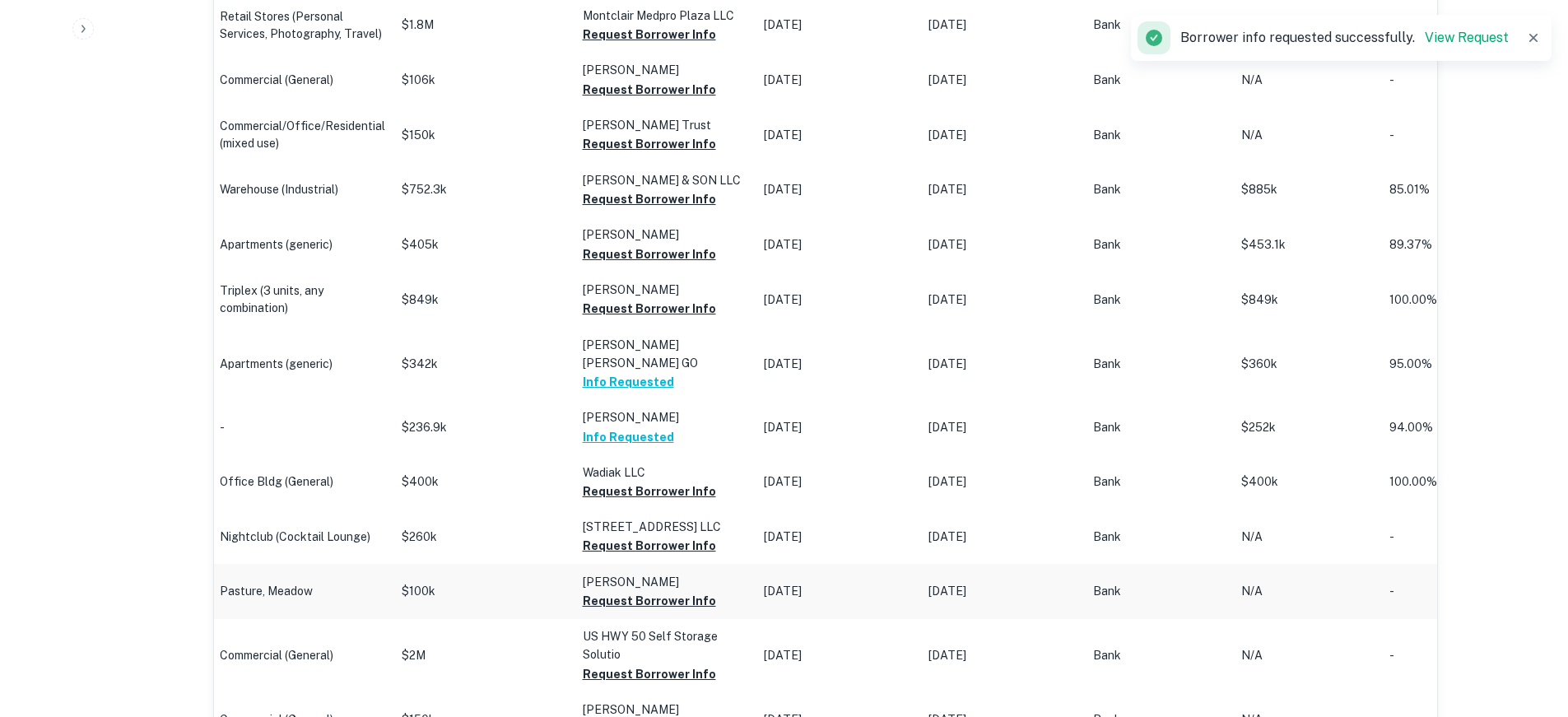
scroll to position [1334, 0]
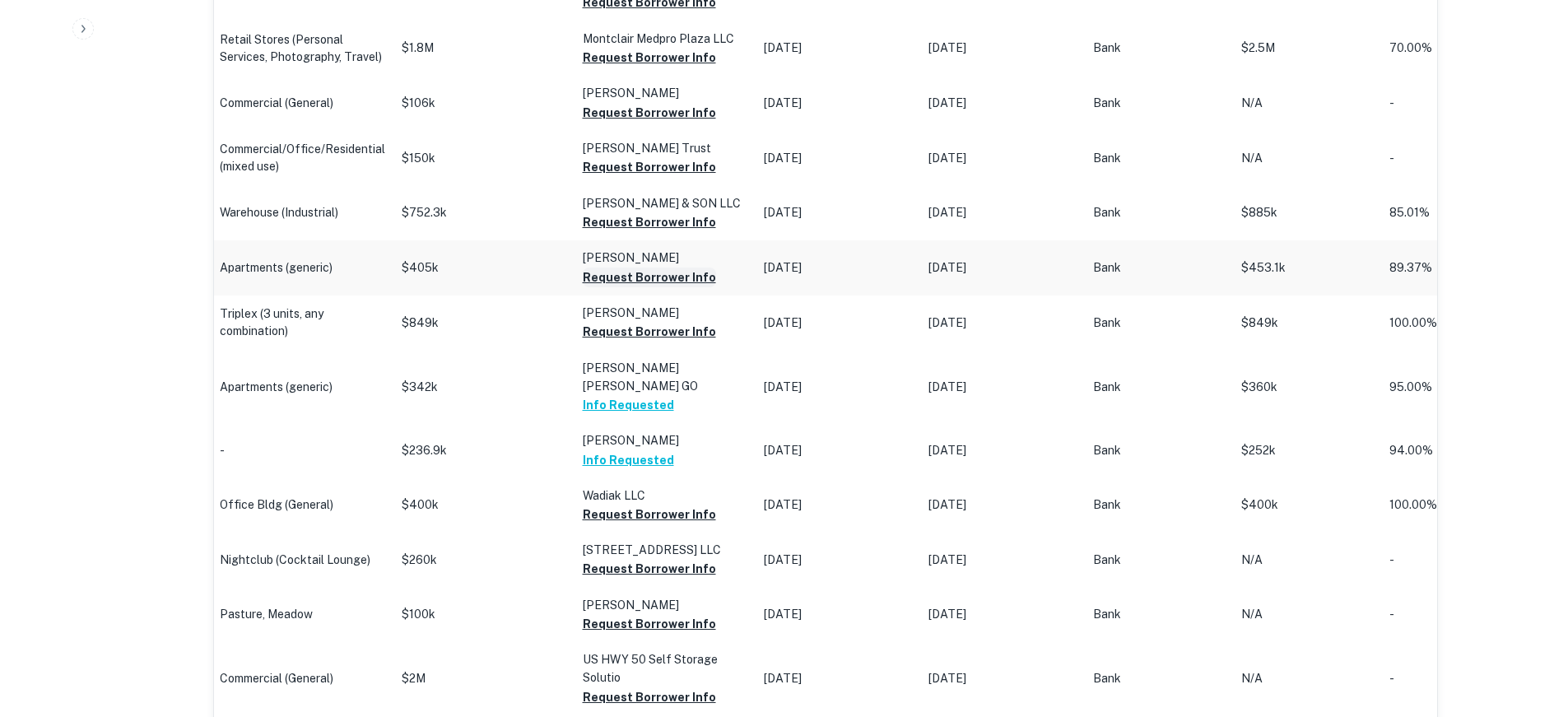
click at [635, 268] on button "Request Borrower Info" at bounding box center [649, 278] width 133 height 20
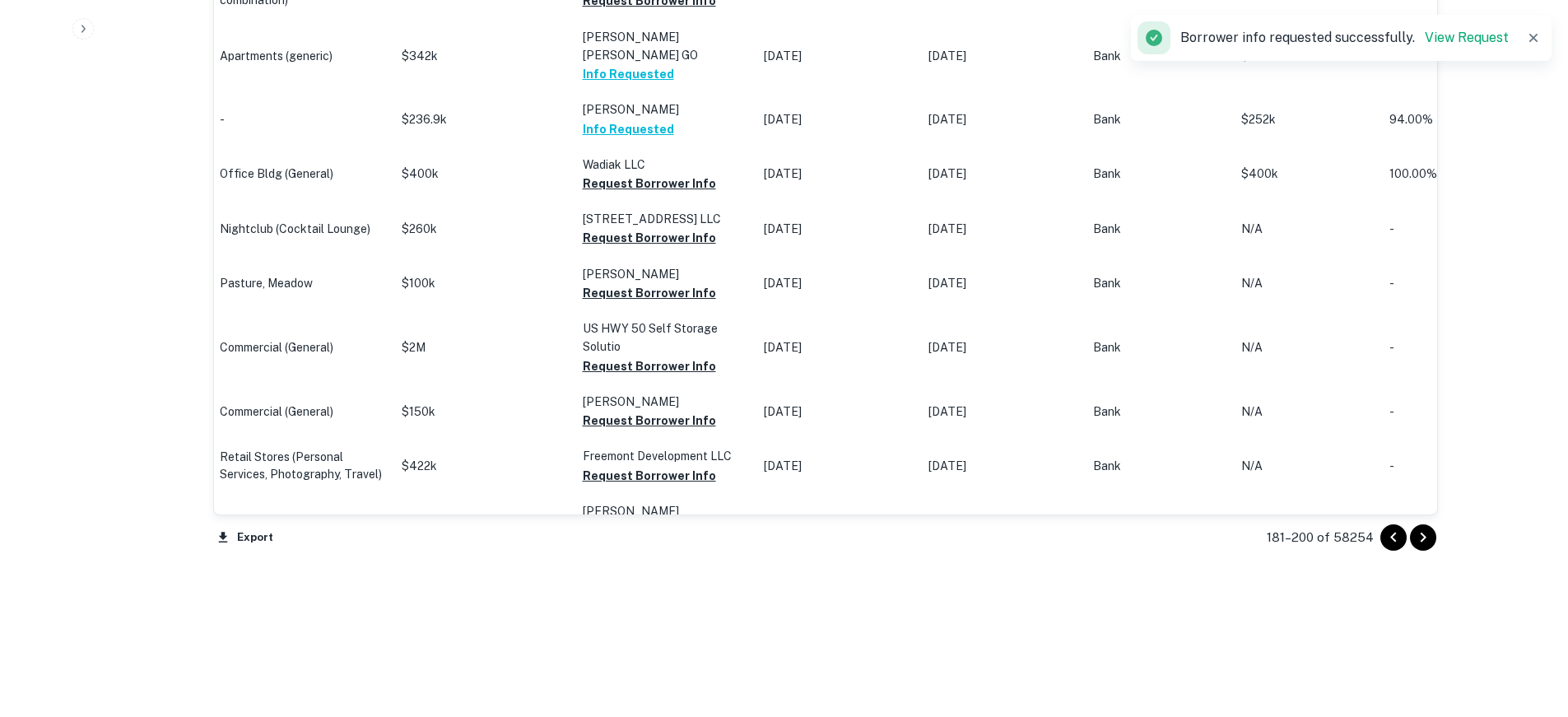
click at [1431, 533] on icon "Go to next page" at bounding box center [1423, 538] width 20 height 20
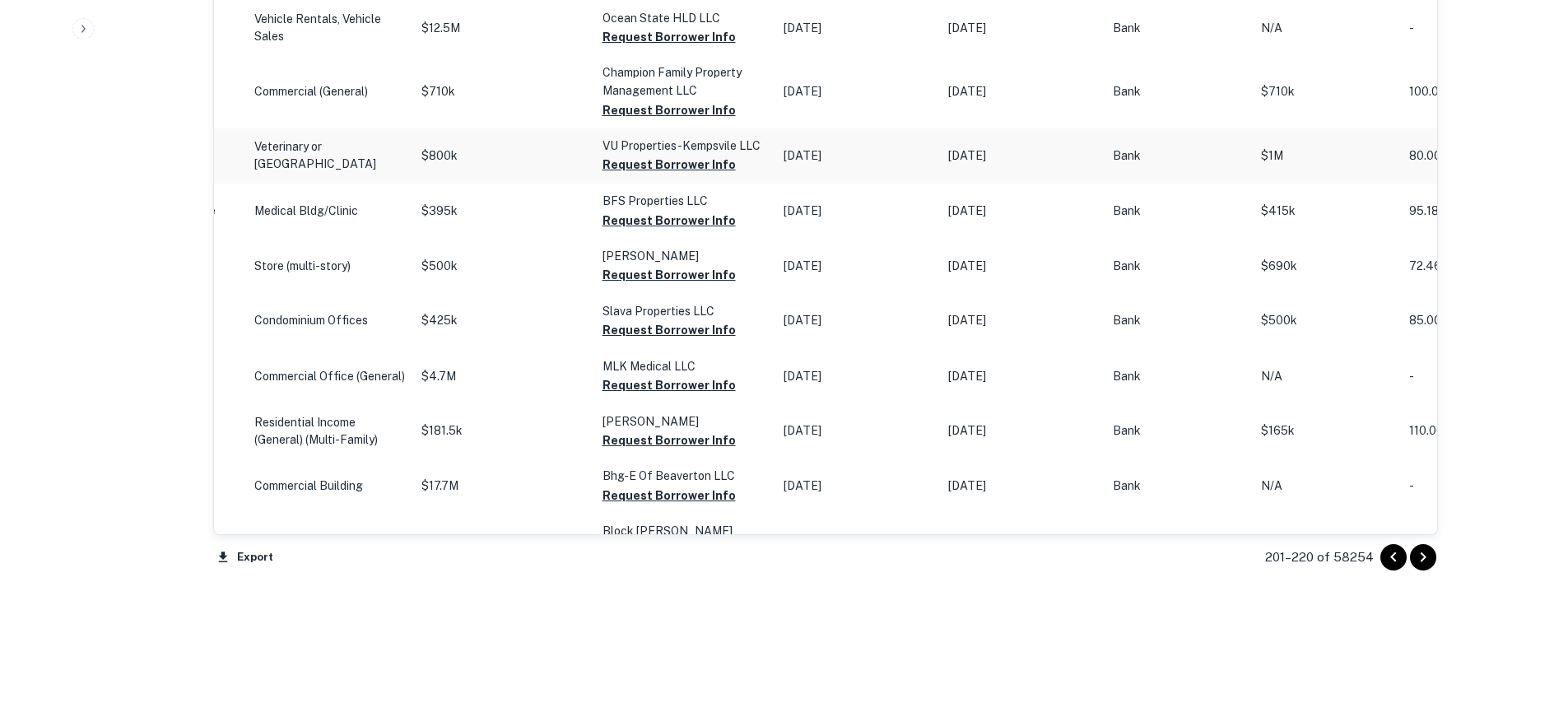
scroll to position [1665, 0]
click at [1437, 560] on div "201–220 of 58254" at bounding box center [1342, 556] width 193 height 44
click at [1434, 560] on button "Go to next page" at bounding box center [1422, 556] width 26 height 26
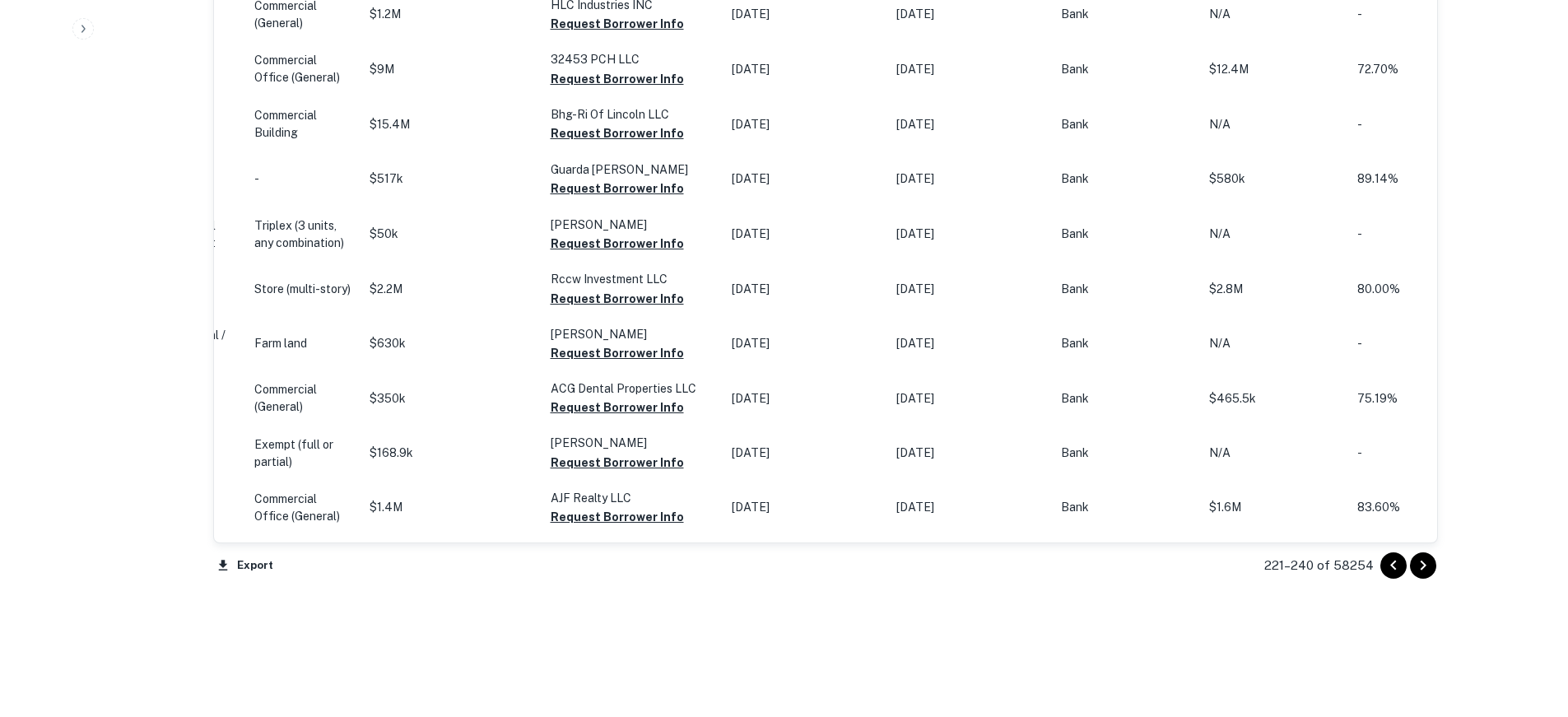
scroll to position [1665, 0]
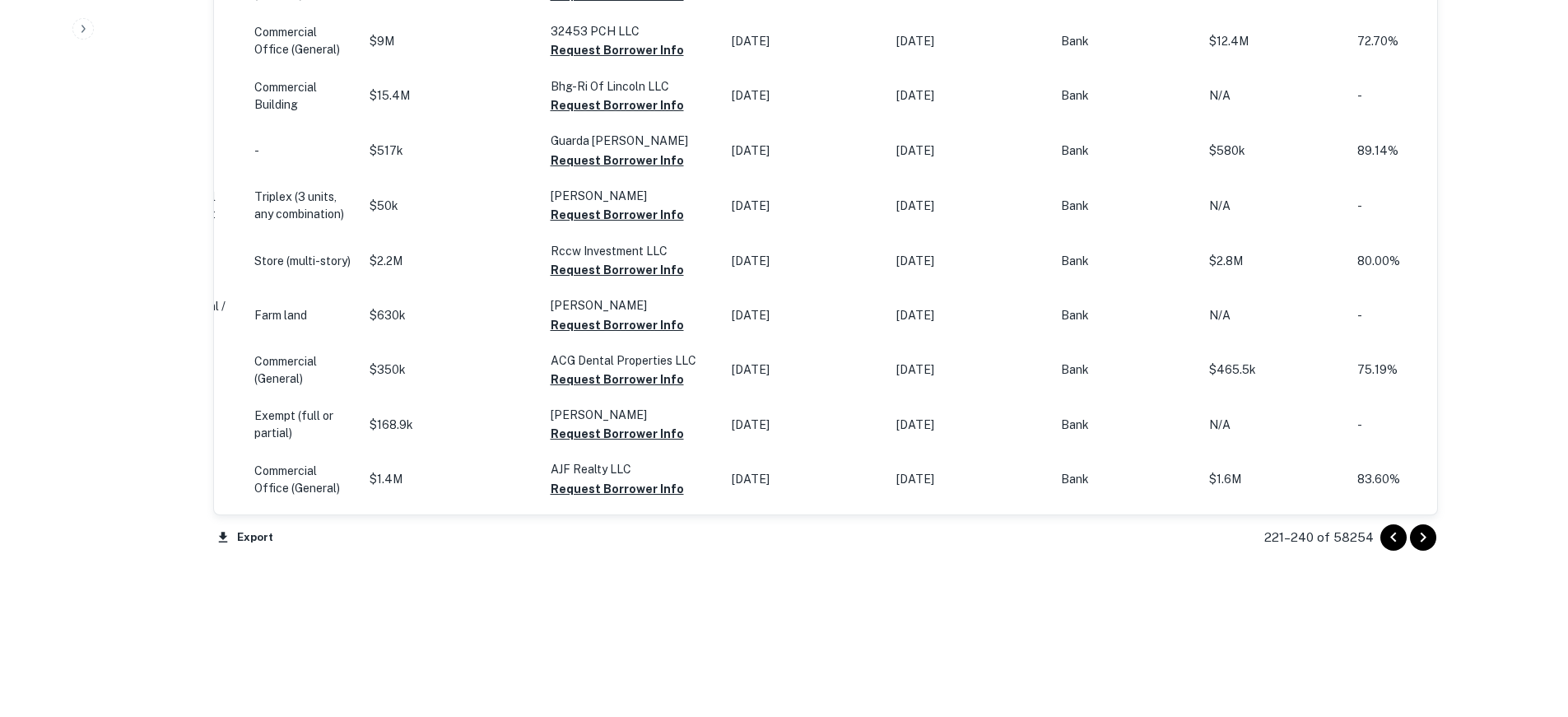
click at [1435, 531] on button "Go to next page" at bounding box center [1422, 537] width 26 height 26
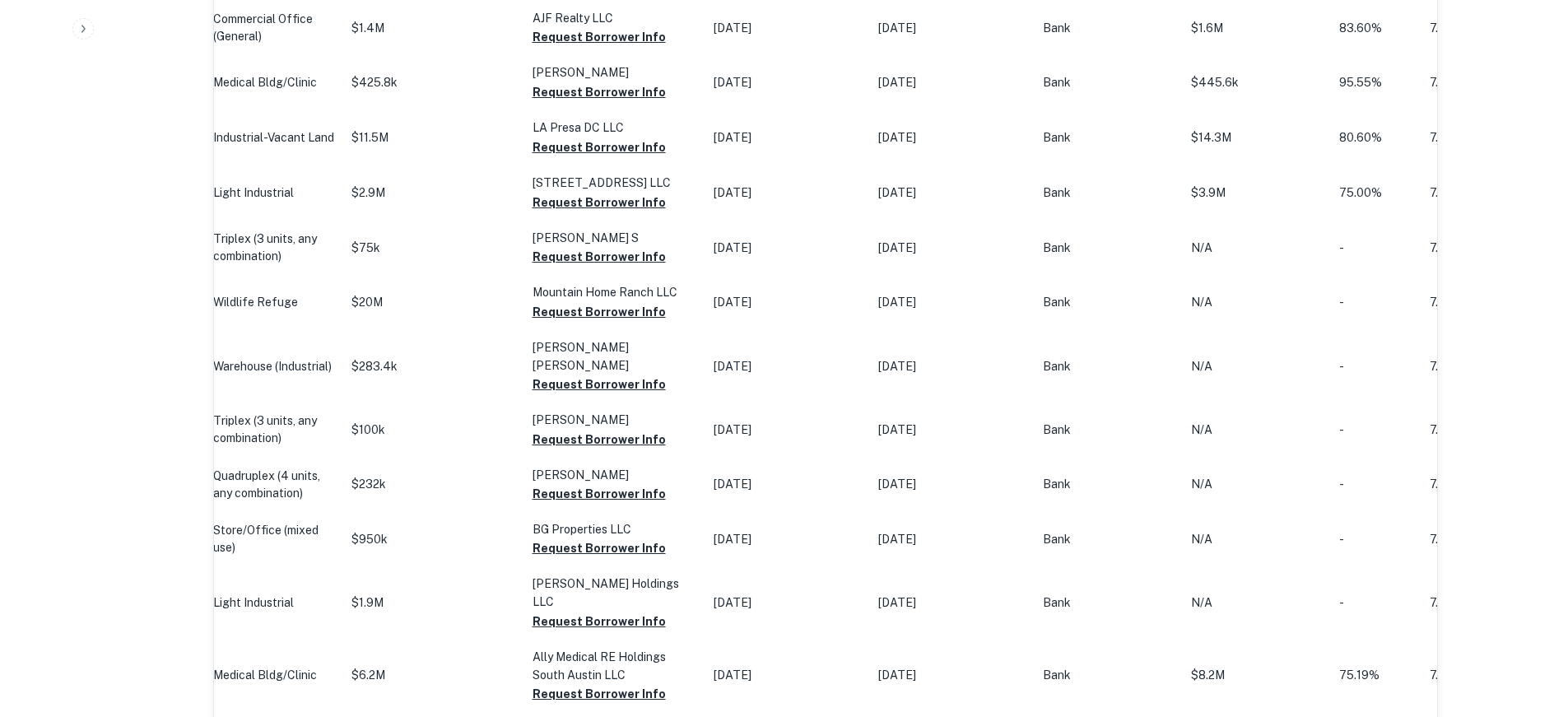
scroll to position [1705, 0]
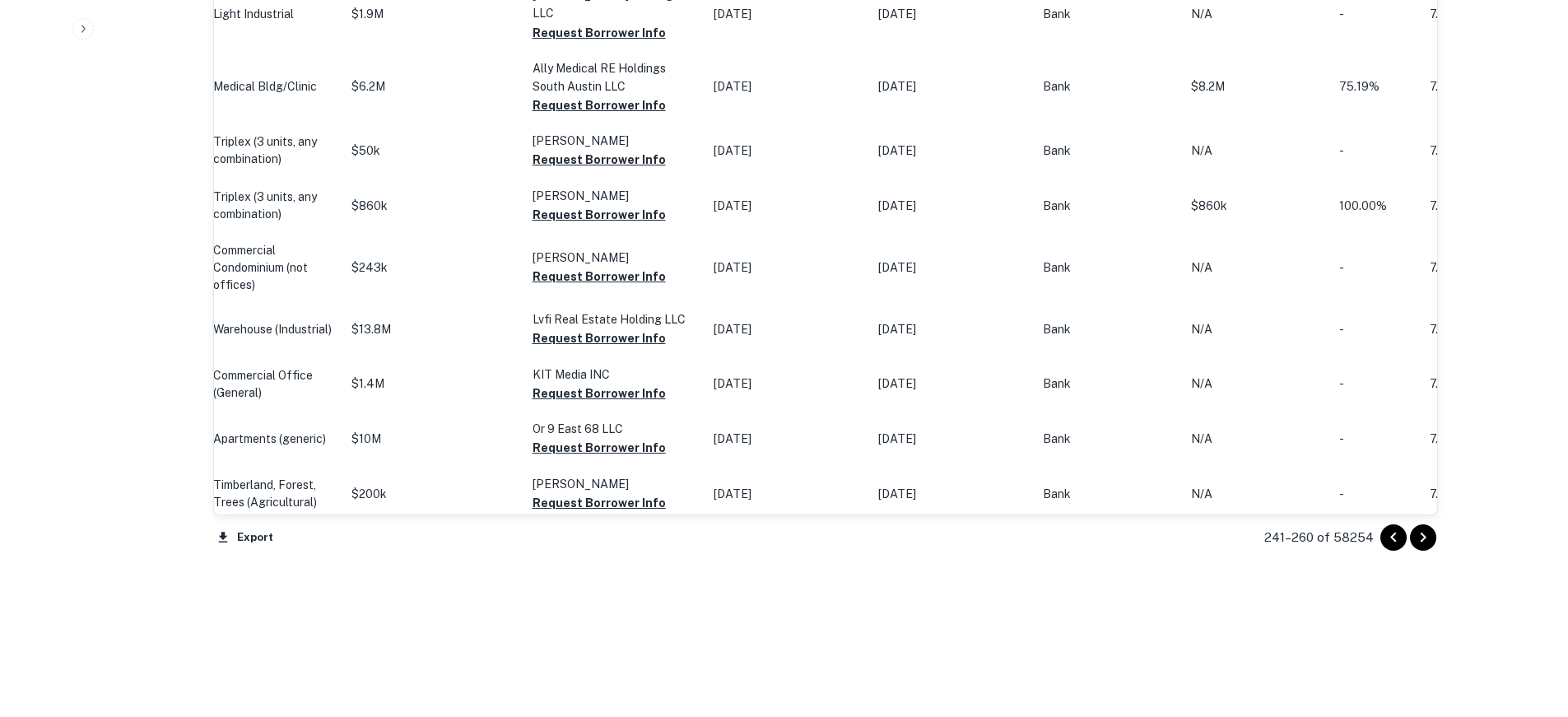
click at [1415, 533] on icon "Go to next page" at bounding box center [1423, 538] width 20 height 20
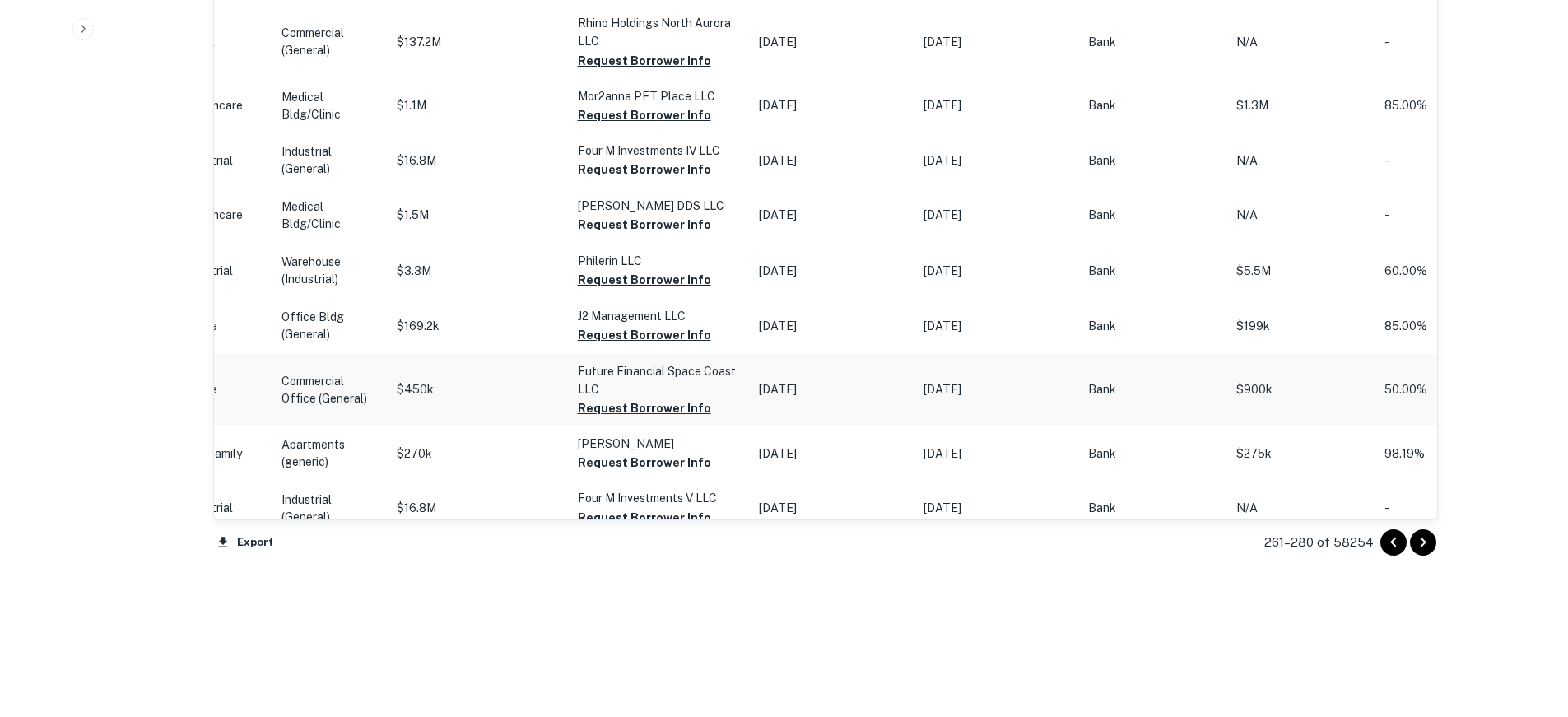
scroll to position [1758, 0]
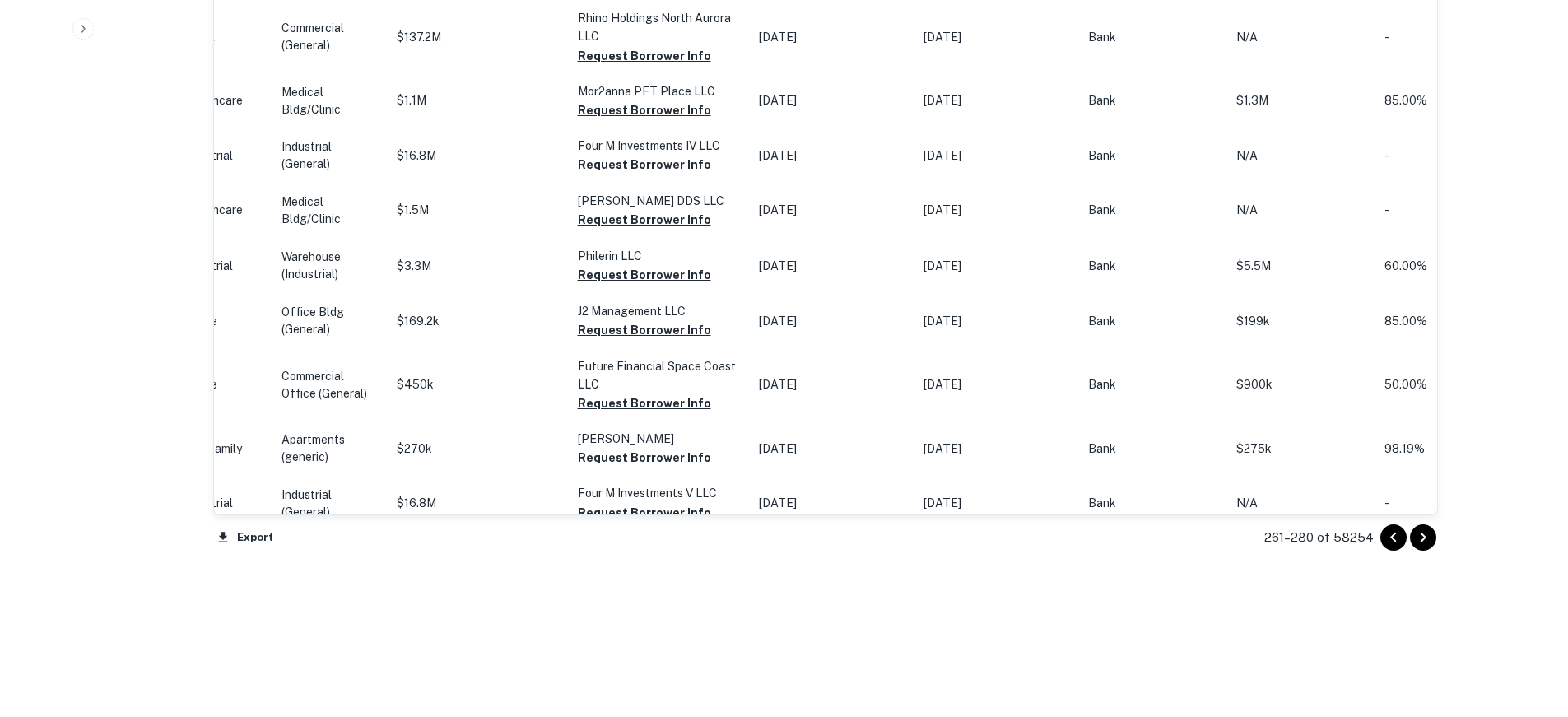
click at [1429, 546] on icon "Go to next page" at bounding box center [1423, 538] width 20 height 20
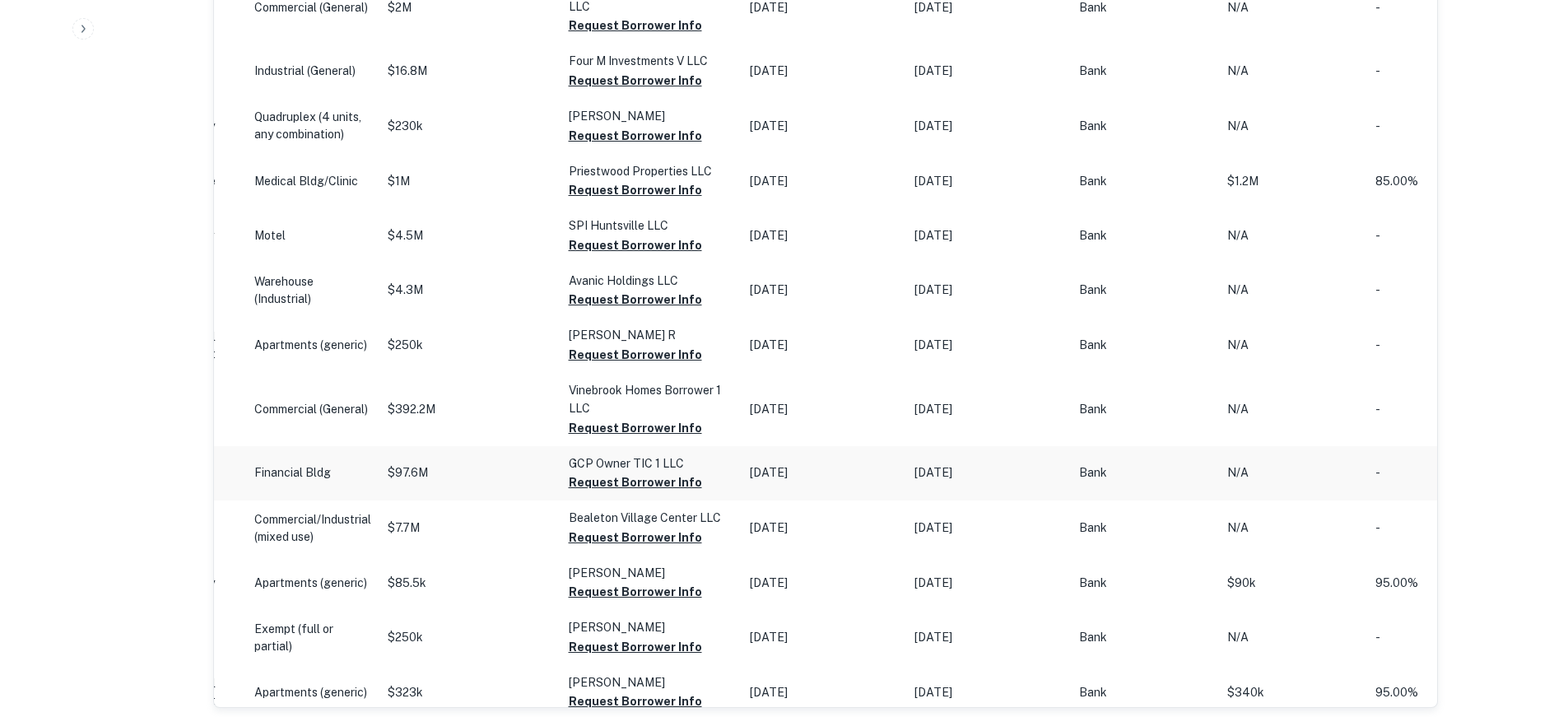
scroll to position [1540, 0]
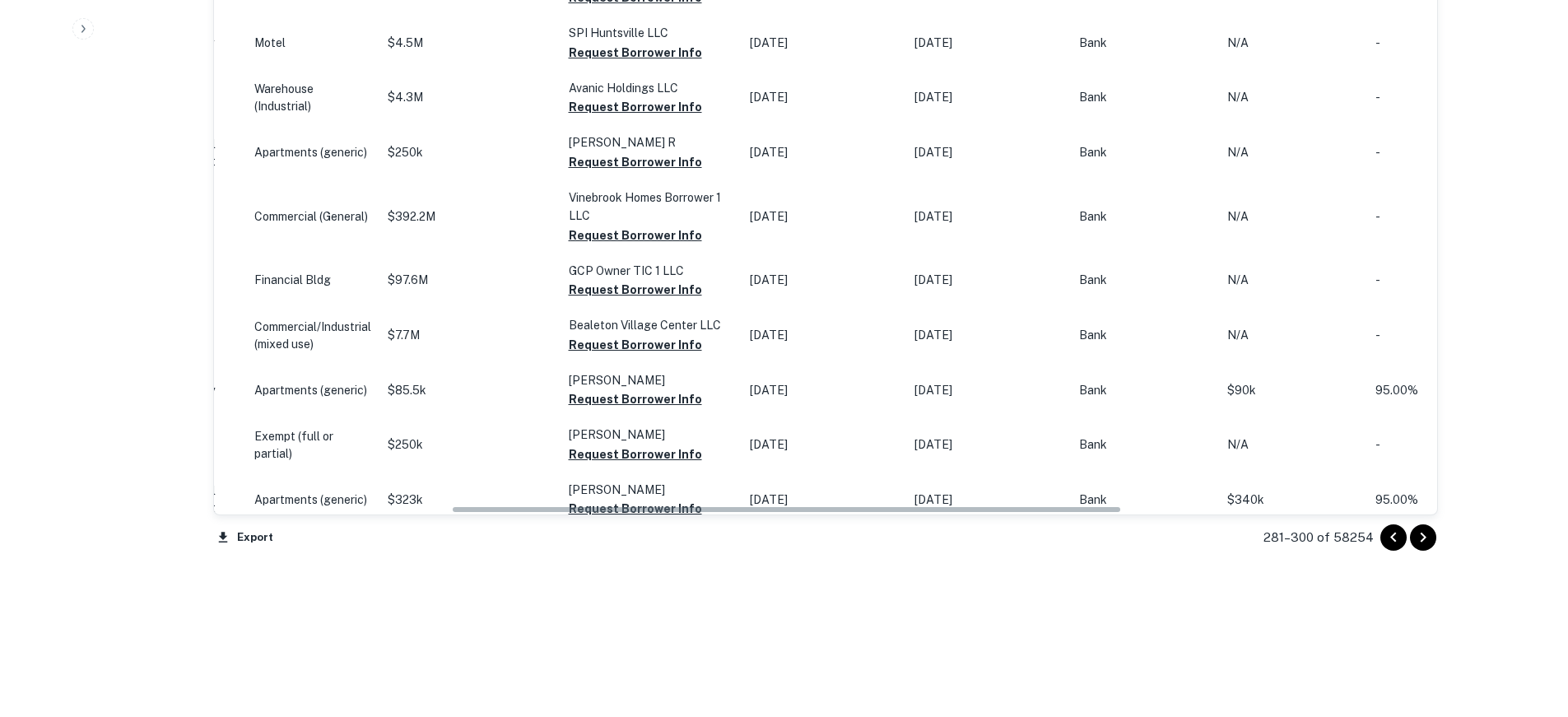
click at [1434, 536] on button "Go to next page" at bounding box center [1422, 537] width 26 height 26
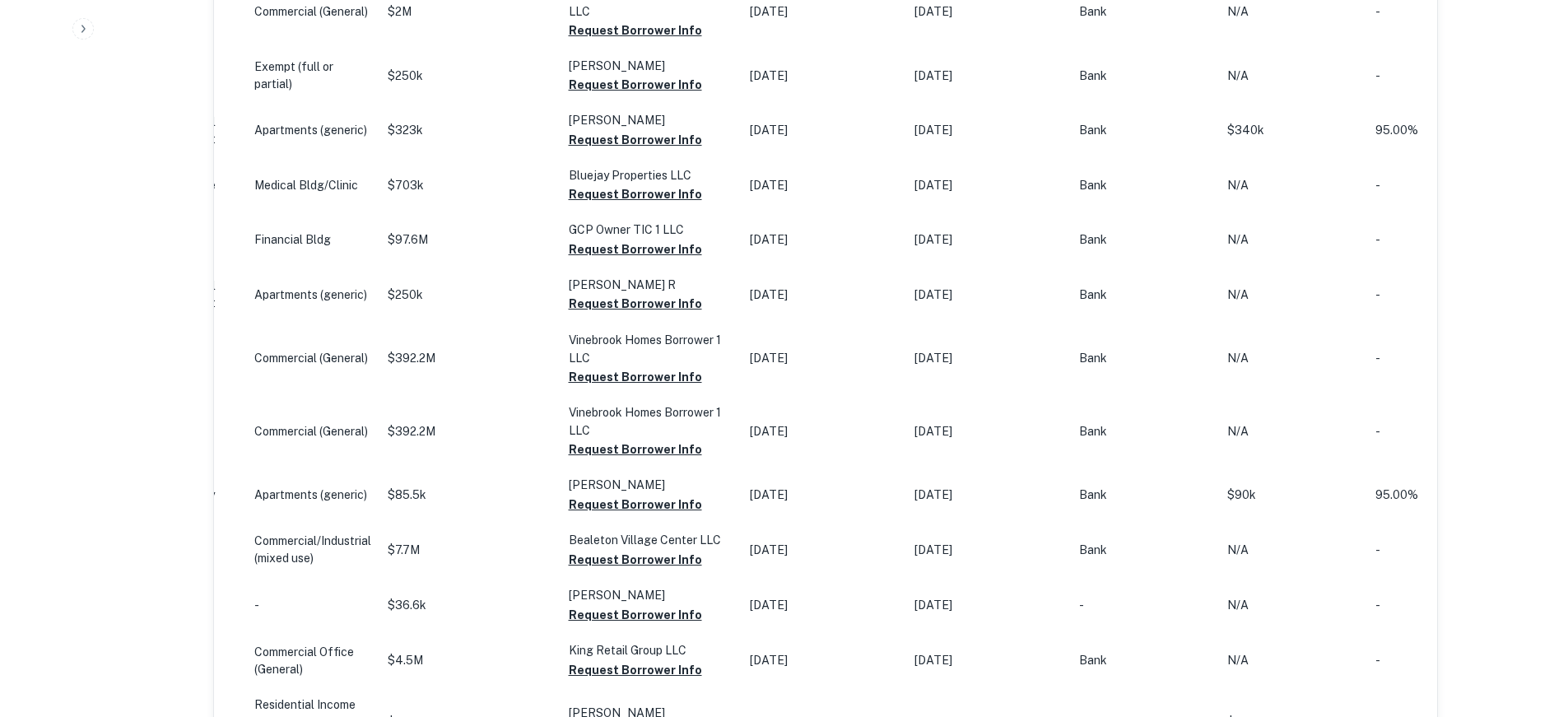
scroll to position [1696, 0]
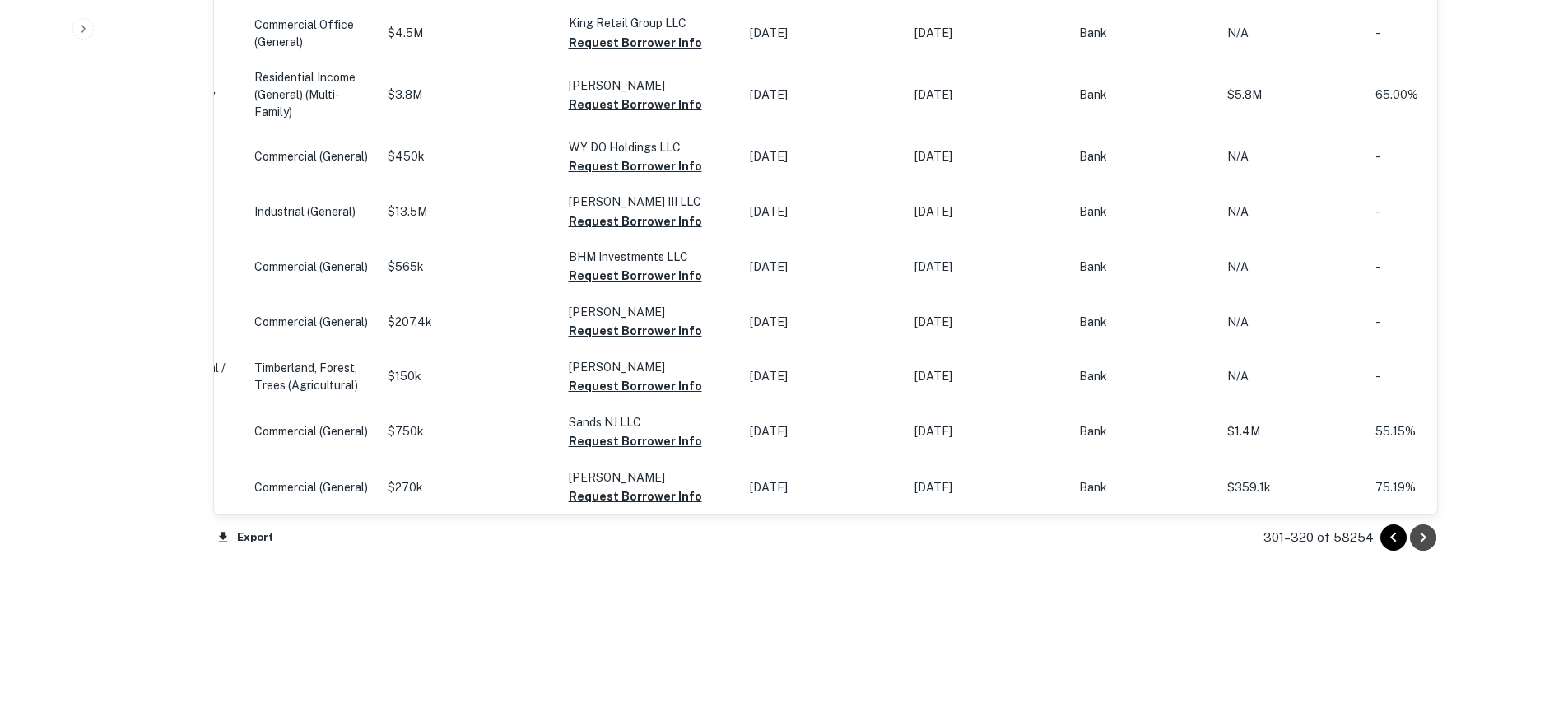
click at [1419, 543] on icon "Go to next page" at bounding box center [1423, 538] width 20 height 20
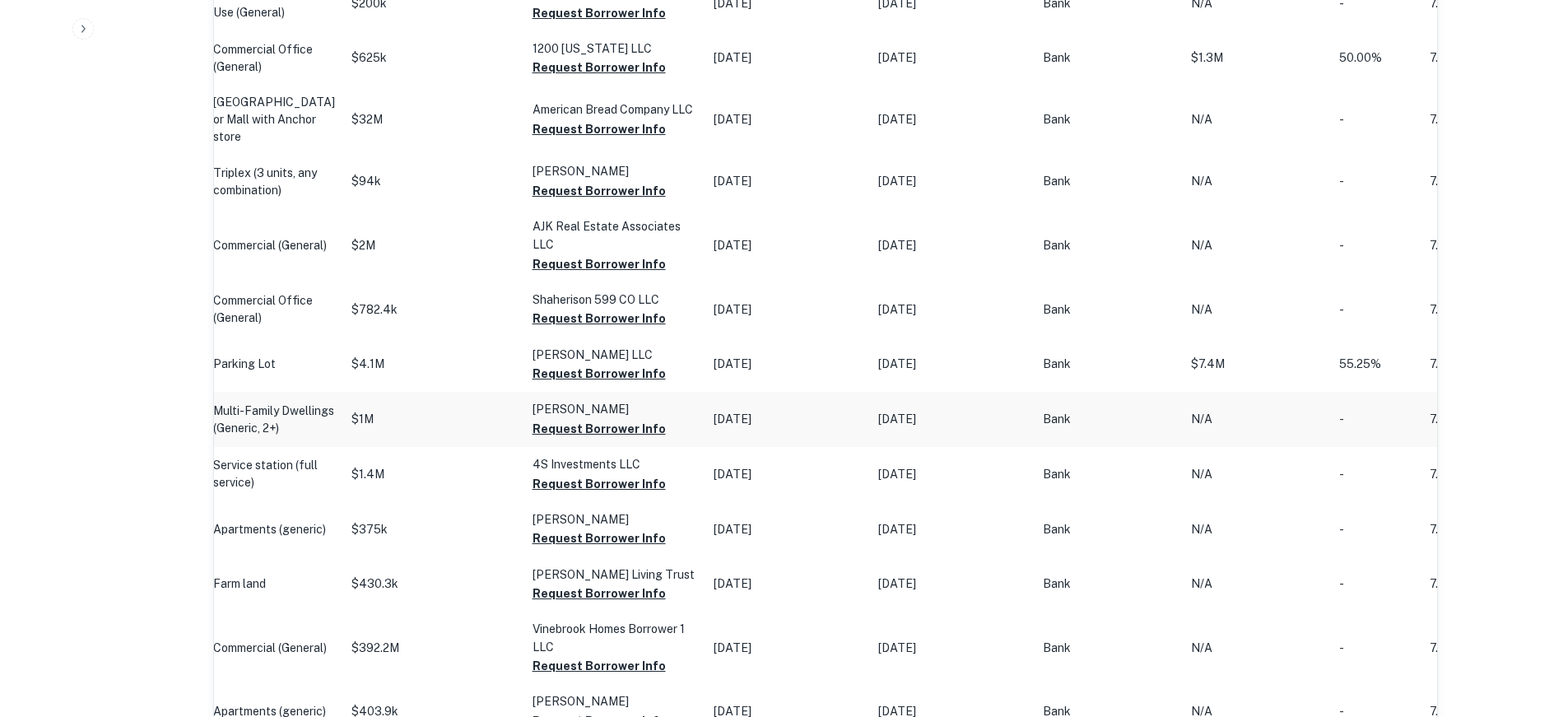
scroll to position [1367, 0]
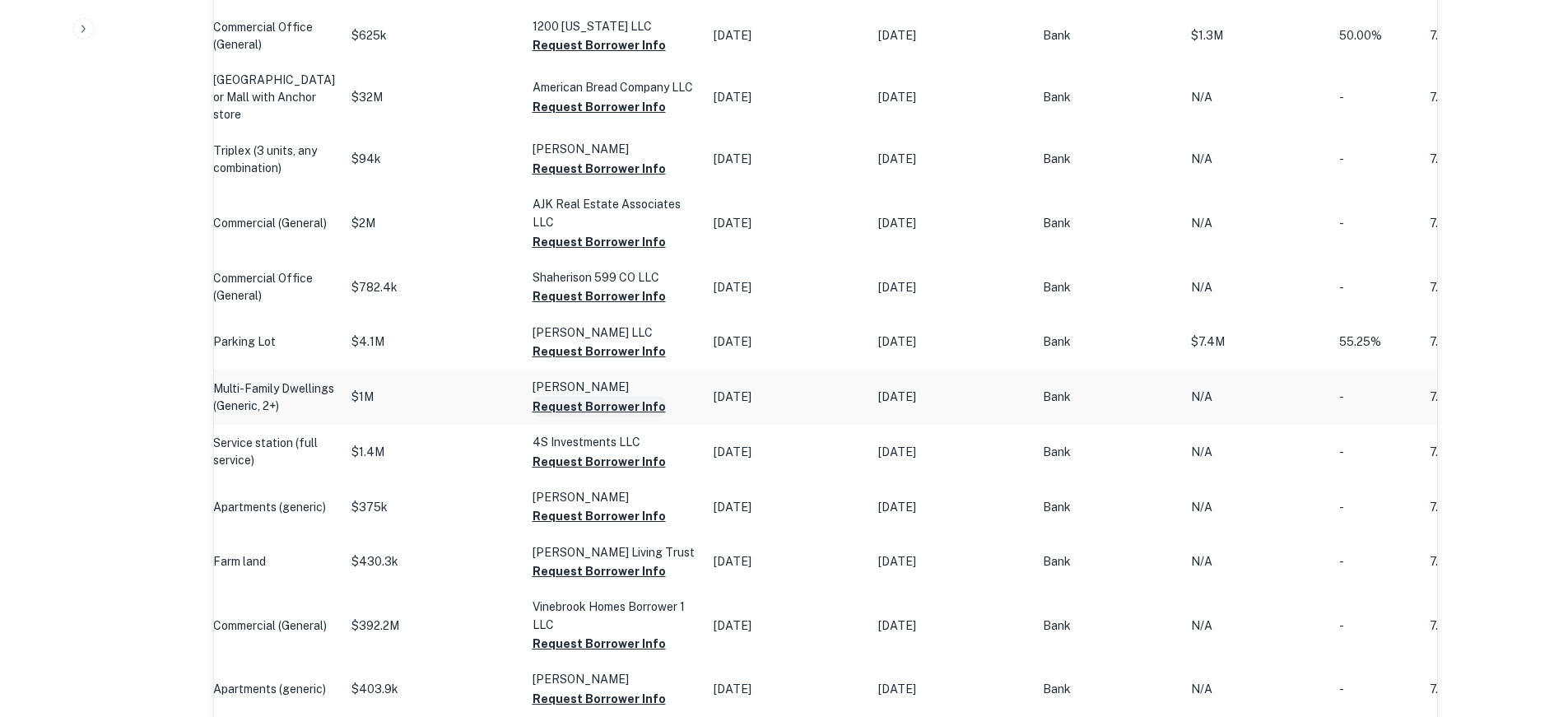
click at [589, 411] on button "Request Borrower Info" at bounding box center [599, 407] width 133 height 20
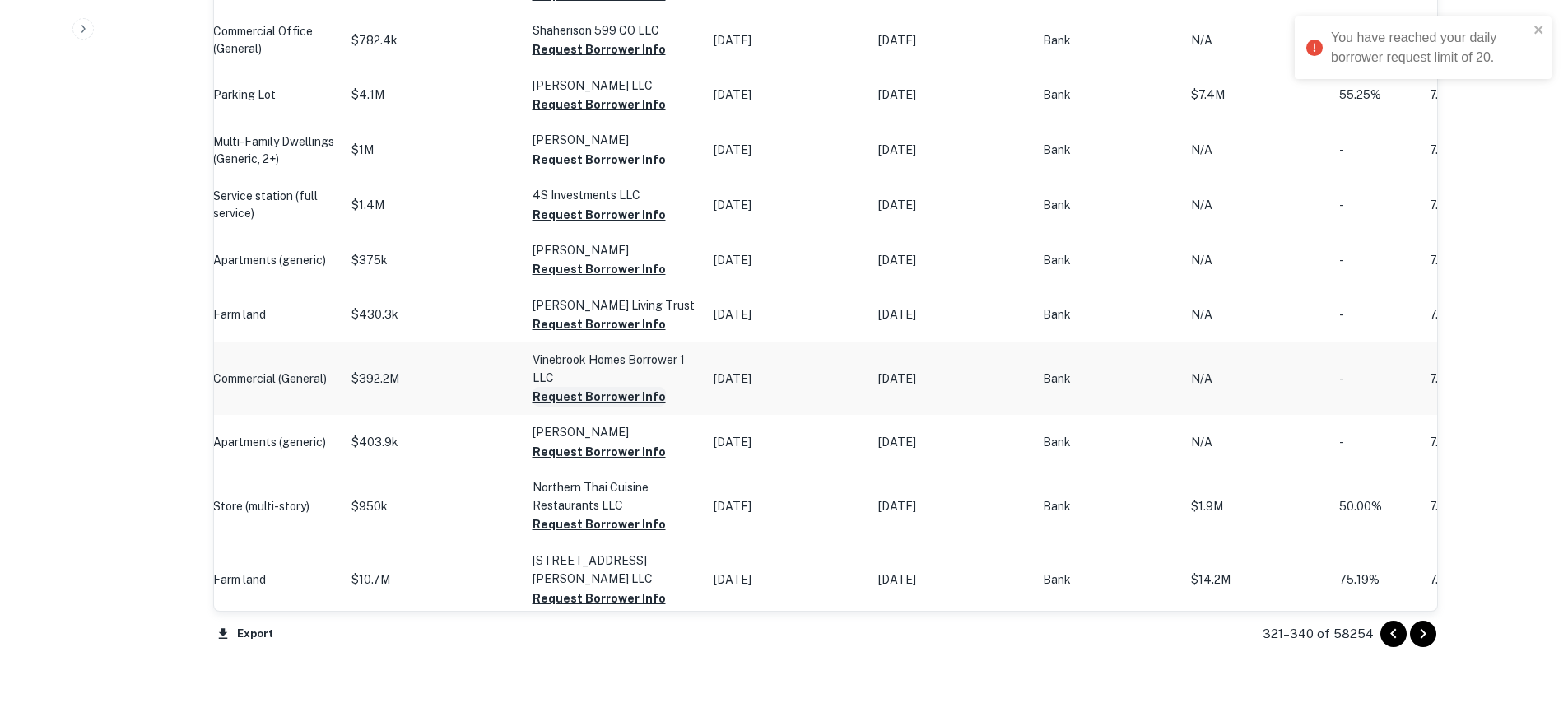
scroll to position [1696, 0]
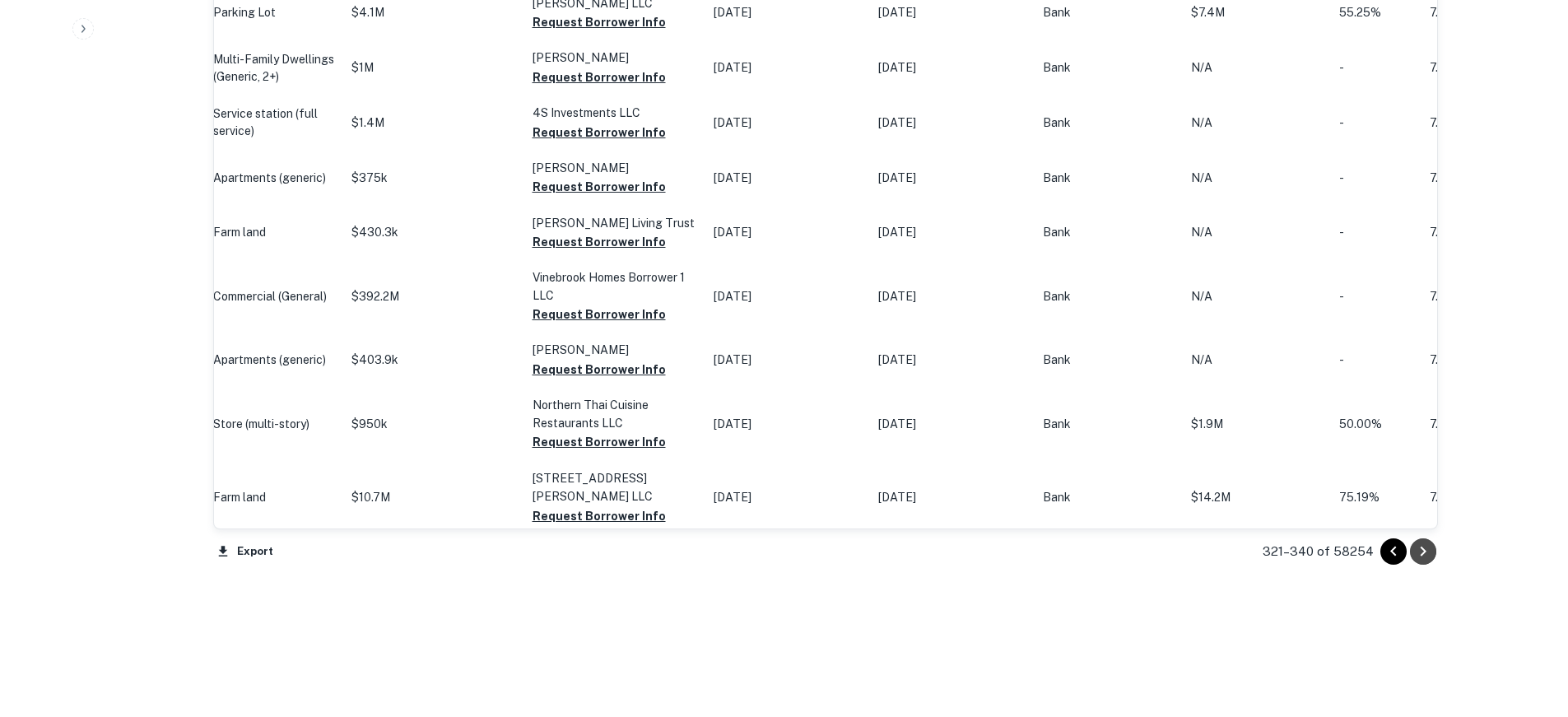
click at [1431, 550] on icon "Go to next page" at bounding box center [1423, 552] width 20 height 20
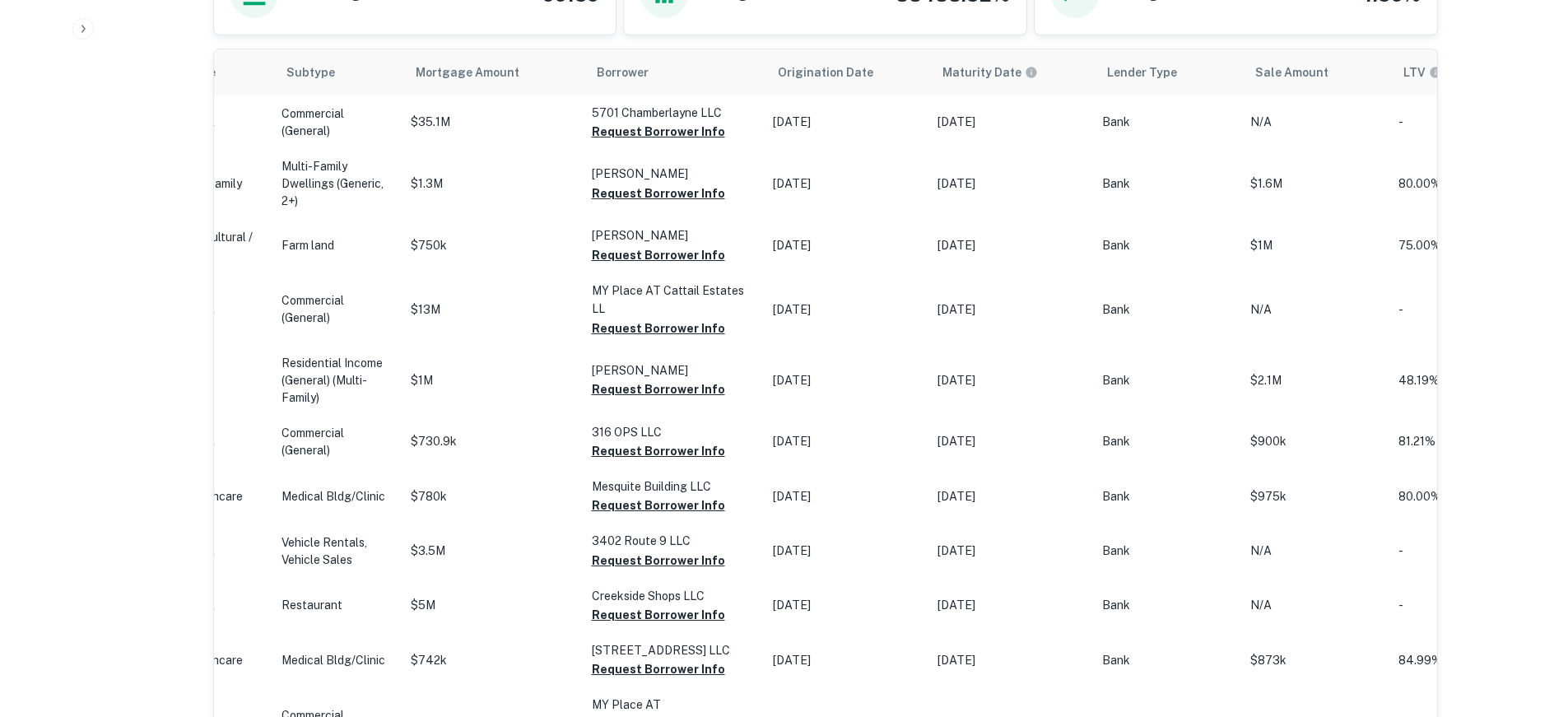
scroll to position [949, 0]
click at [646, 197] on button "Request Borrower Info" at bounding box center [658, 194] width 133 height 20
click at [619, 380] on button "Request Borrower Info" at bounding box center [658, 390] width 133 height 20
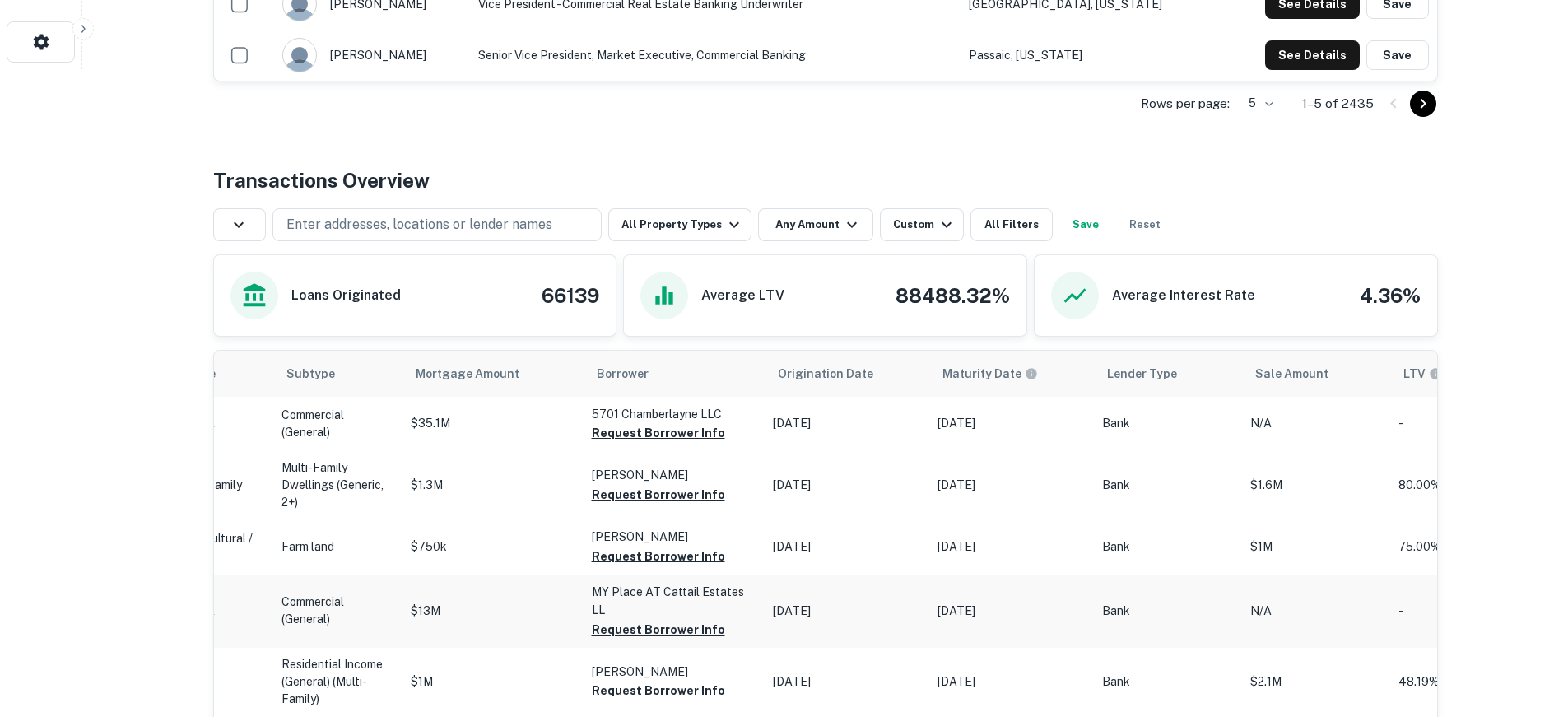
scroll to position [619, 0]
